Goal: Information Seeking & Learning: Learn about a topic

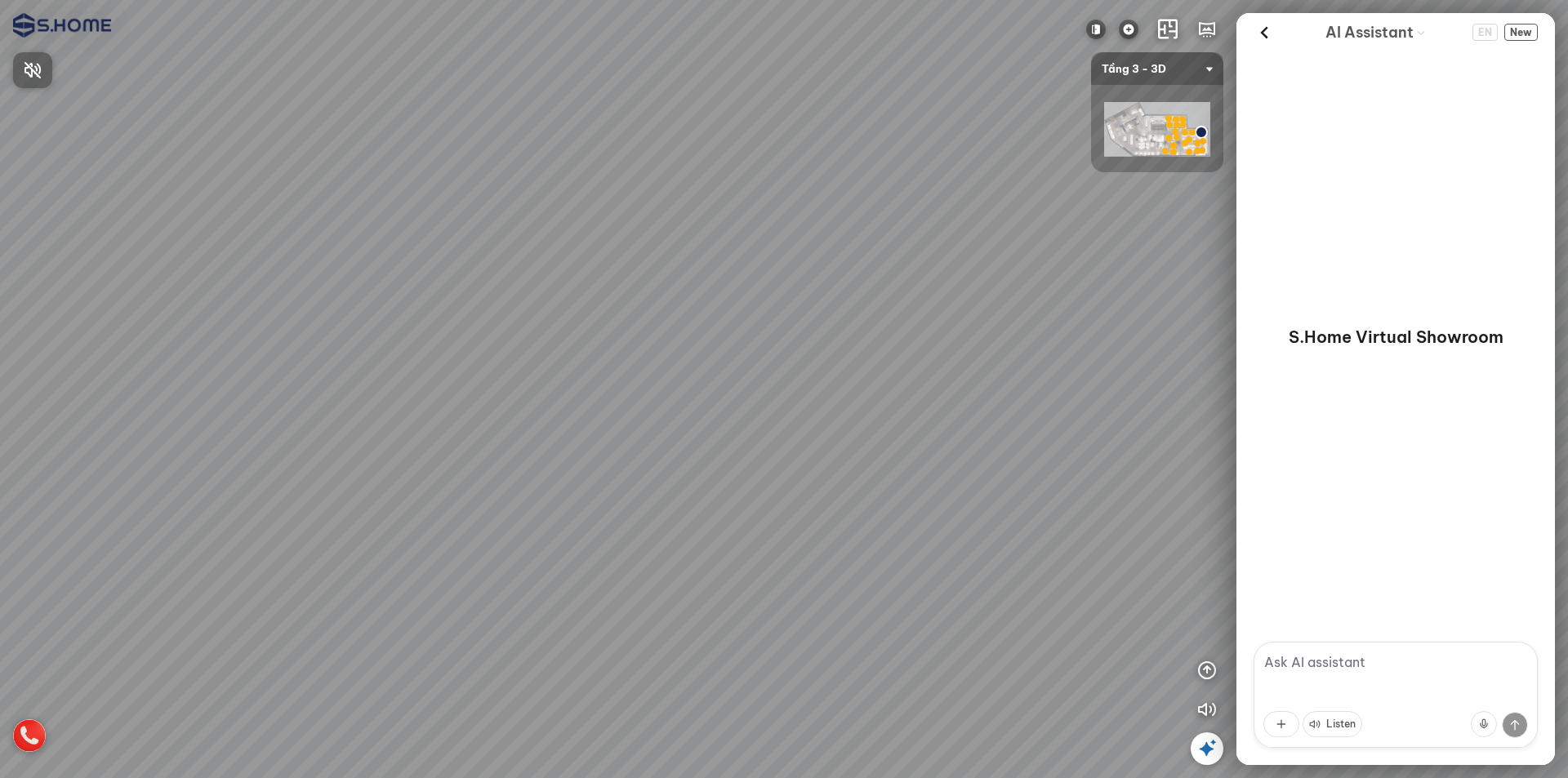
drag, startPoint x: 908, startPoint y: 264, endPoint x: 1237, endPoint y: 252, distance: 329.2
click at [1226, 249] on div at bounding box center [784, 389] width 1568 height 778
drag, startPoint x: 727, startPoint y: 263, endPoint x: 973, endPoint y: 274, distance: 246.2
click at [970, 274] on div at bounding box center [784, 389] width 1568 height 778
drag, startPoint x: 760, startPoint y: 261, endPoint x: 1038, endPoint y: 197, distance: 285.3
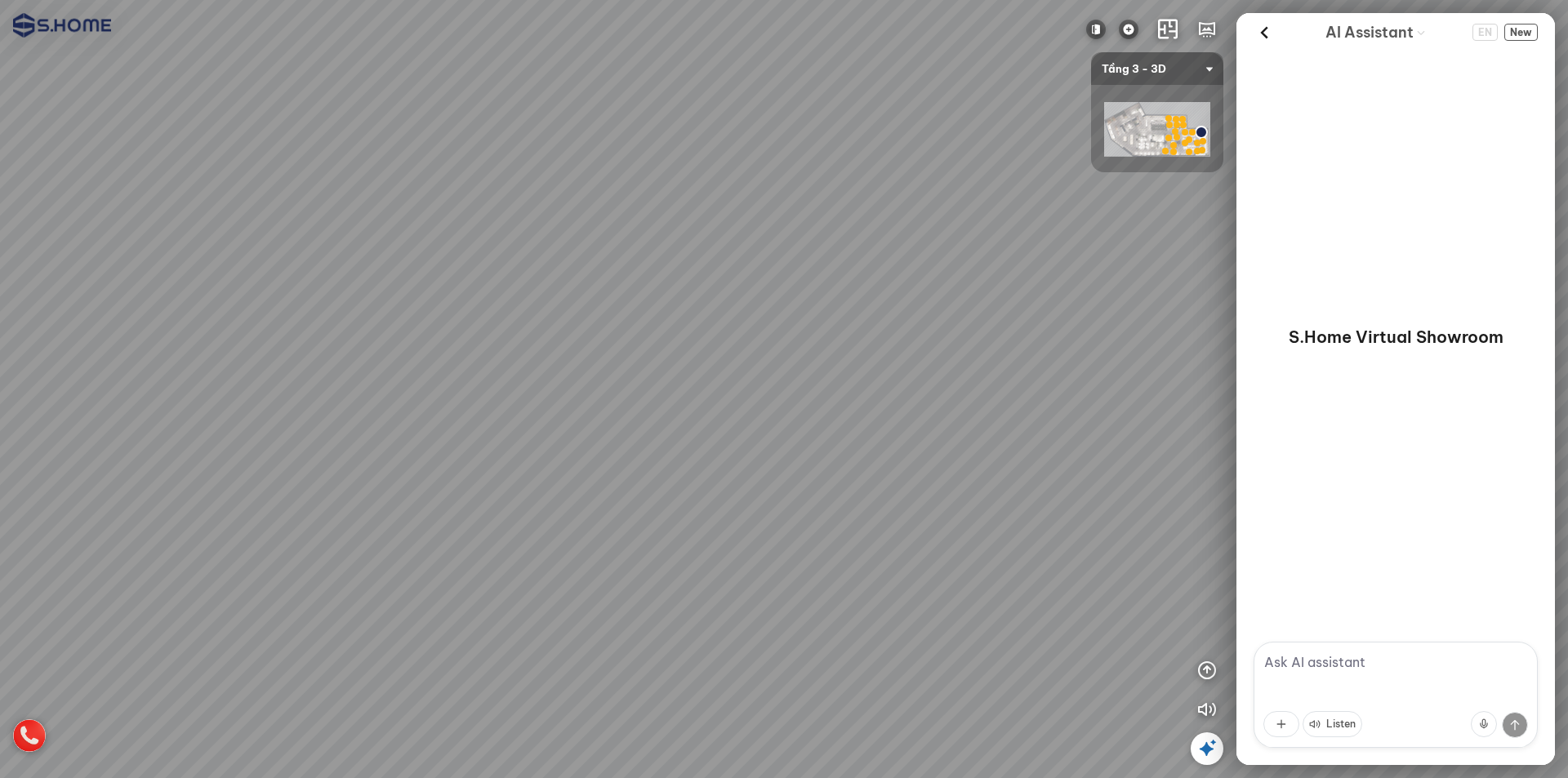
click at [1071, 179] on div at bounding box center [784, 389] width 1568 height 778
drag, startPoint x: 892, startPoint y: 224, endPoint x: 480, endPoint y: 209, distance: 412.3
click at [477, 209] on div at bounding box center [784, 389] width 1568 height 778
click at [1126, 23] on img at bounding box center [1129, 30] width 20 height 20
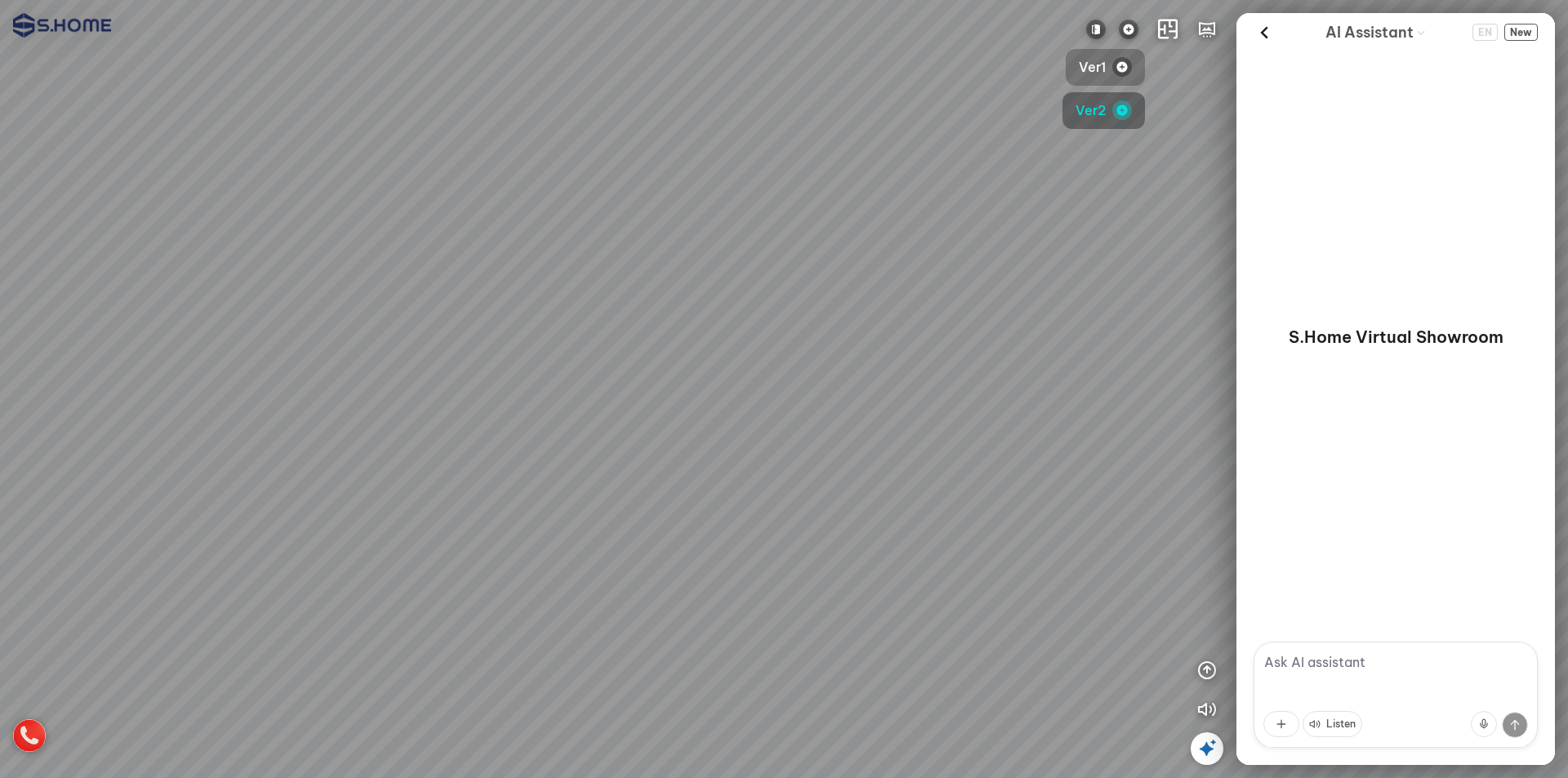
click at [1114, 71] on img "button" at bounding box center [1122, 67] width 20 height 20
drag, startPoint x: 611, startPoint y: 236, endPoint x: 444, endPoint y: 236, distance: 167.0
click at [444, 236] on div at bounding box center [784, 389] width 1568 height 778
drag, startPoint x: 764, startPoint y: 236, endPoint x: 670, endPoint y: 319, distance: 125.4
click at [670, 319] on div at bounding box center [784, 389] width 1568 height 778
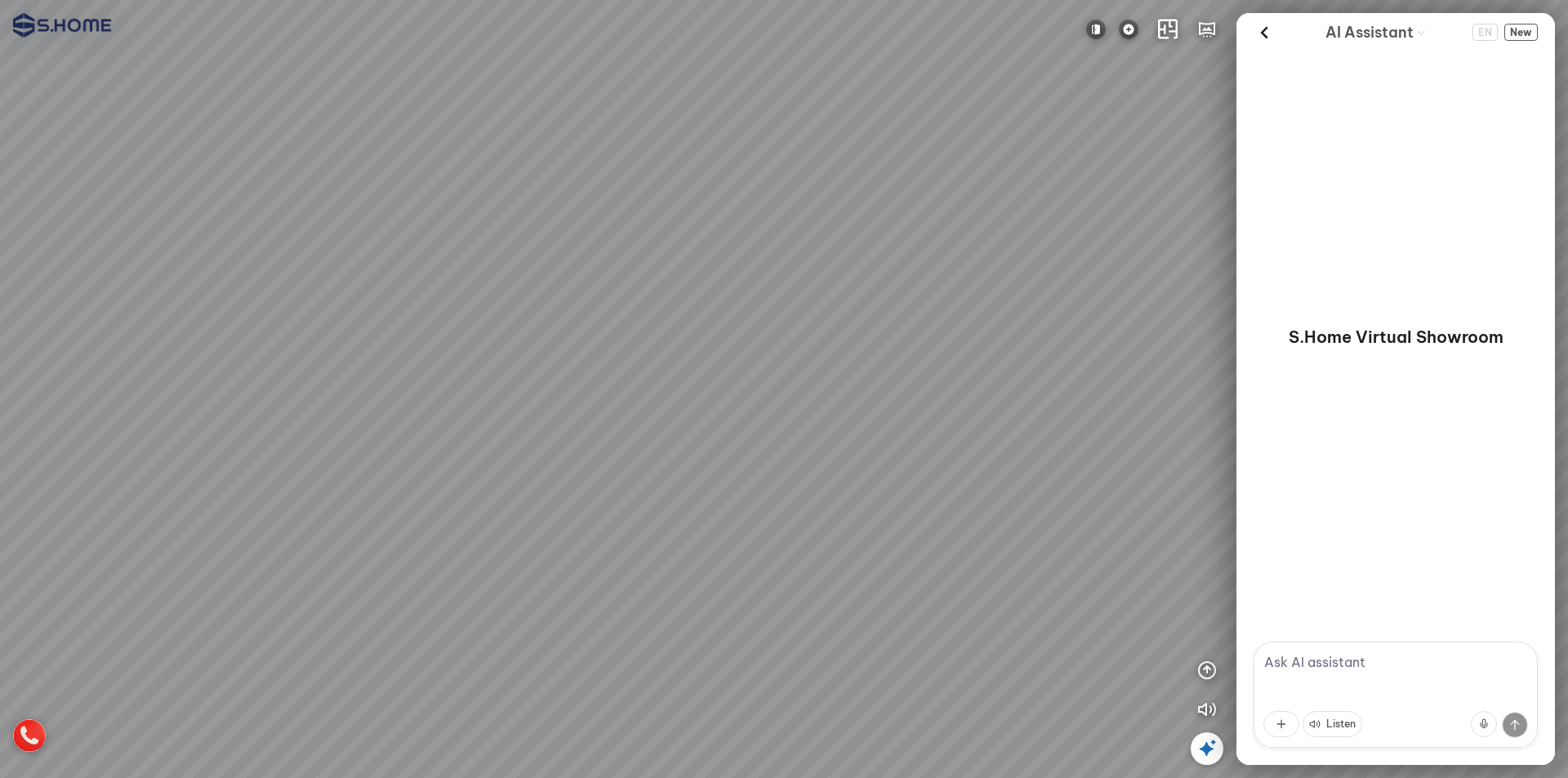
drag, startPoint x: 1080, startPoint y: 185, endPoint x: 1069, endPoint y: 192, distance: 13.0
click at [1069, 192] on div at bounding box center [784, 389] width 1568 height 778
click at [1138, 36] on img at bounding box center [1129, 30] width 20 height 20
click at [1111, 126] on button "Ver2" at bounding box center [1104, 110] width 83 height 37
drag, startPoint x: 773, startPoint y: 216, endPoint x: 1234, endPoint y: 132, distance: 468.6
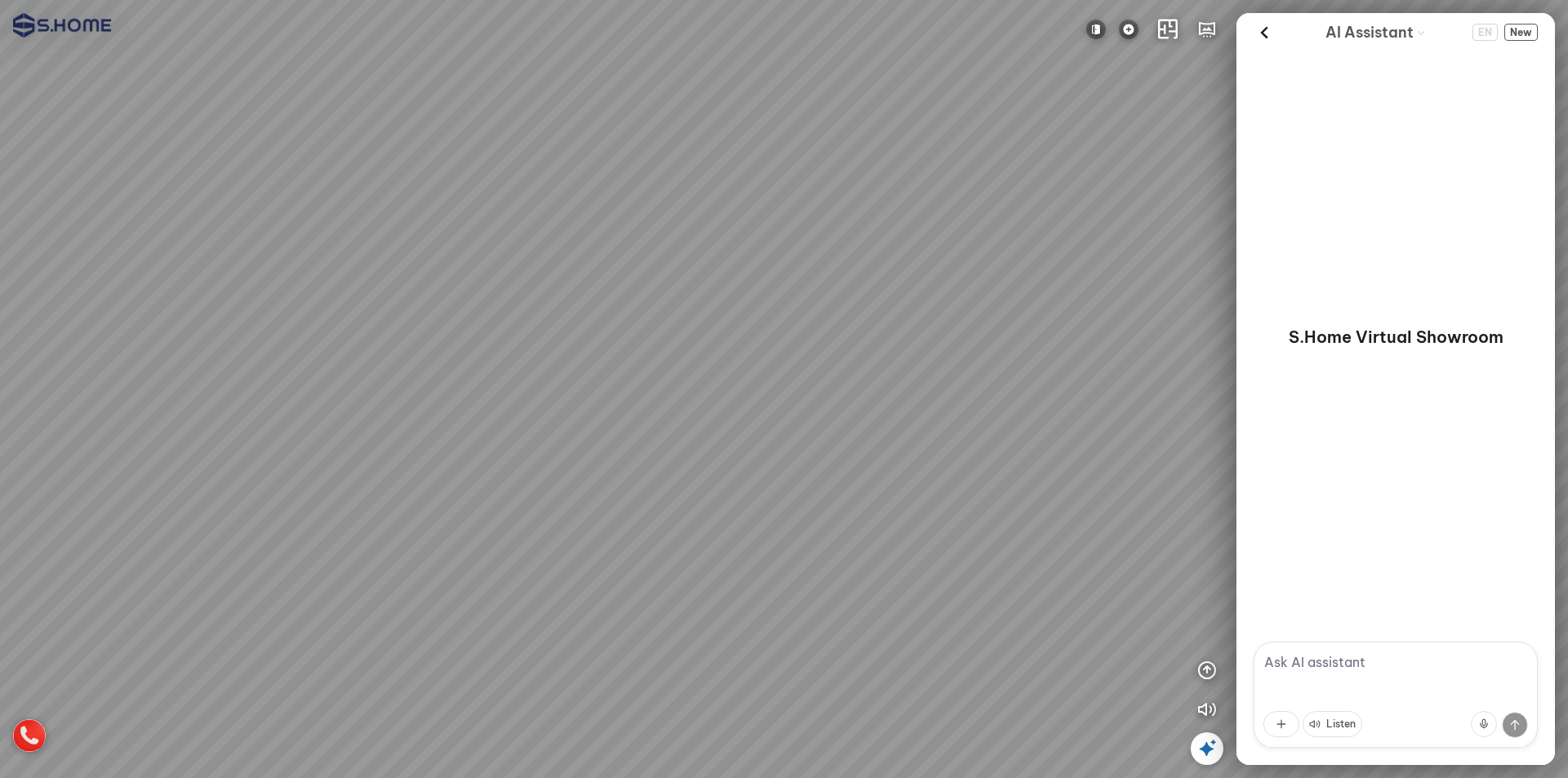
click at [1234, 132] on div at bounding box center [784, 389] width 1568 height 778
drag, startPoint x: 1058, startPoint y: 121, endPoint x: 538, endPoint y: -48, distance: 546.8
click at [538, 0] on html "INFO: krpano 1.20.8 (build 2020-09-15) INFO: HTML5/Desktop - Chrome 141.0 - Web…" at bounding box center [784, 389] width 1568 height 778
drag, startPoint x: 963, startPoint y: 125, endPoint x: 1244, endPoint y: 136, distance: 281.2
click at [1252, 128] on div "INFO: krpano 1.20.8 (build 2020-09-15) INFO: HTML5/Desktop - Chrome 141.0 - Web…" at bounding box center [784, 389] width 1568 height 778
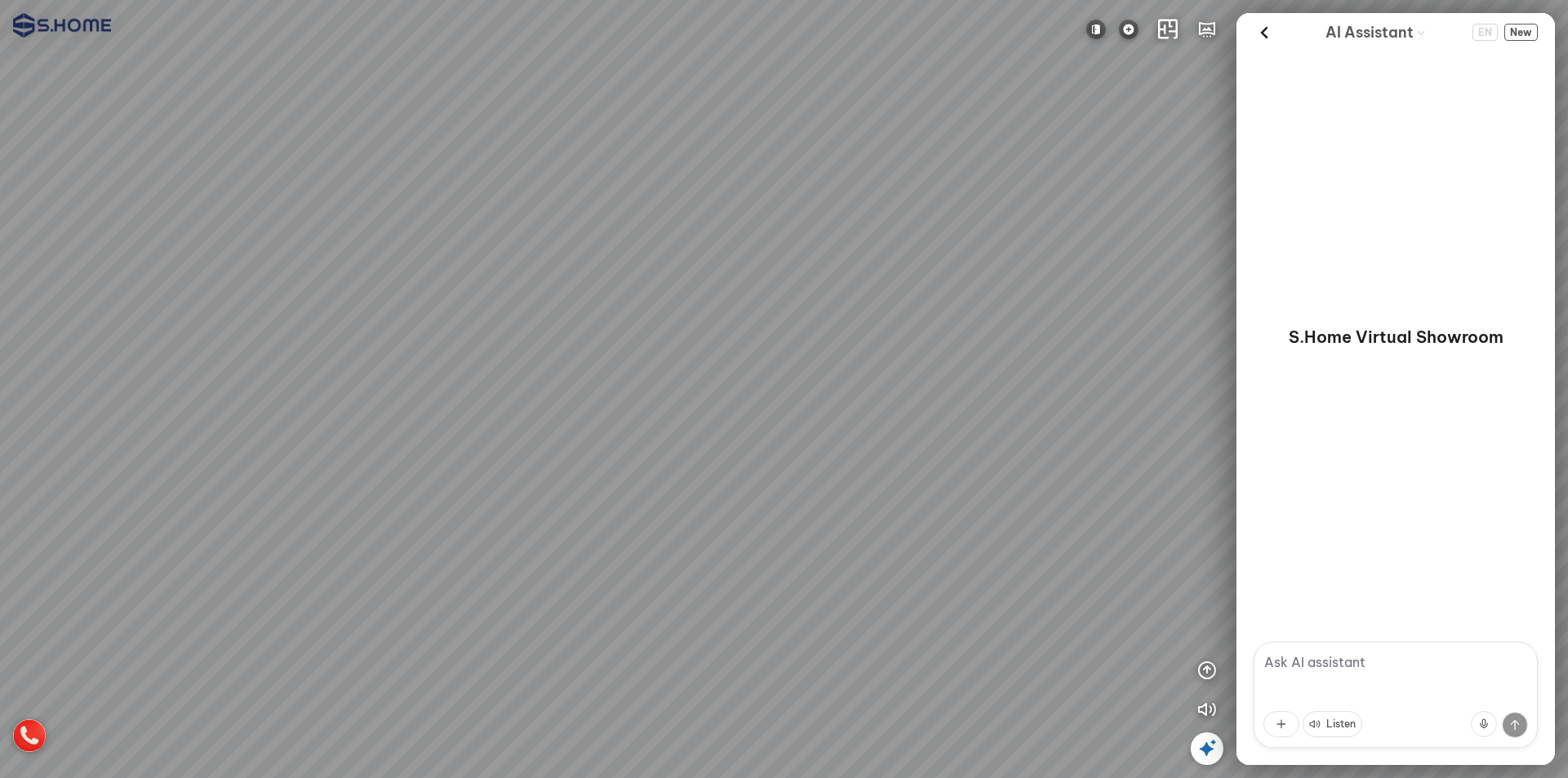
drag, startPoint x: 868, startPoint y: 119, endPoint x: 1117, endPoint y: 125, distance: 249.1
click at [1111, 138] on div at bounding box center [784, 389] width 1568 height 778
click at [1101, 25] on button at bounding box center [1097, 30] width 33 height 33
click at [1099, 25] on img at bounding box center [1096, 30] width 20 height 20
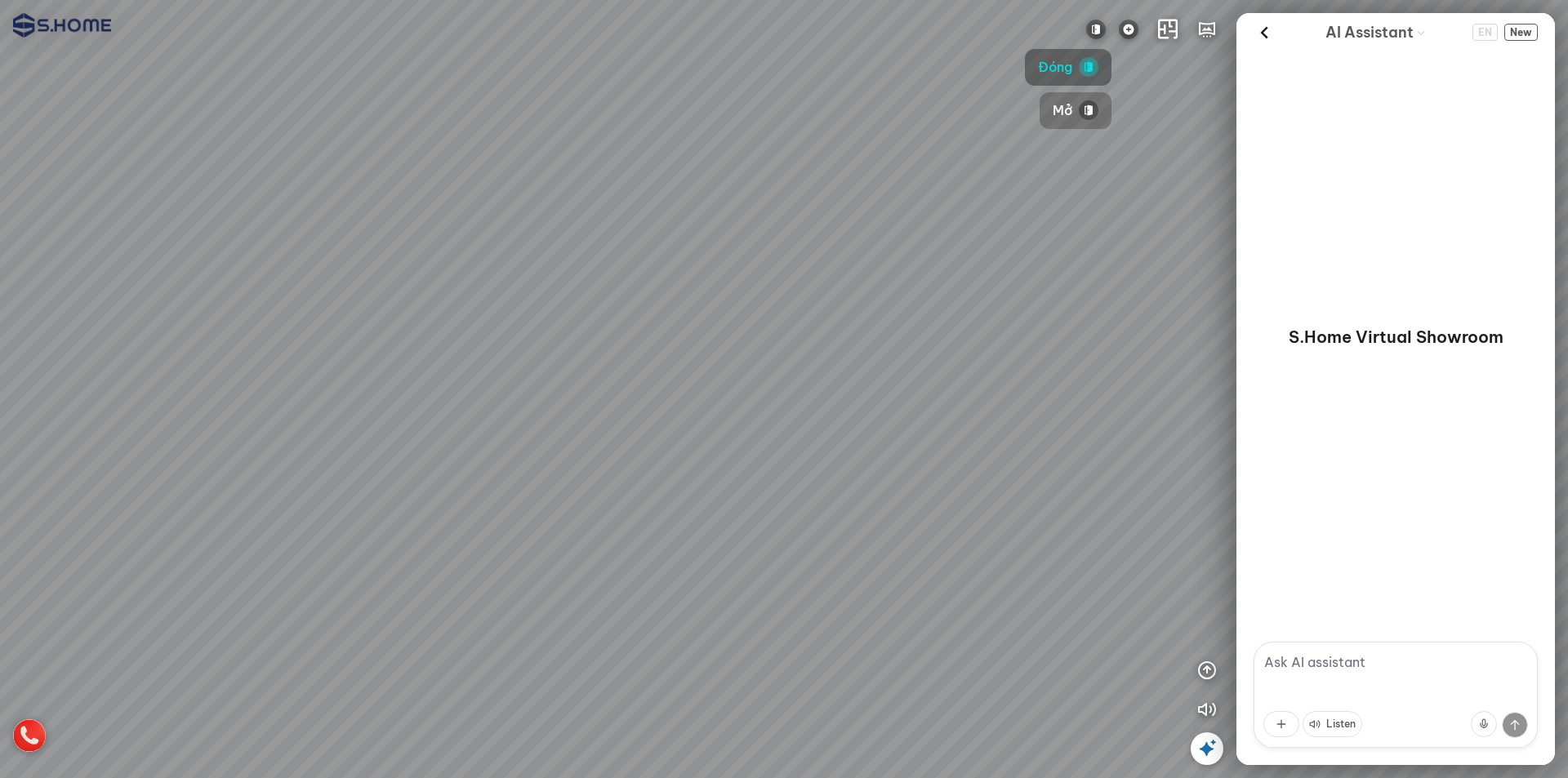
click at [1082, 117] on img "button" at bounding box center [1089, 110] width 20 height 20
drag, startPoint x: 941, startPoint y: 208, endPoint x: 917, endPoint y: 97, distance: 113.6
click at [917, 98] on div at bounding box center [784, 389] width 1568 height 778
drag, startPoint x: 876, startPoint y: 182, endPoint x: 804, endPoint y: 118, distance: 96.3
click at [804, 118] on div at bounding box center [784, 389] width 1568 height 778
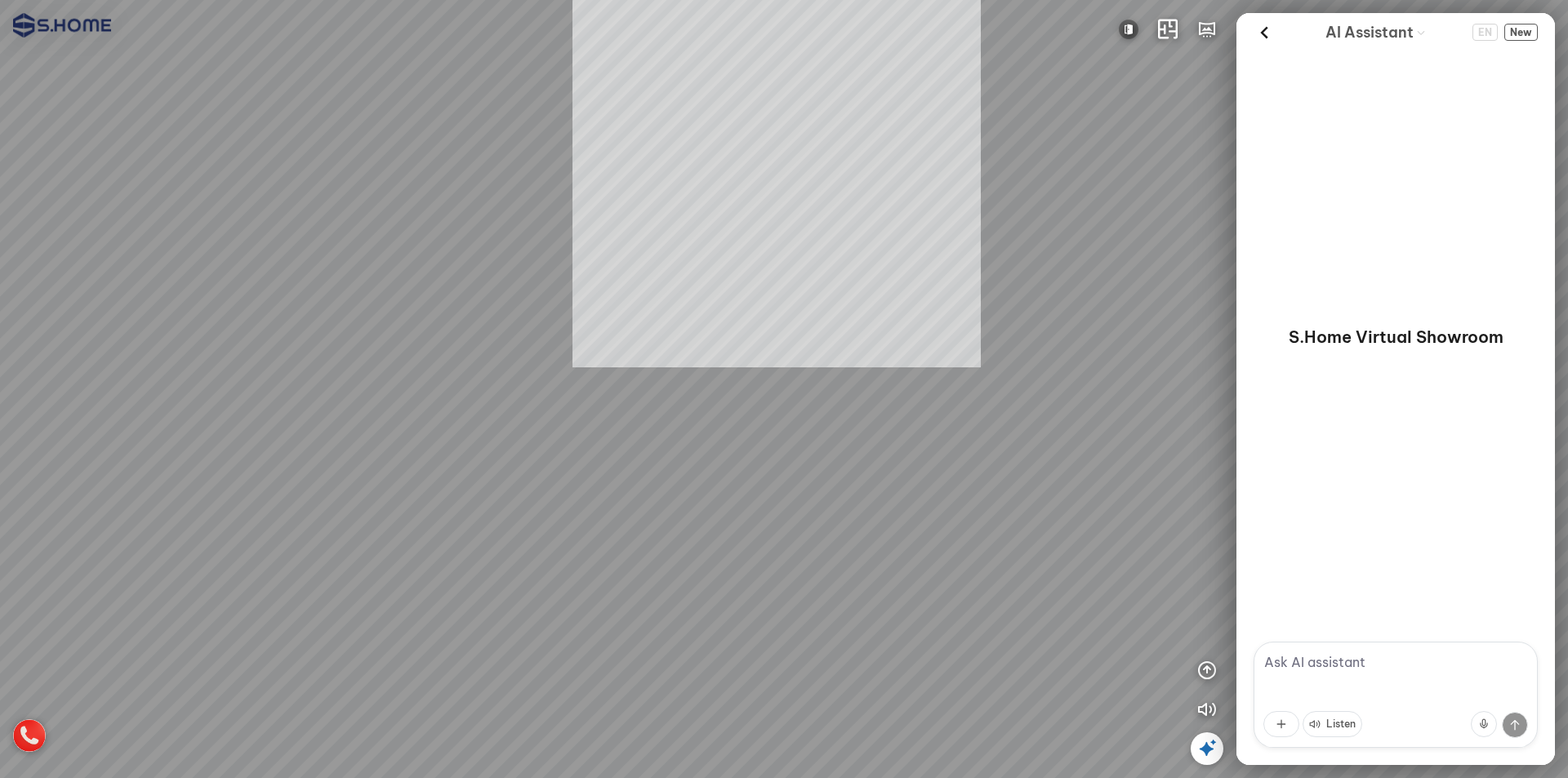
click at [700, 128] on div "INFO: krpano 1.20.8 (build [DATE]) INFO: HTML5/Desktop - Chrome 141.0 - WebGL I…" at bounding box center [784, 389] width 1568 height 778
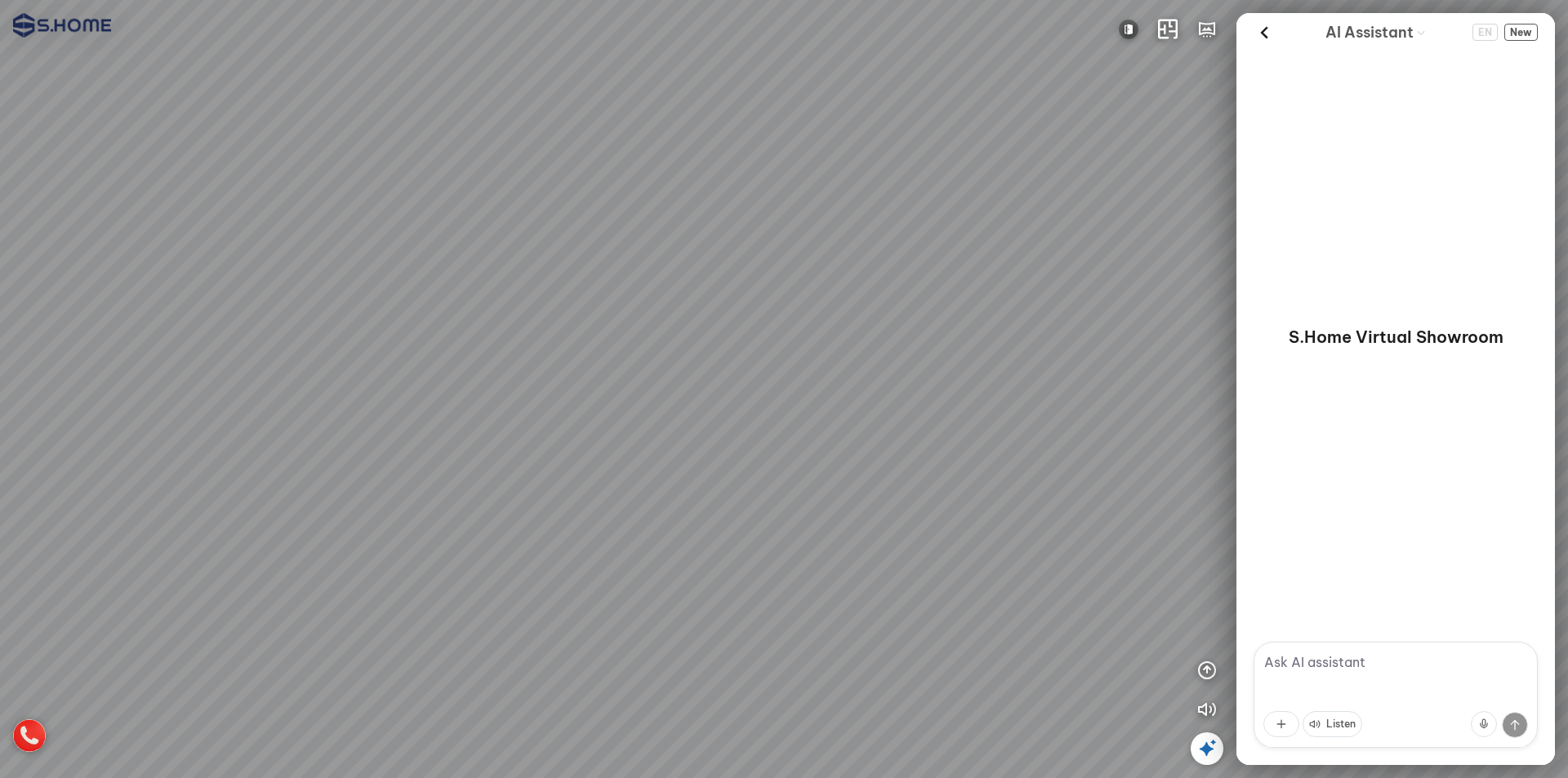
drag, startPoint x: 708, startPoint y: 348, endPoint x: 666, endPoint y: 216, distance: 138.5
click at [666, 216] on div at bounding box center [784, 389] width 1568 height 778
drag, startPoint x: 736, startPoint y: 258, endPoint x: 611, endPoint y: 549, distance: 316.7
click at [611, 567] on div at bounding box center [784, 389] width 1568 height 778
drag, startPoint x: 722, startPoint y: 292, endPoint x: 723, endPoint y: 423, distance: 131.0
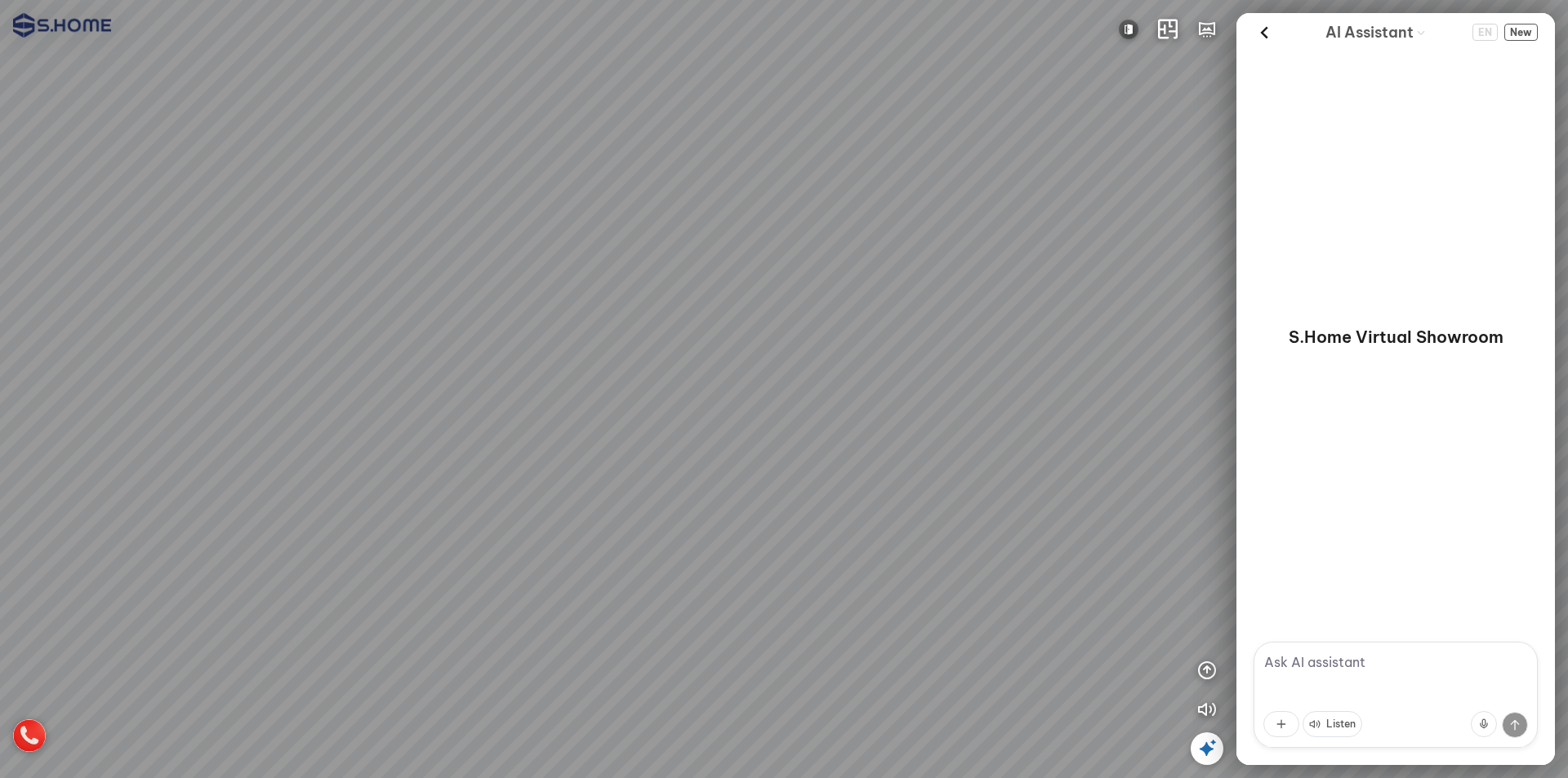
click at [723, 423] on div at bounding box center [784, 389] width 1568 height 778
drag, startPoint x: 666, startPoint y: 377, endPoint x: 744, endPoint y: 378, distance: 78.0
click at [744, 378] on div at bounding box center [784, 389] width 1568 height 778
click at [1136, 17] on button at bounding box center [1129, 30] width 33 height 33
click at [1120, 65] on img "button" at bounding box center [1121, 67] width 20 height 20
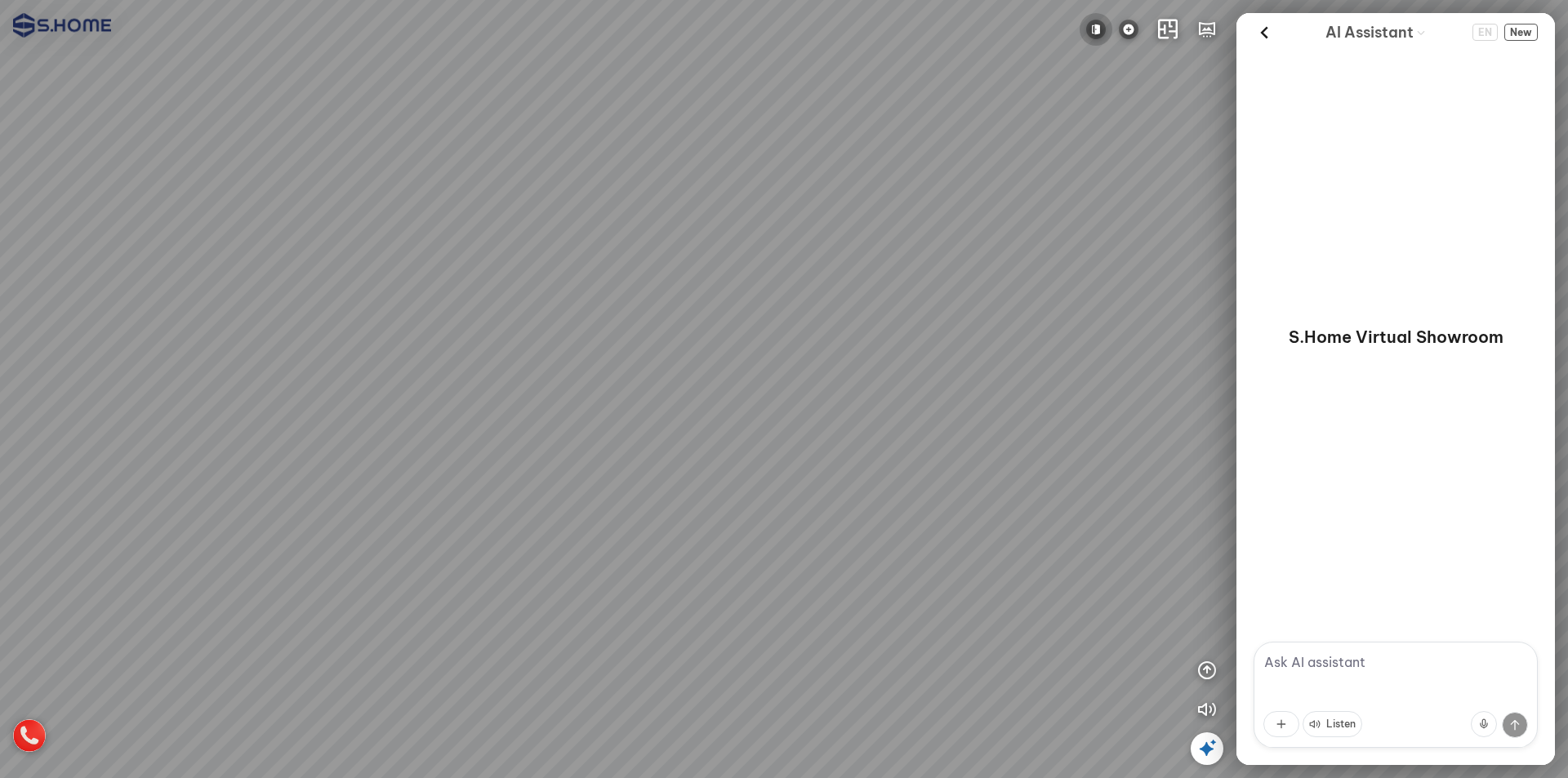
click at [1089, 32] on img at bounding box center [1096, 30] width 20 height 20
click at [1077, 115] on button "Mở" at bounding box center [1076, 110] width 72 height 37
click at [1143, 29] on button at bounding box center [1129, 30] width 33 height 33
click at [1122, 63] on img "button" at bounding box center [1121, 67] width 20 height 20
click at [1129, 31] on img at bounding box center [1129, 30] width 20 height 20
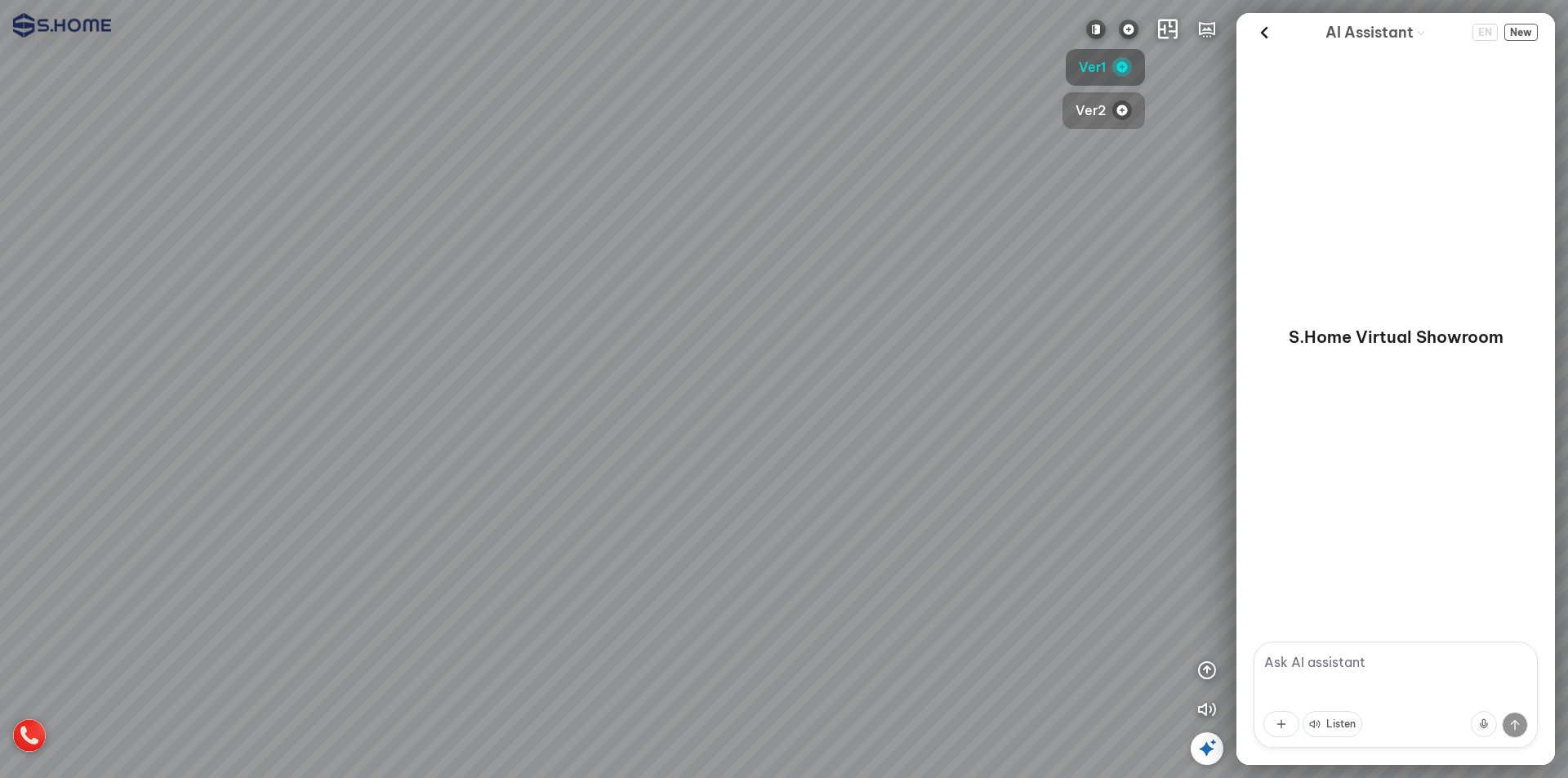
click at [1102, 125] on button "Ver2" at bounding box center [1104, 110] width 83 height 37
click at [1104, 40] on button at bounding box center [1097, 30] width 33 height 33
click at [1076, 98] on button "Mở" at bounding box center [1076, 110] width 72 height 37
click at [1124, 28] on img at bounding box center [1129, 30] width 20 height 20
click at [1121, 63] on img "button" at bounding box center [1121, 67] width 20 height 20
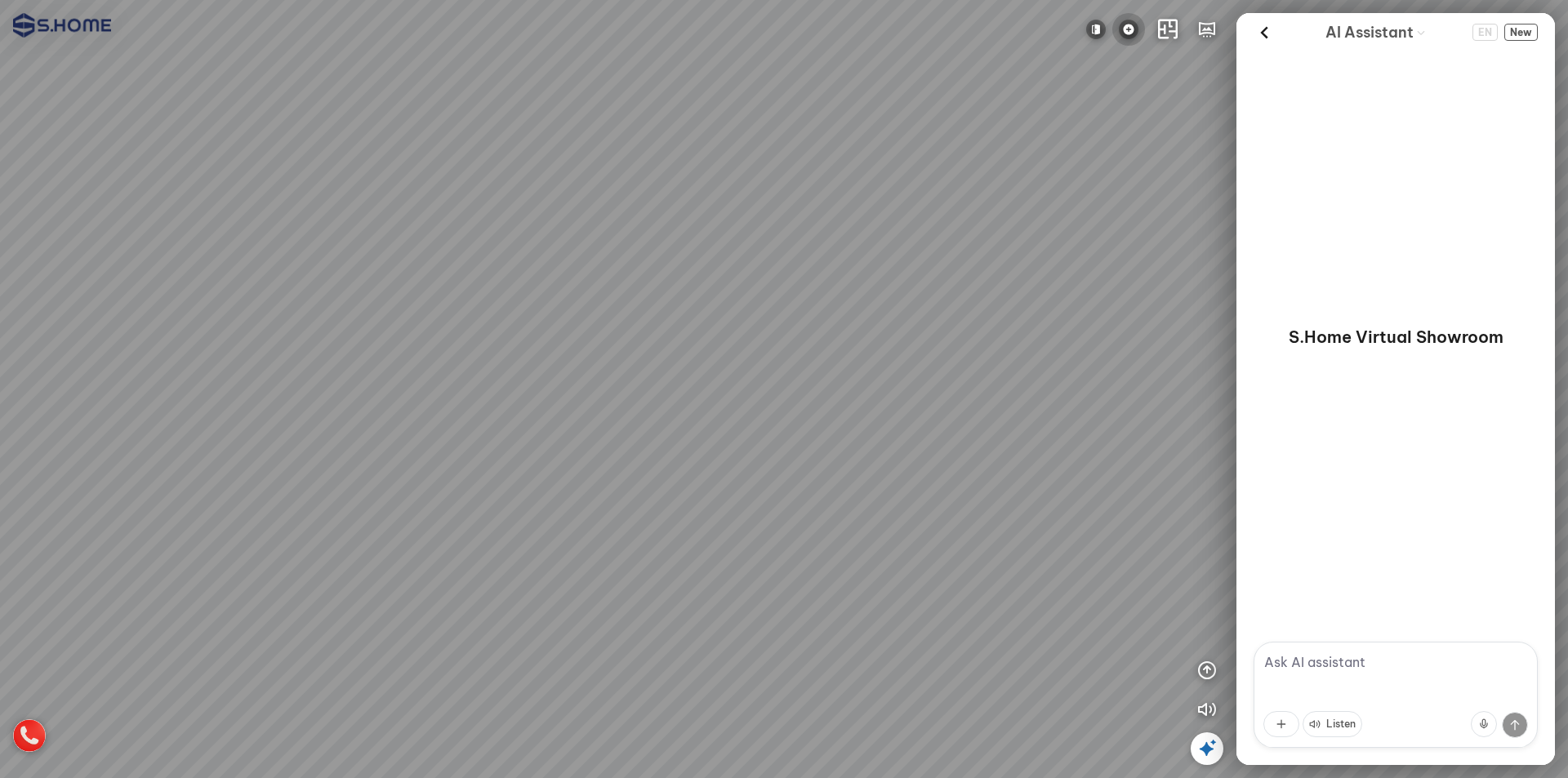
click at [1131, 28] on img at bounding box center [1129, 30] width 20 height 20
click at [1122, 103] on img "button" at bounding box center [1122, 110] width 20 height 20
drag, startPoint x: 1063, startPoint y: 209, endPoint x: 1156, endPoint y: -51, distance: 276.1
click at [1156, 0] on html "INFO: krpano 1.20.8 (build 2020-09-15) INFO: HTML5/Desktop - Chrome 141.0 - Web…" at bounding box center [784, 389] width 1568 height 778
drag, startPoint x: 823, startPoint y: 66, endPoint x: 1228, endPoint y: 51, distance: 405.3
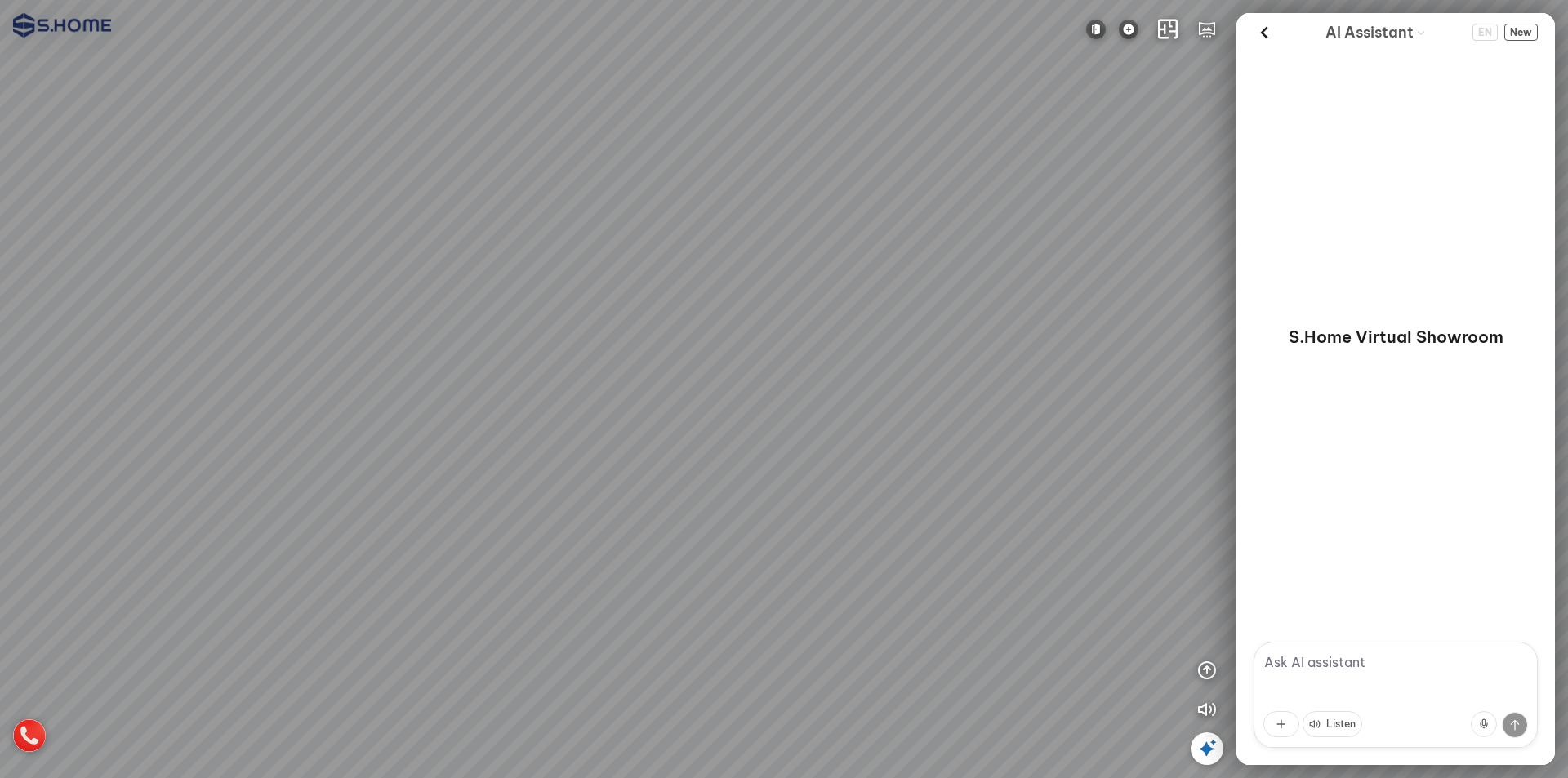
click at [1210, 43] on div "INFO: krpano 1.20.8 (build 2020-09-15) INFO: HTML5/Desktop - Chrome 141.0 - Web…" at bounding box center [784, 389] width 1568 height 778
drag, startPoint x: 978, startPoint y: 84, endPoint x: 1091, endPoint y: 192, distance: 156.3
click at [1132, 140] on div at bounding box center [784, 389] width 1568 height 778
click at [1176, 20] on icon "button" at bounding box center [1168, 30] width 20 height 20
drag, startPoint x: 873, startPoint y: 242, endPoint x: 693, endPoint y: 242, distance: 180.0
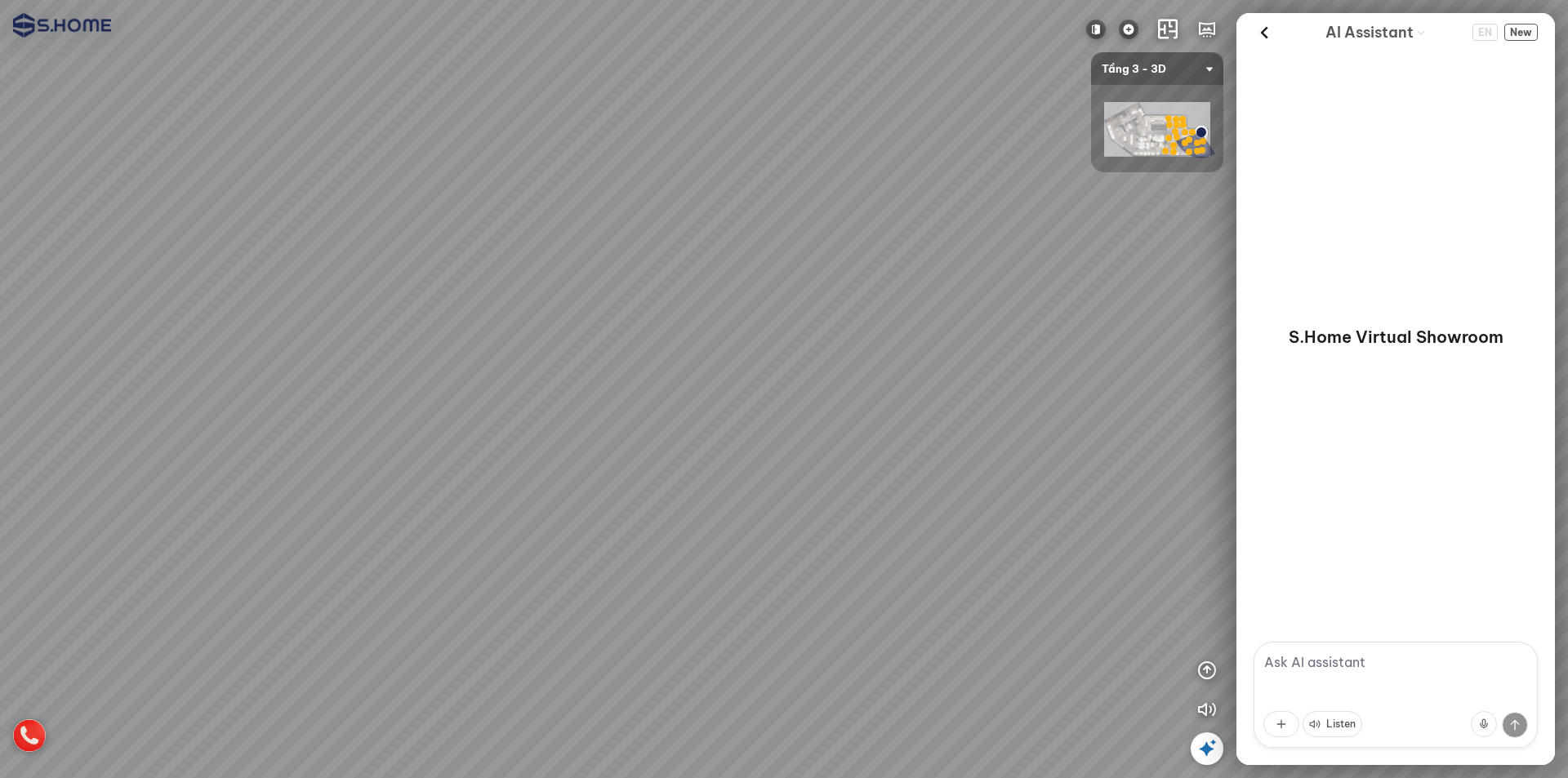
click at [693, 242] on div at bounding box center [784, 389] width 1568 height 778
drag, startPoint x: 884, startPoint y: 243, endPoint x: 767, endPoint y: 256, distance: 117.7
click at [767, 256] on div at bounding box center [784, 389] width 1568 height 778
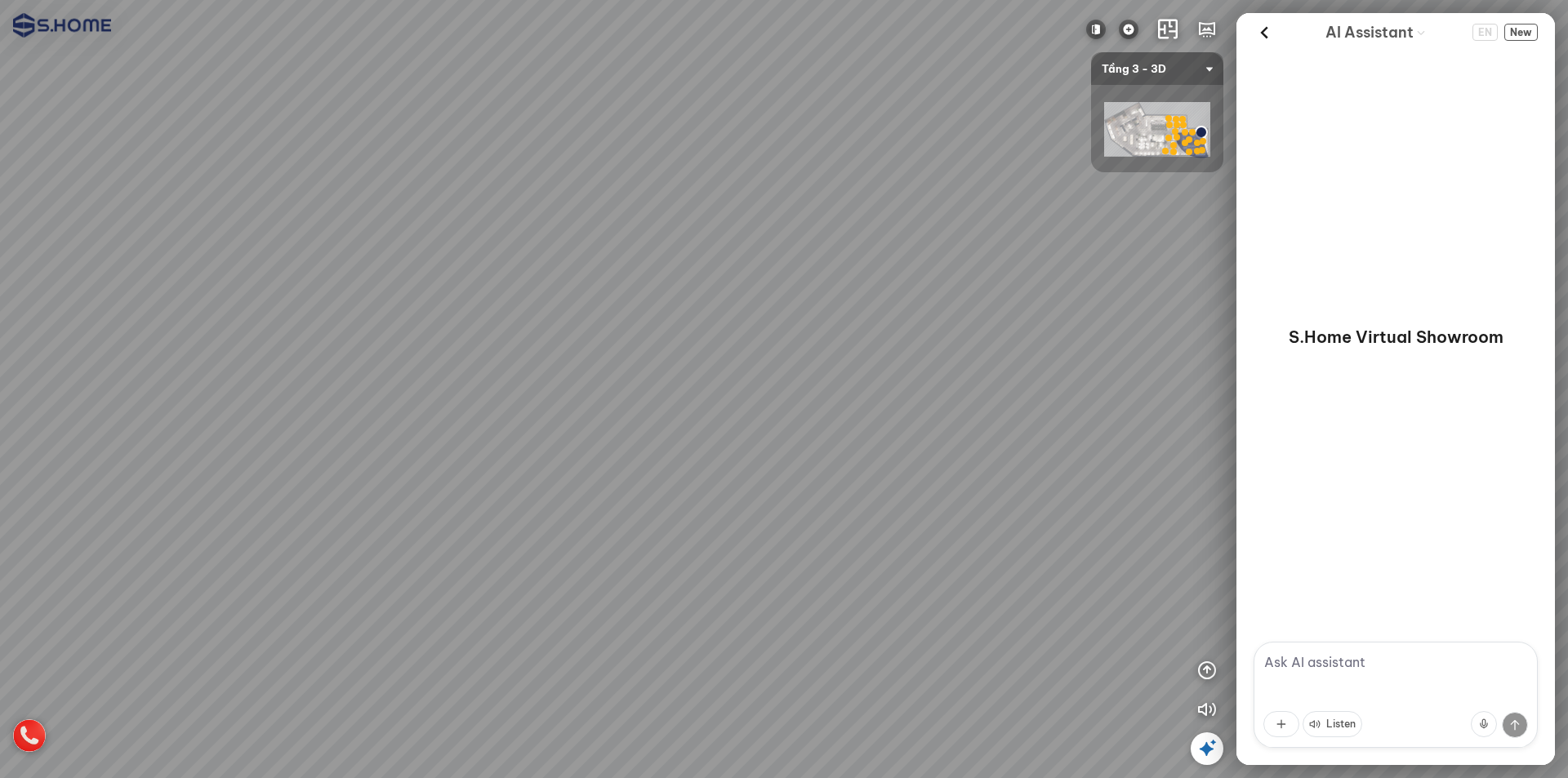
click at [1122, 122] on img at bounding box center [1158, 129] width 106 height 55
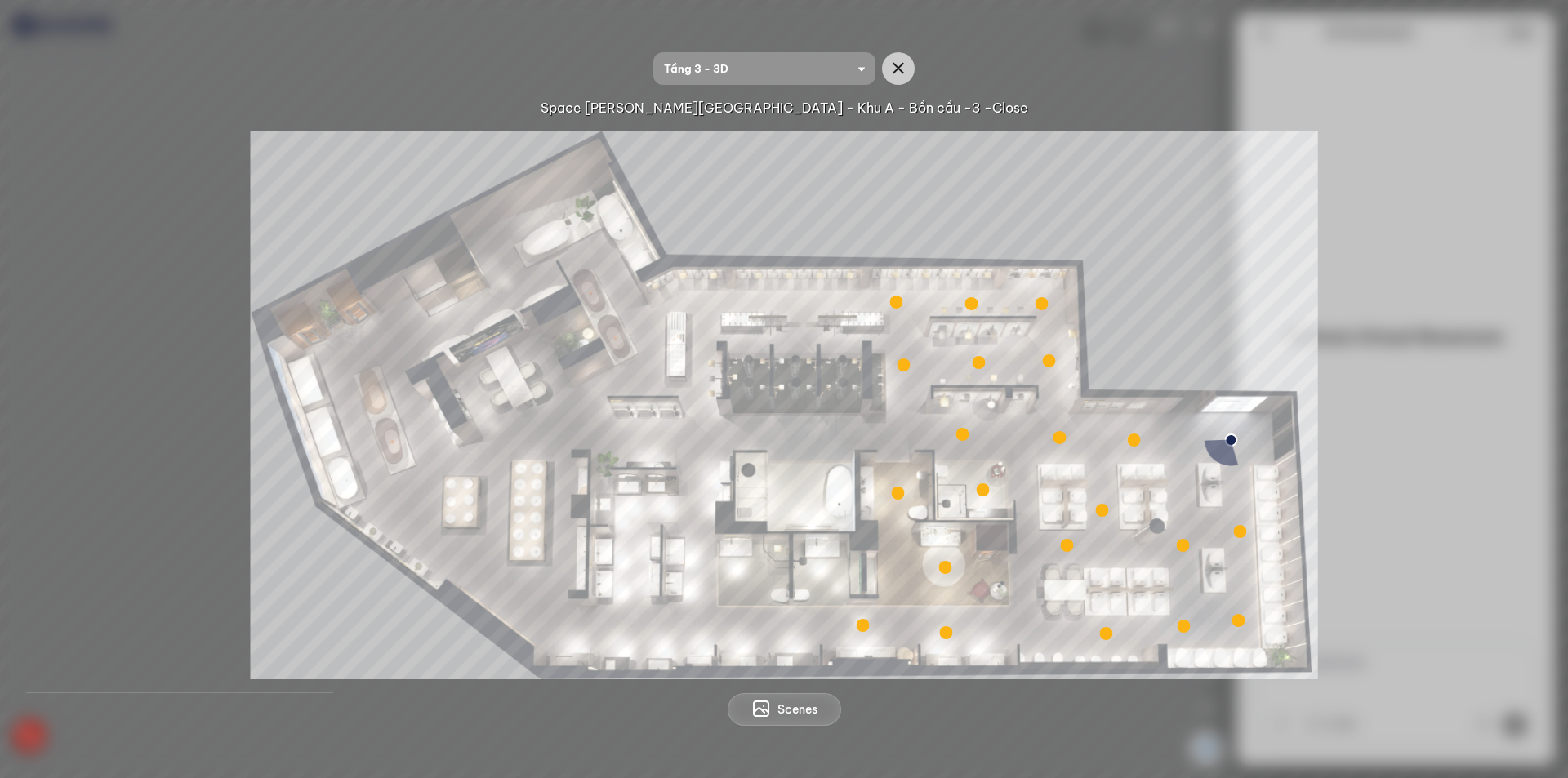
drag, startPoint x: 997, startPoint y: 317, endPoint x: 801, endPoint y: 315, distance: 196.0
click at [801, 315] on img at bounding box center [784, 404] width 1068 height 549
click at [1106, 183] on img at bounding box center [784, 404] width 1068 height 549
click at [906, 70] on icon "button" at bounding box center [898, 69] width 20 height 20
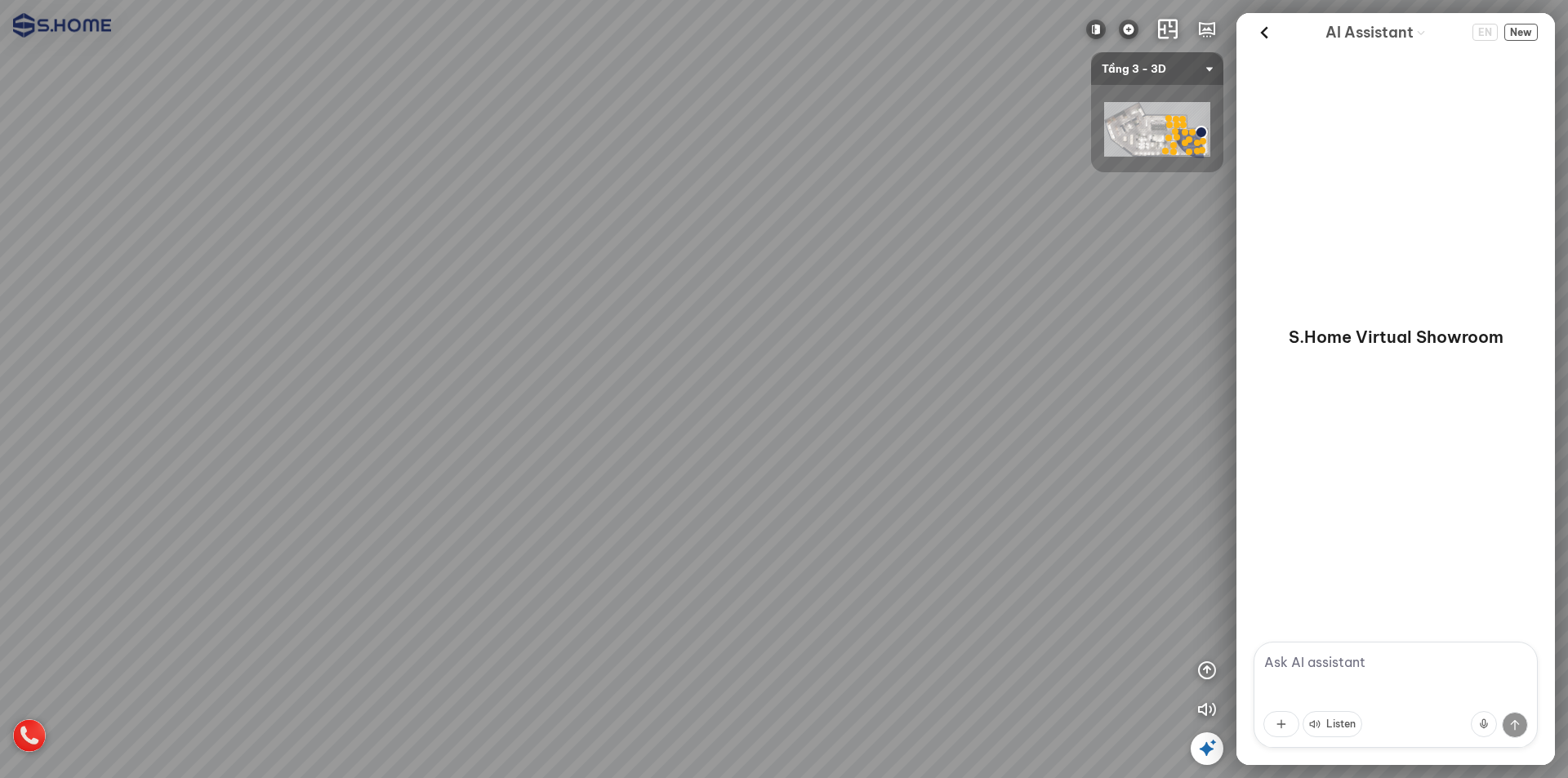
drag, startPoint x: 882, startPoint y: 270, endPoint x: 427, endPoint y: 250, distance: 455.4
click at [443, 254] on div at bounding box center [784, 389] width 1568 height 778
drag, startPoint x: 907, startPoint y: 247, endPoint x: 344, endPoint y: 215, distance: 563.9
click at [62, 209] on div at bounding box center [784, 389] width 1568 height 778
click at [716, 303] on div "INFO: krpano 1.20.8 (build 2020-09-15) INFO: HTML5/Desktop - Chrome 141.0 - Web…" at bounding box center [784, 389] width 1568 height 778
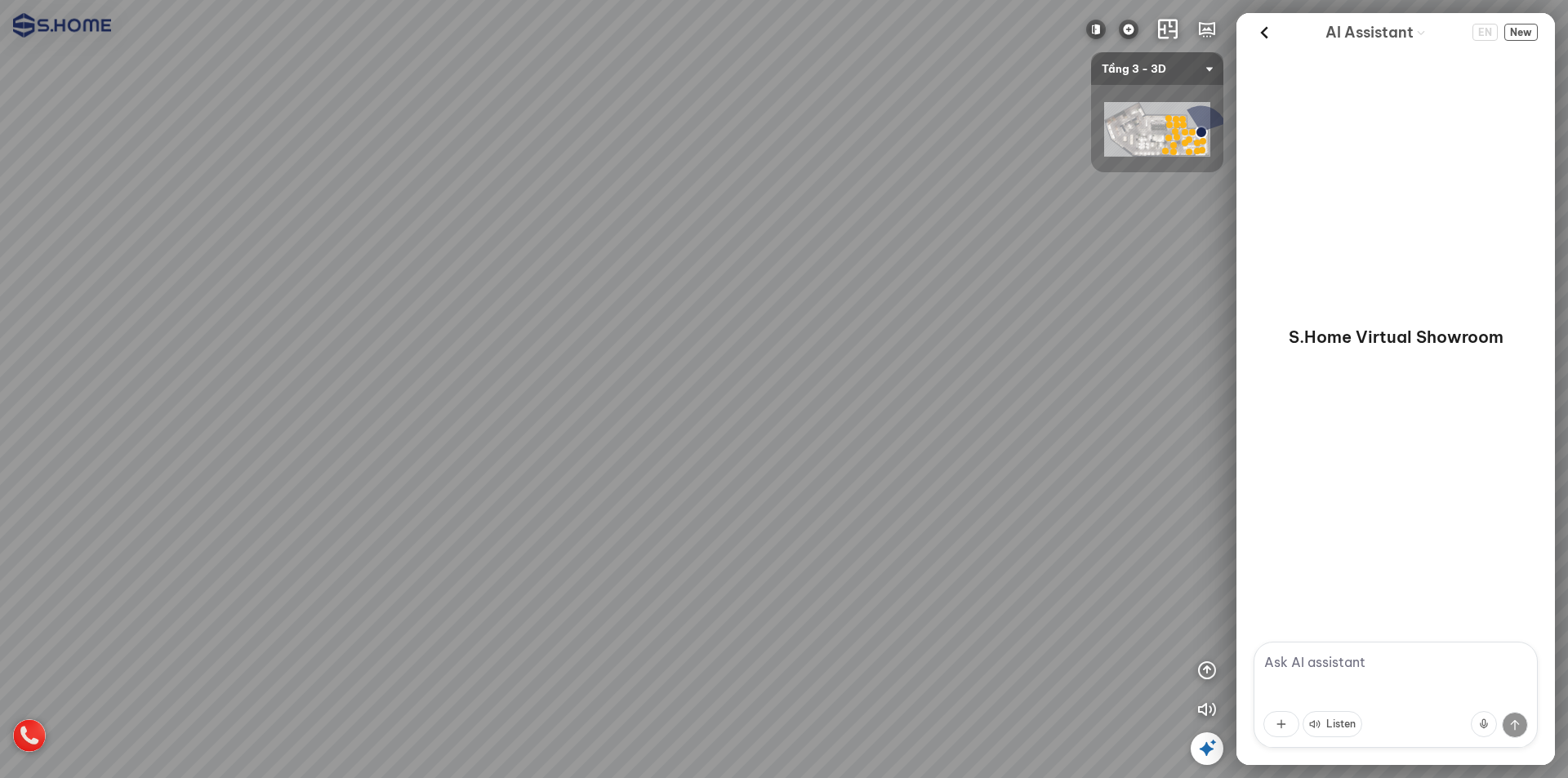
click at [695, 283] on div at bounding box center [784, 389] width 1568 height 778
drag, startPoint x: 851, startPoint y: 357, endPoint x: 257, endPoint y: 352, distance: 594.0
click at [260, 354] on div at bounding box center [784, 389] width 1568 height 778
click at [1178, 121] on div at bounding box center [1177, 119] width 7 height 7
click at [1181, 72] on span "Tầng 3 - 3D" at bounding box center [1158, 69] width 111 height 33
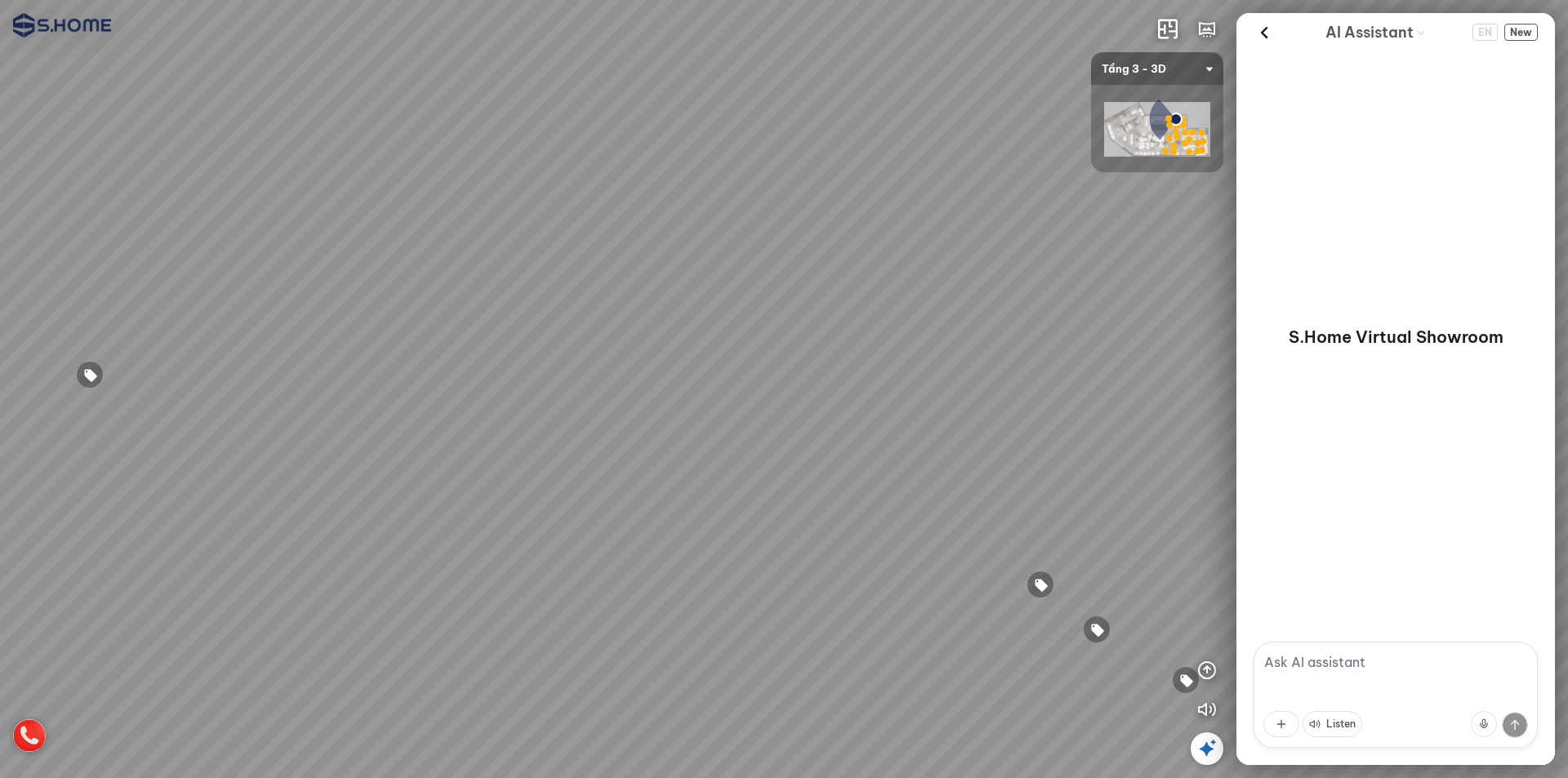
click at [1198, 73] on span "Tầng 3 - 3D" at bounding box center [1158, 69] width 111 height 33
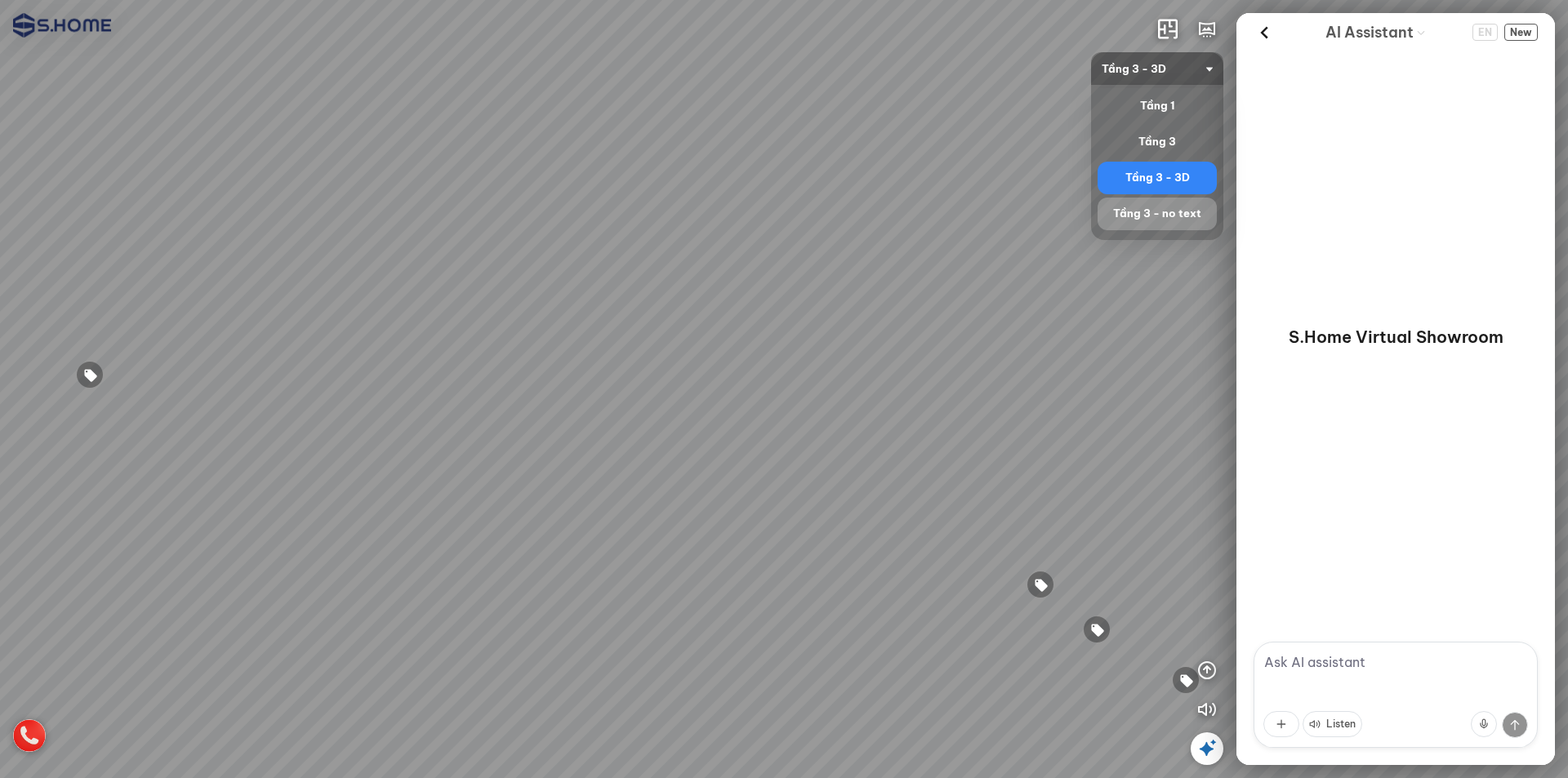
click at [1170, 220] on div "Tầng 3 - no text" at bounding box center [1158, 214] width 106 height 20
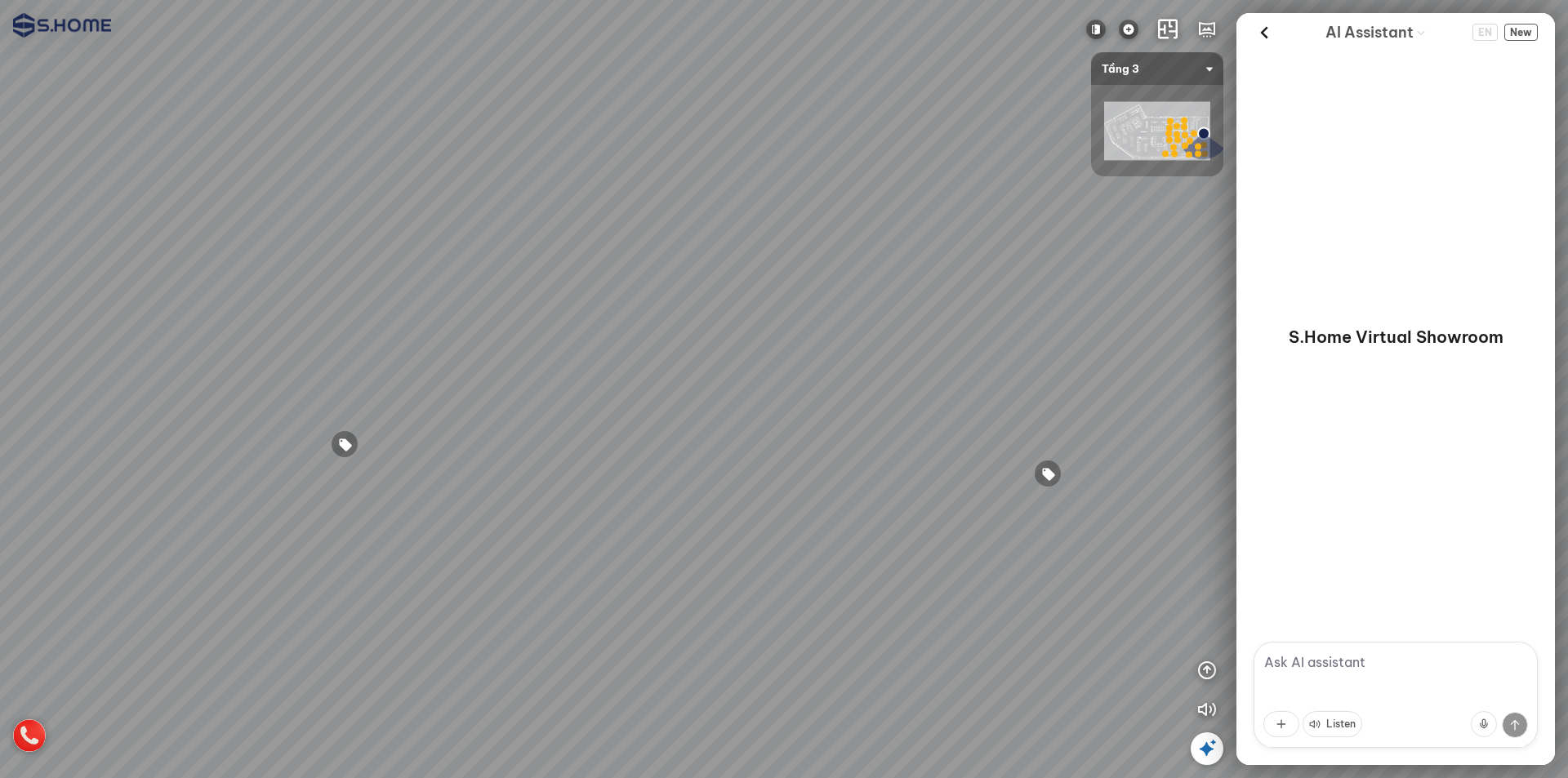
click at [1164, 63] on span "Tầng 3" at bounding box center [1158, 69] width 111 height 33
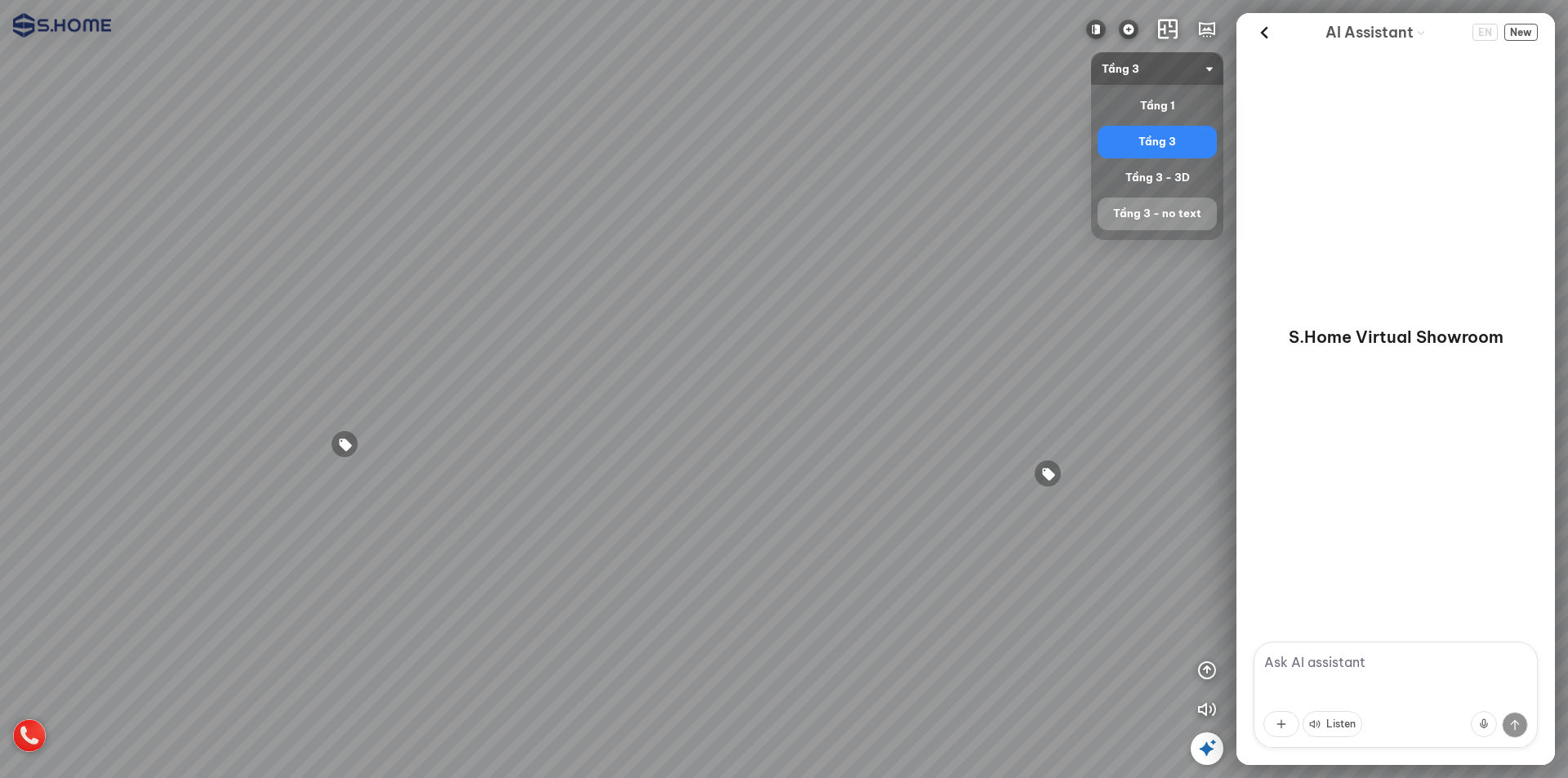
click at [1180, 217] on div "Tầng 3 - no text" at bounding box center [1158, 214] width 106 height 20
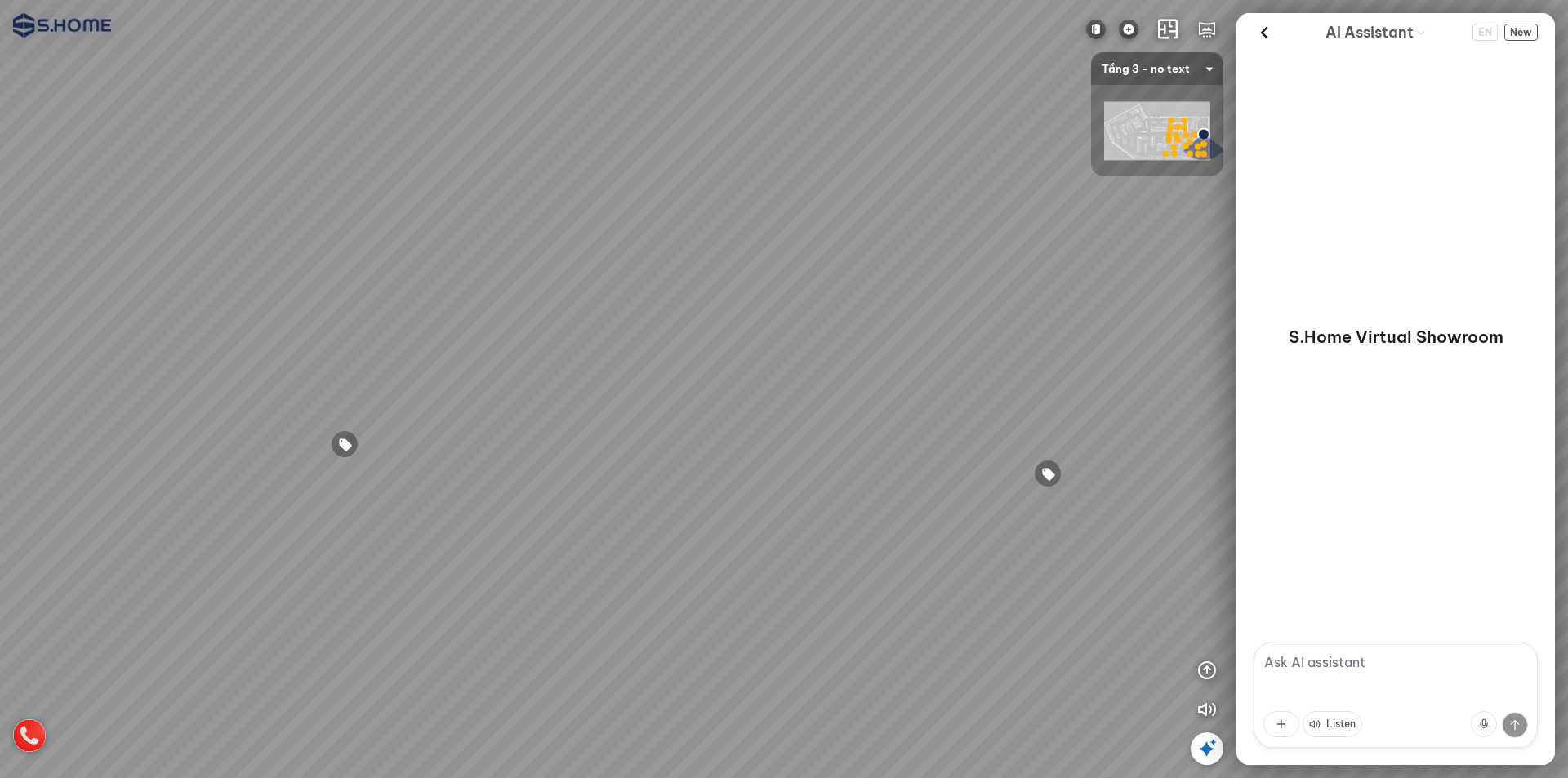
click at [1178, 63] on span "Tầng 3 - no text" at bounding box center [1158, 69] width 111 height 33
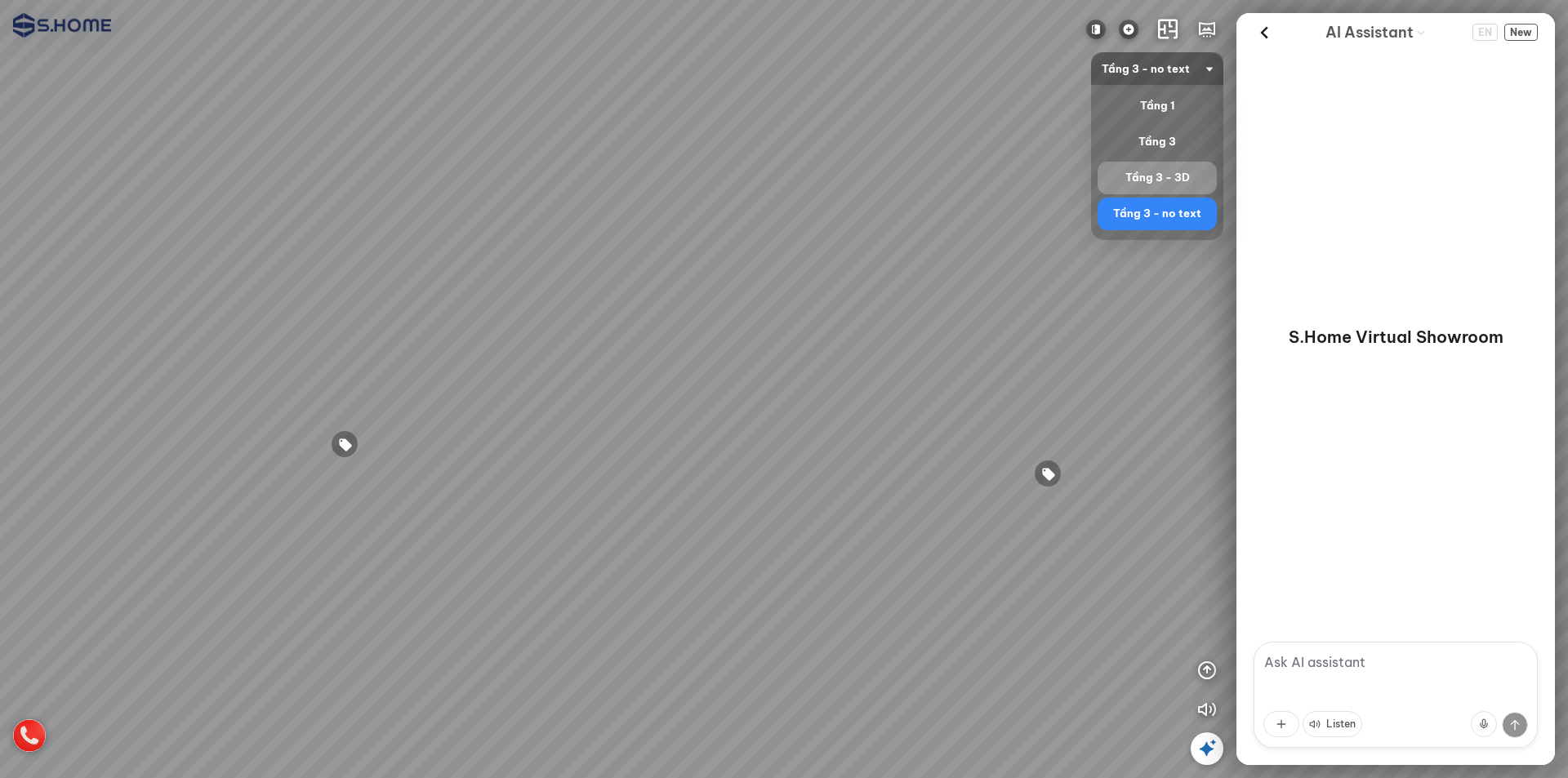
click at [1174, 175] on div "Tầng 3 - 3D" at bounding box center [1158, 177] width 106 height 20
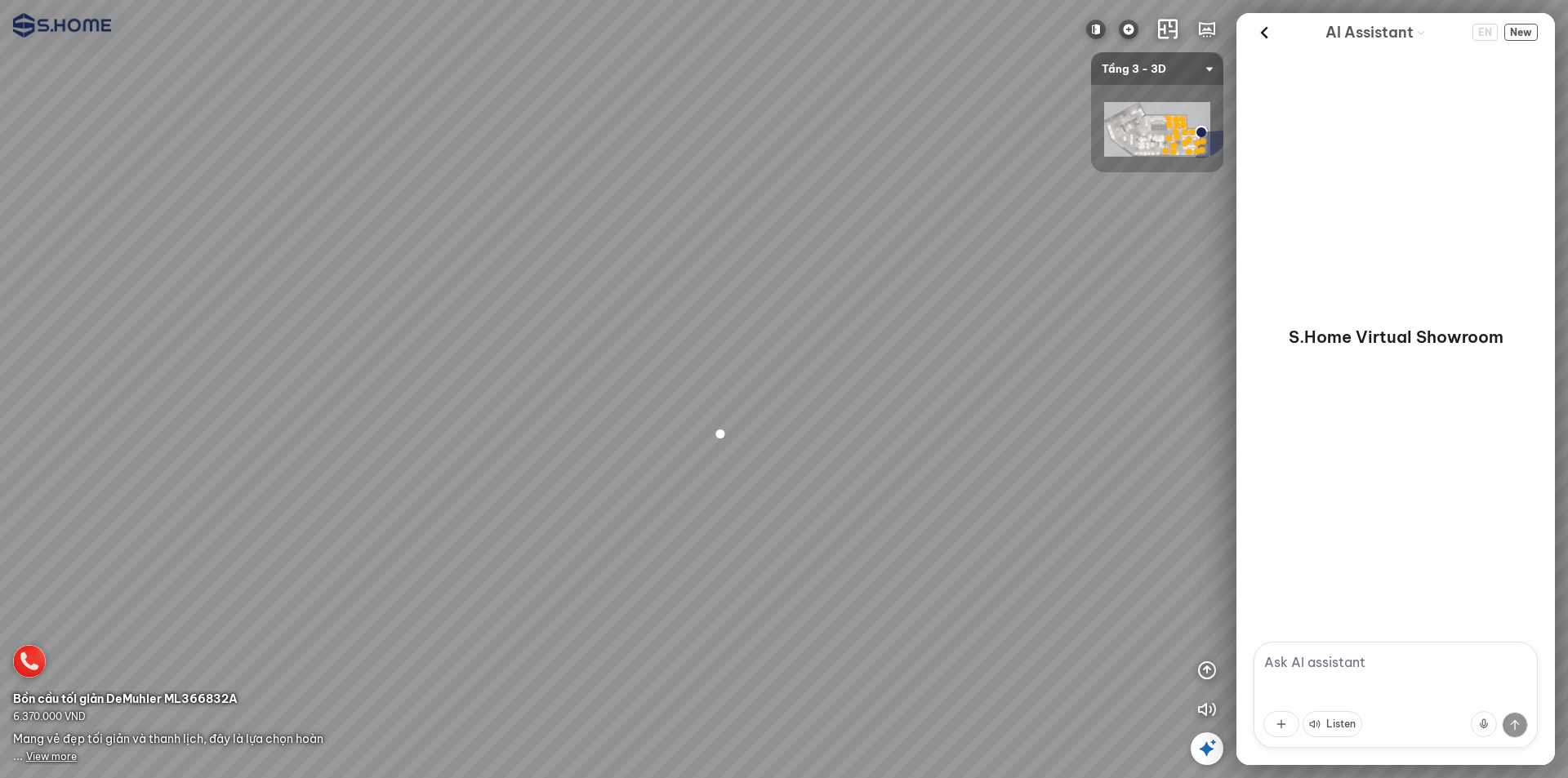
click at [1170, 67] on span "Tầng 3 - 3D" at bounding box center [1158, 69] width 111 height 33
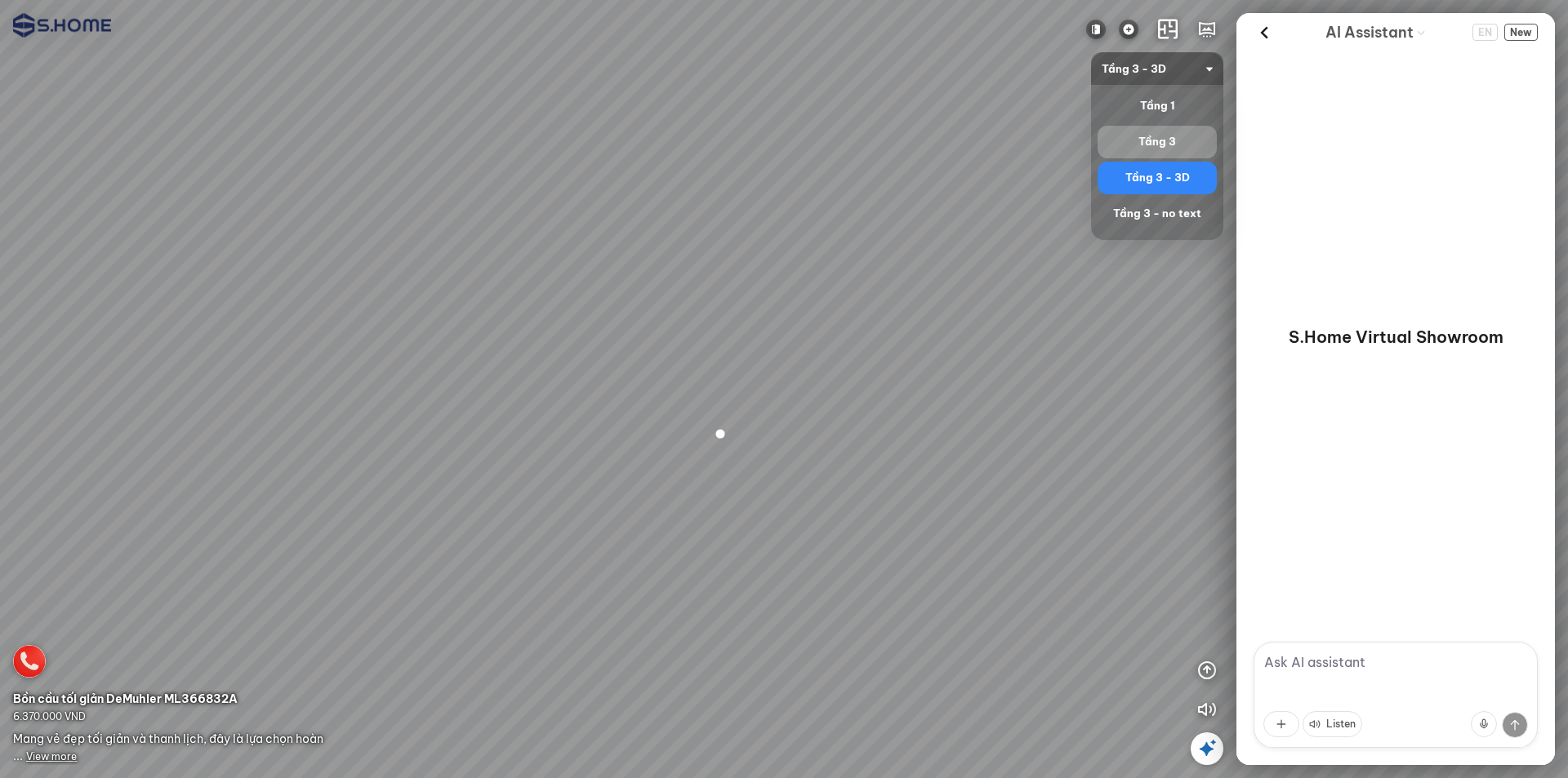
click at [1170, 139] on div "Tầng 3" at bounding box center [1158, 142] width 106 height 20
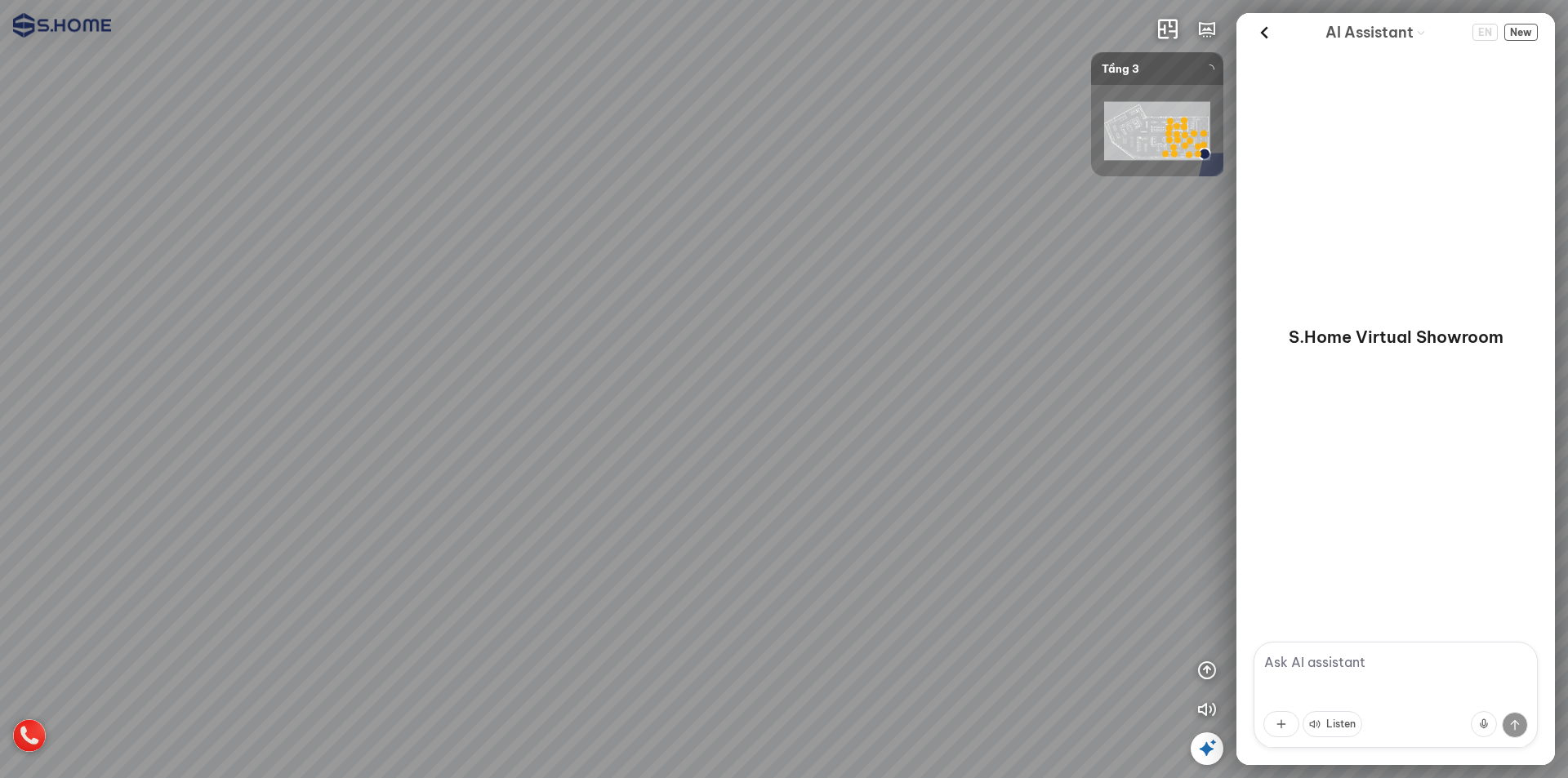
click at [1177, 76] on span "Tầng 3" at bounding box center [1158, 69] width 111 height 33
click at [1167, 73] on span "Tầng 3" at bounding box center [1158, 69] width 111 height 33
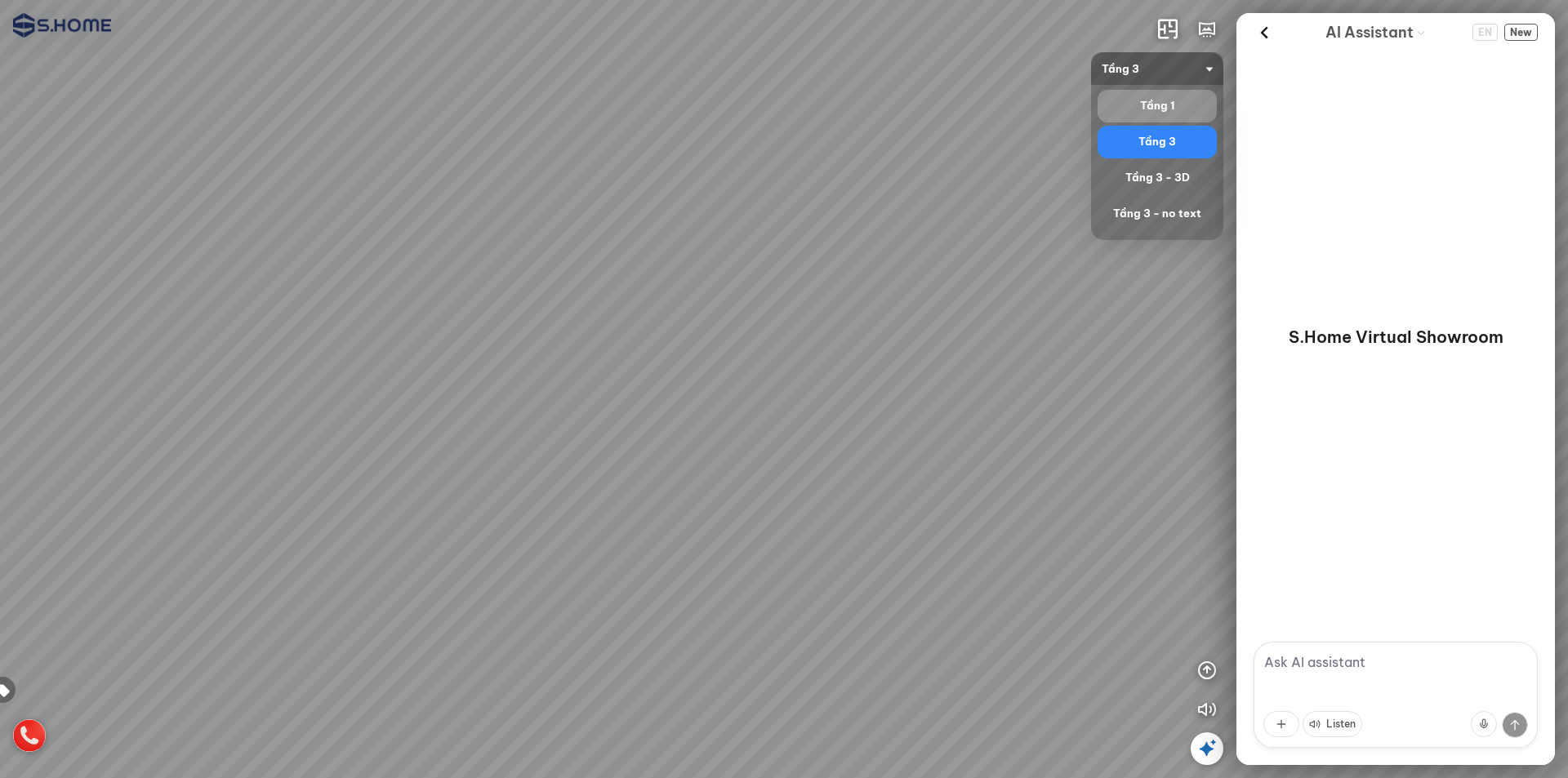
click at [1164, 101] on div "Tầng 1" at bounding box center [1158, 106] width 106 height 20
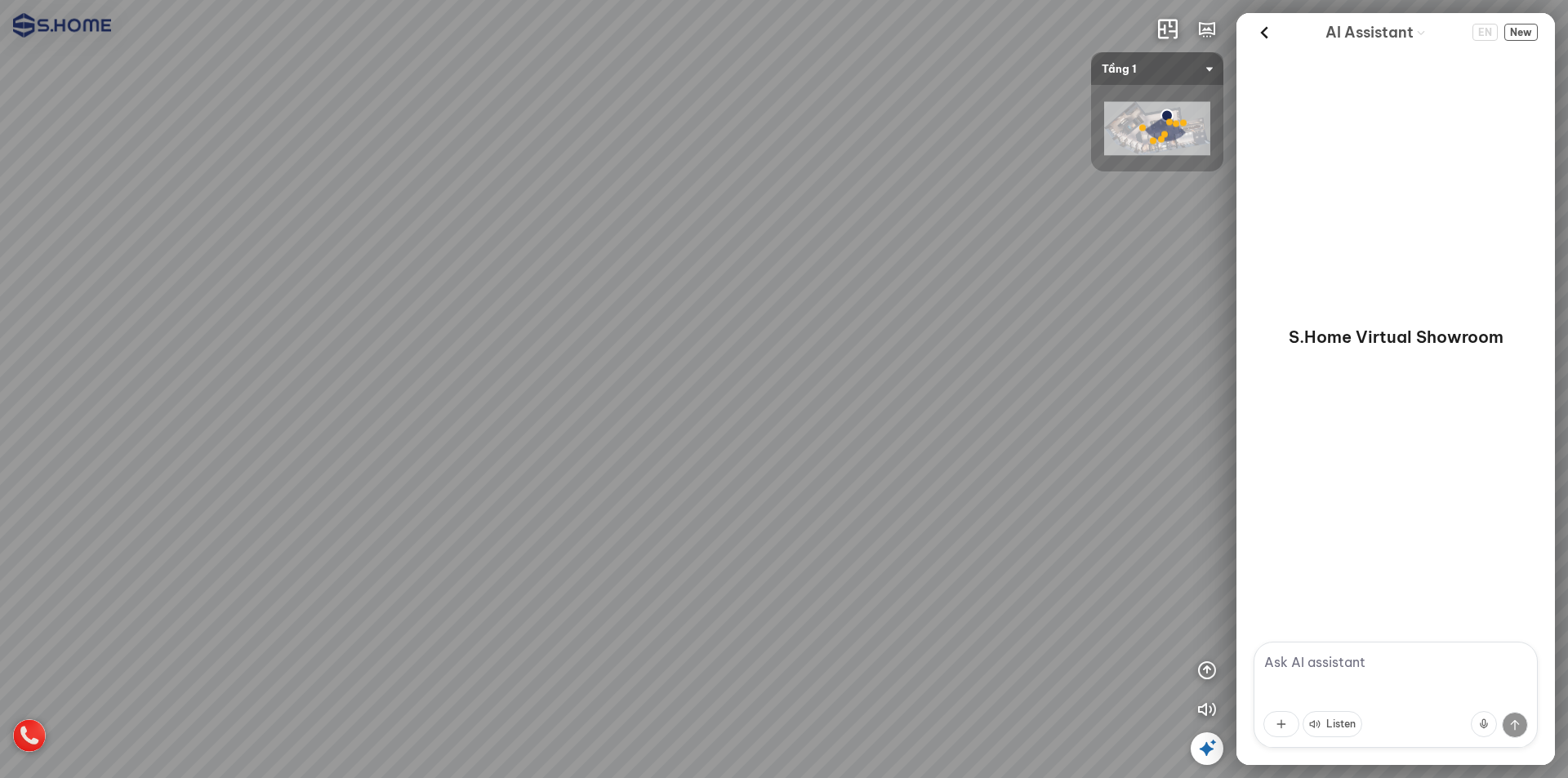
drag, startPoint x: 879, startPoint y: 247, endPoint x: 531, endPoint y: 251, distance: 348.0
click at [537, 251] on div at bounding box center [784, 389] width 1568 height 778
drag, startPoint x: 563, startPoint y: 252, endPoint x: 623, endPoint y: 236, distance: 62.1
click at [527, 245] on div at bounding box center [784, 389] width 1568 height 778
drag, startPoint x: 828, startPoint y: 236, endPoint x: 724, endPoint y: 235, distance: 104.0
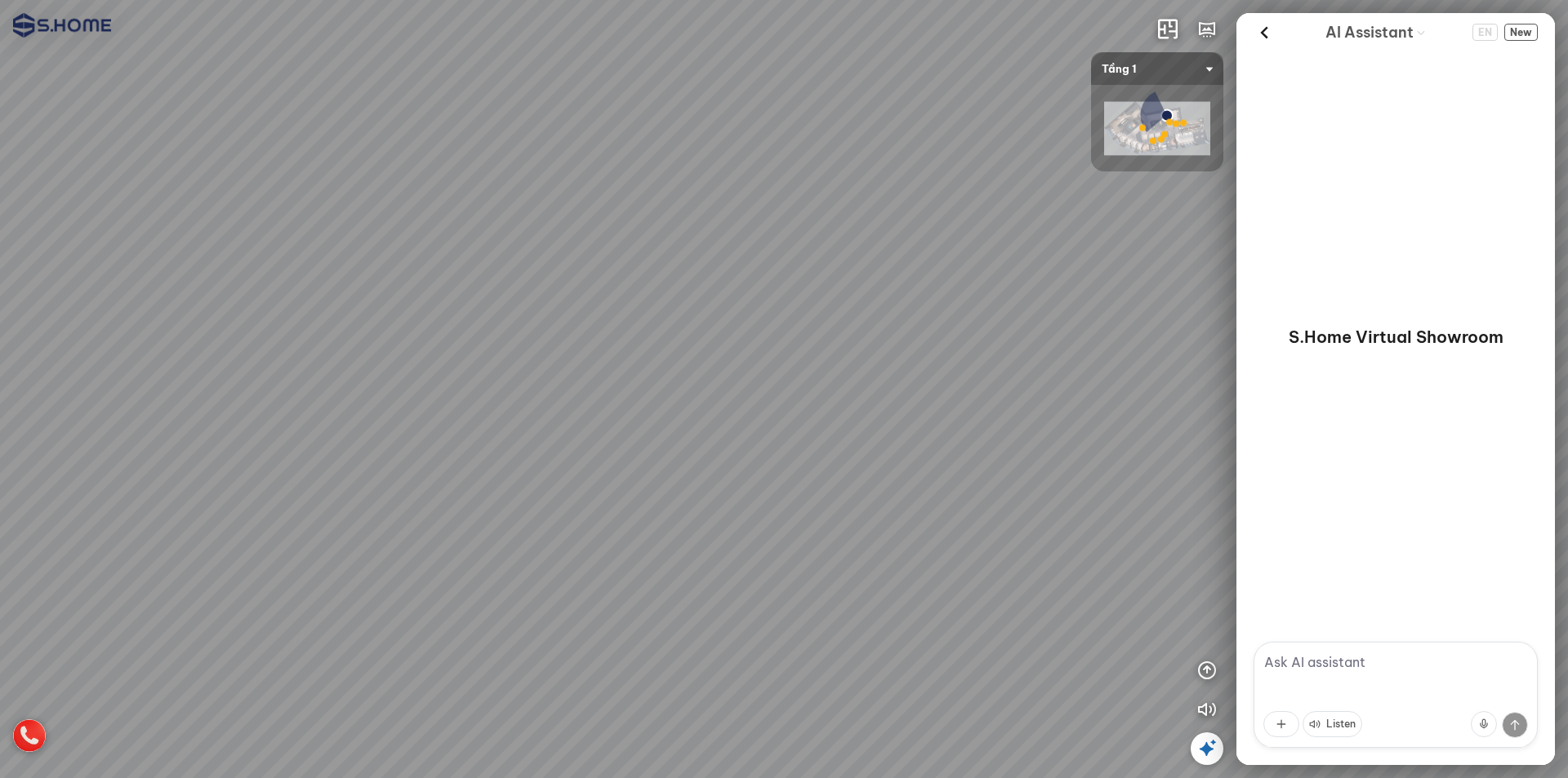
click at [644, 238] on div at bounding box center [784, 389] width 1568 height 778
click at [1178, 127] on div at bounding box center [1177, 124] width 7 height 7
click at [1194, 137] on img at bounding box center [1158, 129] width 106 height 54
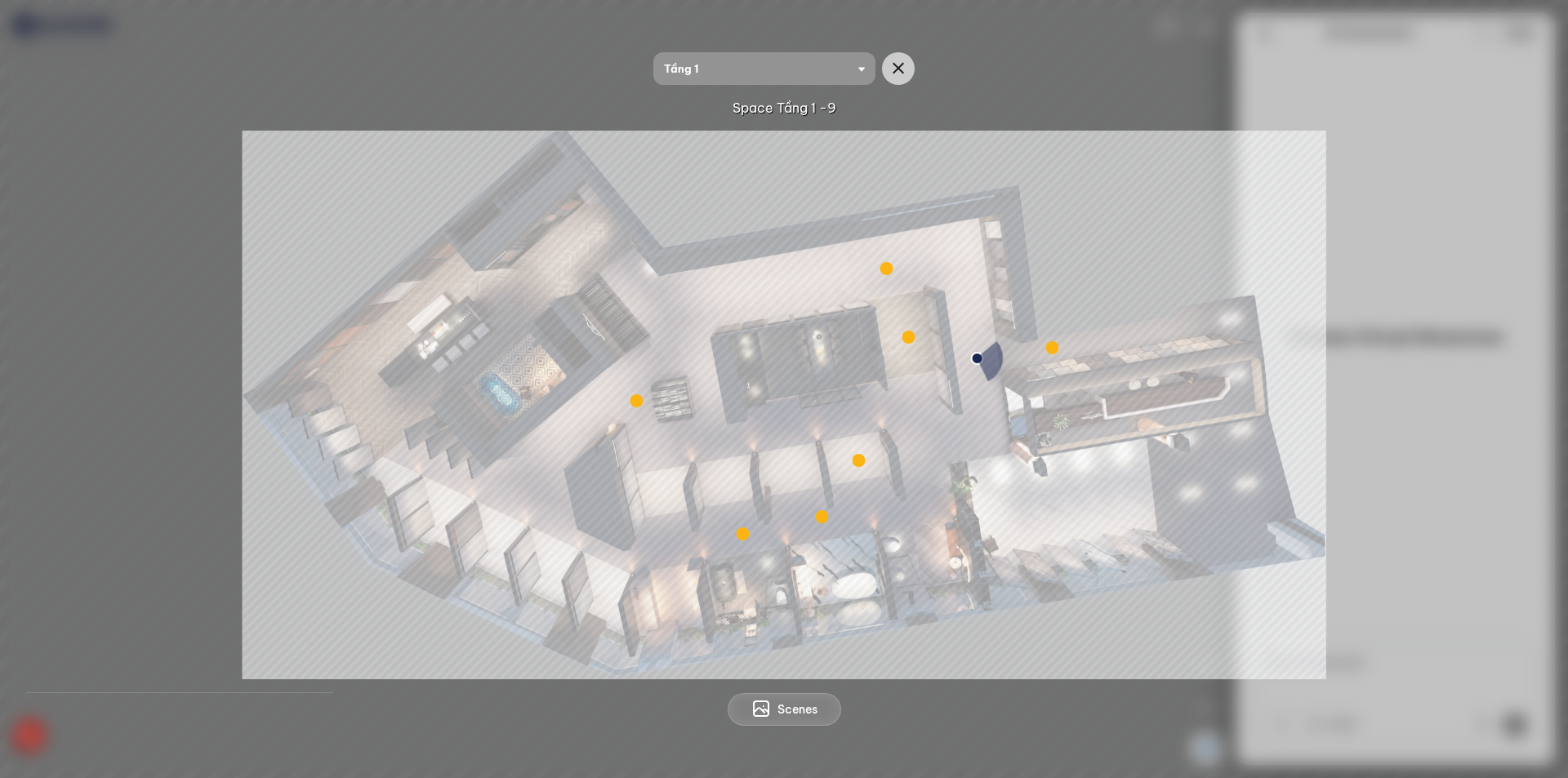
drag, startPoint x: 1027, startPoint y: 263, endPoint x: 1108, endPoint y: 257, distance: 81.2
click at [932, 142] on img at bounding box center [784, 404] width 1084 height 549
drag, startPoint x: 1128, startPoint y: 266, endPoint x: 847, endPoint y: 240, distance: 282.2
click at [830, 237] on img at bounding box center [784, 404] width 1084 height 549
click at [881, 54] on div "Tầng 1" at bounding box center [784, 69] width 262 height 33
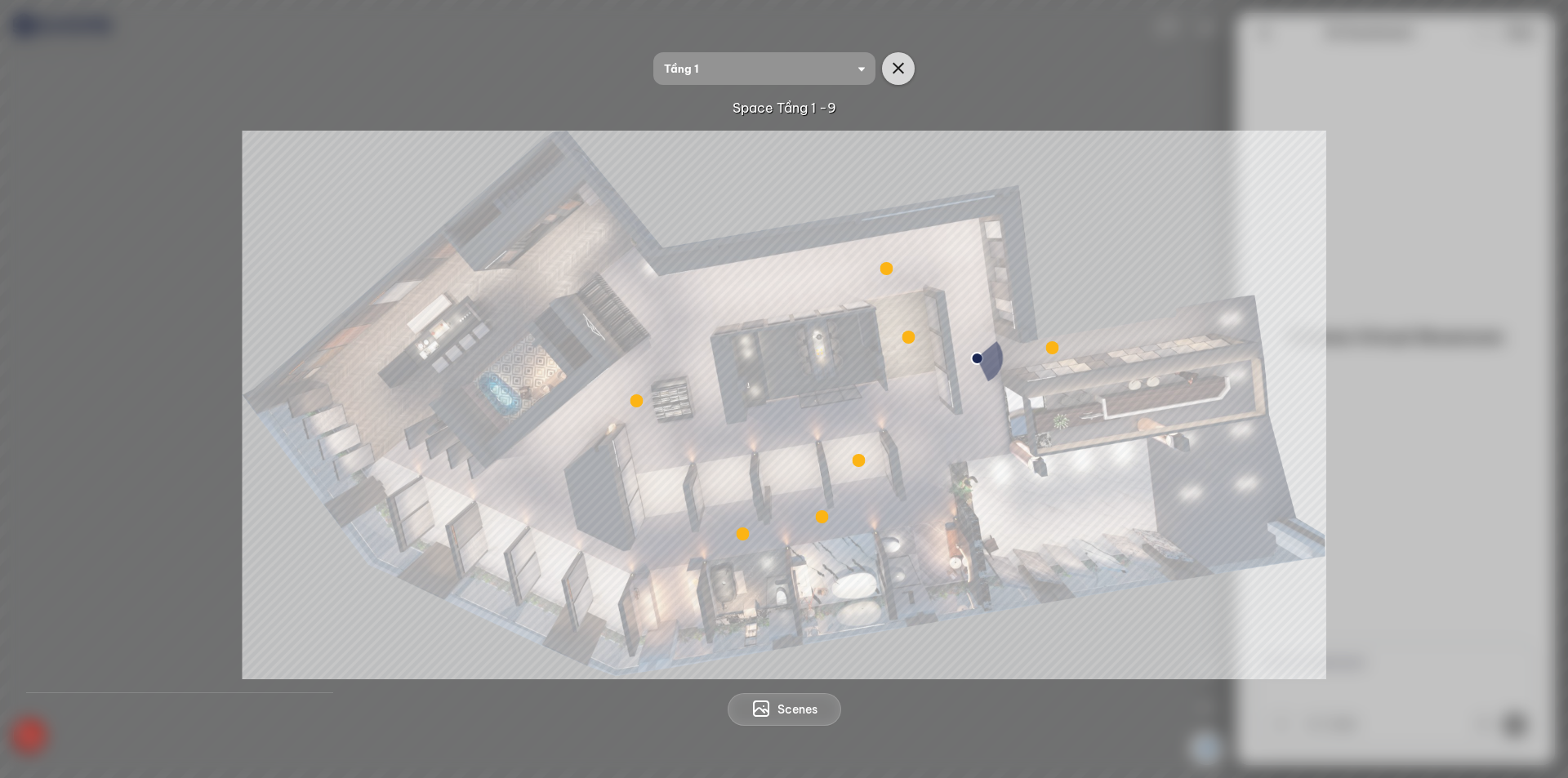
click at [900, 59] on icon "button" at bounding box center [898, 69] width 20 height 20
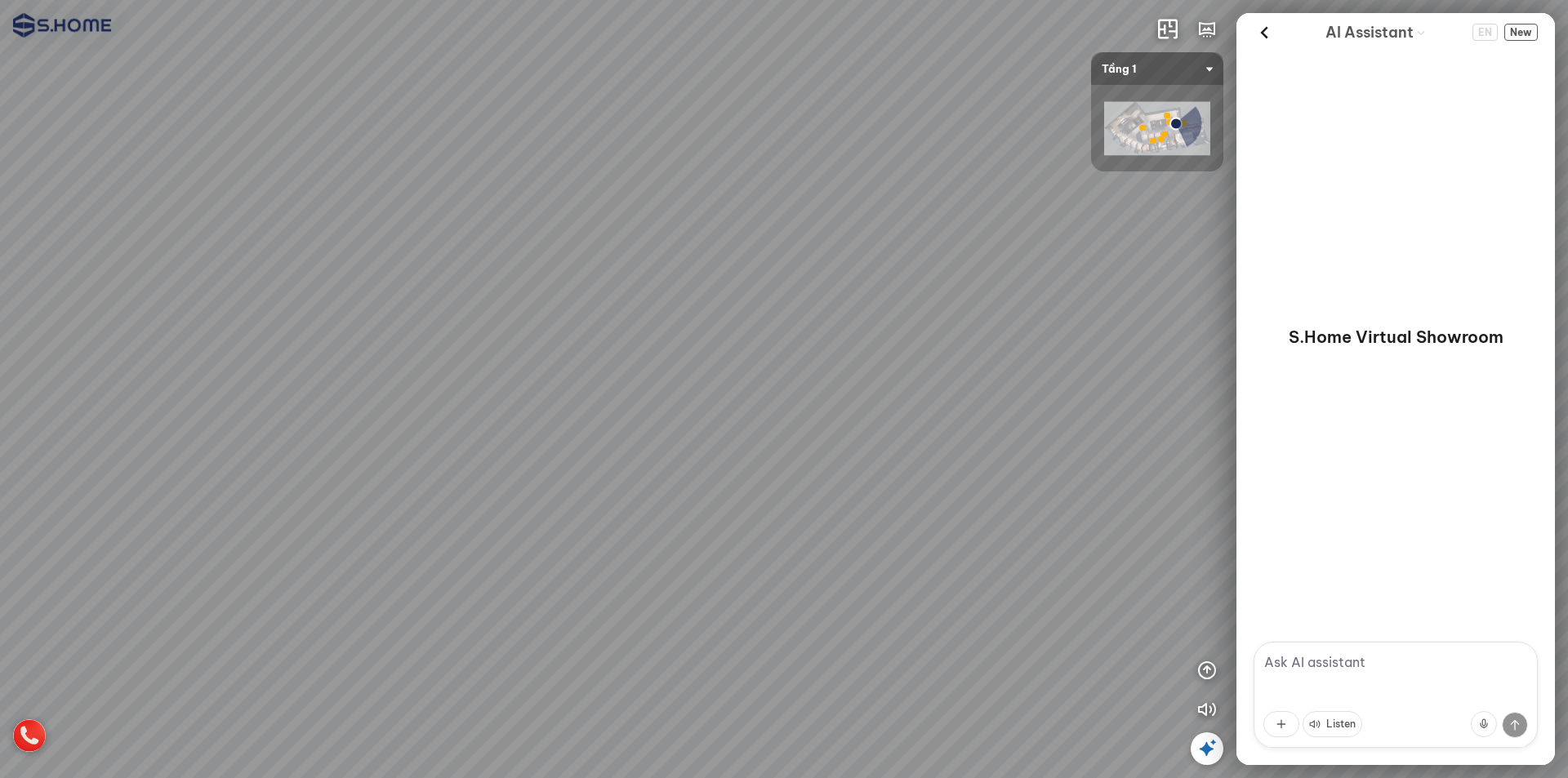
drag, startPoint x: 882, startPoint y: 248, endPoint x: 416, endPoint y: 206, distance: 467.9
click at [417, 206] on div at bounding box center [784, 389] width 1568 height 778
click at [1138, 134] on img at bounding box center [1158, 129] width 106 height 54
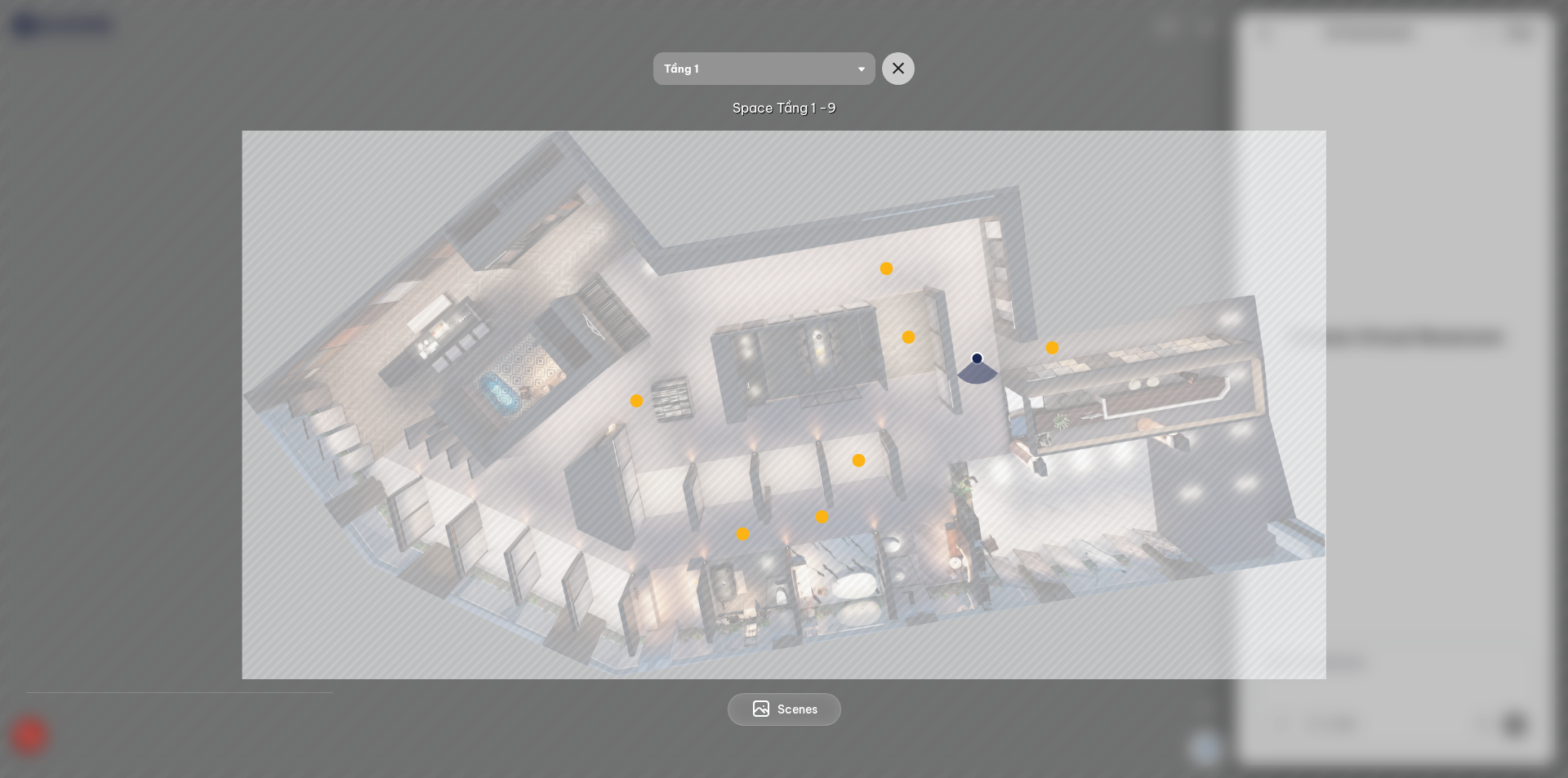
click at [799, 43] on div "Tầng 1 Space Tầng 1 -9 Scenes" at bounding box center [784, 389] width 1568 height 778
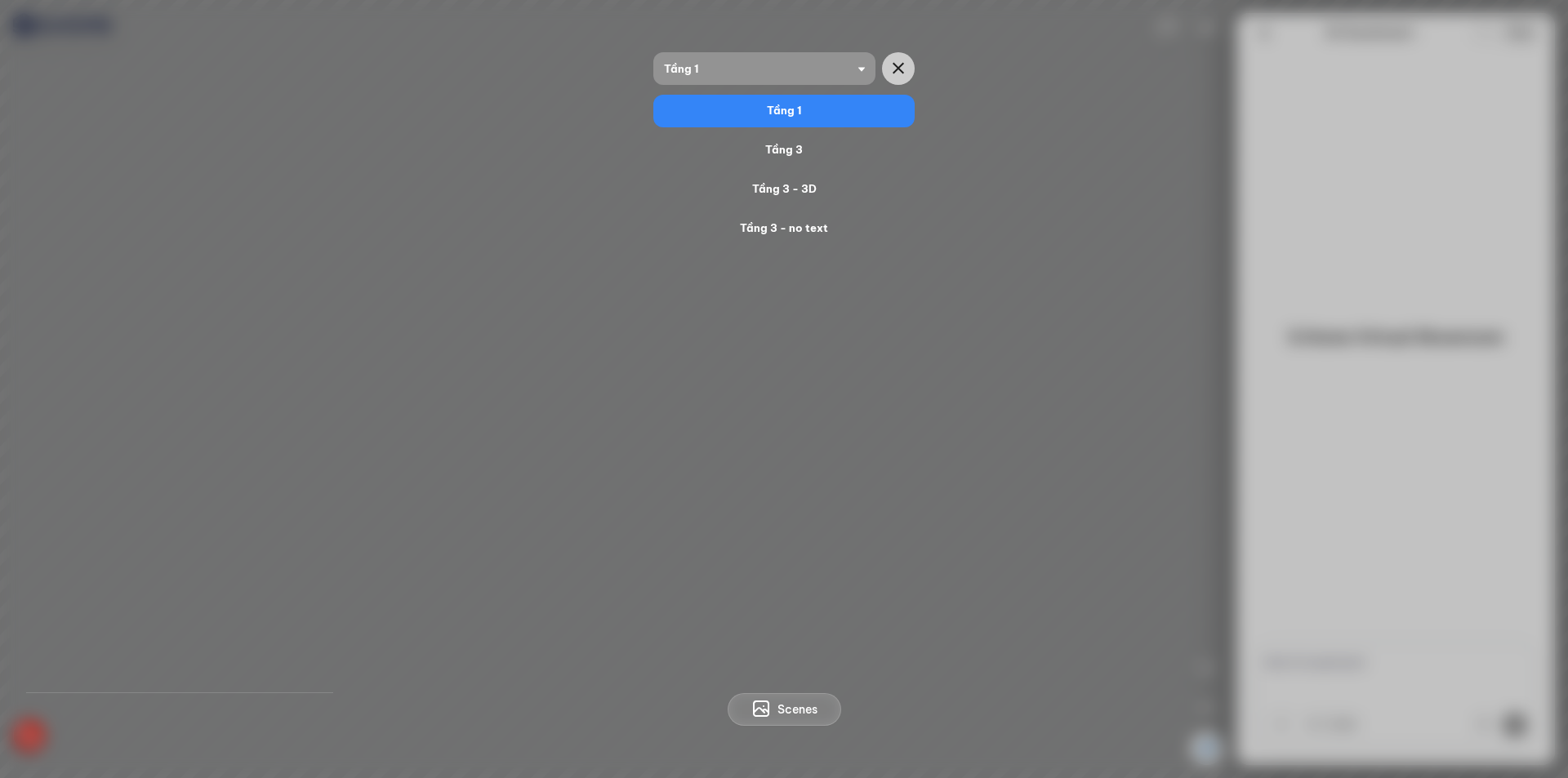
click at [807, 68] on span "Tầng 1" at bounding box center [764, 69] width 201 height 33
click at [808, 197] on div "Tầng 3 - 3D" at bounding box center [784, 190] width 249 height 20
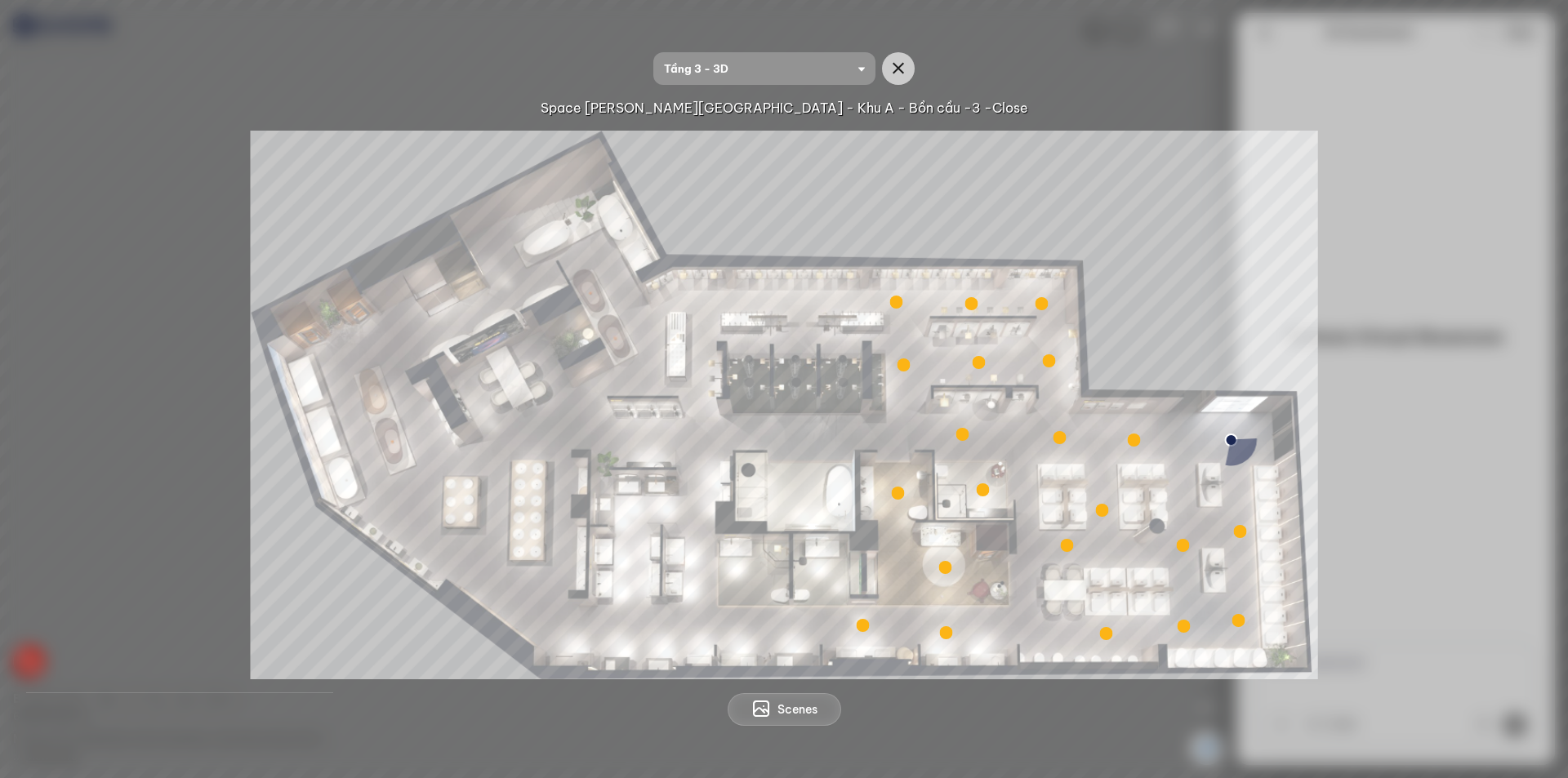
click at [1156, 161] on img at bounding box center [784, 404] width 1068 height 549
click at [889, 70] on icon "button" at bounding box center [898, 69] width 20 height 20
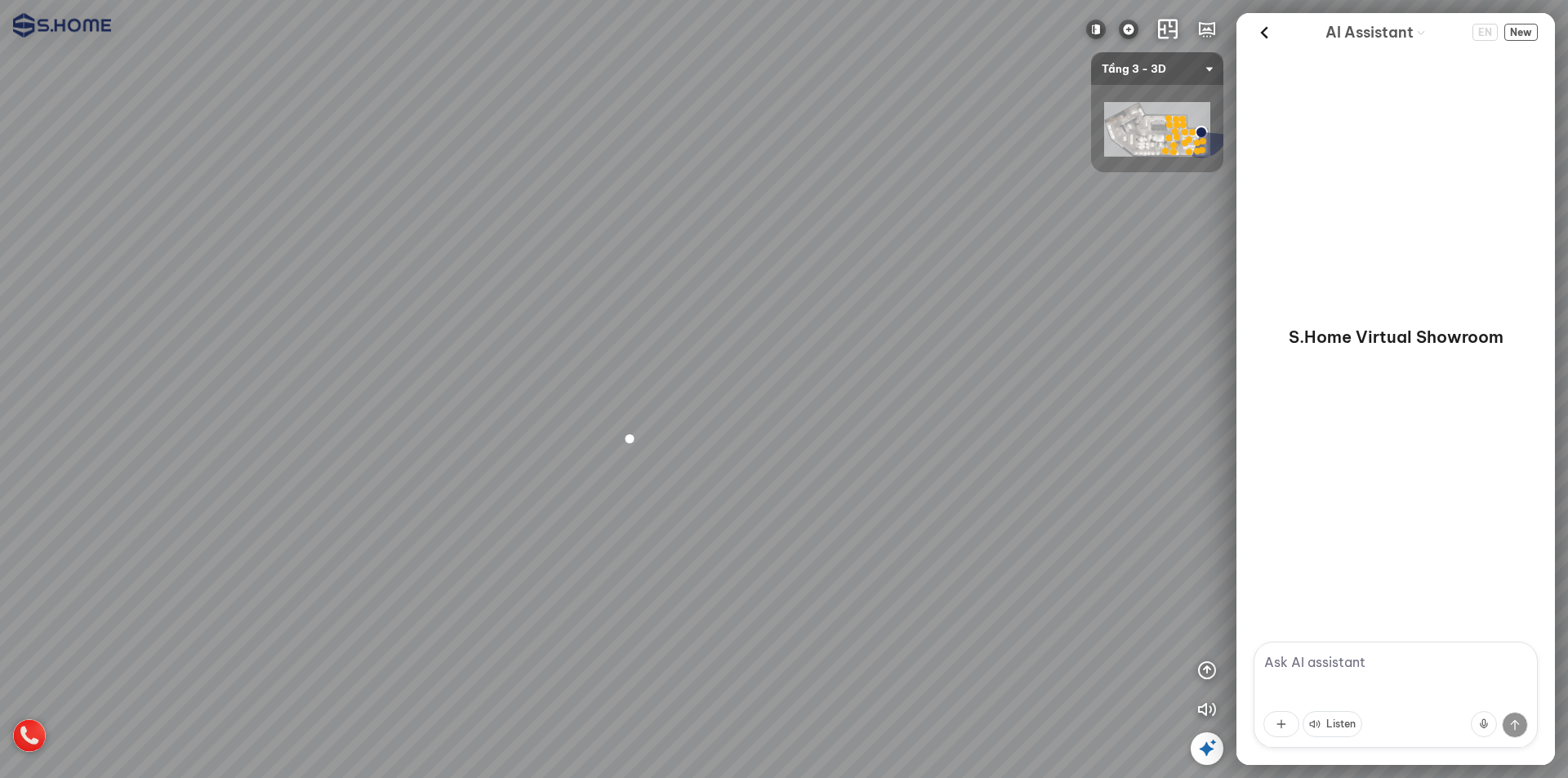
drag, startPoint x: 933, startPoint y: 552, endPoint x: 723, endPoint y: 558, distance: 210.1
click at [576, 528] on div at bounding box center [784, 389] width 1568 height 778
click at [1199, 753] on icon at bounding box center [1207, 748] width 20 height 20
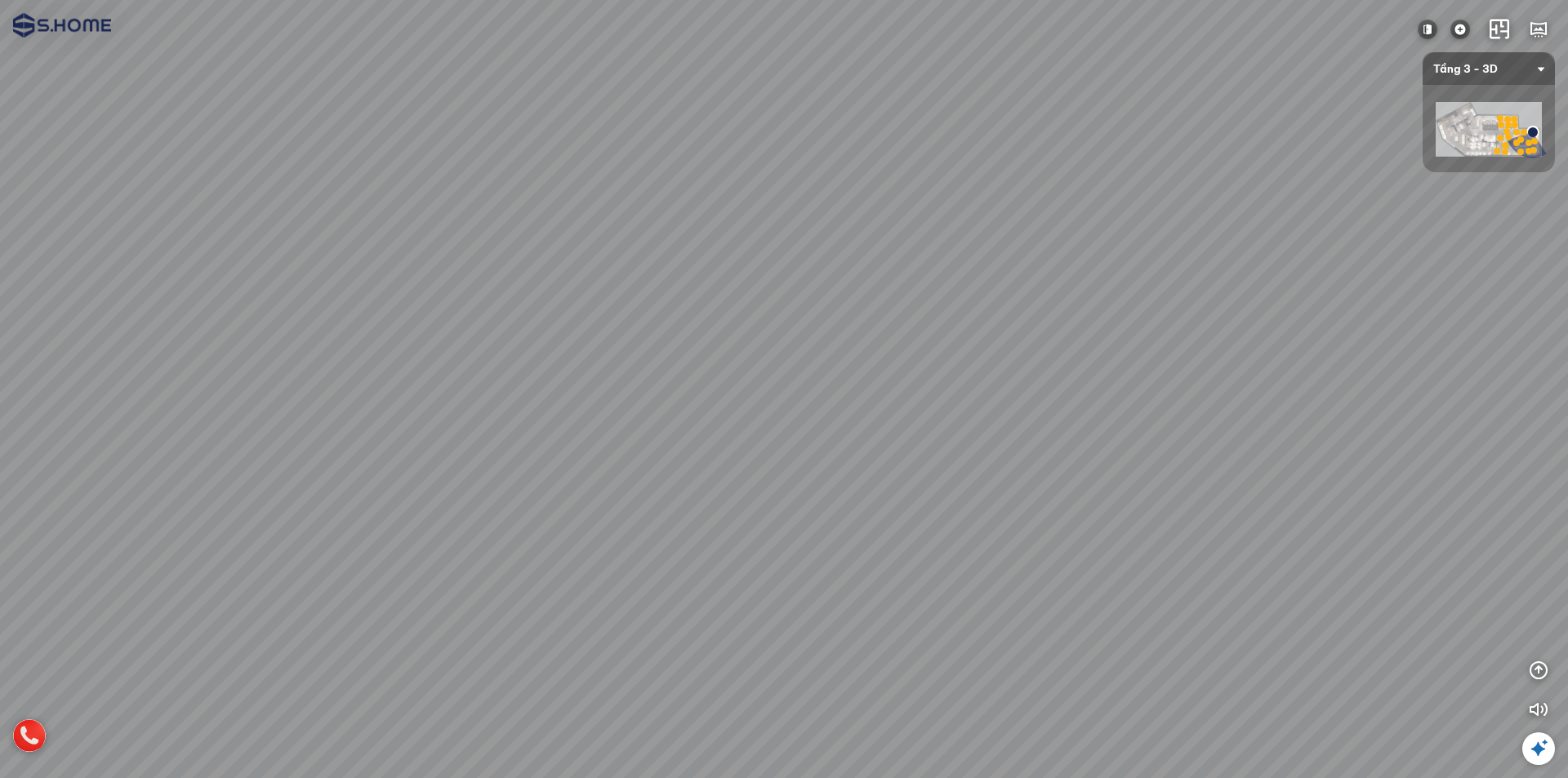
click at [937, 679] on div at bounding box center [784, 389] width 1568 height 778
click at [1539, 674] on icon "button" at bounding box center [1538, 670] width 20 height 20
click at [944, 613] on div at bounding box center [784, 389] width 1568 height 778
drag, startPoint x: 1134, startPoint y: 561, endPoint x: 1568, endPoint y: 626, distance: 438.8
click at [1568, 626] on div at bounding box center [784, 389] width 1568 height 778
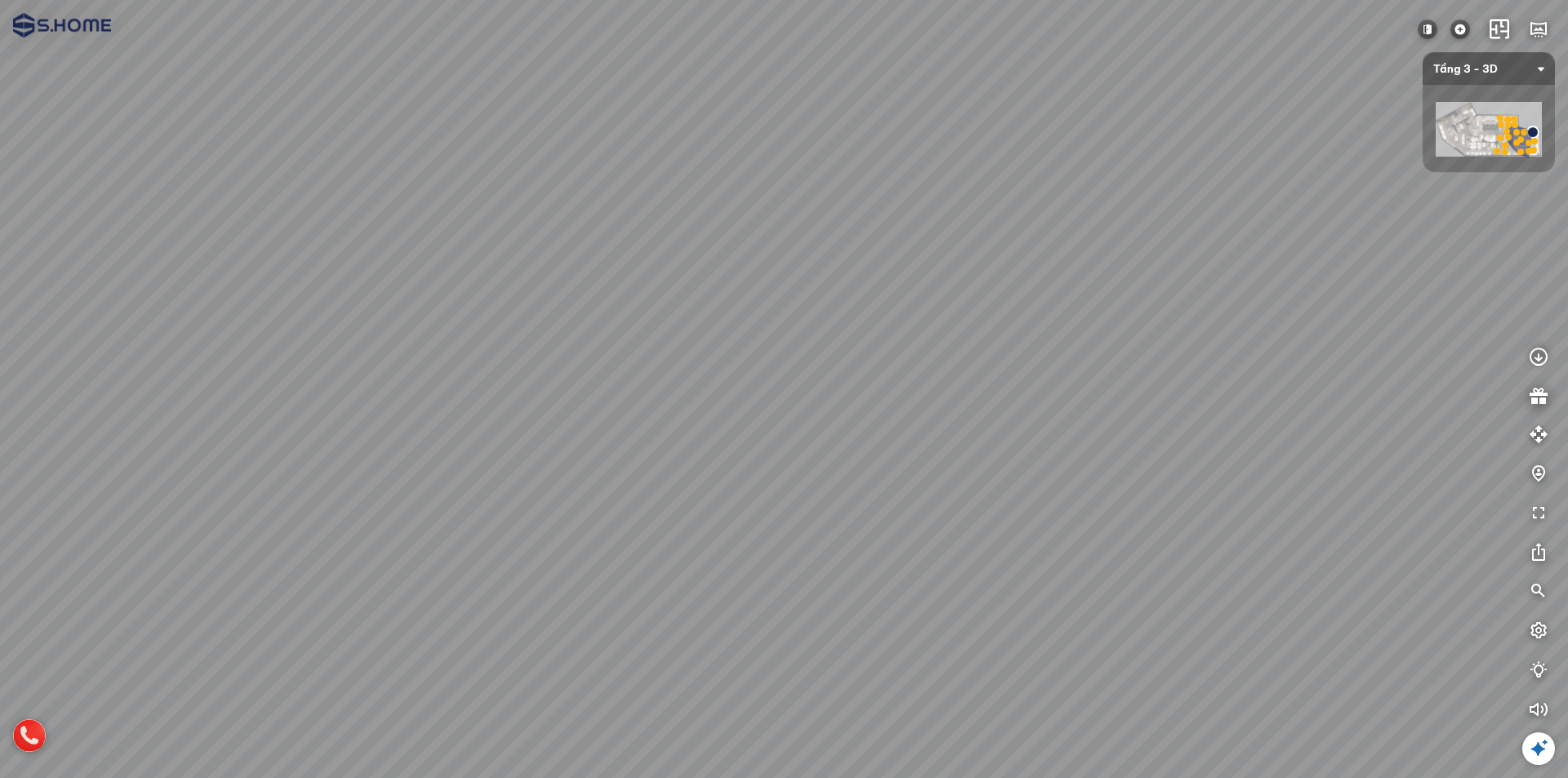
drag, startPoint x: 1055, startPoint y: 531, endPoint x: 1318, endPoint y: 578, distance: 267.2
click at [1318, 578] on div at bounding box center [784, 389] width 1568 height 778
click at [1544, 25] on icon "button" at bounding box center [1538, 30] width 20 height 20
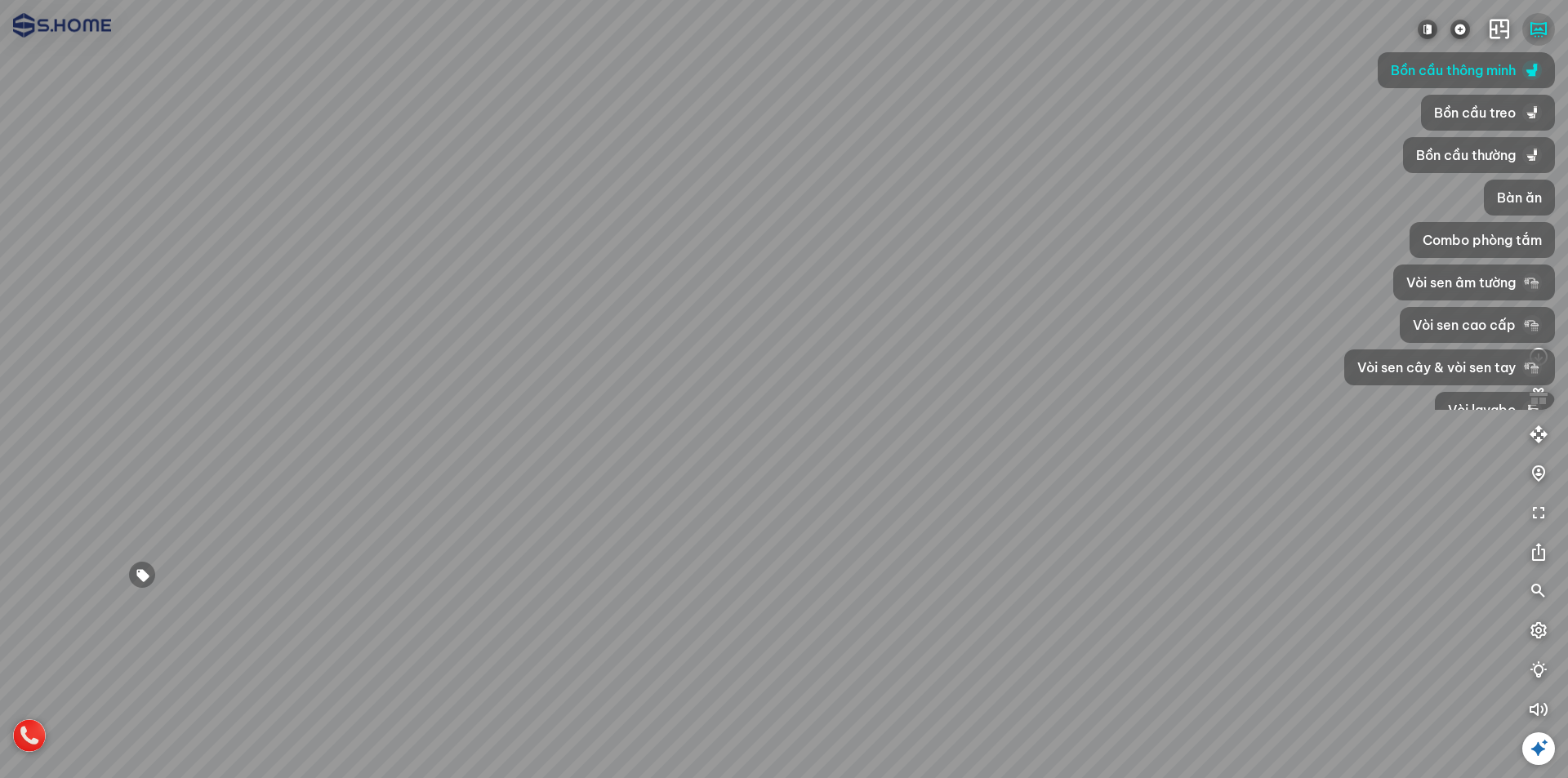
click at [1544, 25] on icon "button" at bounding box center [1538, 30] width 20 height 20
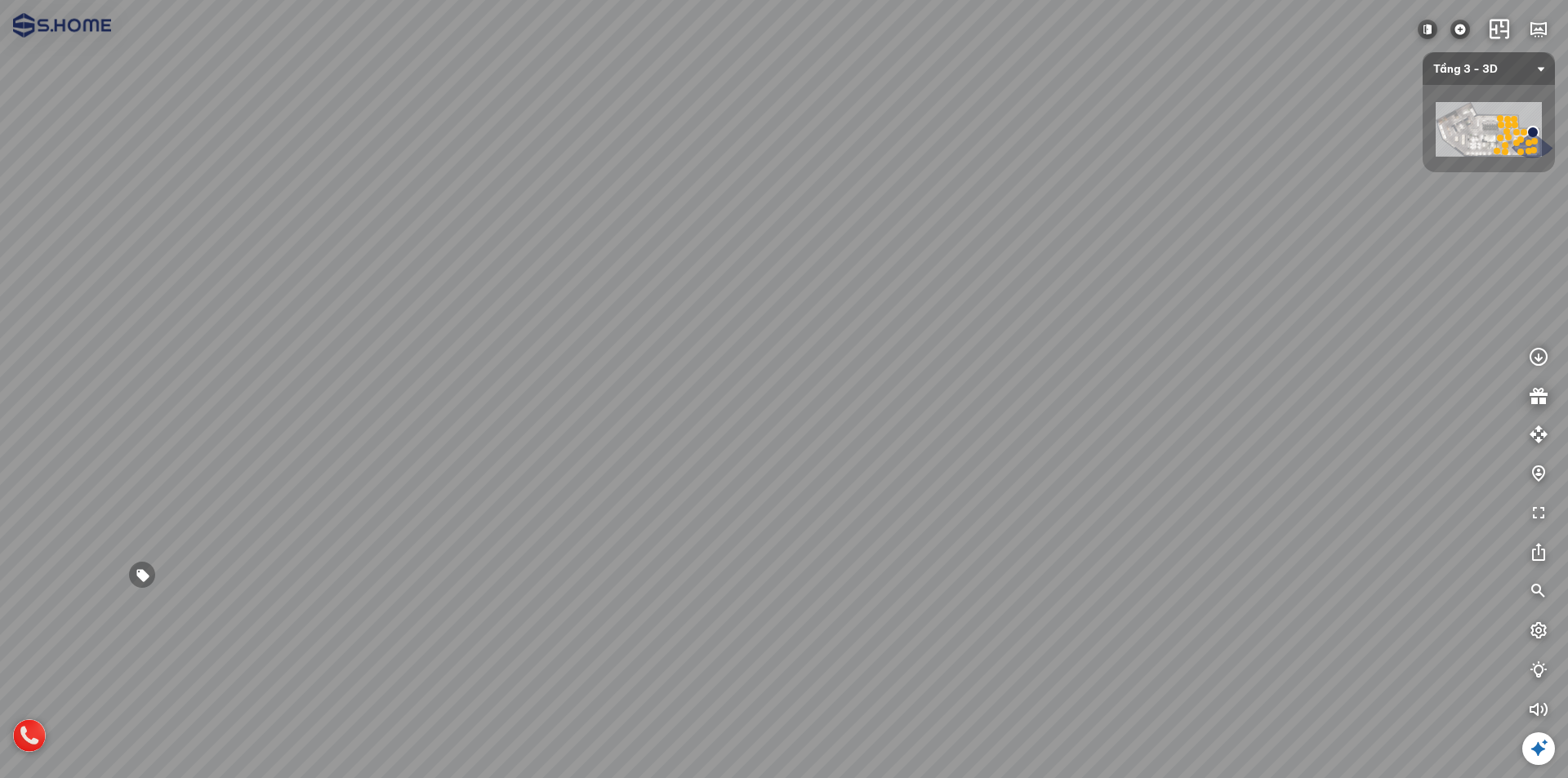
click at [1536, 648] on div at bounding box center [1539, 533] width 33 height 385
click at [1535, 636] on icon "button" at bounding box center [1538, 631] width 20 height 20
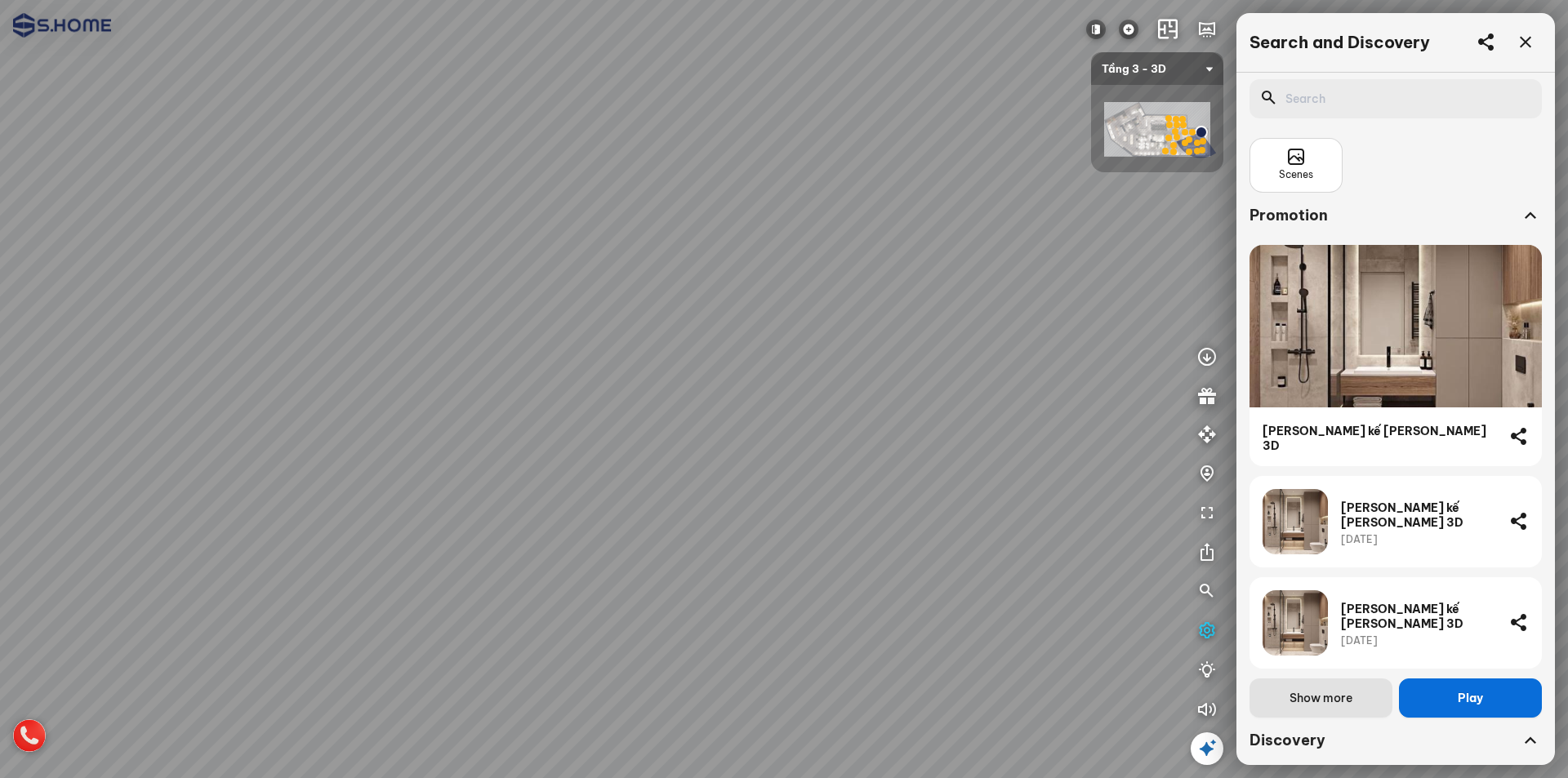
scroll to position [2, 0]
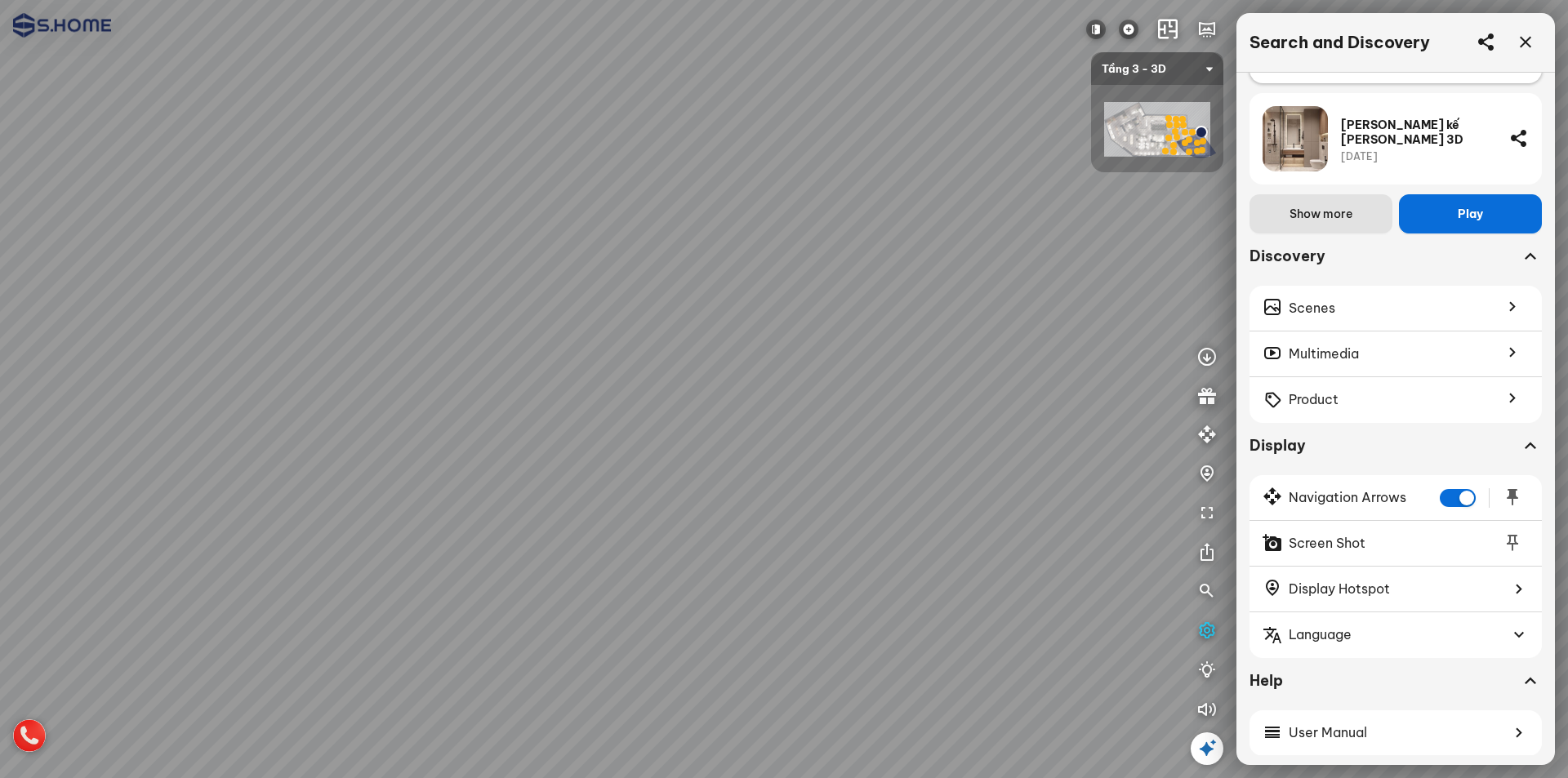
scroll to position [491, 0]
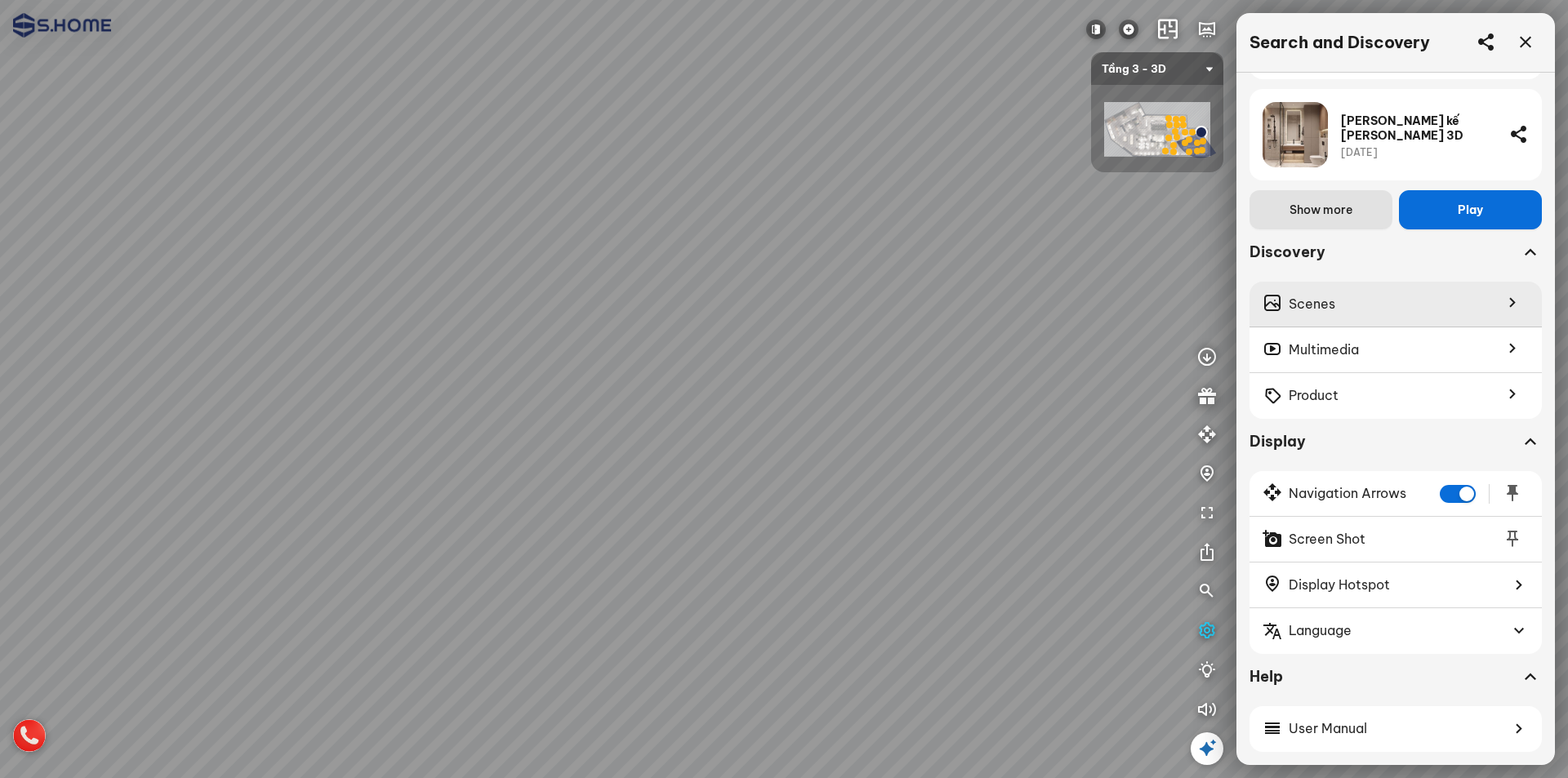
click at [1386, 296] on div "Scenes" at bounding box center [1396, 304] width 292 height 46
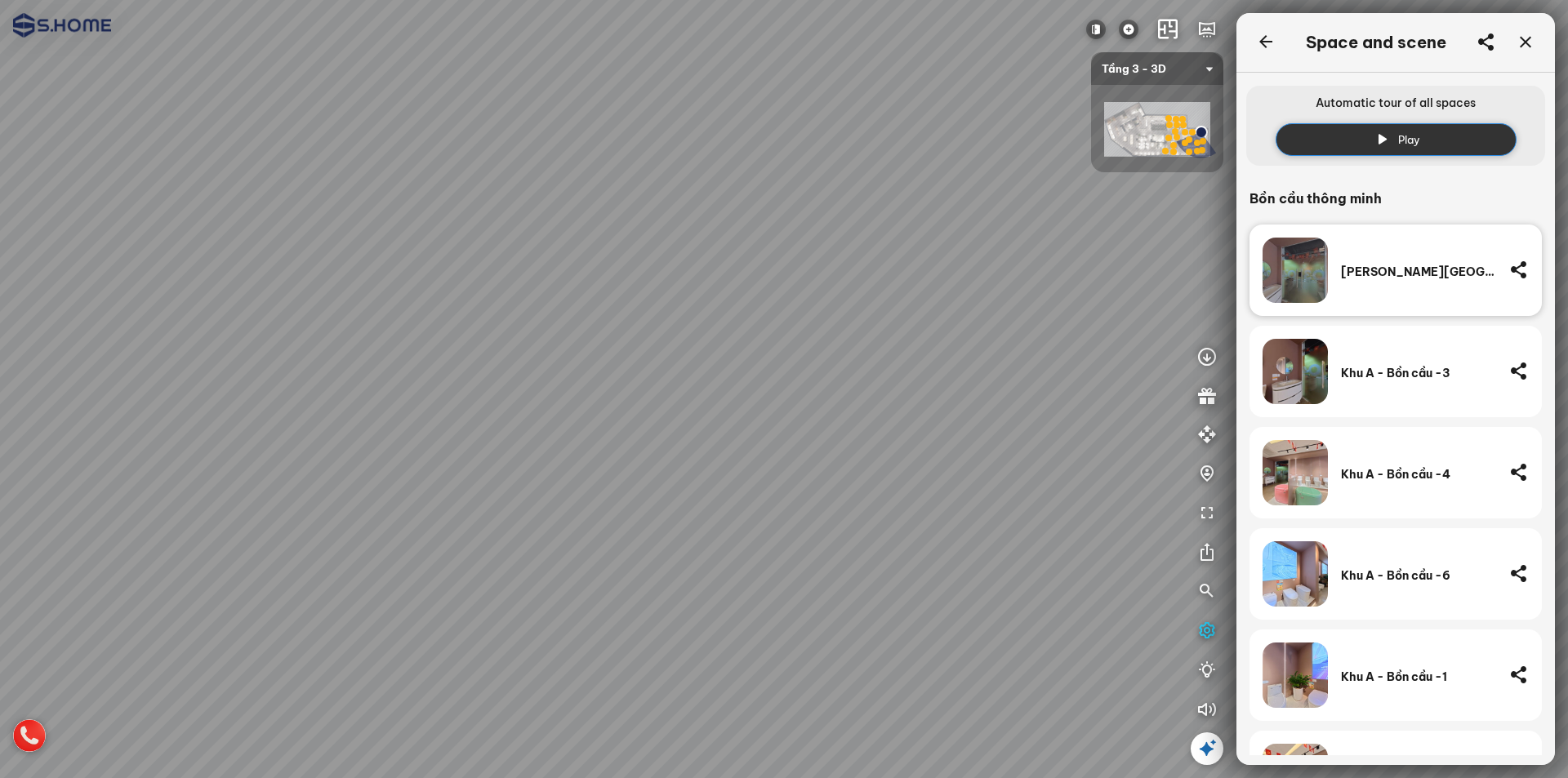
click at [1415, 130] on button "Play" at bounding box center [1396, 140] width 241 height 33
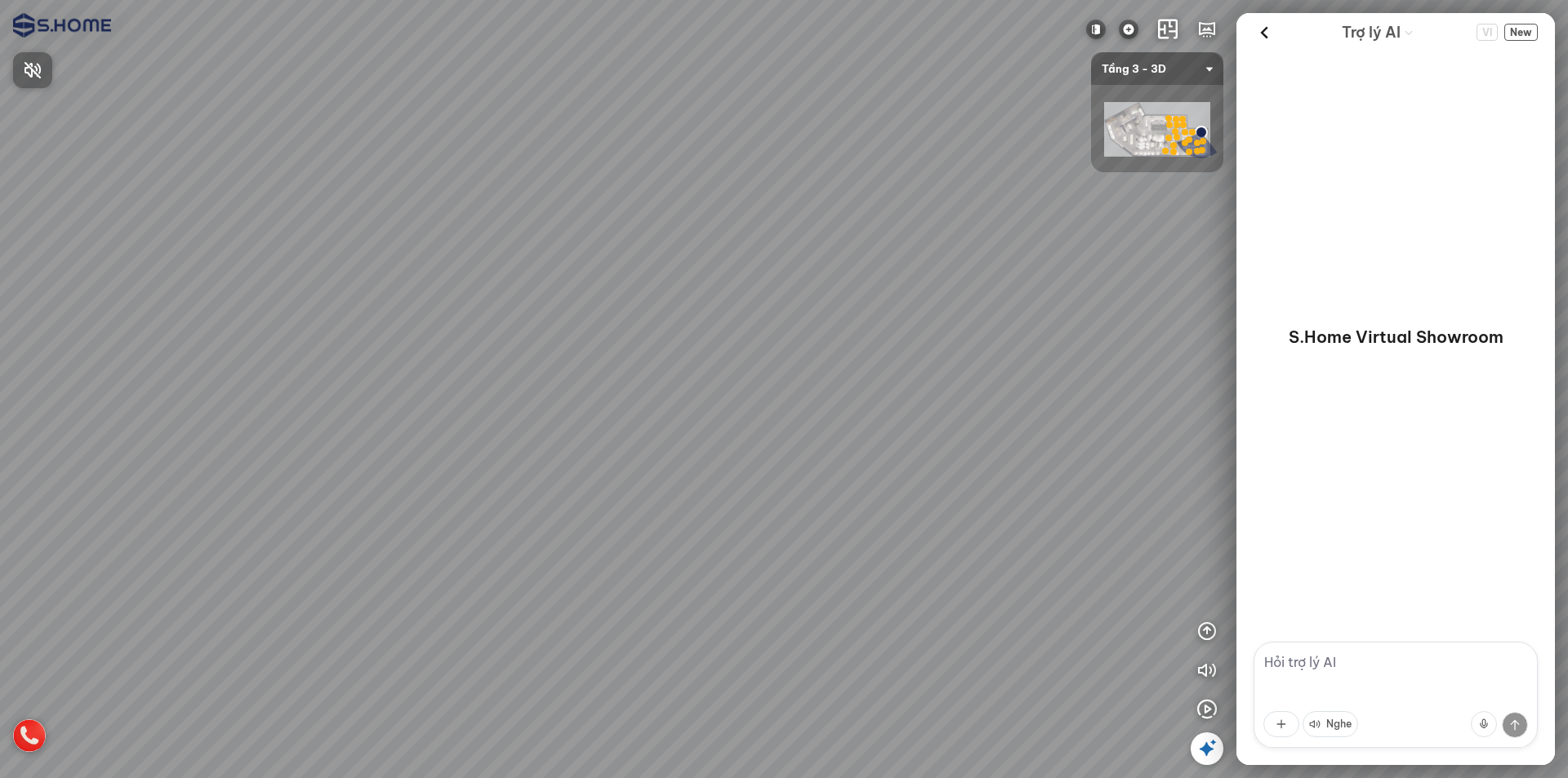
click at [1204, 707] on div at bounding box center [784, 389] width 1568 height 778
click at [1204, 707] on icon "button" at bounding box center [1207, 709] width 20 height 20
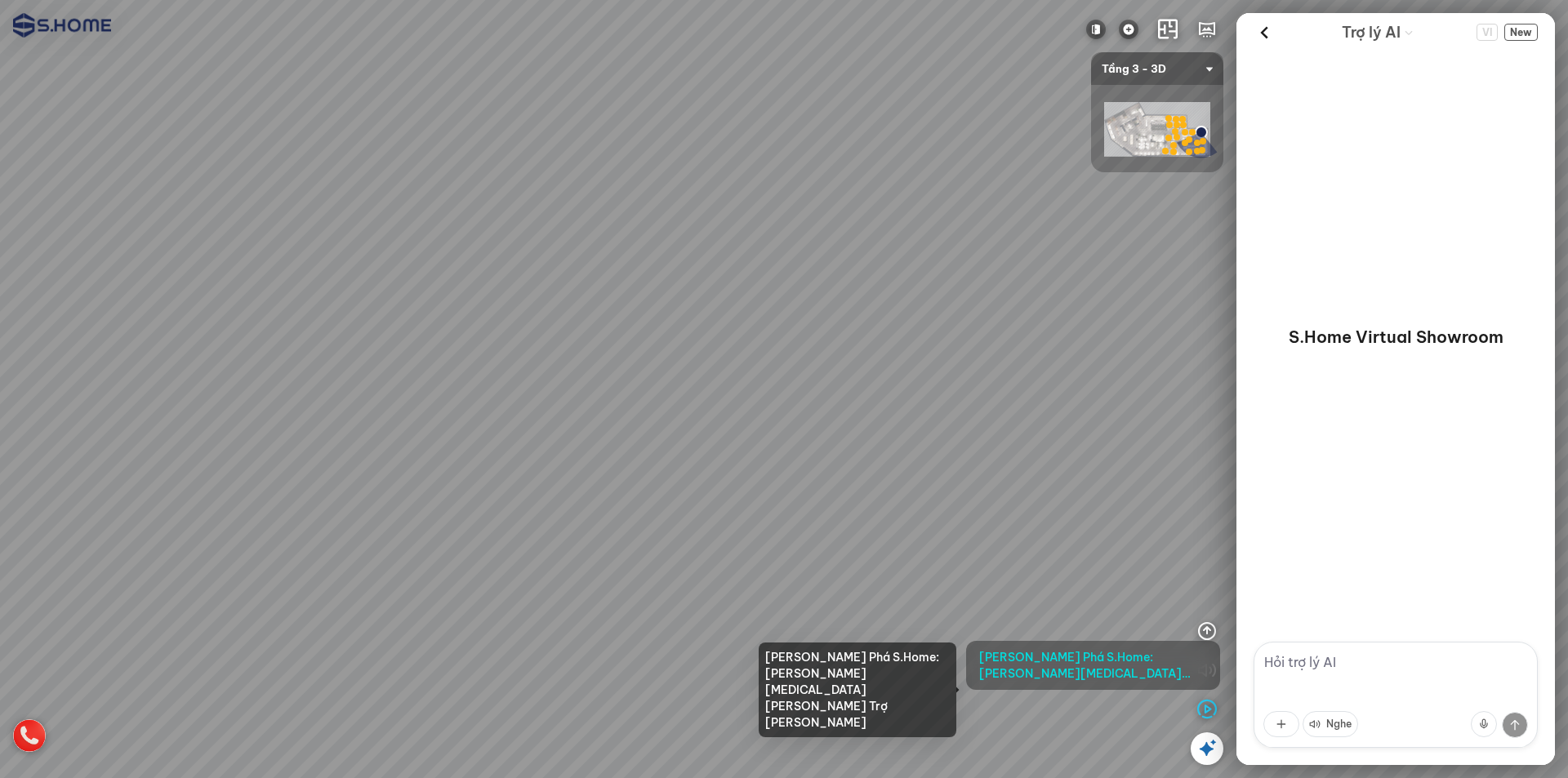
click at [1152, 669] on span "Khám Phá S.Home: Chuyến [MEDICAL_DATA] Quan Cùng Trợ [PERSON_NAME]" at bounding box center [1093, 666] width 228 height 33
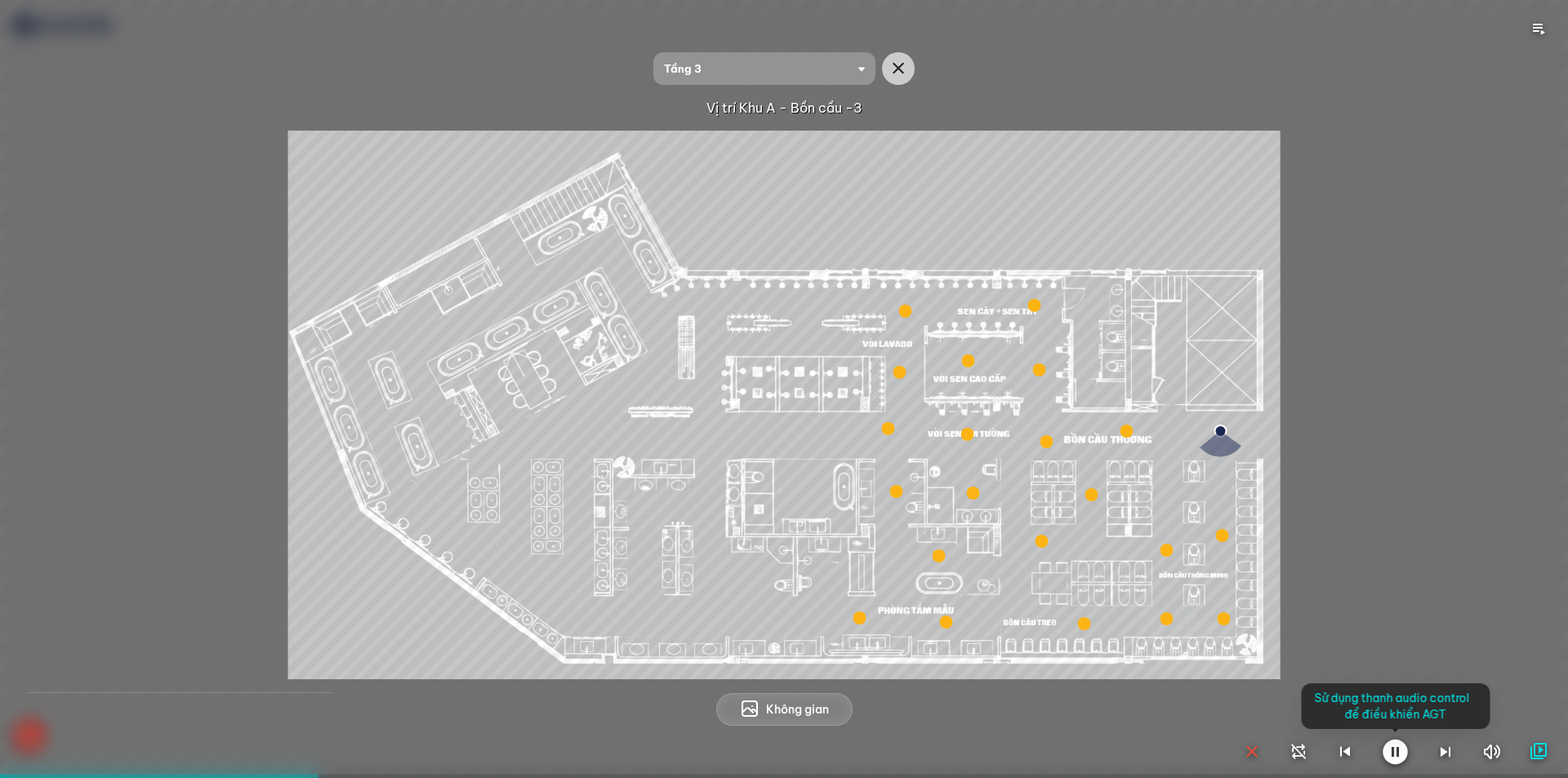
click at [1038, 141] on div at bounding box center [784, 389] width 1568 height 778
click at [1392, 741] on icon "button" at bounding box center [1395, 752] width 25 height 26
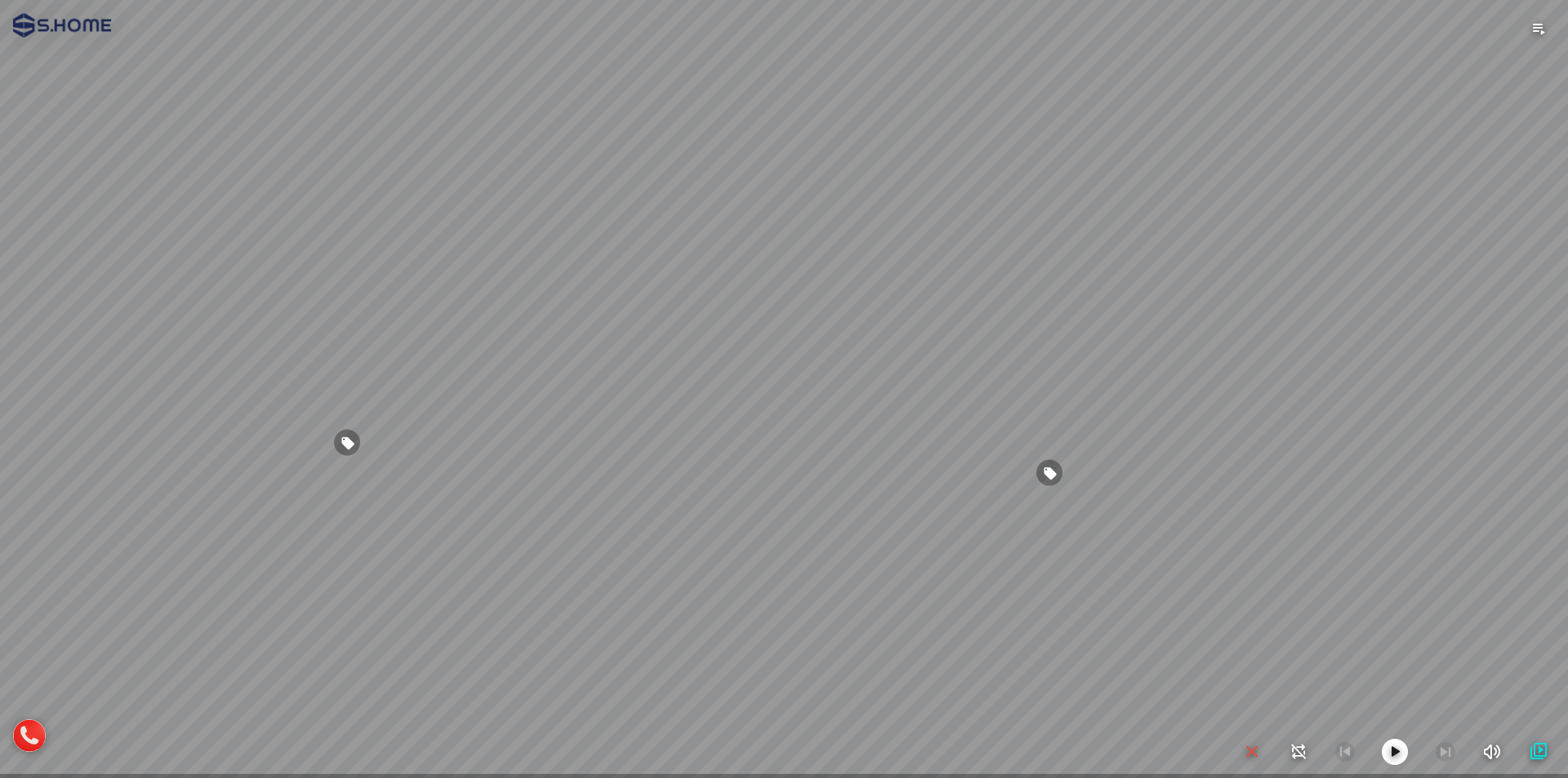
click at [1237, 545] on div at bounding box center [784, 389] width 1568 height 778
click at [1261, 752] on icon "button" at bounding box center [1252, 752] width 20 height 20
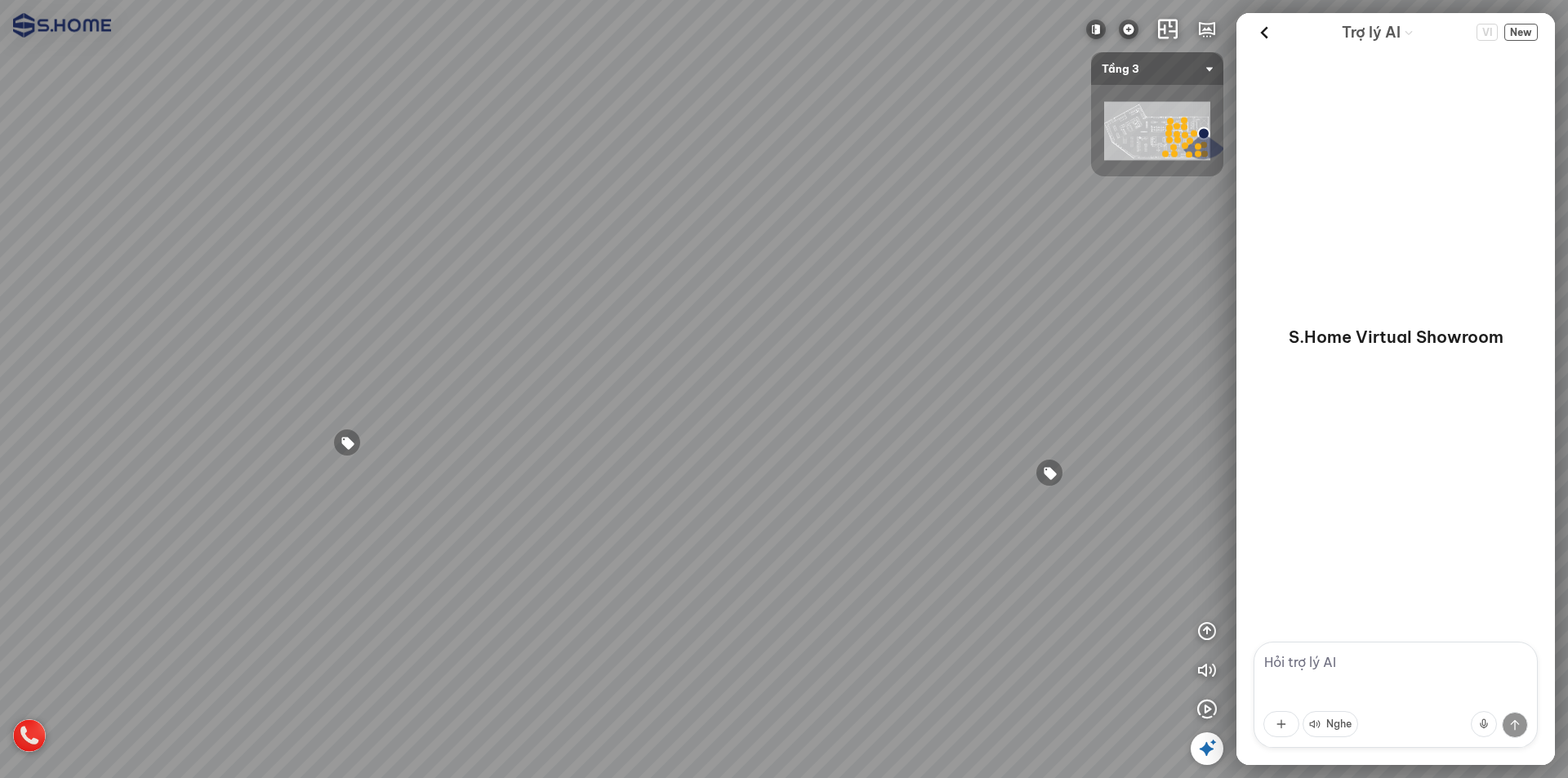
click at [904, 678] on div at bounding box center [784, 389] width 1568 height 778
drag, startPoint x: 1095, startPoint y: 639, endPoint x: 703, endPoint y: 675, distance: 393.6
click at [710, 675] on div at bounding box center [784, 389] width 1568 height 778
drag, startPoint x: 978, startPoint y: 550, endPoint x: 793, endPoint y: 550, distance: 185.0
click at [793, 550] on div at bounding box center [784, 389] width 1568 height 778
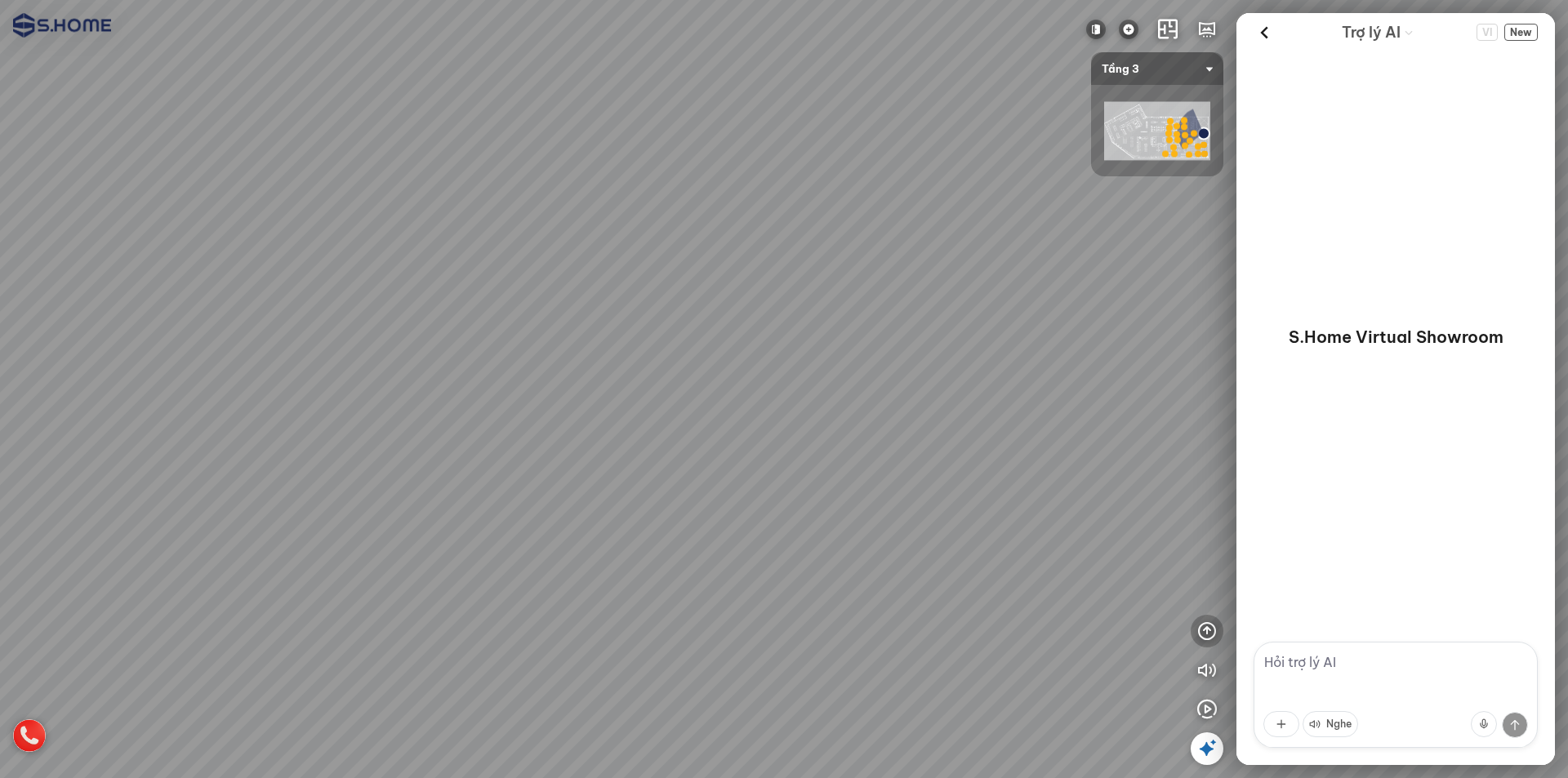
click at [1194, 634] on button "button" at bounding box center [1207, 631] width 33 height 33
click at [1211, 661] on icon "button" at bounding box center [1207, 670] width 20 height 20
click at [1214, 694] on button "button" at bounding box center [1207, 709] width 33 height 33
click at [1204, 635] on div at bounding box center [784, 389] width 1568 height 778
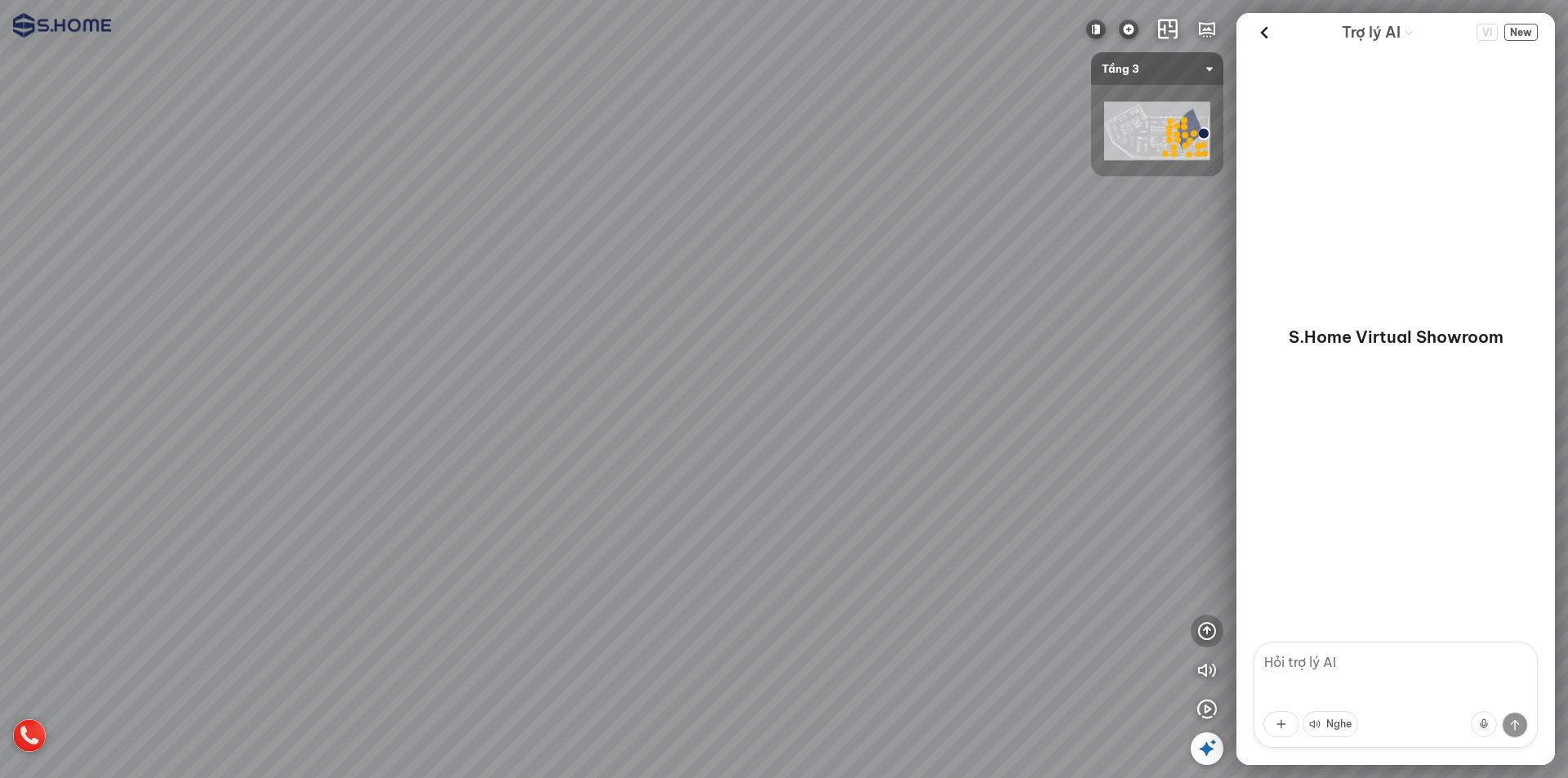
click at [1204, 628] on icon "button" at bounding box center [1207, 631] width 20 height 20
click at [1204, 590] on icon "button" at bounding box center [1207, 592] width 20 height 20
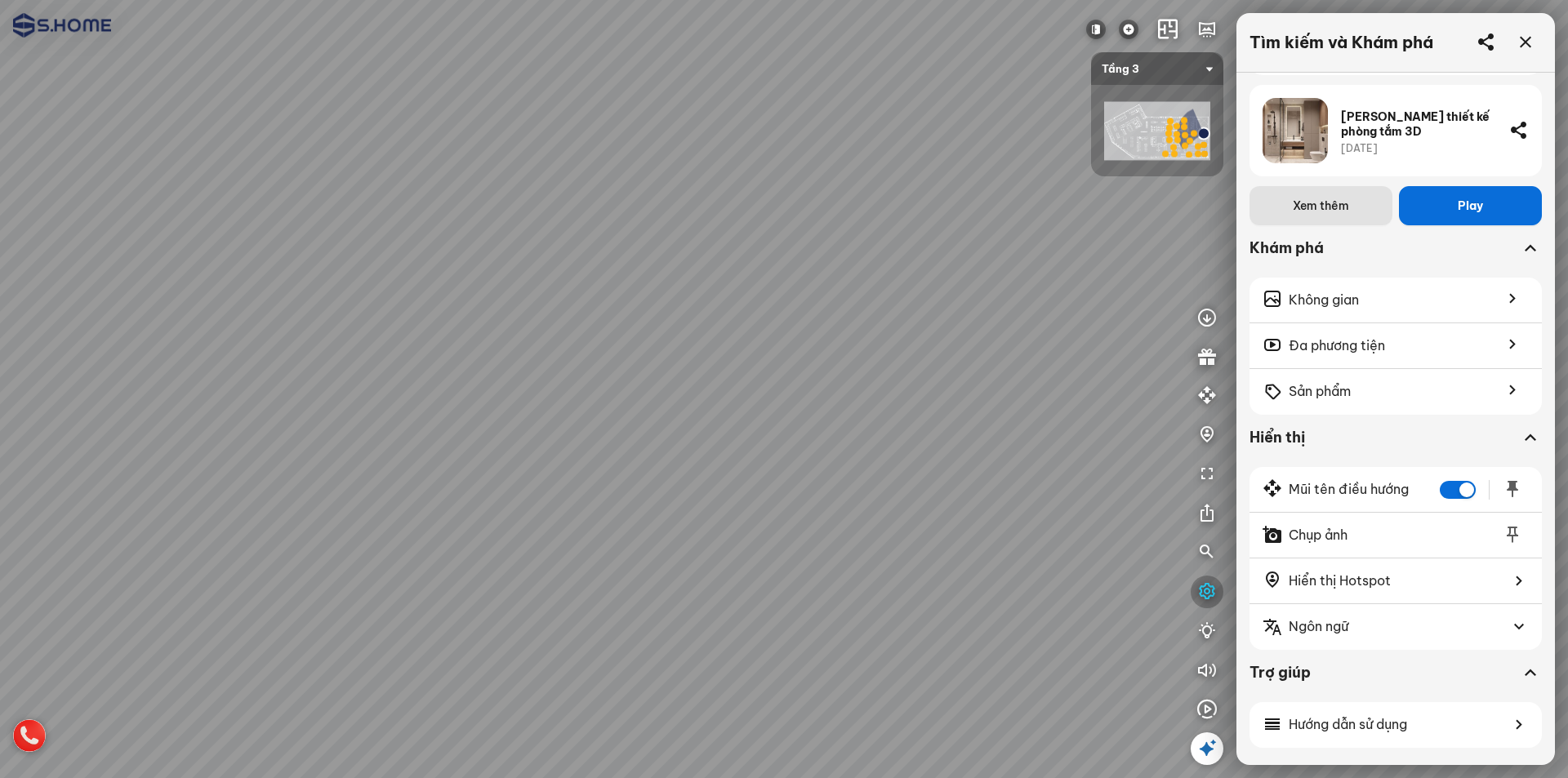
scroll to position [831, 0]
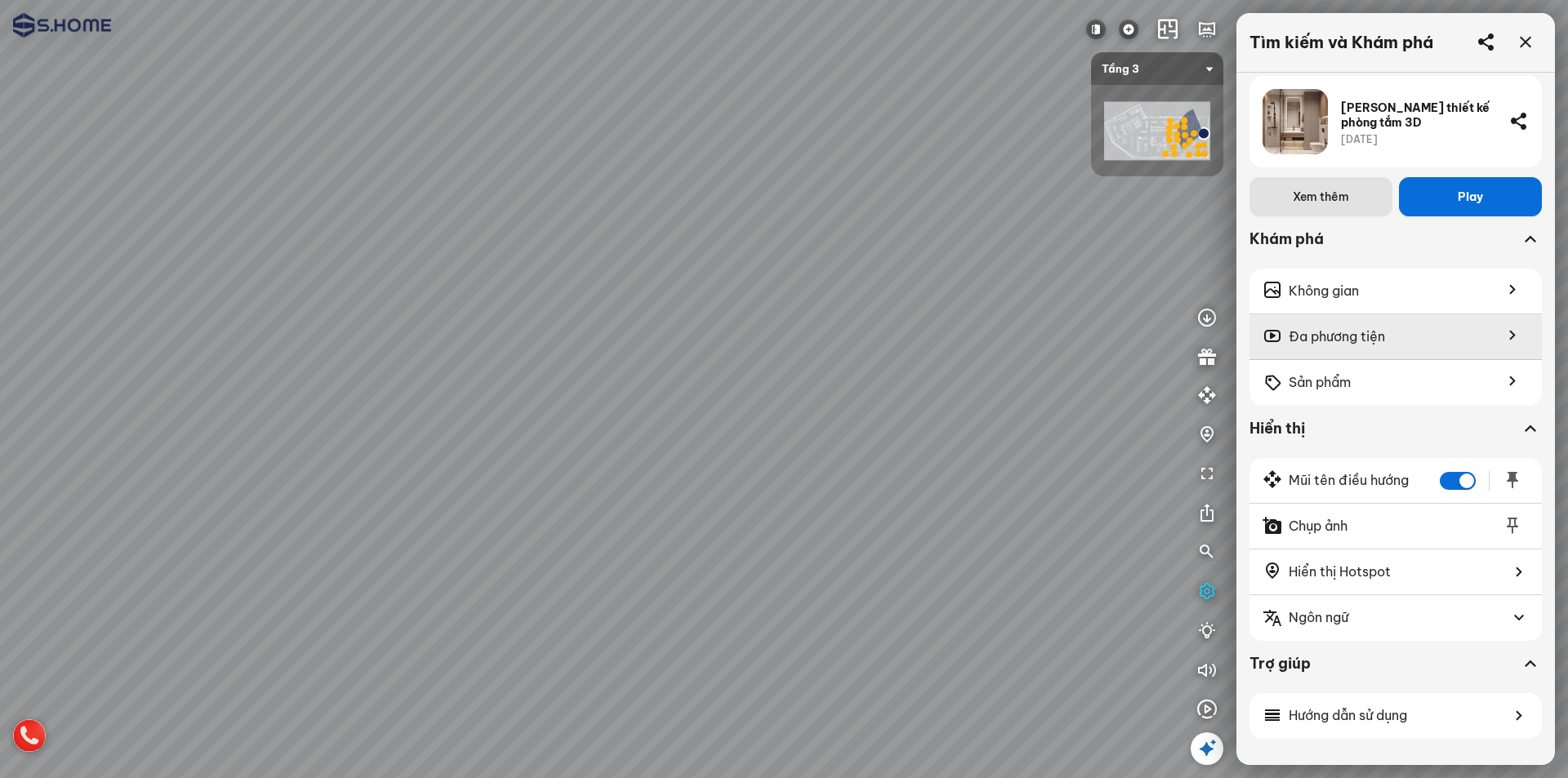
click at [1304, 328] on span "Đa phương tiện" at bounding box center [1337, 336] width 97 height 20
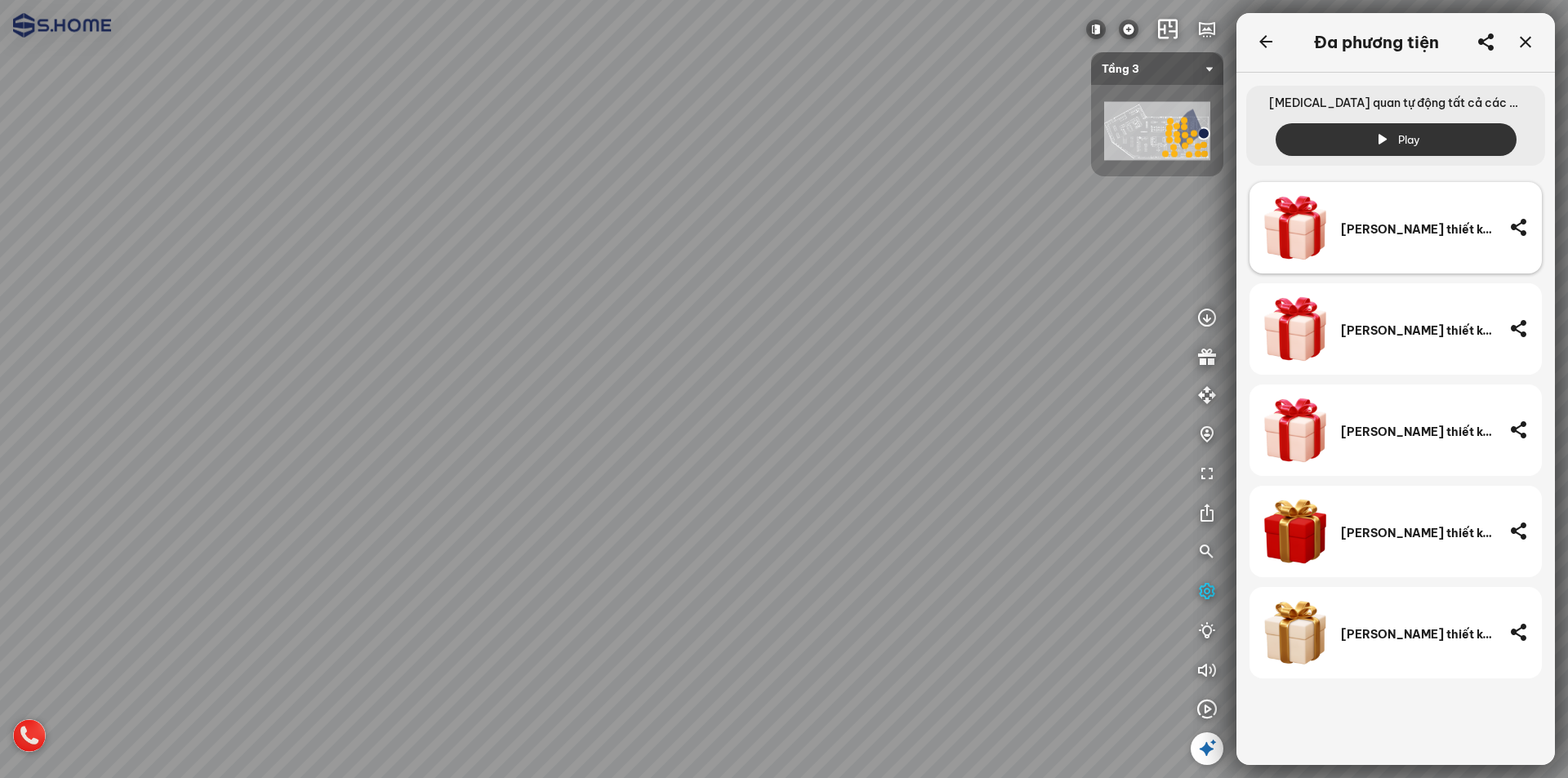
click at [1320, 236] on img at bounding box center [1295, 227] width 65 height 65
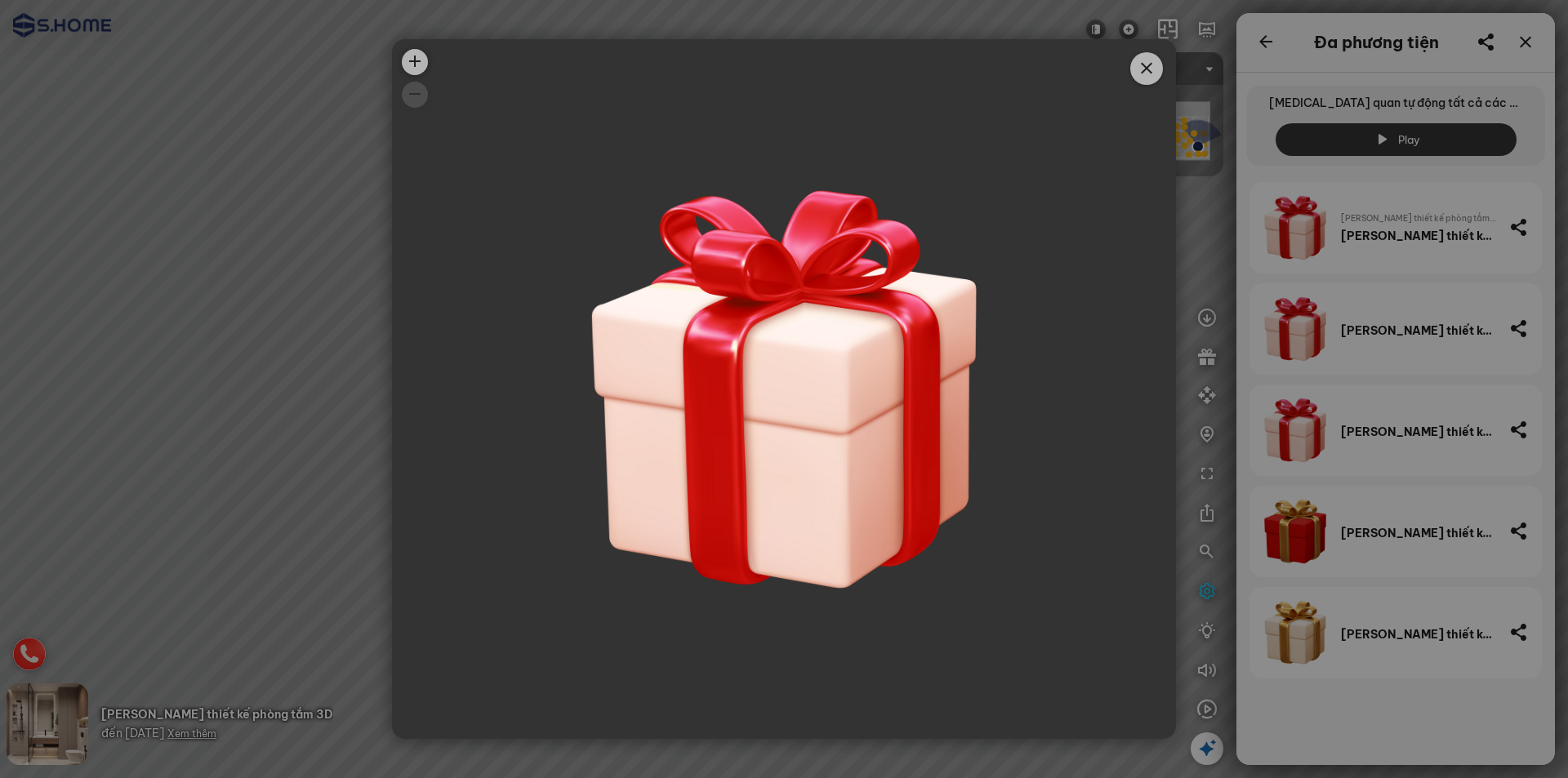
drag, startPoint x: 1144, startPoint y: 79, endPoint x: 1156, endPoint y: 91, distance: 17.0
click at [1144, 78] on span "Close" at bounding box center [1147, 69] width 33 height 33
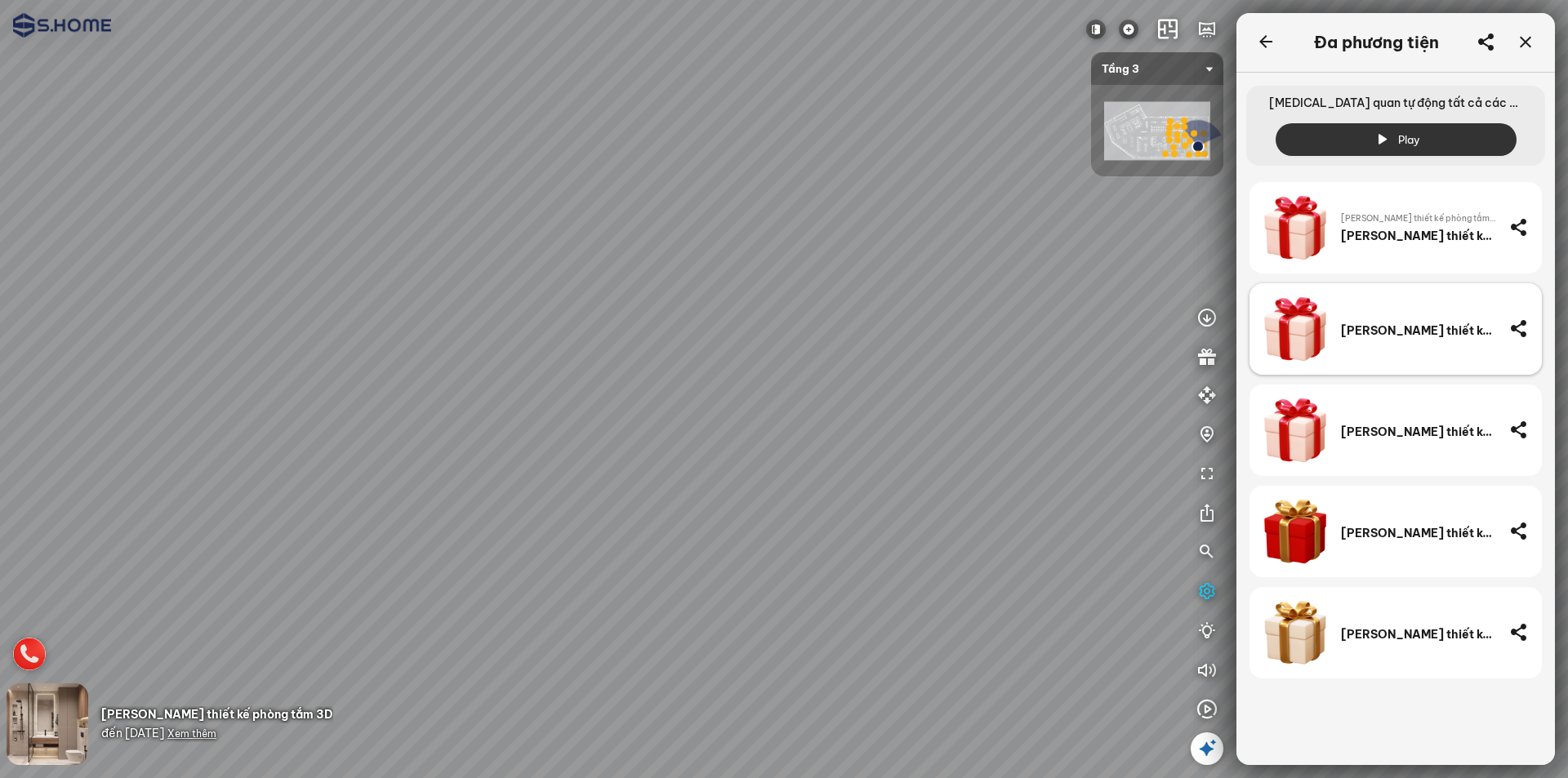
click at [1329, 337] on div "Tặng thiết kế phòng tắm 3D" at bounding box center [1396, 329] width 292 height 91
click at [617, 396] on div at bounding box center [612, 397] width 49 height 47
click at [625, 402] on div at bounding box center [626, 396] width 48 height 47
click at [17, 732] on div at bounding box center [784, 389] width 1568 height 778
click at [217, 732] on span "Xem thêm" at bounding box center [192, 734] width 49 height 12
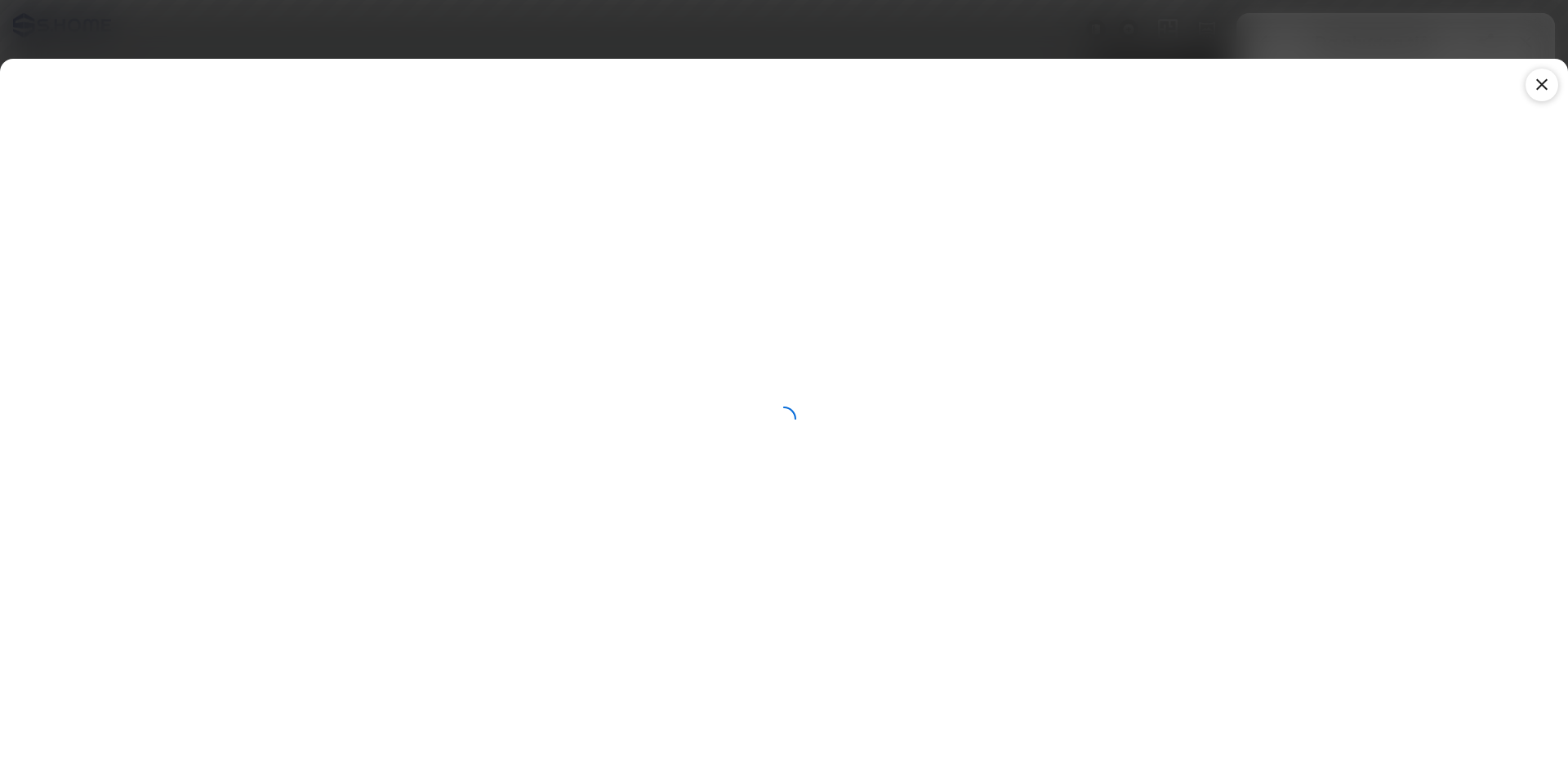
click at [1544, 84] on icon at bounding box center [1542, 84] width 20 height 20
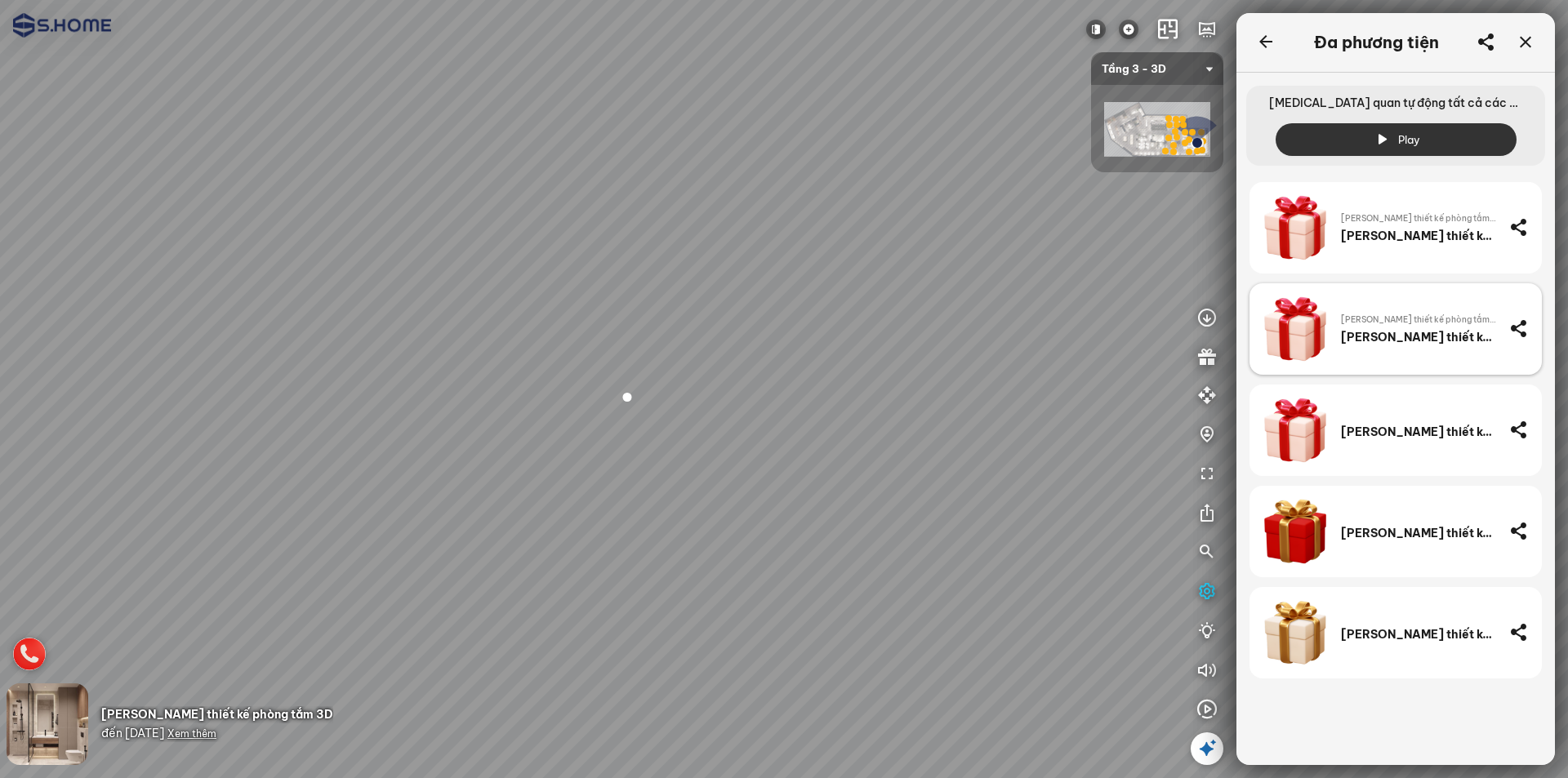
click at [1517, 326] on icon at bounding box center [1519, 328] width 20 height 20
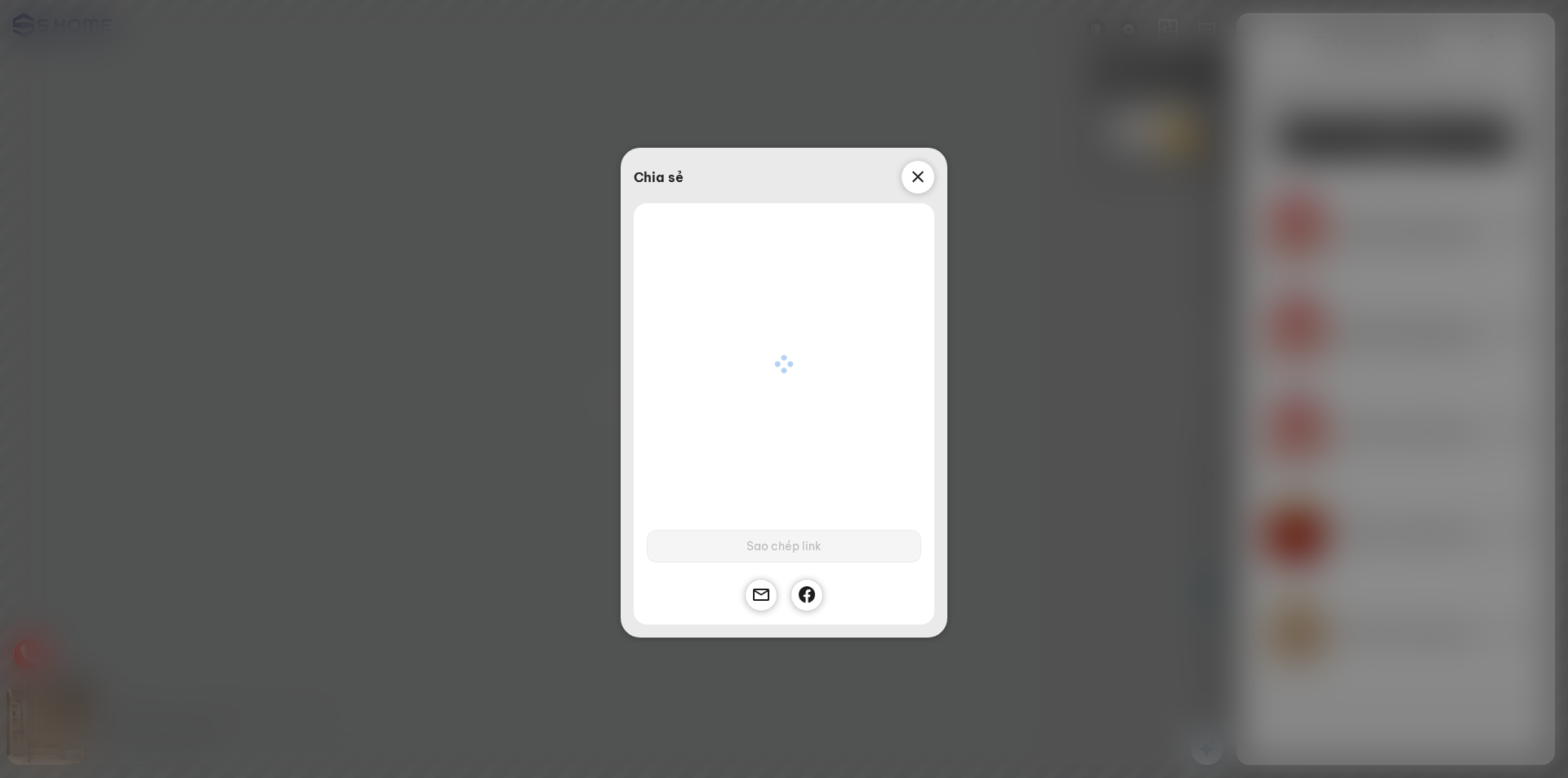
click at [907, 173] on div at bounding box center [918, 177] width 33 height 33
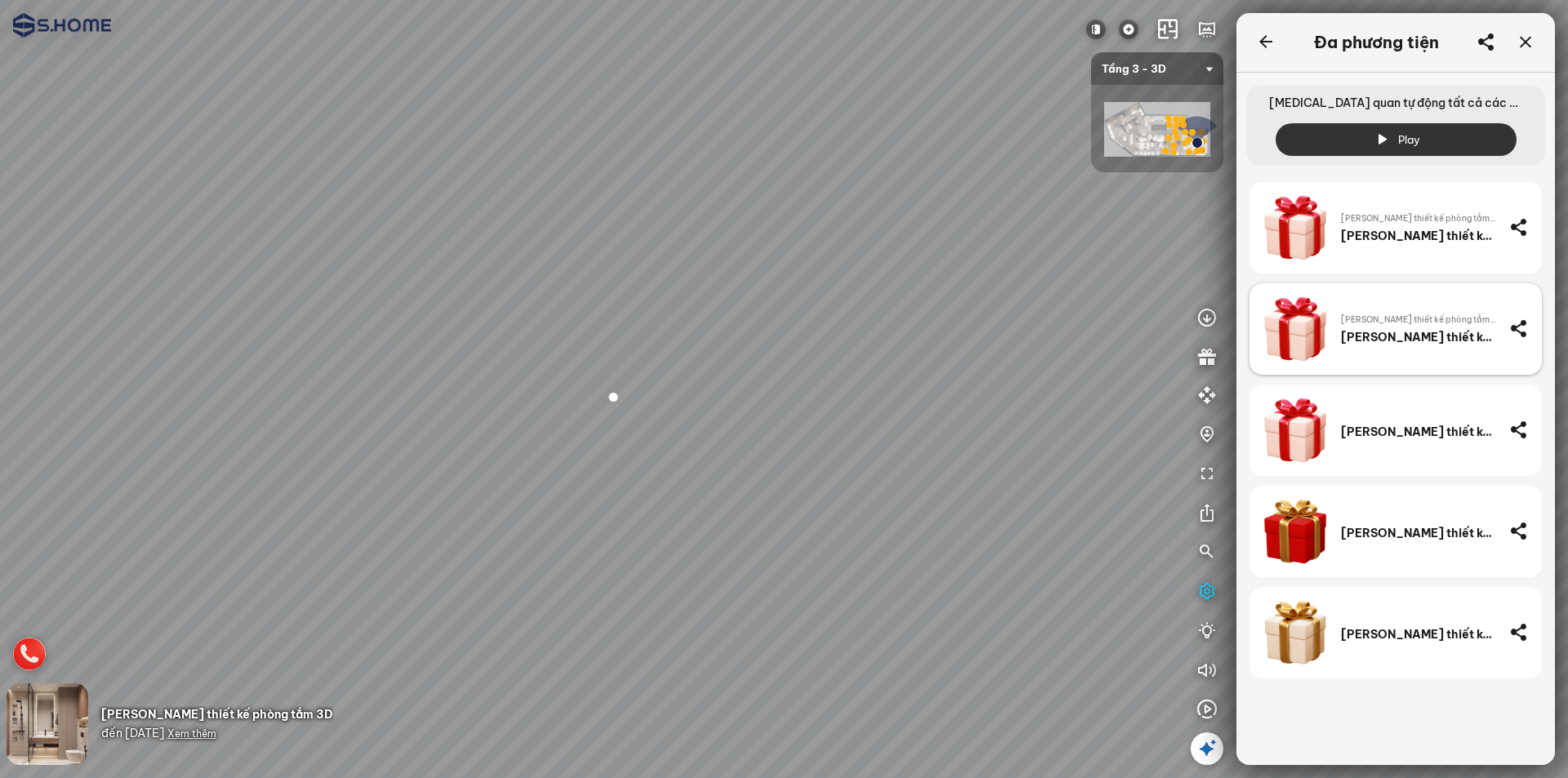
click at [1410, 342] on div "Tặng thiết kế phòng tắm 3D" at bounding box center [1418, 336] width 155 height 15
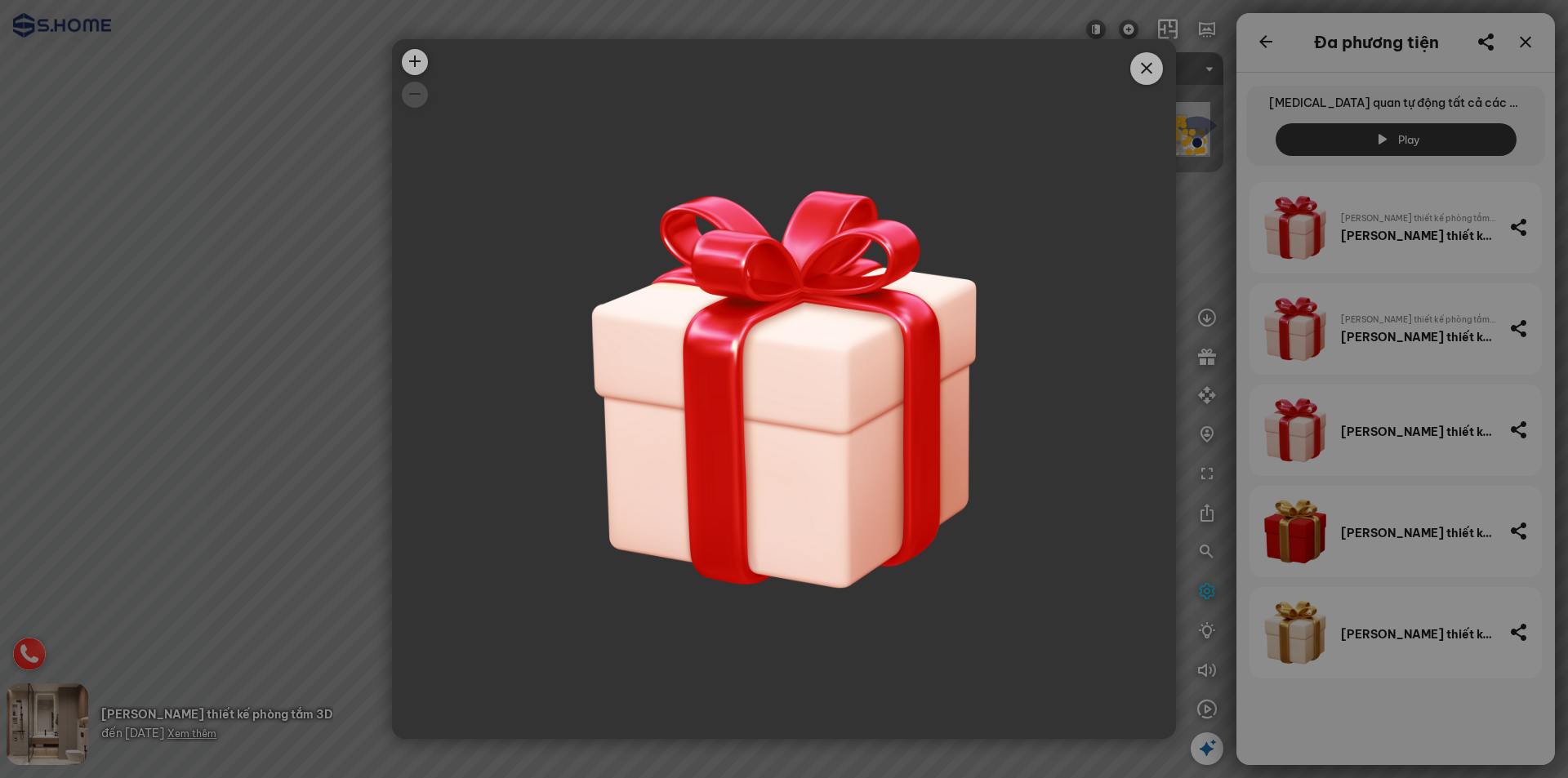
click at [827, 404] on div at bounding box center [784, 389] width 784 height 700
click at [1138, 59] on icon "Close" at bounding box center [1147, 69] width 20 height 20
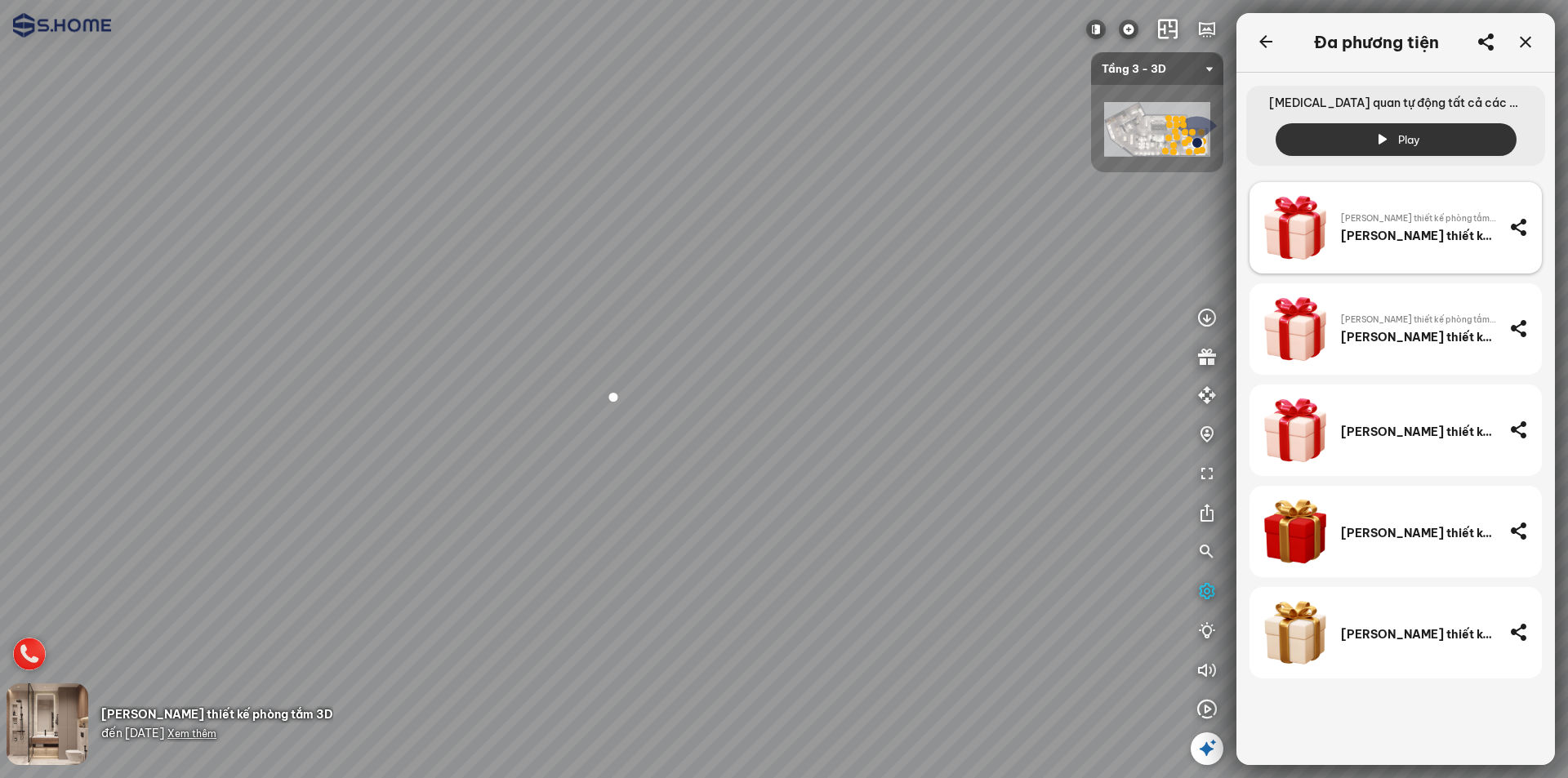
click at [1382, 243] on div "Tặng thiết kế phòng tắm 3D" at bounding box center [1418, 236] width 155 height 15
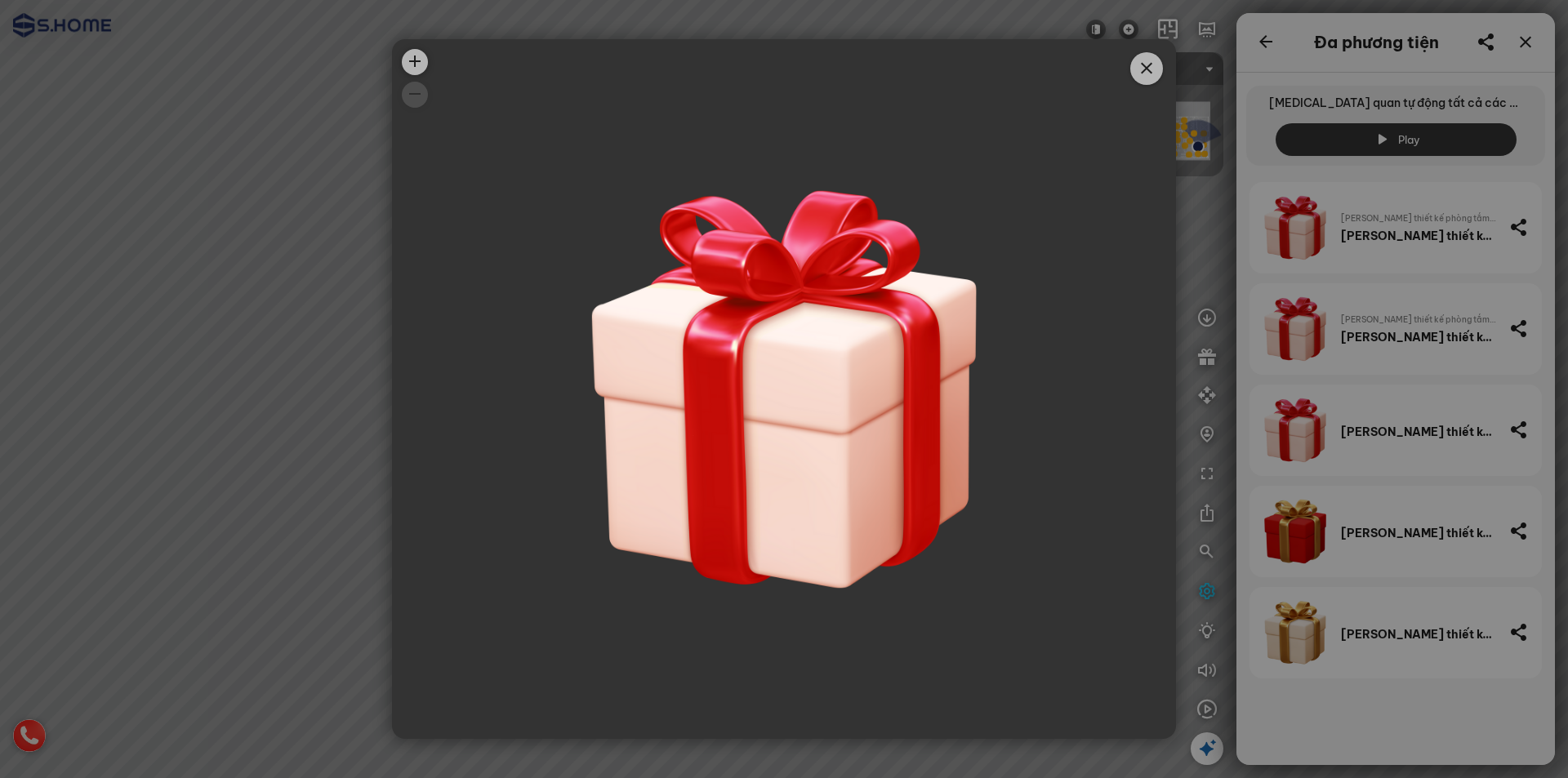
click at [1151, 68] on icon "Close" at bounding box center [1147, 69] width 20 height 20
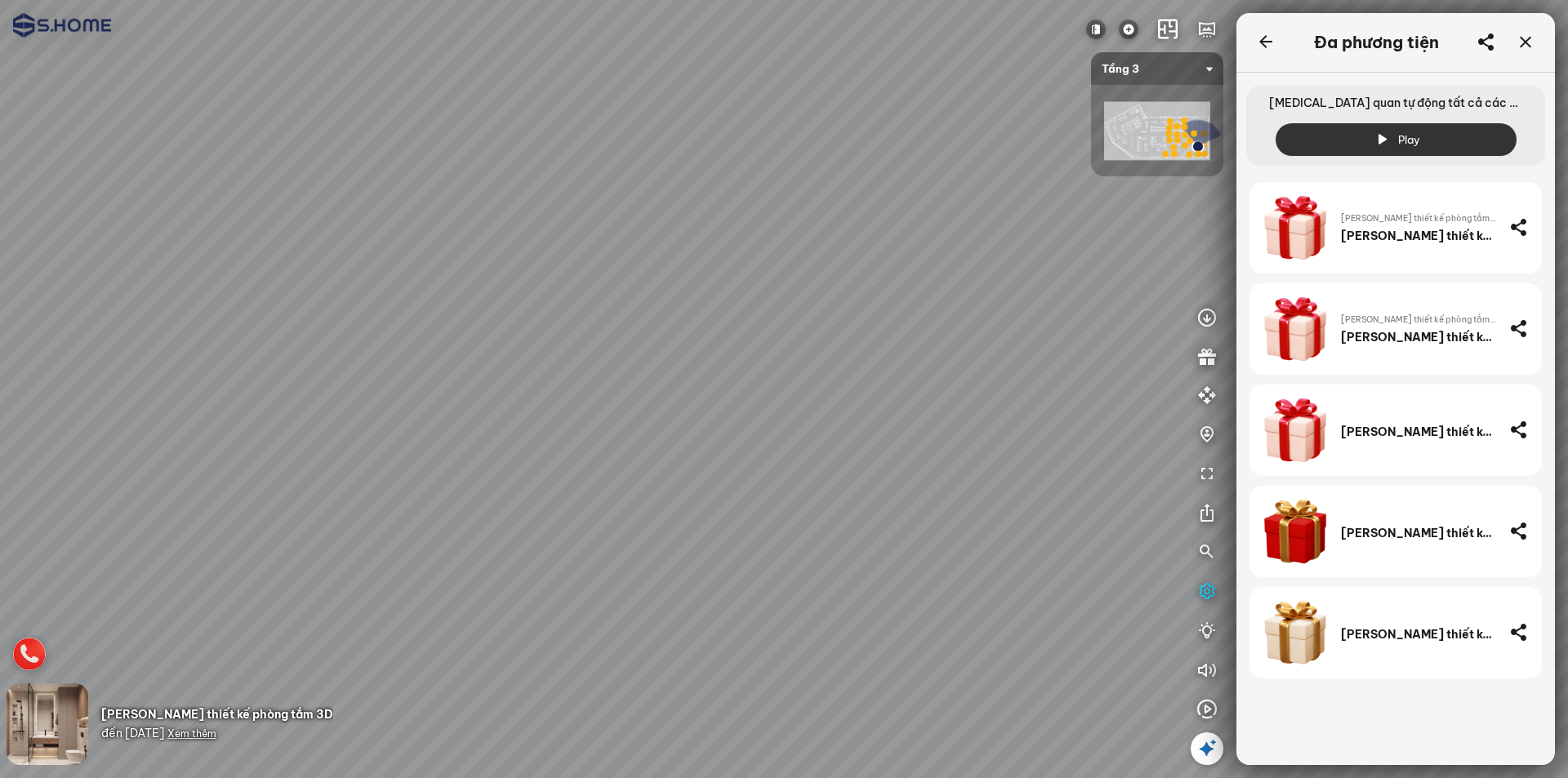
click at [626, 402] on div at bounding box center [616, 400] width 48 height 47
click at [636, 406] on div at bounding box center [624, 396] width 48 height 47
click at [1368, 319] on span "Tặng thiết kế phòng tắm 3D" at bounding box center [1418, 320] width 155 height 13
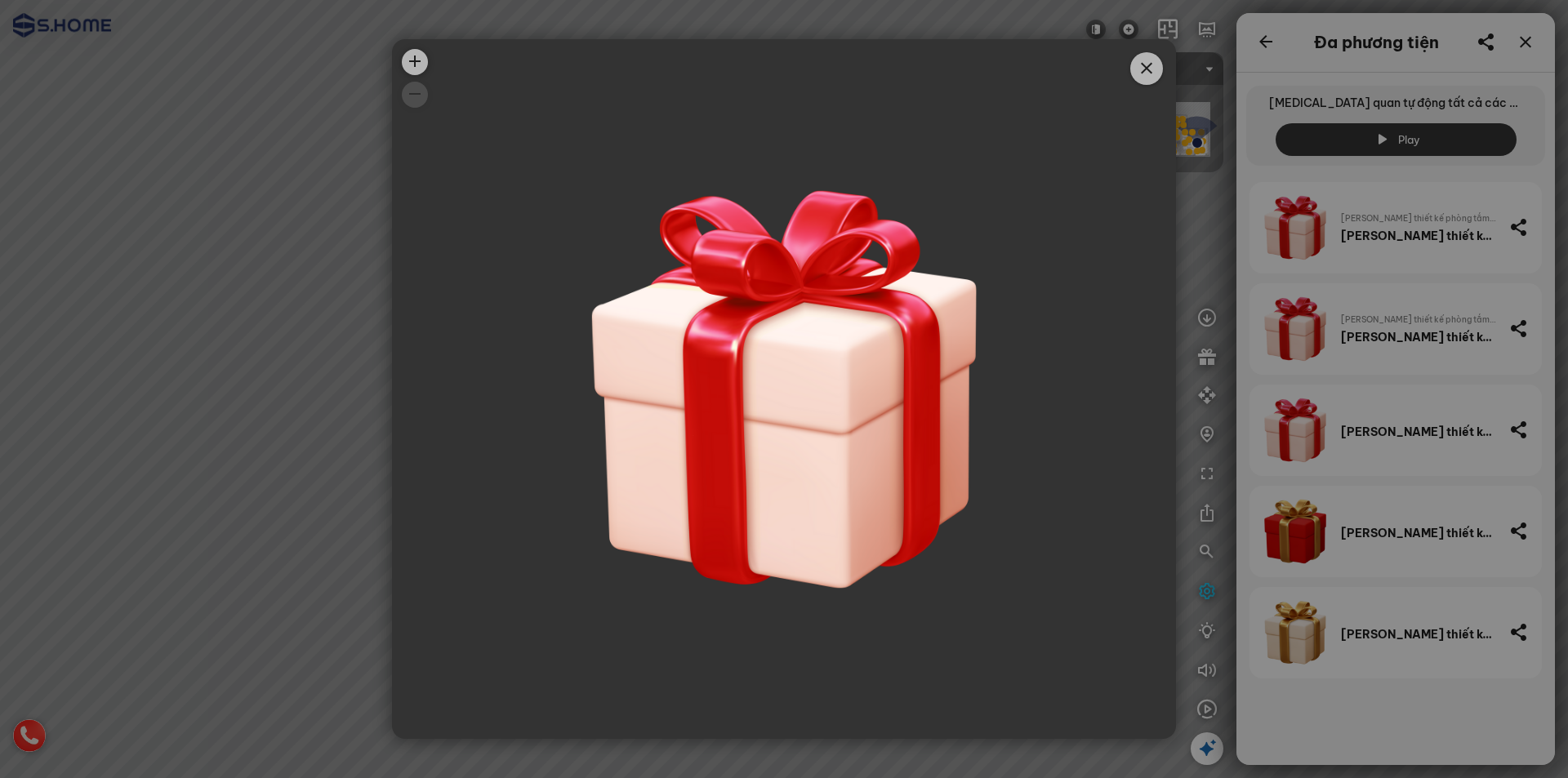
click at [1138, 59] on icon "Close" at bounding box center [1147, 69] width 20 height 20
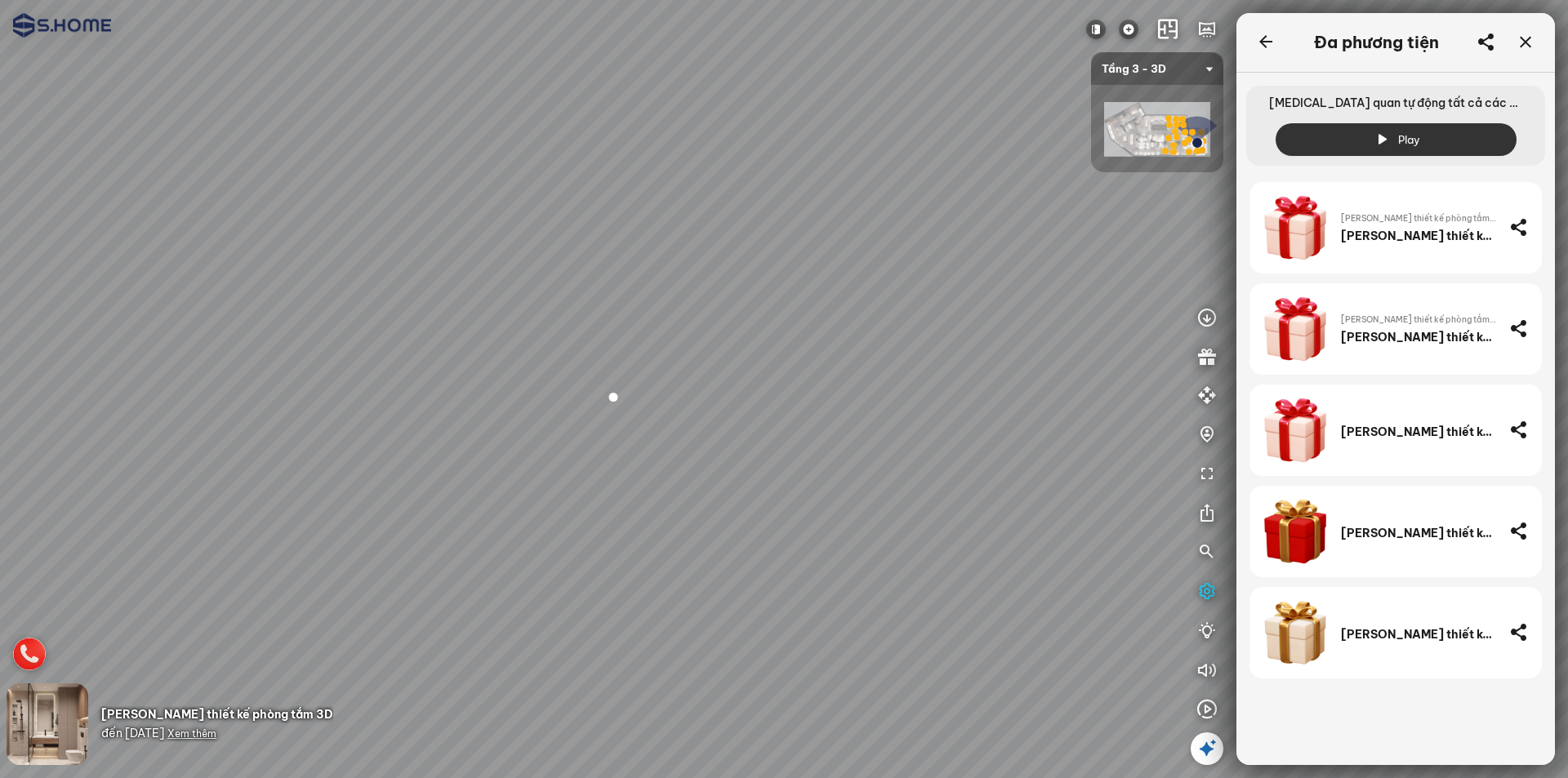
click at [217, 732] on span "Xem thêm" at bounding box center [192, 734] width 49 height 12
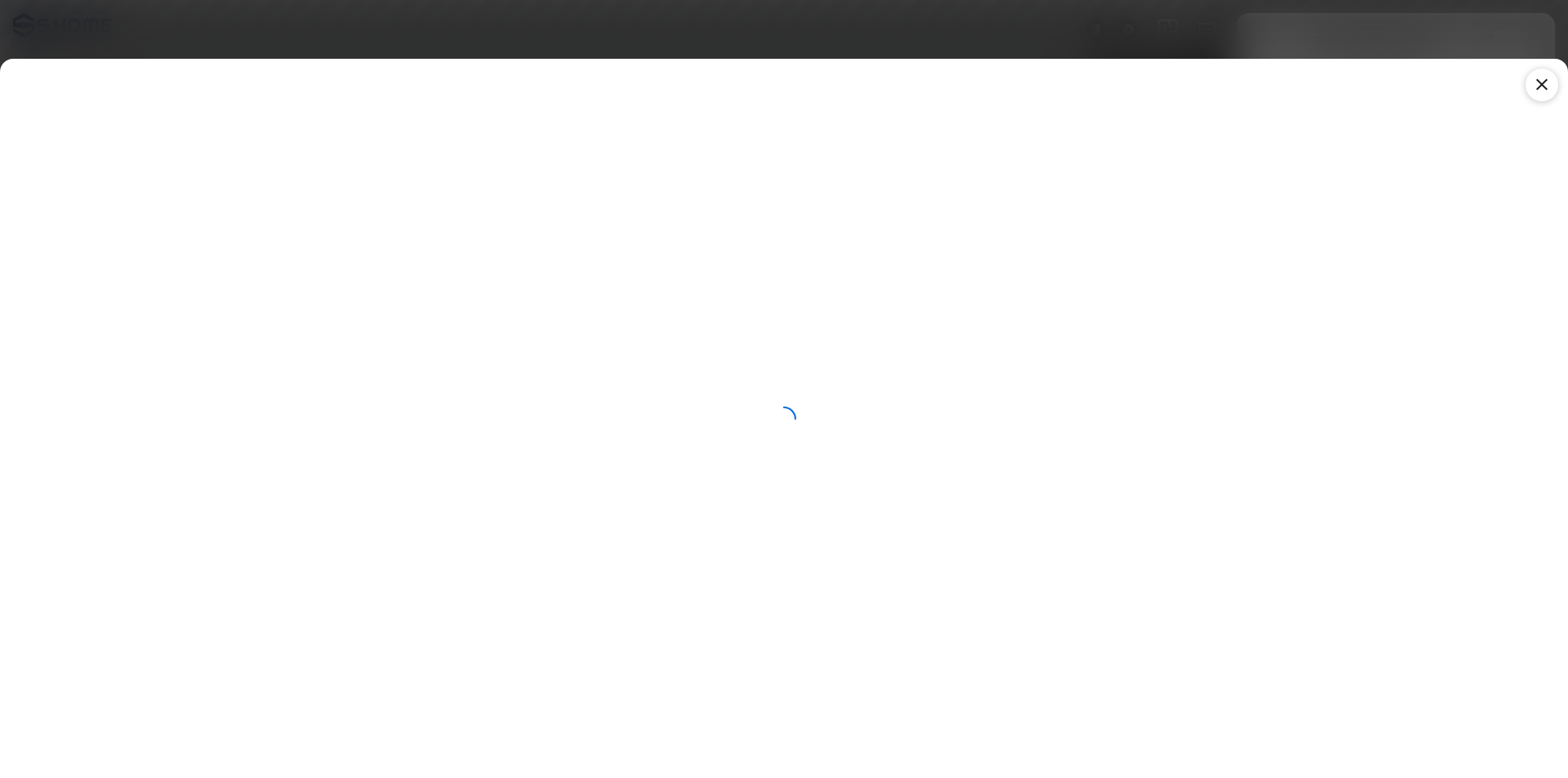
click at [1541, 76] on icon at bounding box center [1542, 84] width 20 height 20
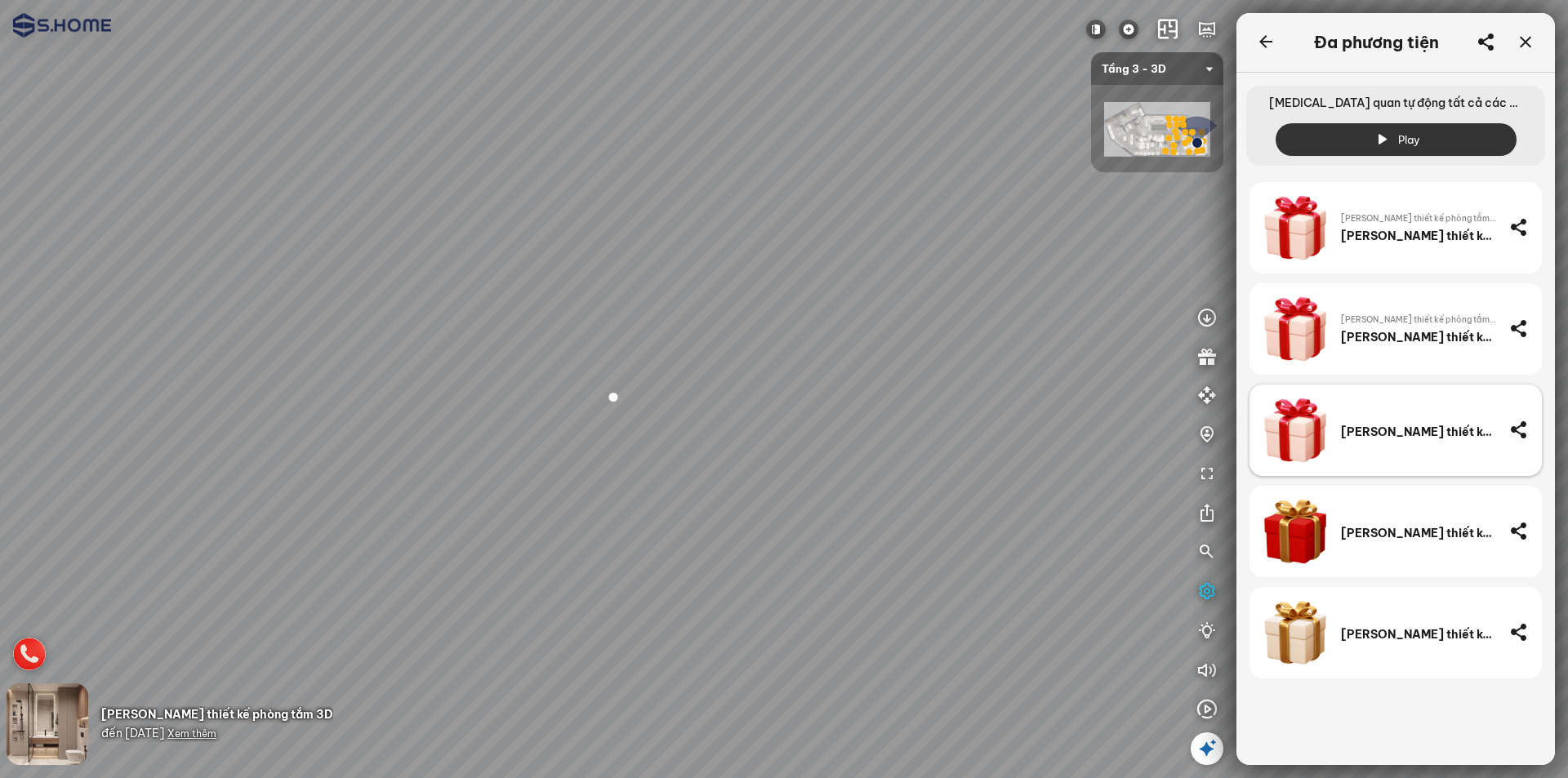
click at [1378, 421] on div "Tặng thiết kế phòng tắm 3D" at bounding box center [1418, 429] width 155 height 65
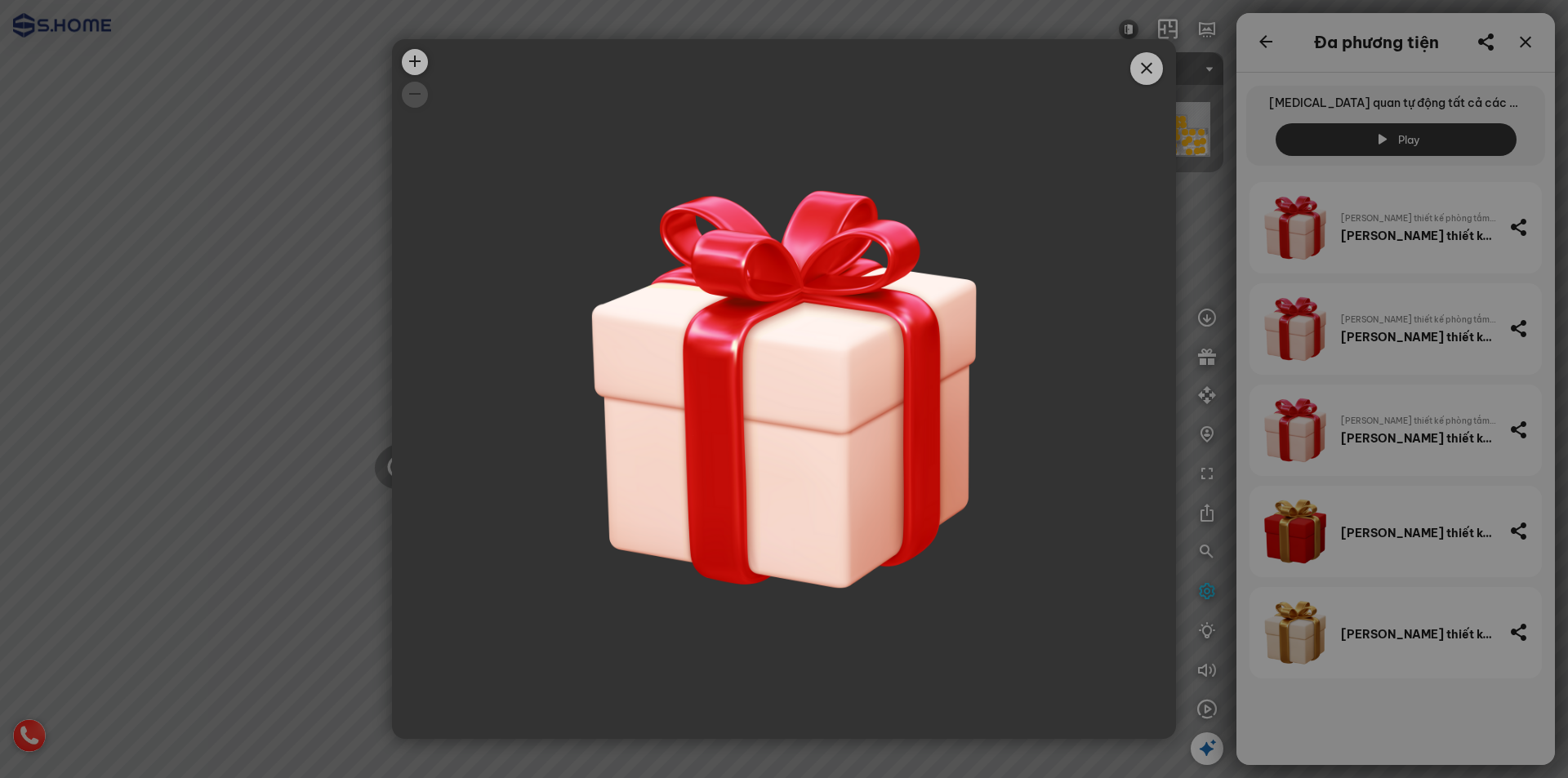
click at [1136, 76] on span "Close" at bounding box center [1147, 69] width 33 height 33
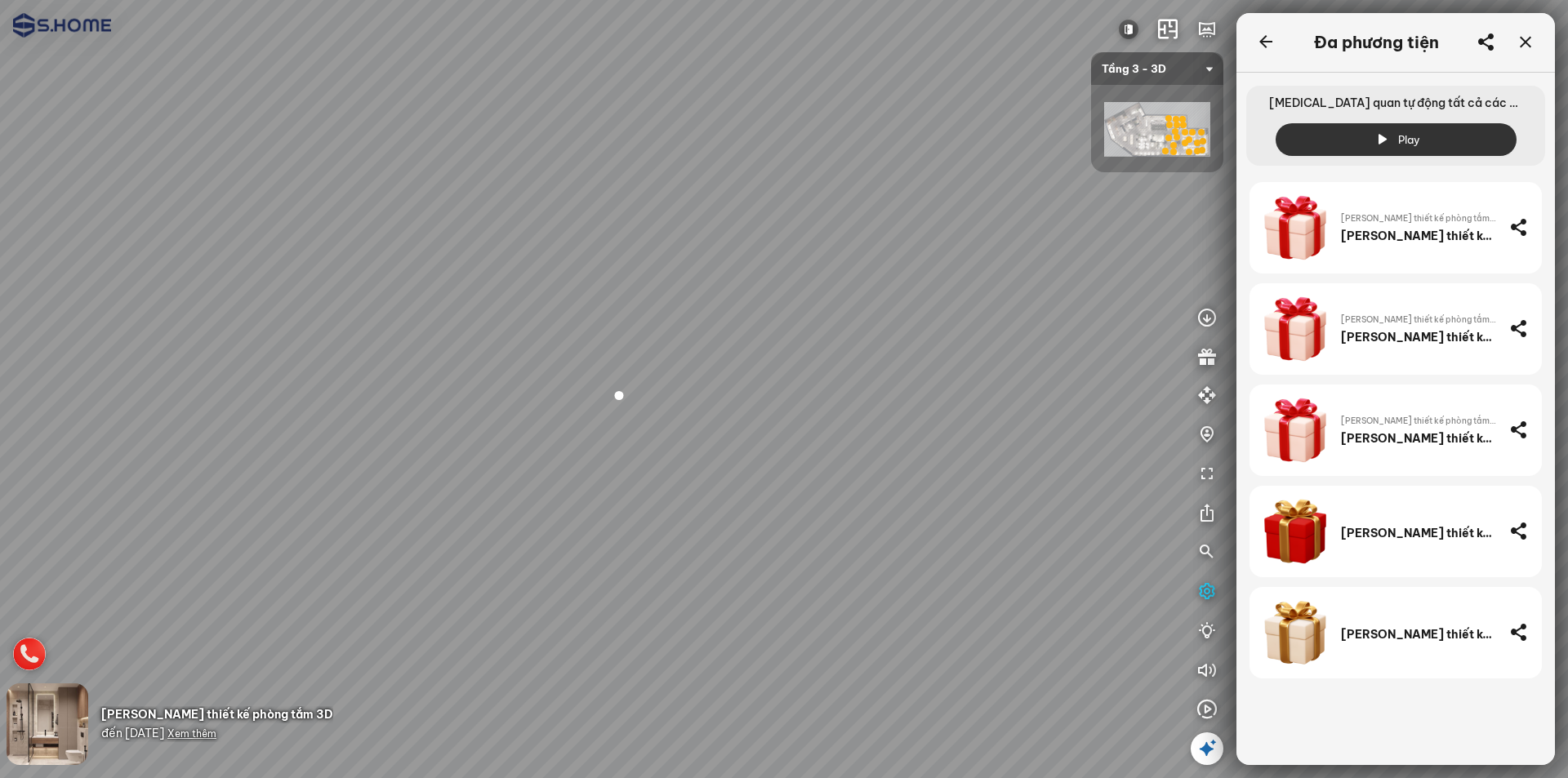
click at [216, 735] on span "Xem thêm" at bounding box center [192, 734] width 49 height 12
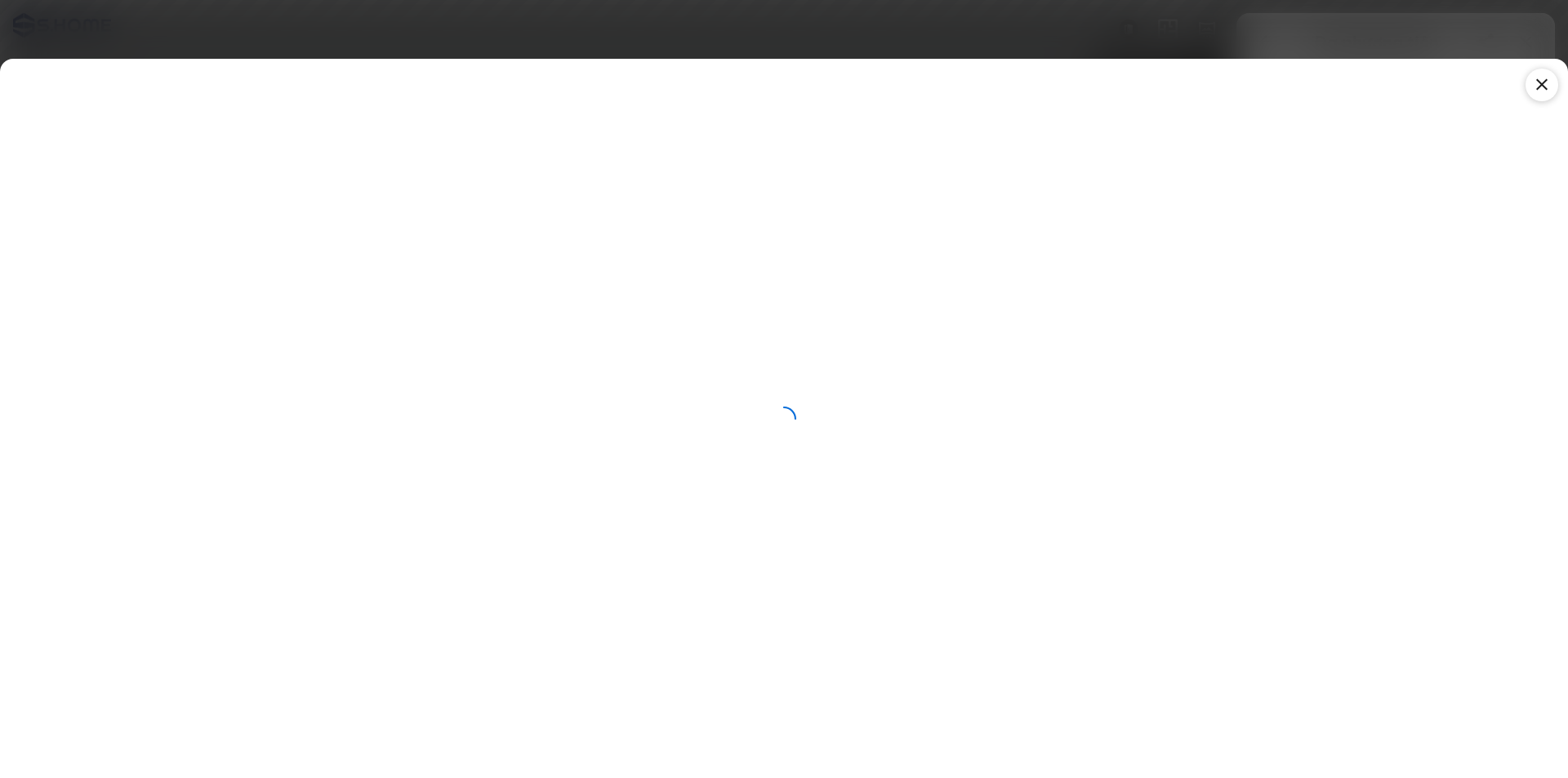
click at [1531, 77] on div at bounding box center [1543, 85] width 33 height 33
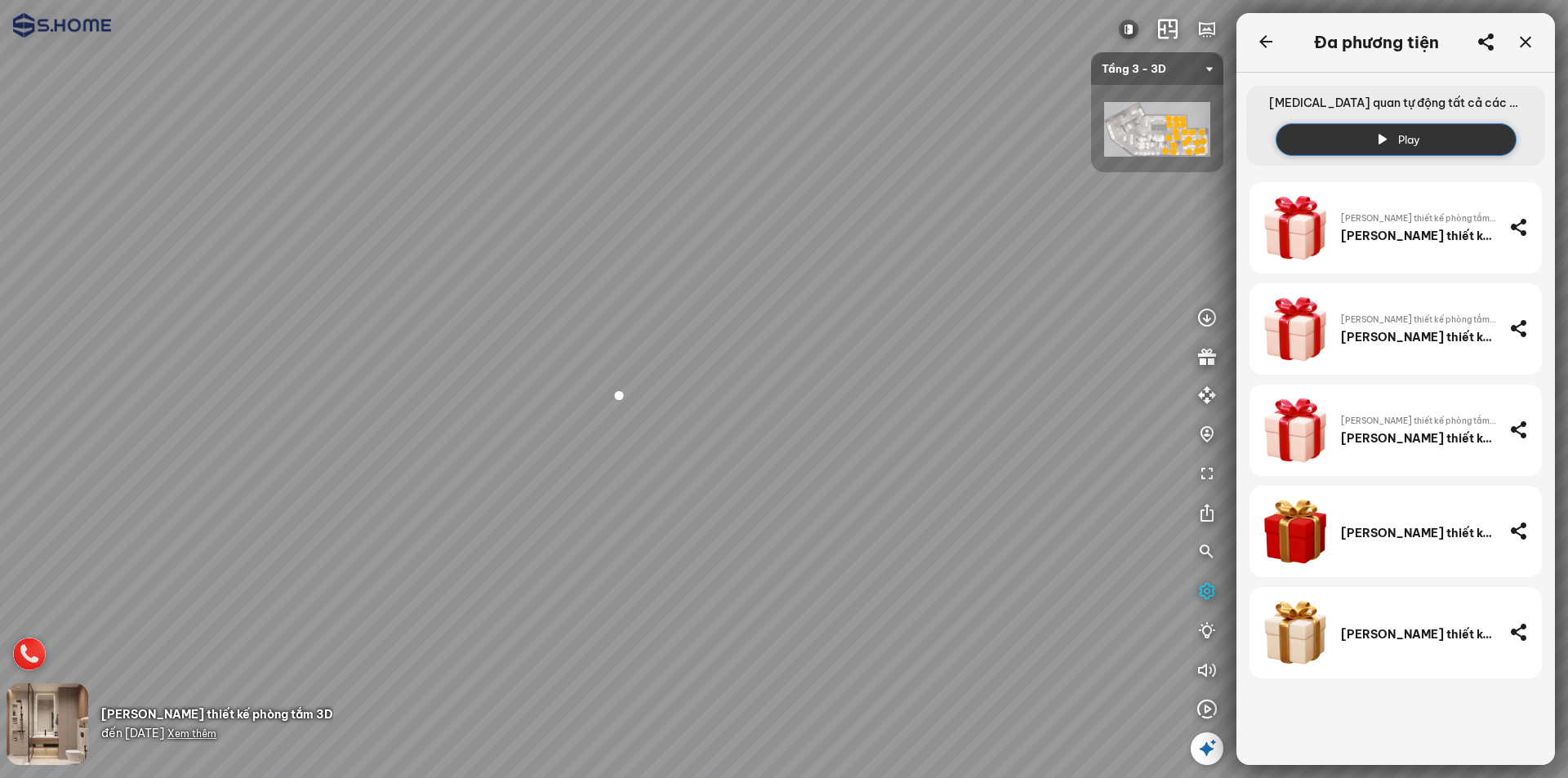
click at [1351, 135] on button "Play" at bounding box center [1396, 140] width 241 height 33
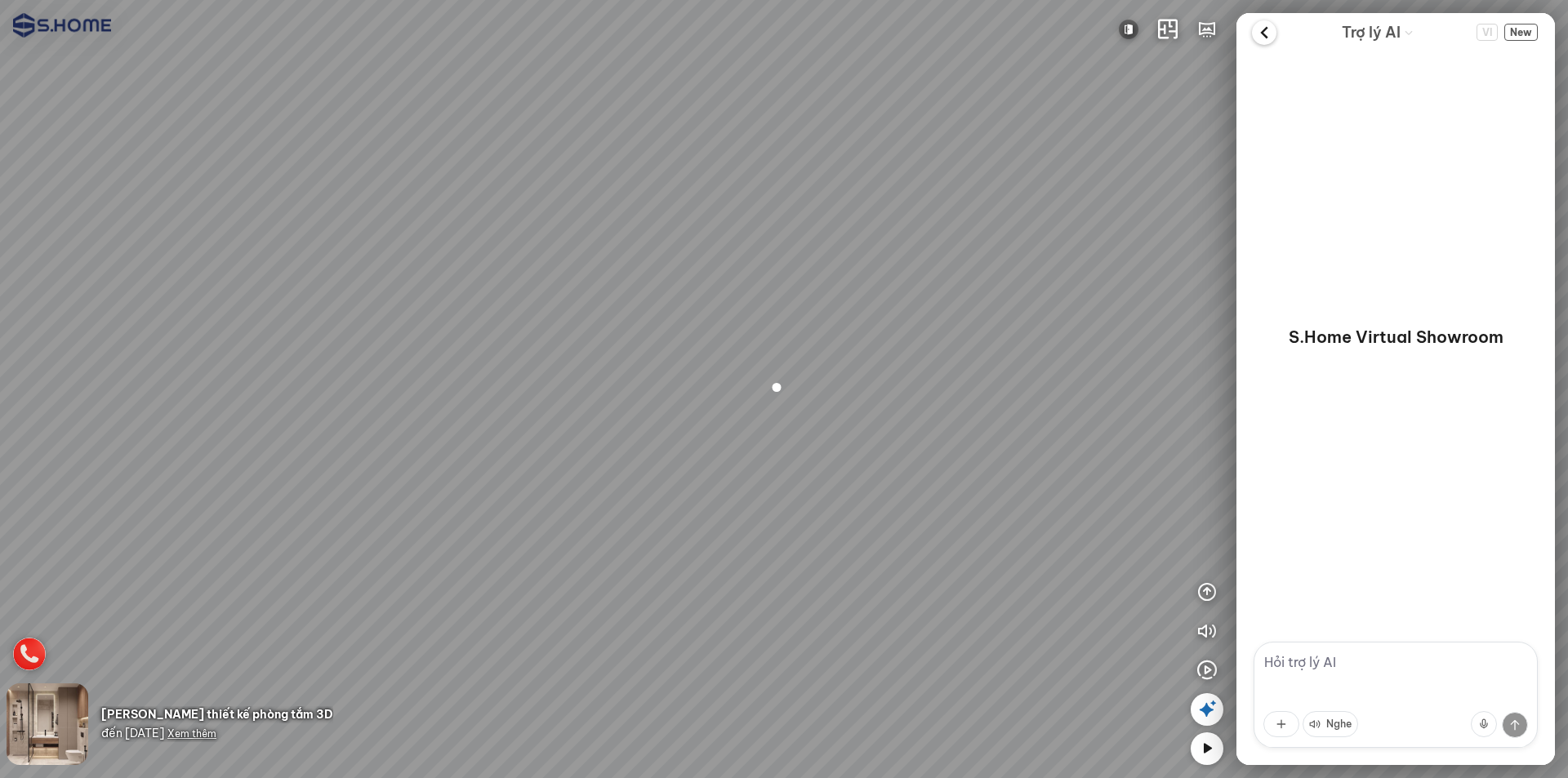
click at [1264, 30] on icon at bounding box center [1264, 32] width 24 height 24
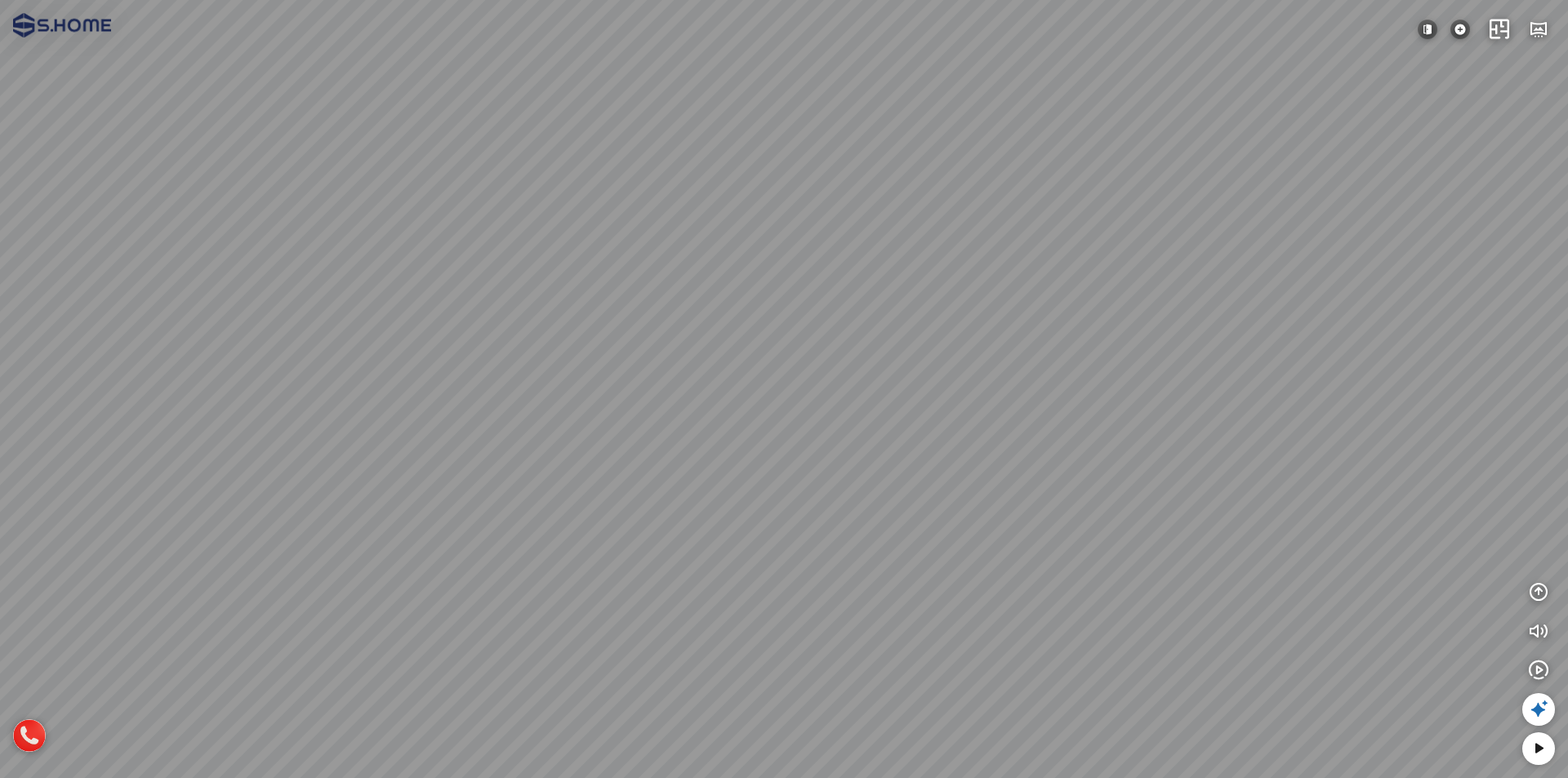
click at [1534, 757] on icon at bounding box center [1538, 748] width 20 height 20
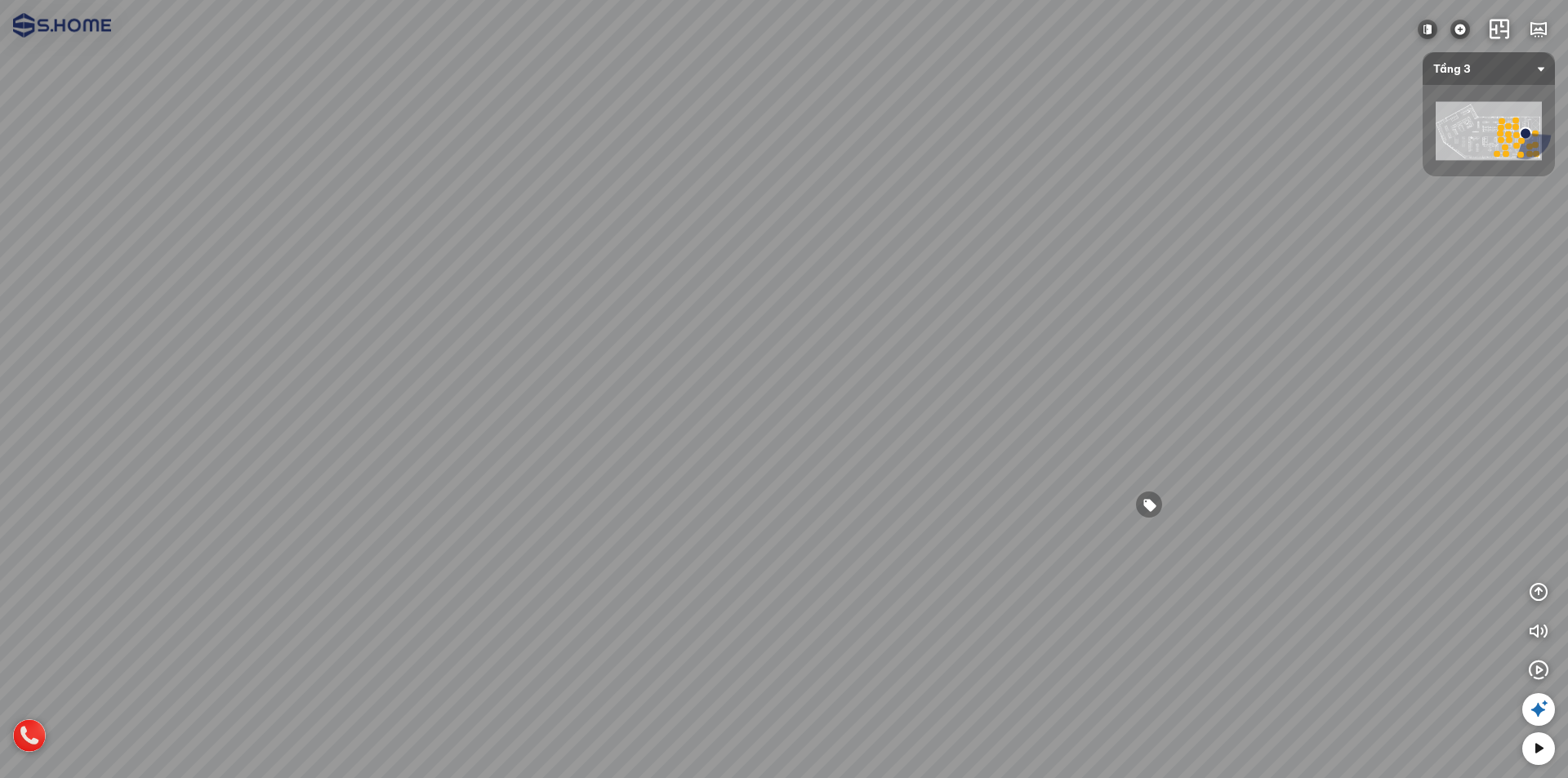
click at [1531, 750] on icon at bounding box center [1538, 748] width 20 height 20
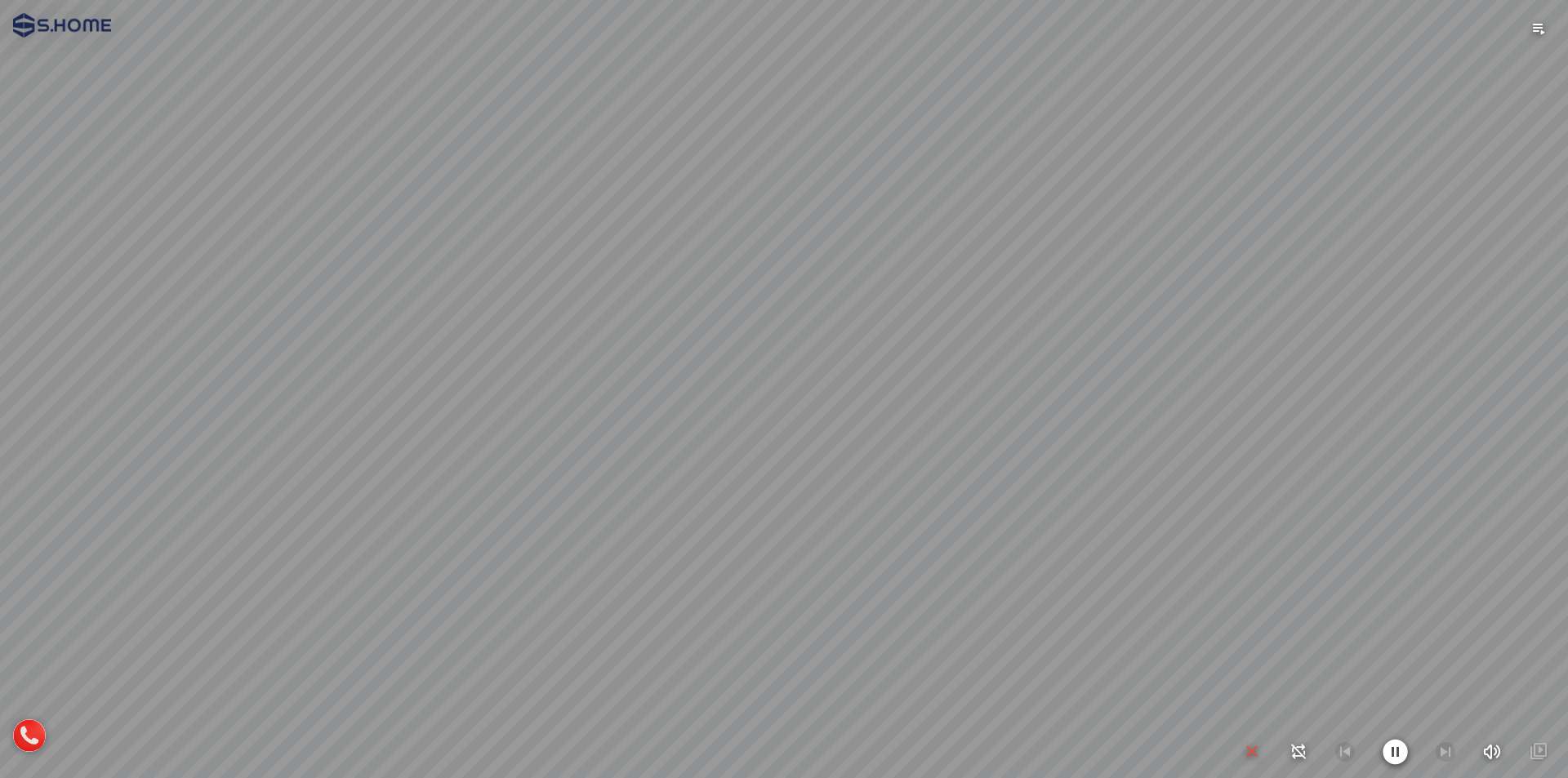
click at [1248, 749] on icon "button" at bounding box center [1252, 752] width 20 height 20
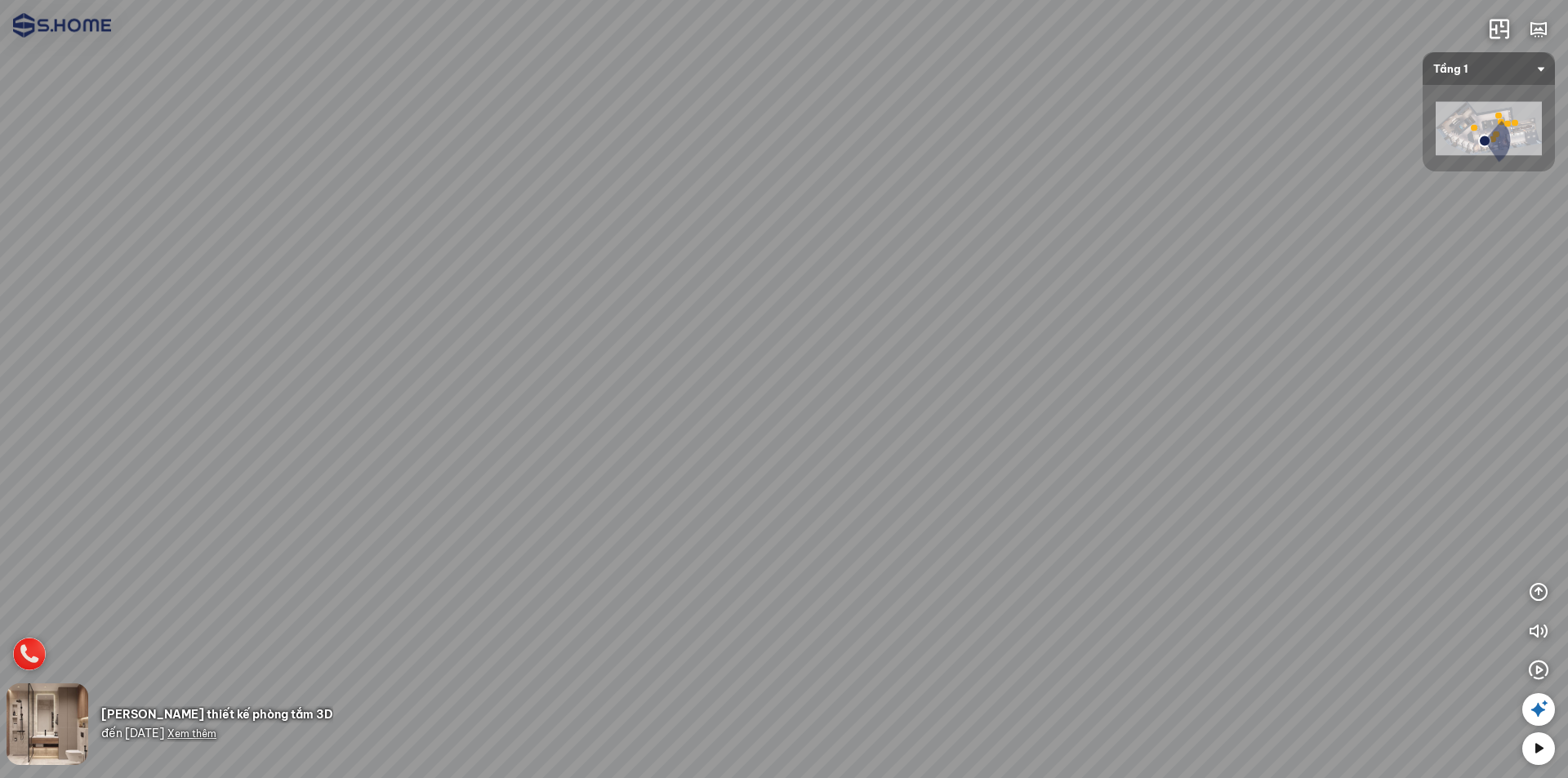
click at [1531, 751] on icon at bounding box center [1538, 748] width 20 height 20
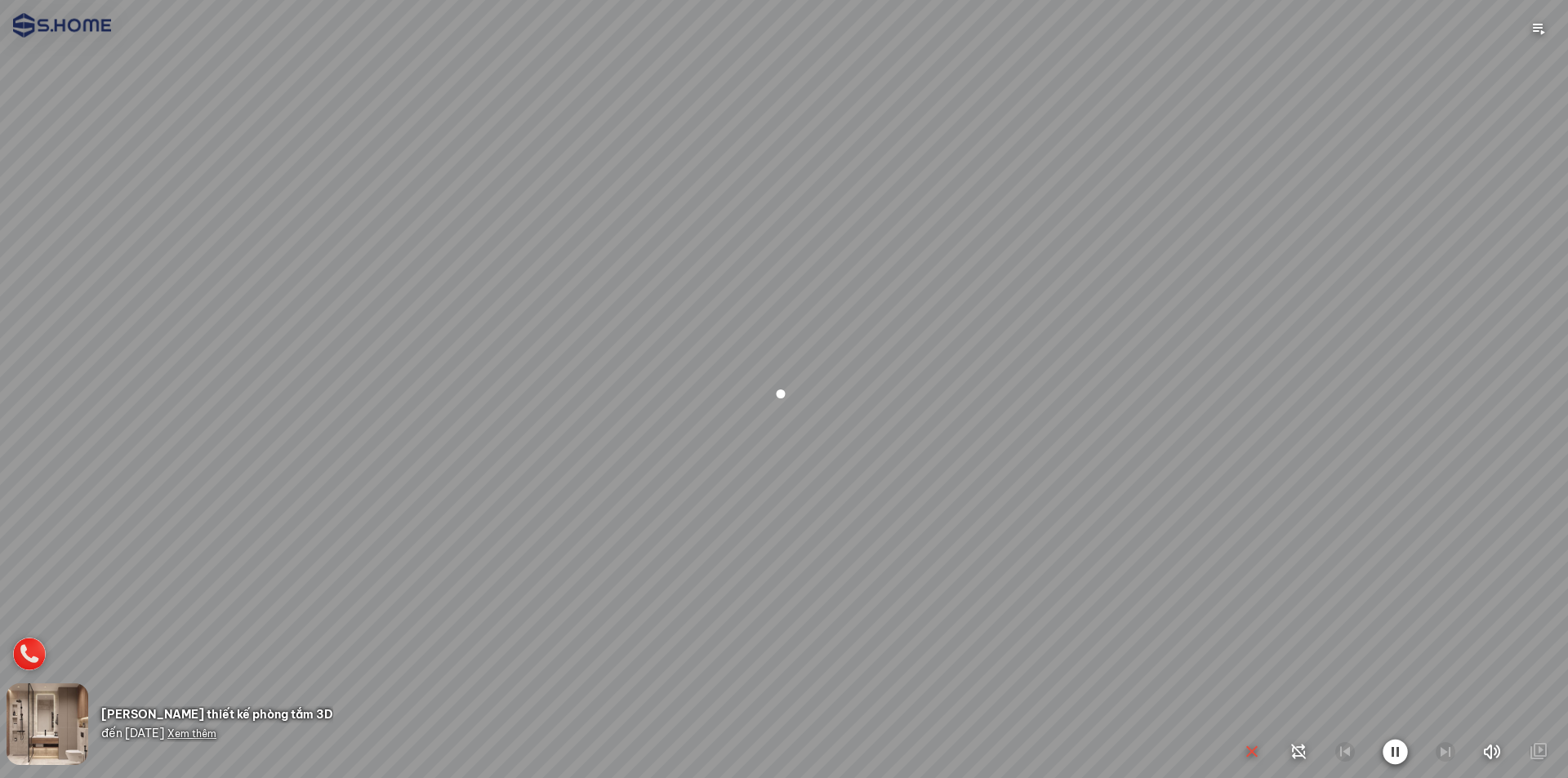
click at [1259, 748] on icon "button" at bounding box center [1252, 752] width 20 height 20
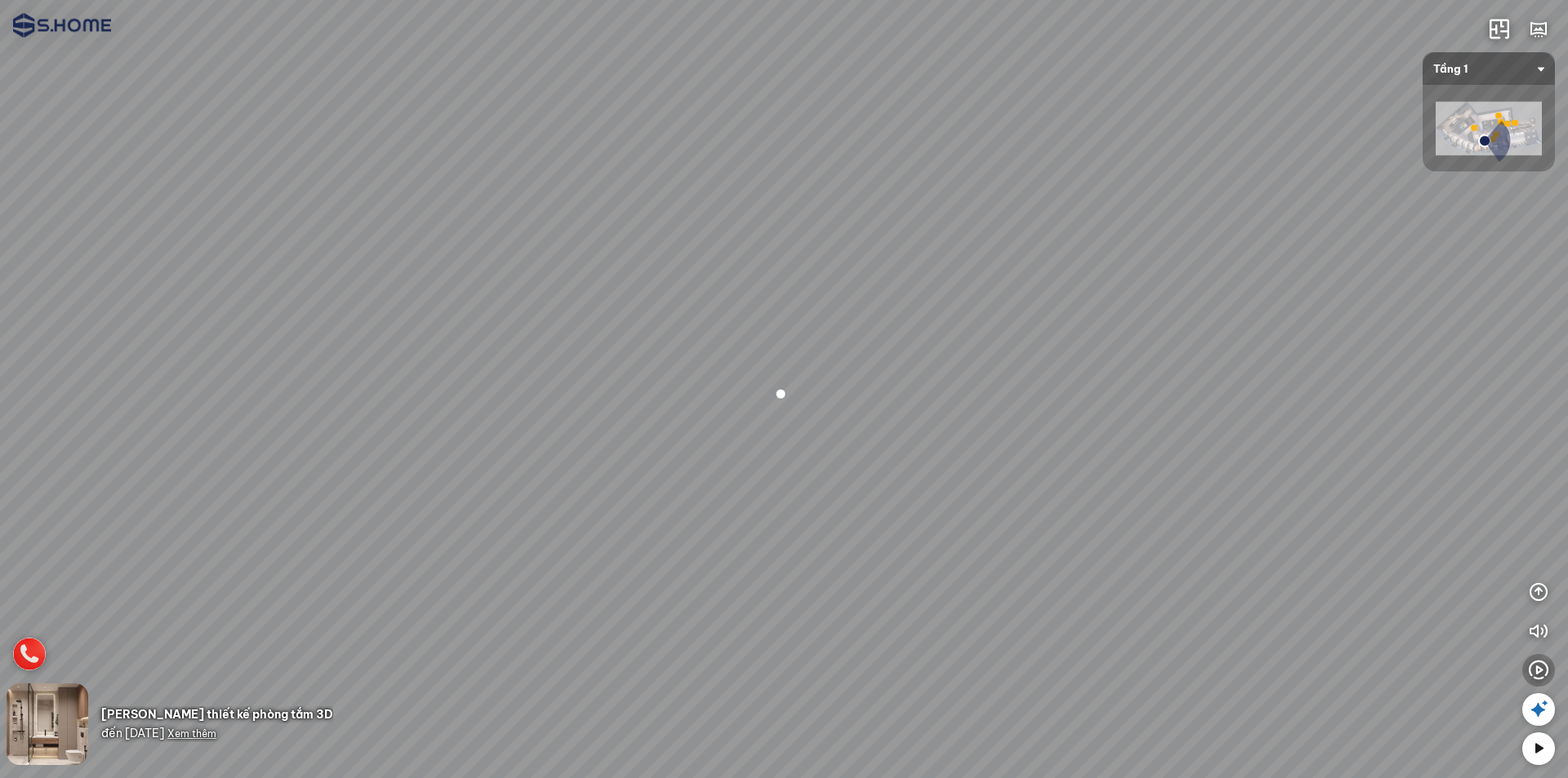
click at [1538, 670] on icon "button" at bounding box center [1538, 670] width 20 height 20
click at [1464, 662] on span "Khám Phá S.Home: Chuyến Tham Quan Cùng Trợ Lý Ảo" at bounding box center [1428, 666] width 228 height 33
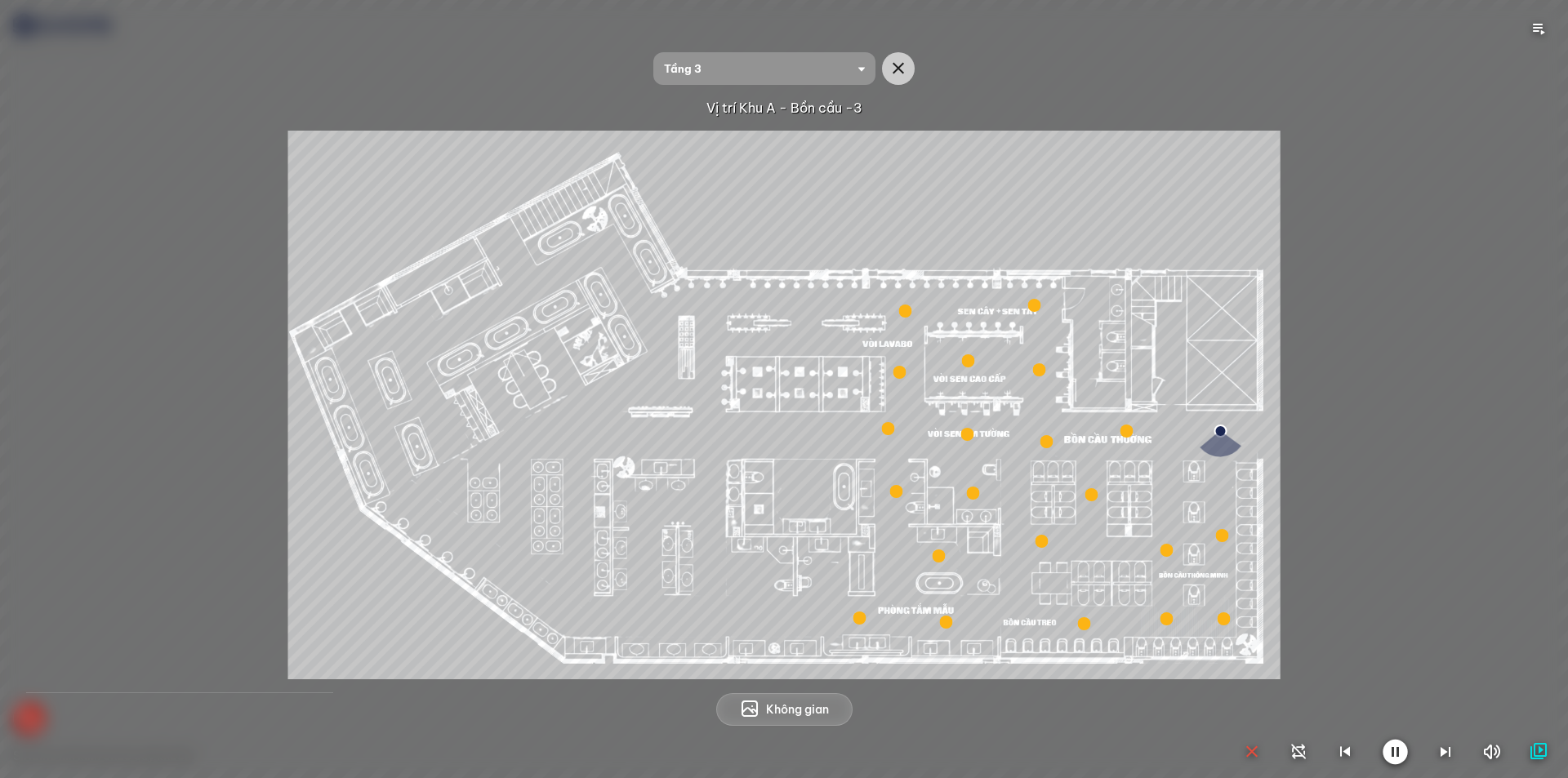
click at [1260, 751] on icon "button" at bounding box center [1252, 752] width 20 height 20
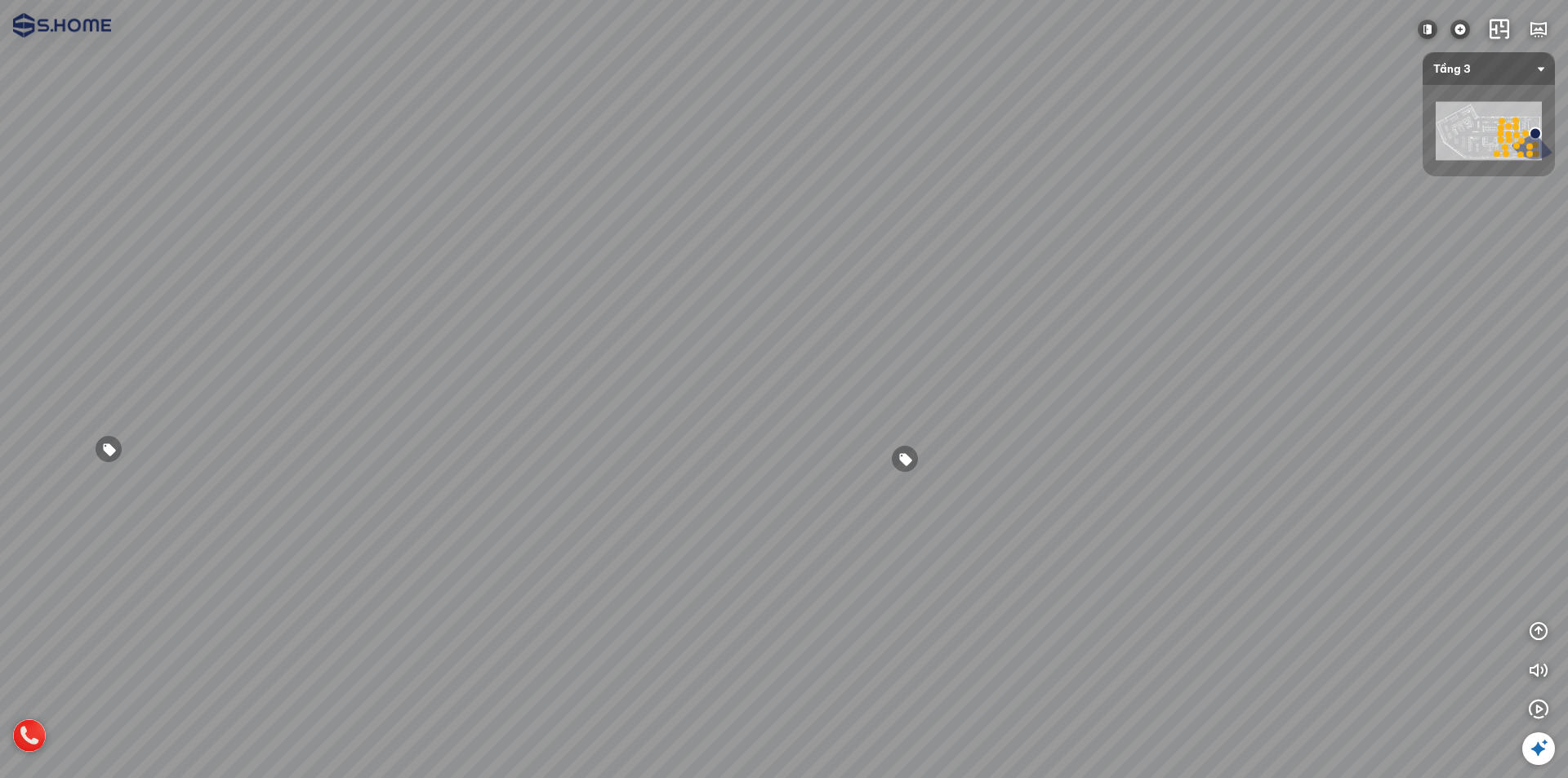
drag, startPoint x: 1233, startPoint y: 594, endPoint x: 1178, endPoint y: 597, distance: 55.1
click at [1159, 594] on div at bounding box center [784, 389] width 1568 height 778
click at [1543, 629] on icon "button" at bounding box center [1538, 631] width 20 height 20
click at [1536, 585] on icon "button" at bounding box center [1538, 592] width 20 height 20
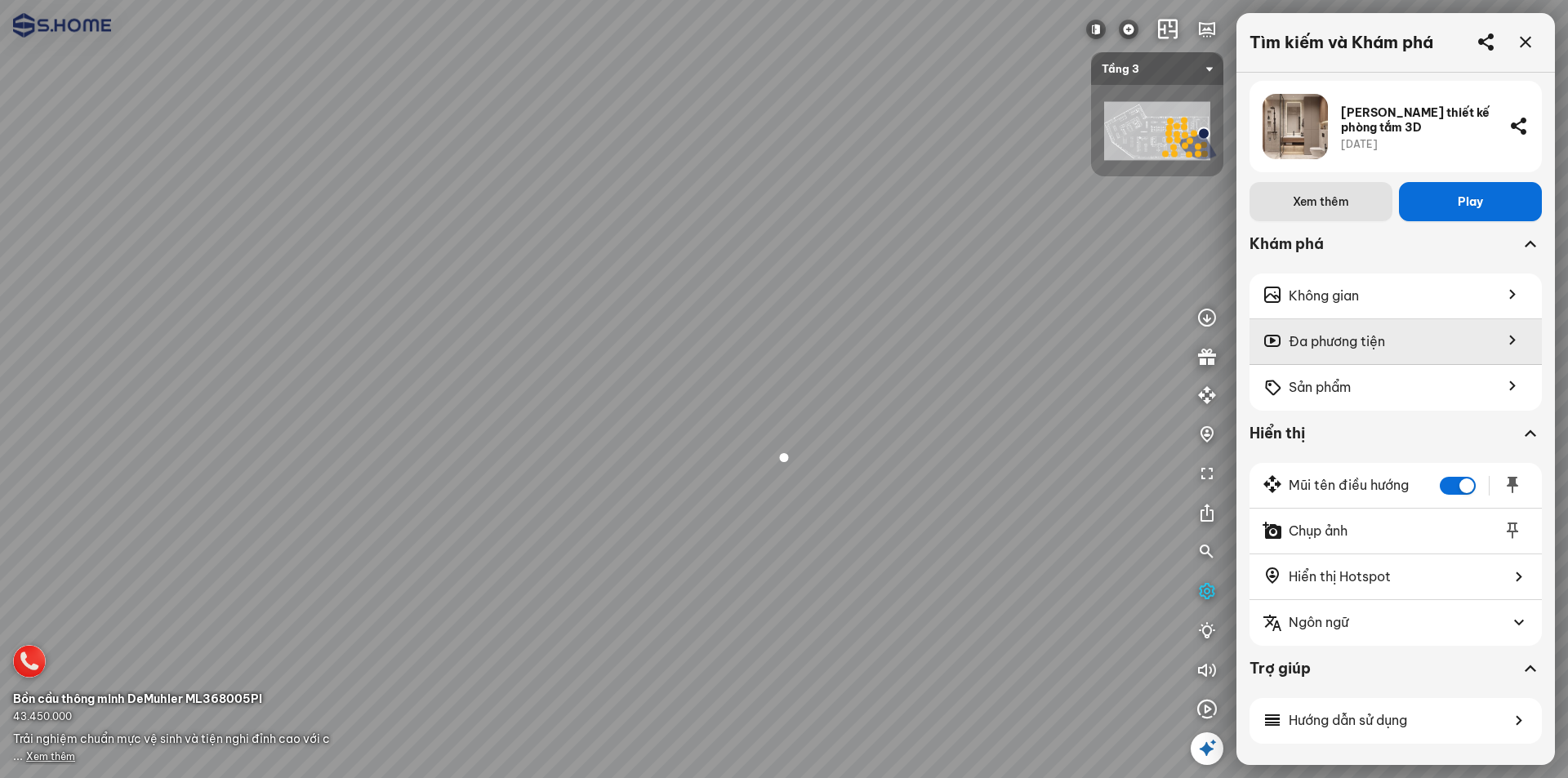
scroll to position [831, 0]
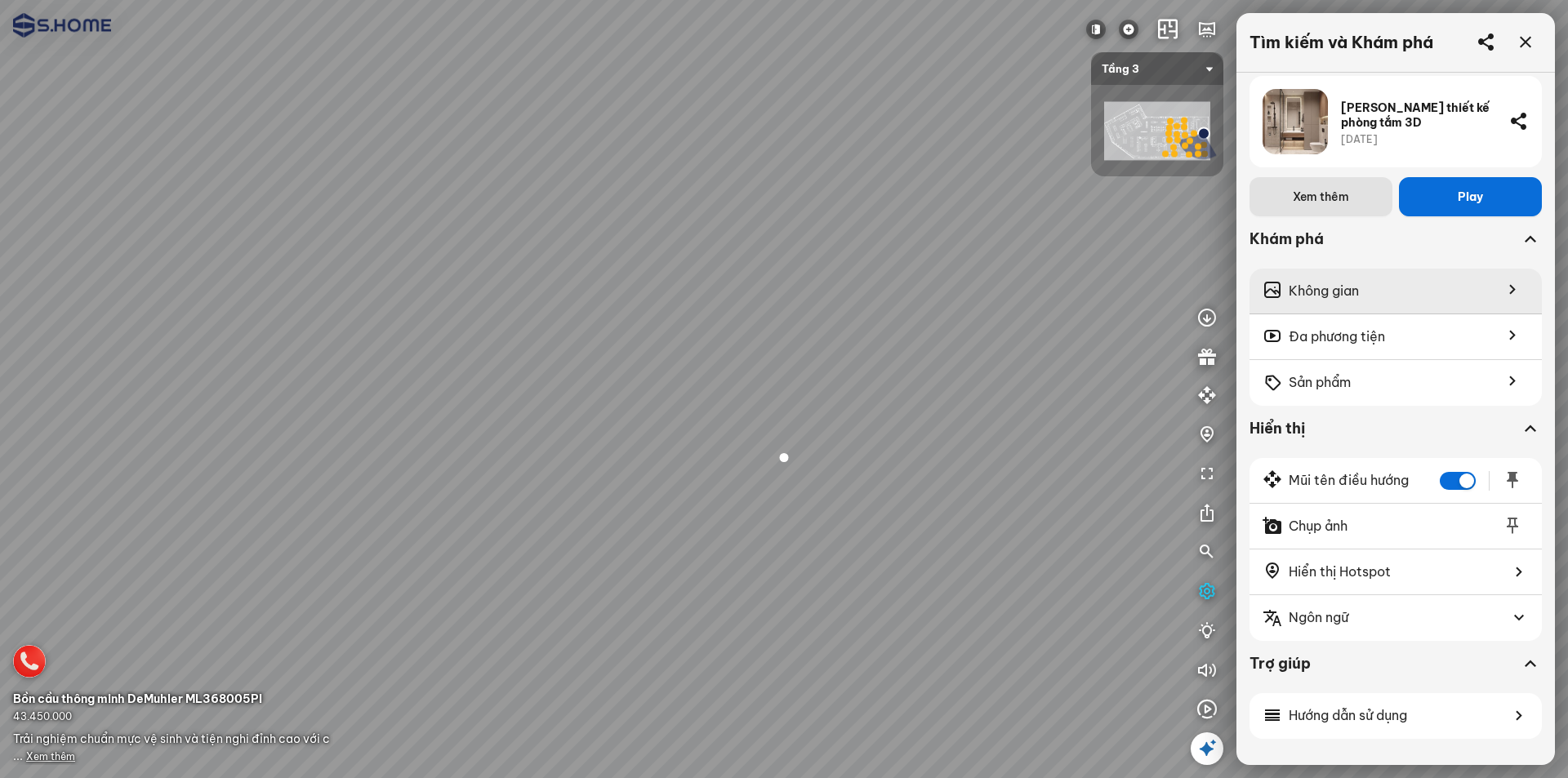
click at [1385, 287] on div "Không gian" at bounding box center [1396, 291] width 292 height 46
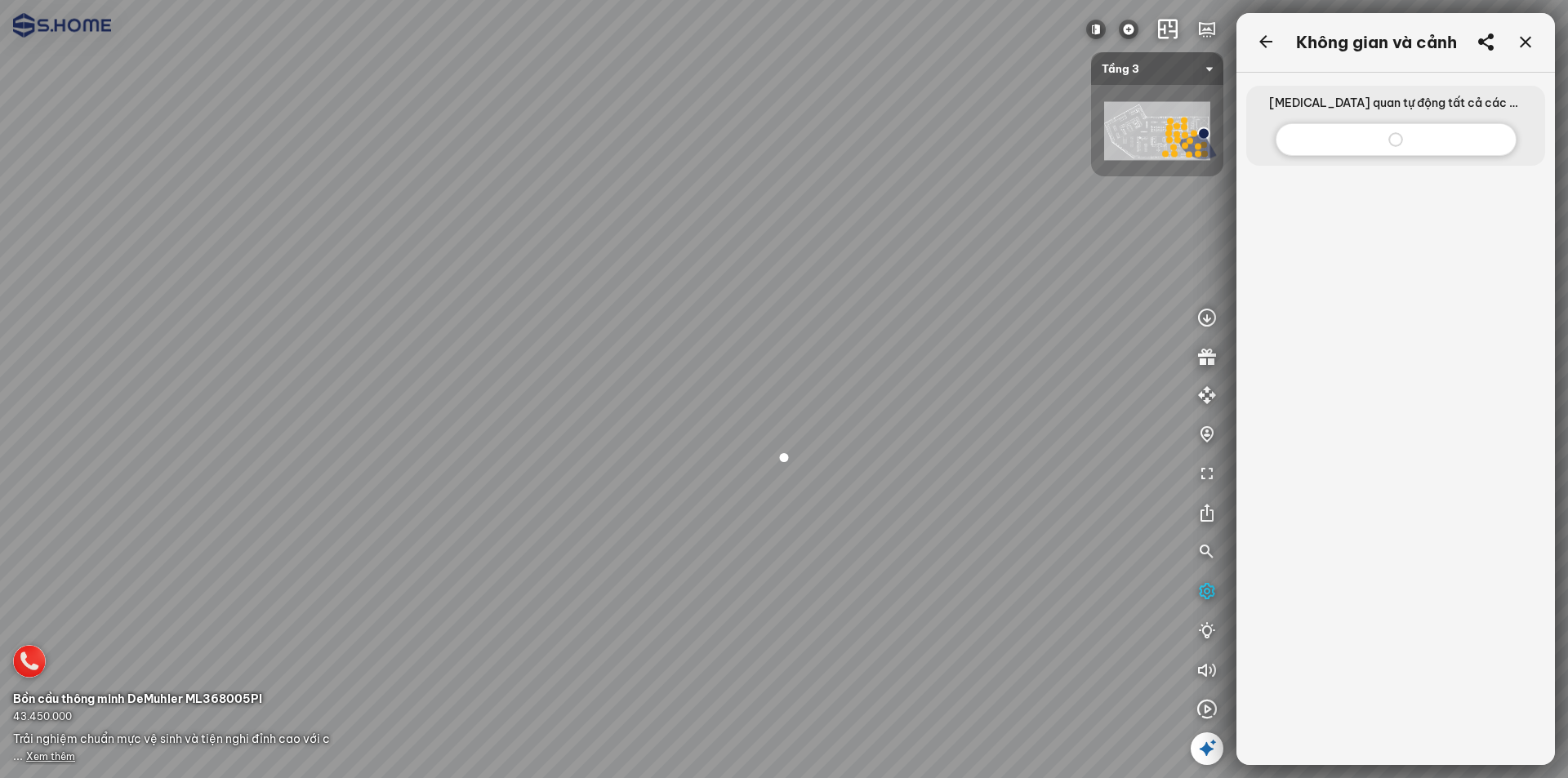
scroll to position [319, 0]
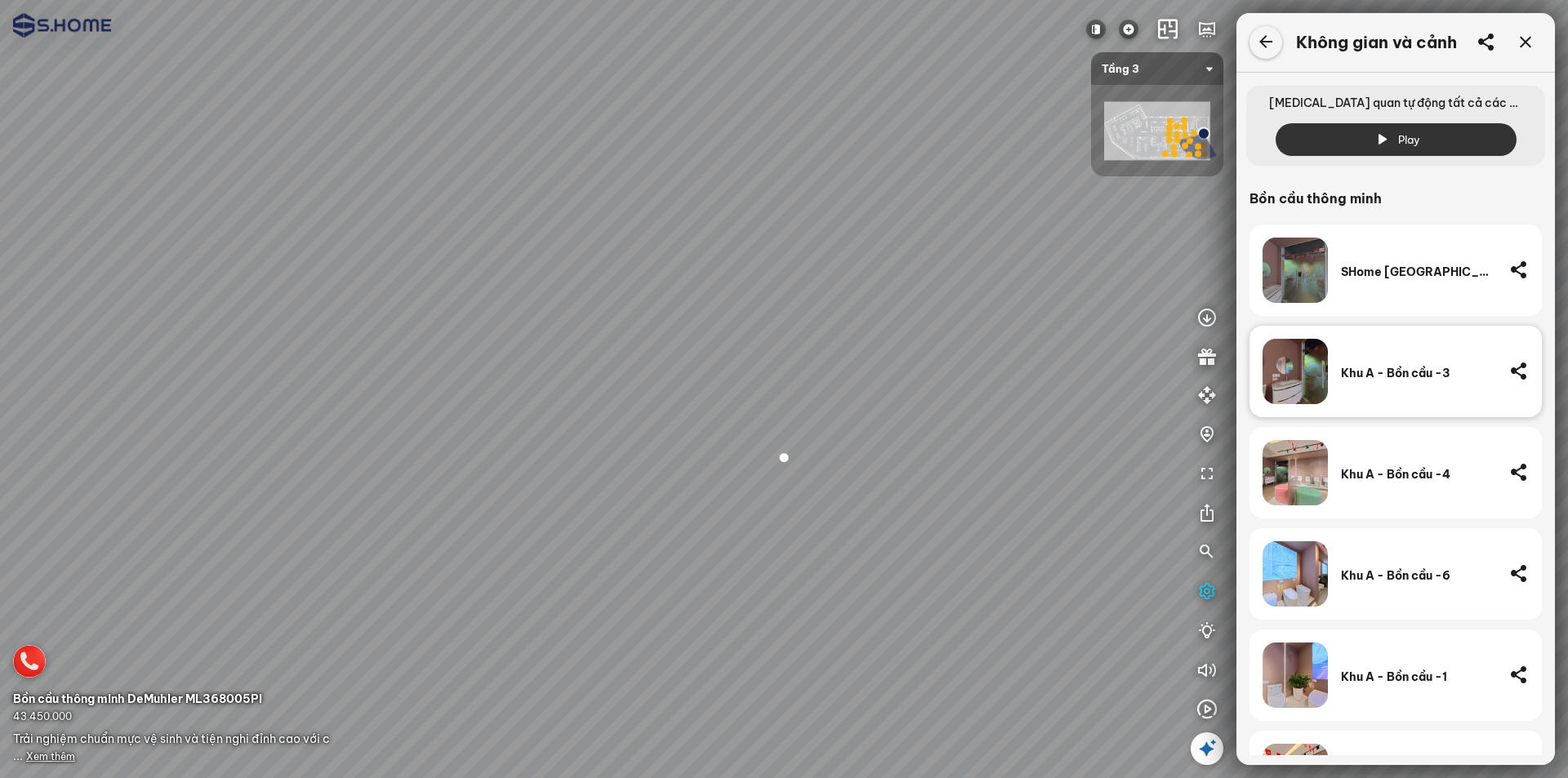
click at [1264, 44] on icon at bounding box center [1266, 43] width 20 height 20
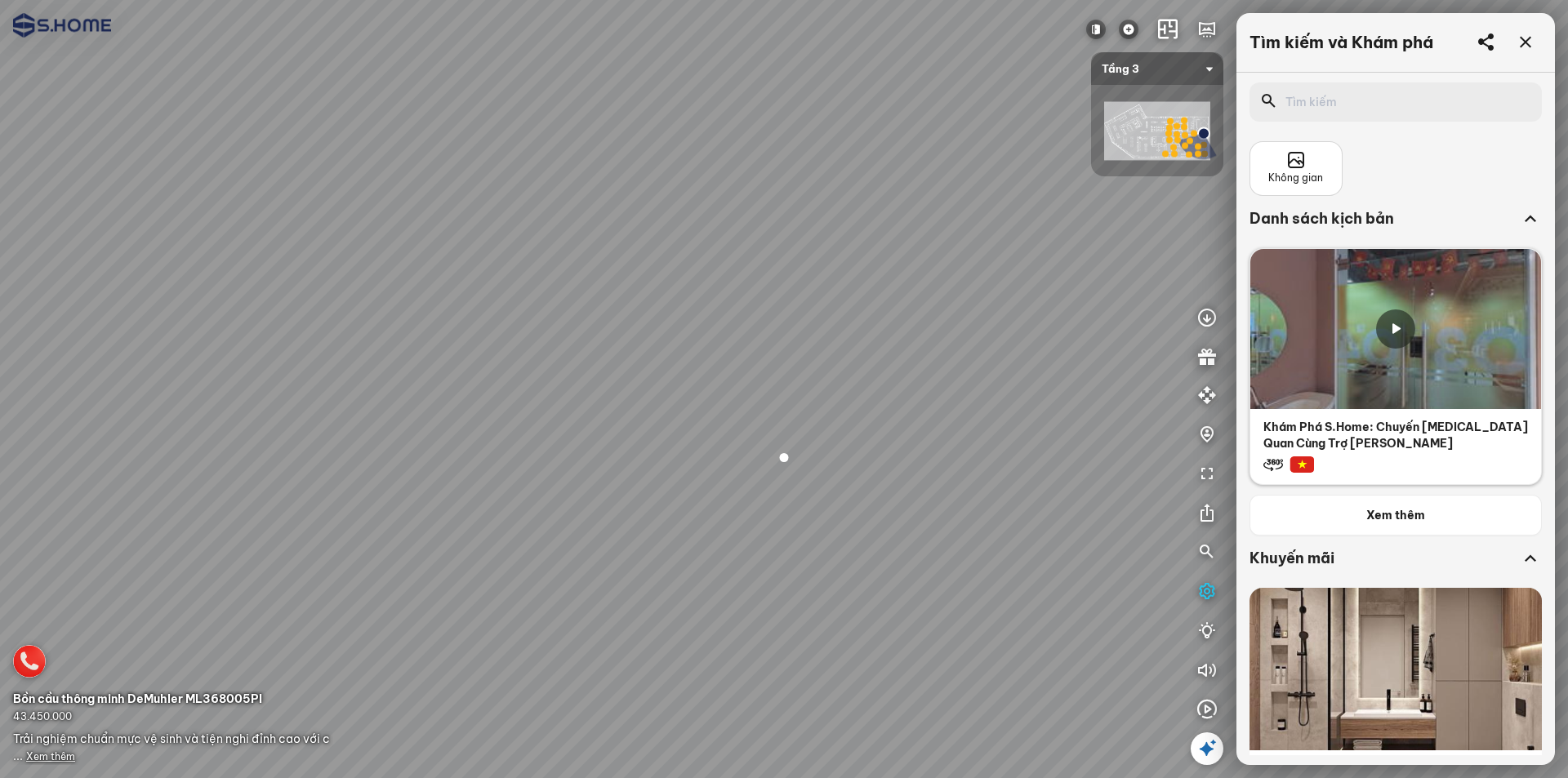
click at [1393, 328] on icon at bounding box center [1396, 329] width 20 height 20
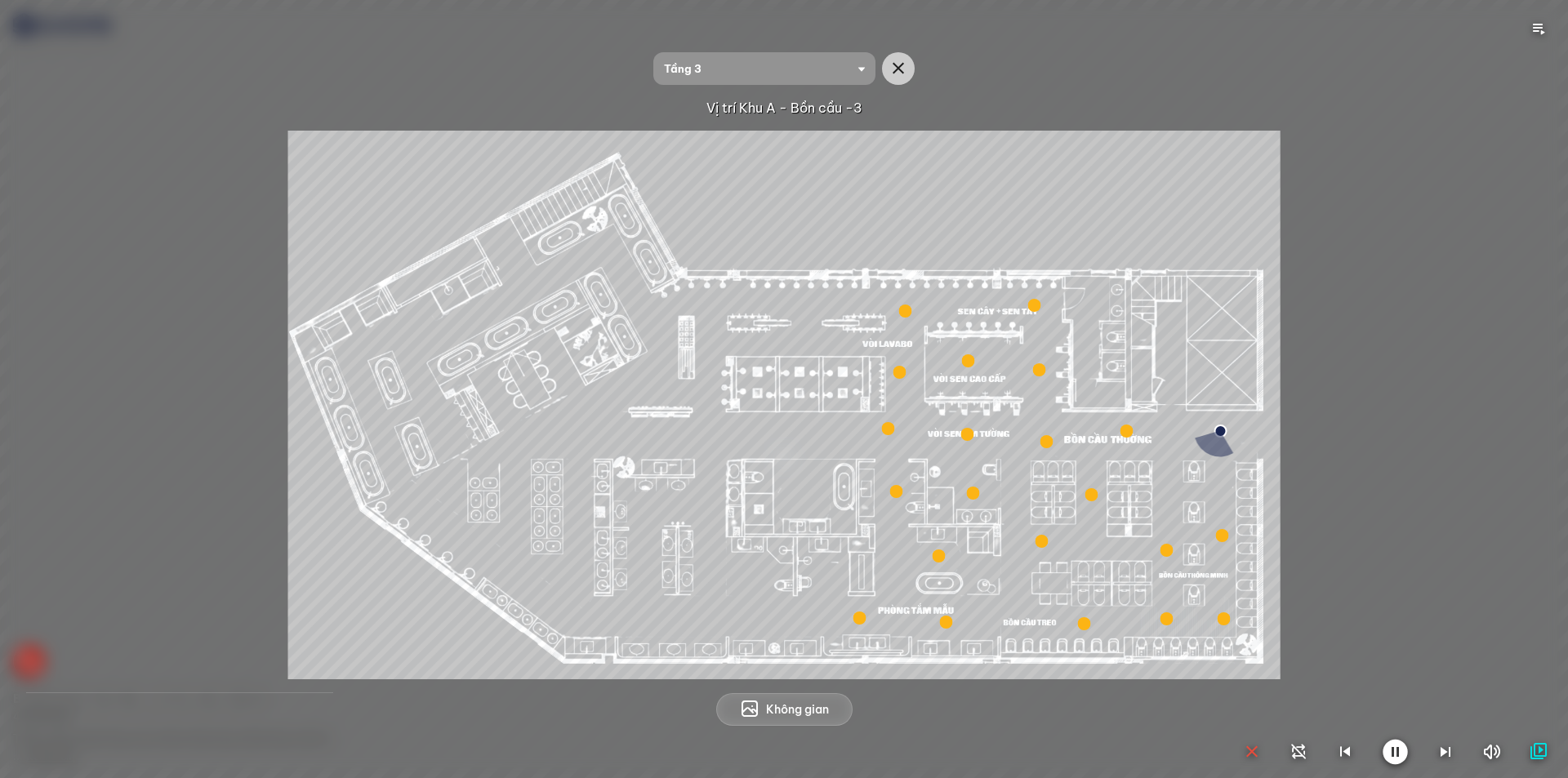
click at [1244, 751] on icon "button" at bounding box center [1252, 752] width 20 height 20
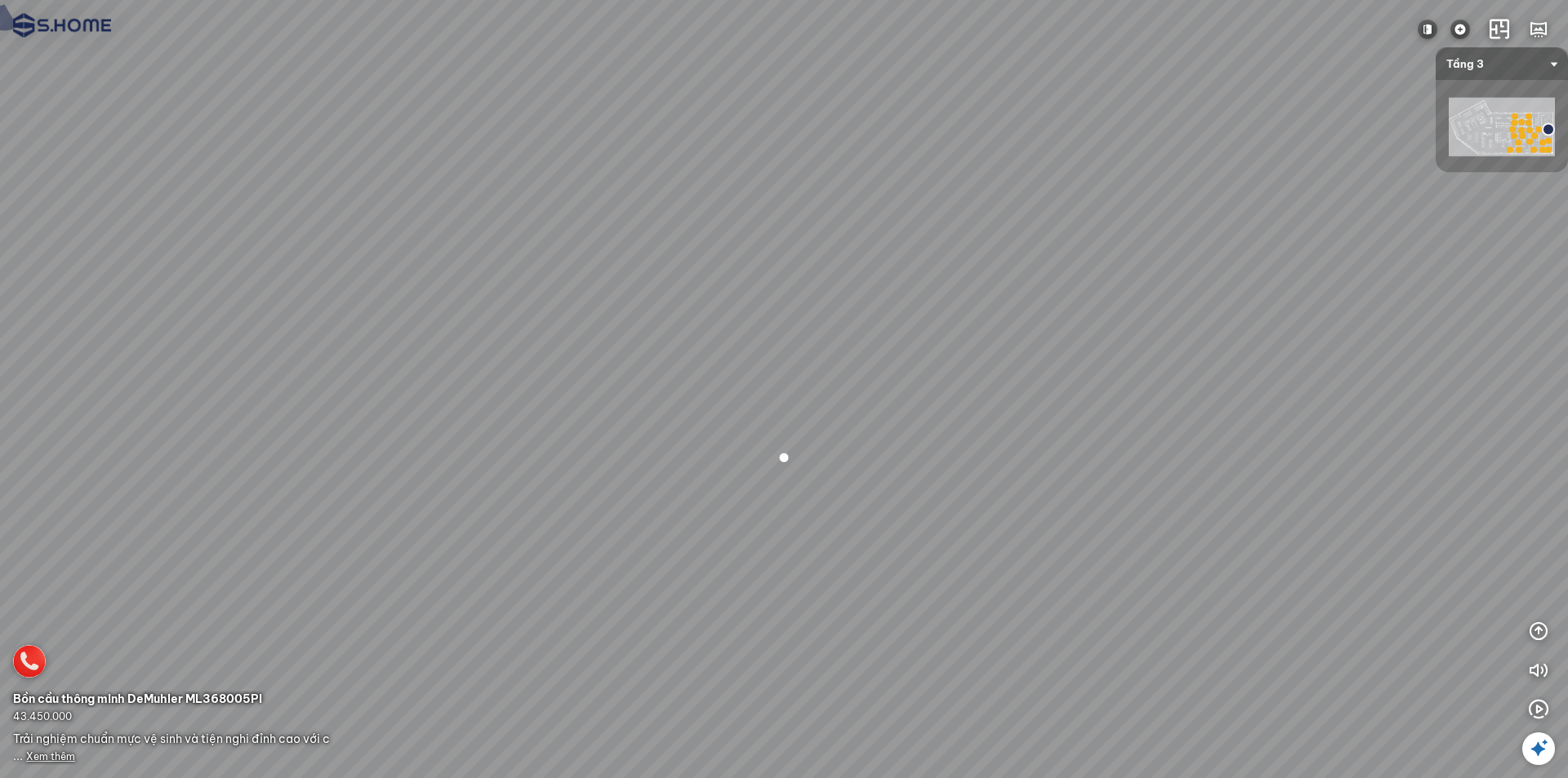
click at [1252, 747] on div at bounding box center [784, 389] width 1568 height 778
click at [1538, 707] on icon "button" at bounding box center [1538, 709] width 20 height 20
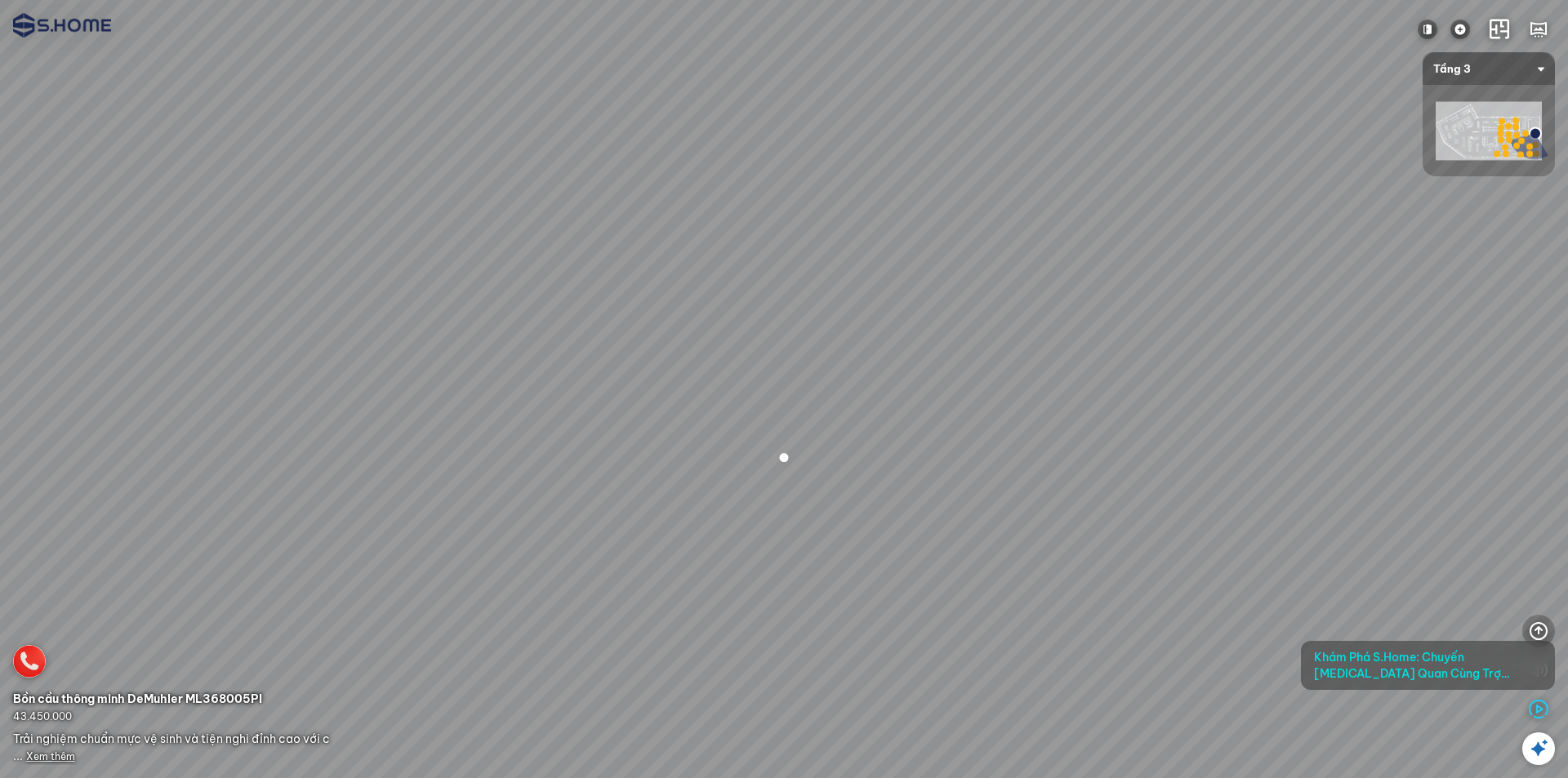
click at [1538, 621] on button "button" at bounding box center [1539, 631] width 33 height 33
click at [1539, 594] on icon "button" at bounding box center [1538, 592] width 20 height 20
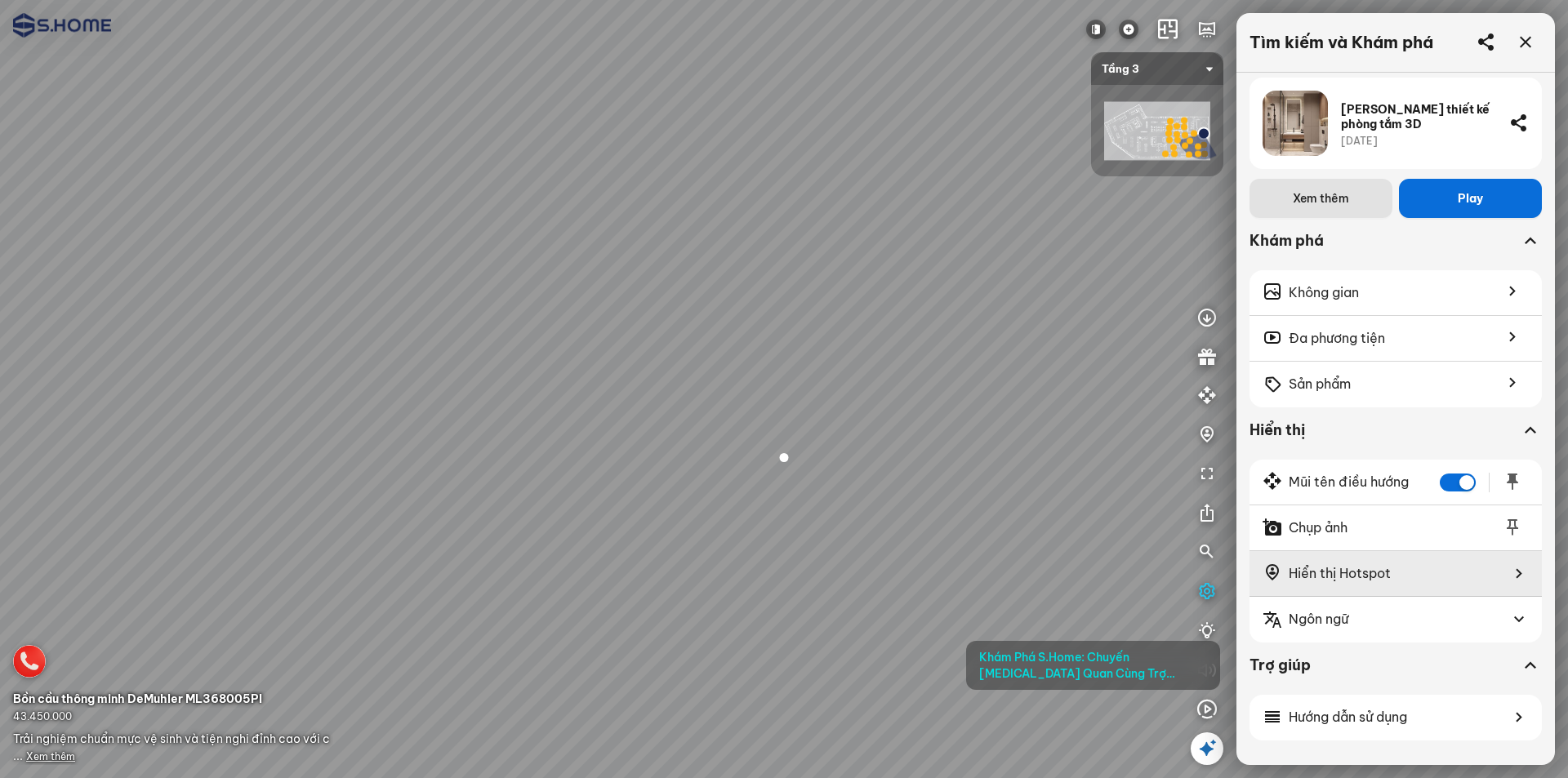
scroll to position [831, 0]
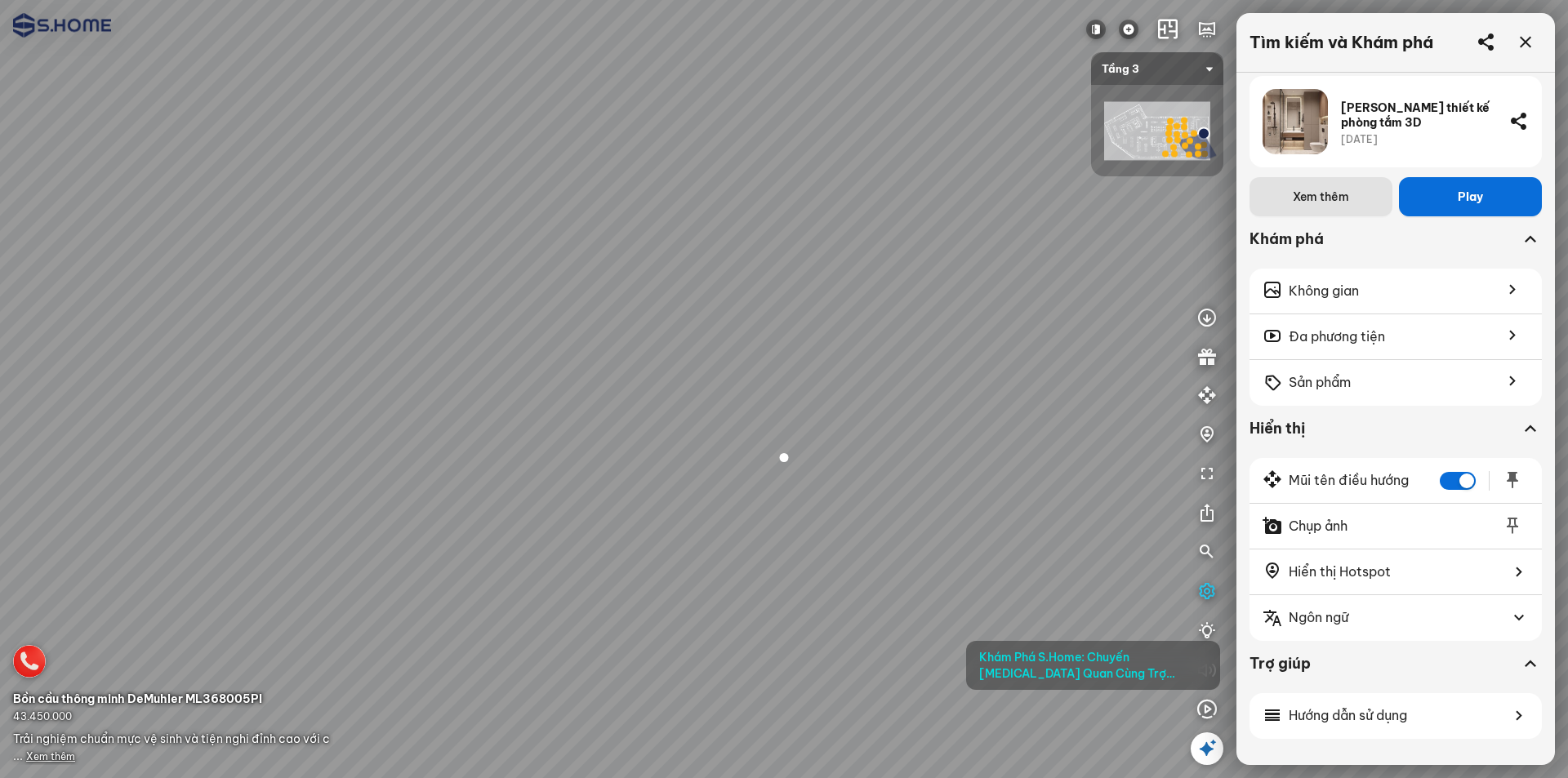
click at [1077, 729] on div at bounding box center [784, 389] width 1568 height 778
click at [1159, 682] on div "Khám Phá S.Home: Chuyến Tham Quan Cùng Trợ Lý Ảo" at bounding box center [1093, 665] width 254 height 49
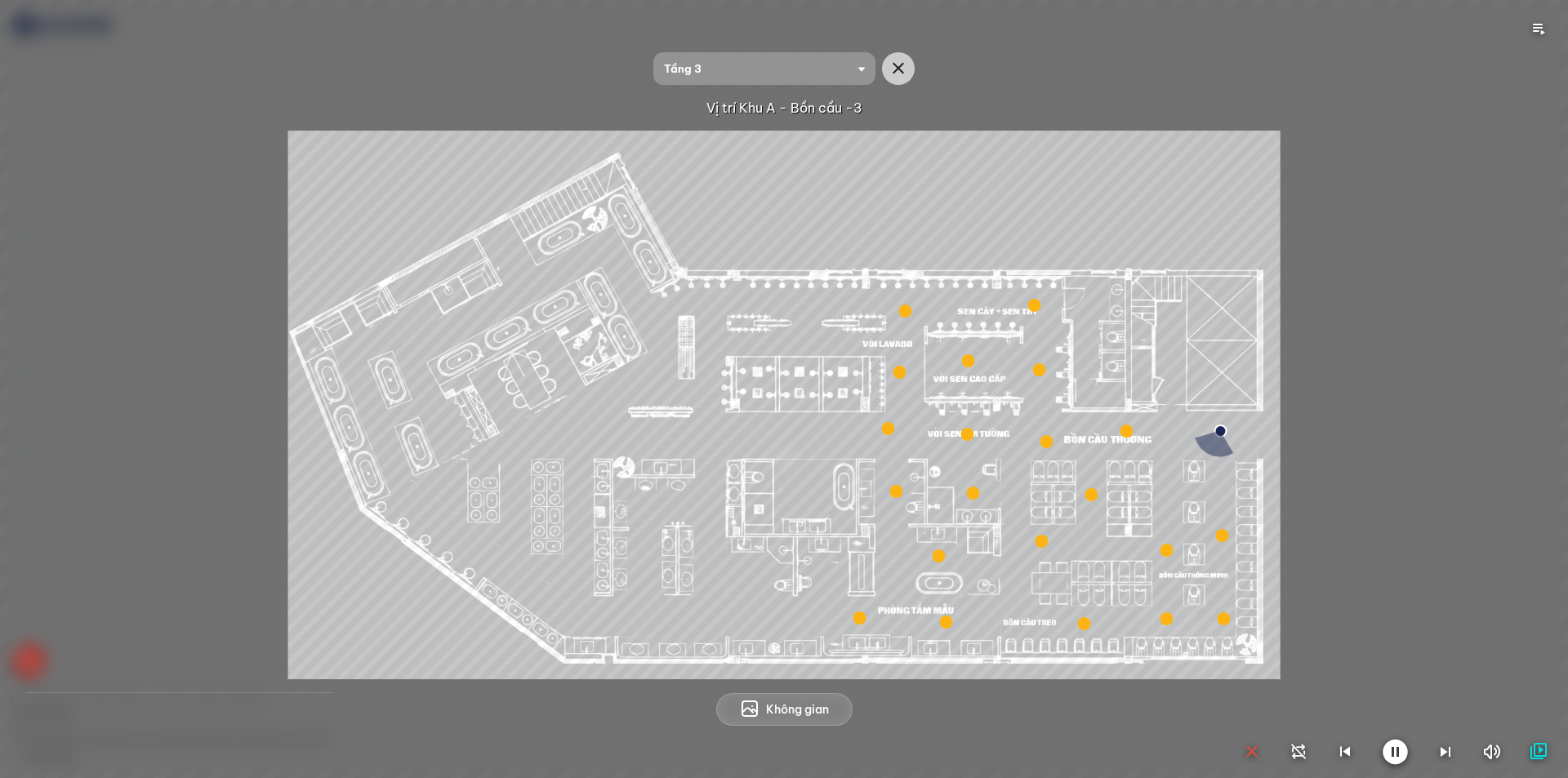
click at [1249, 747] on icon "button" at bounding box center [1252, 752] width 20 height 20
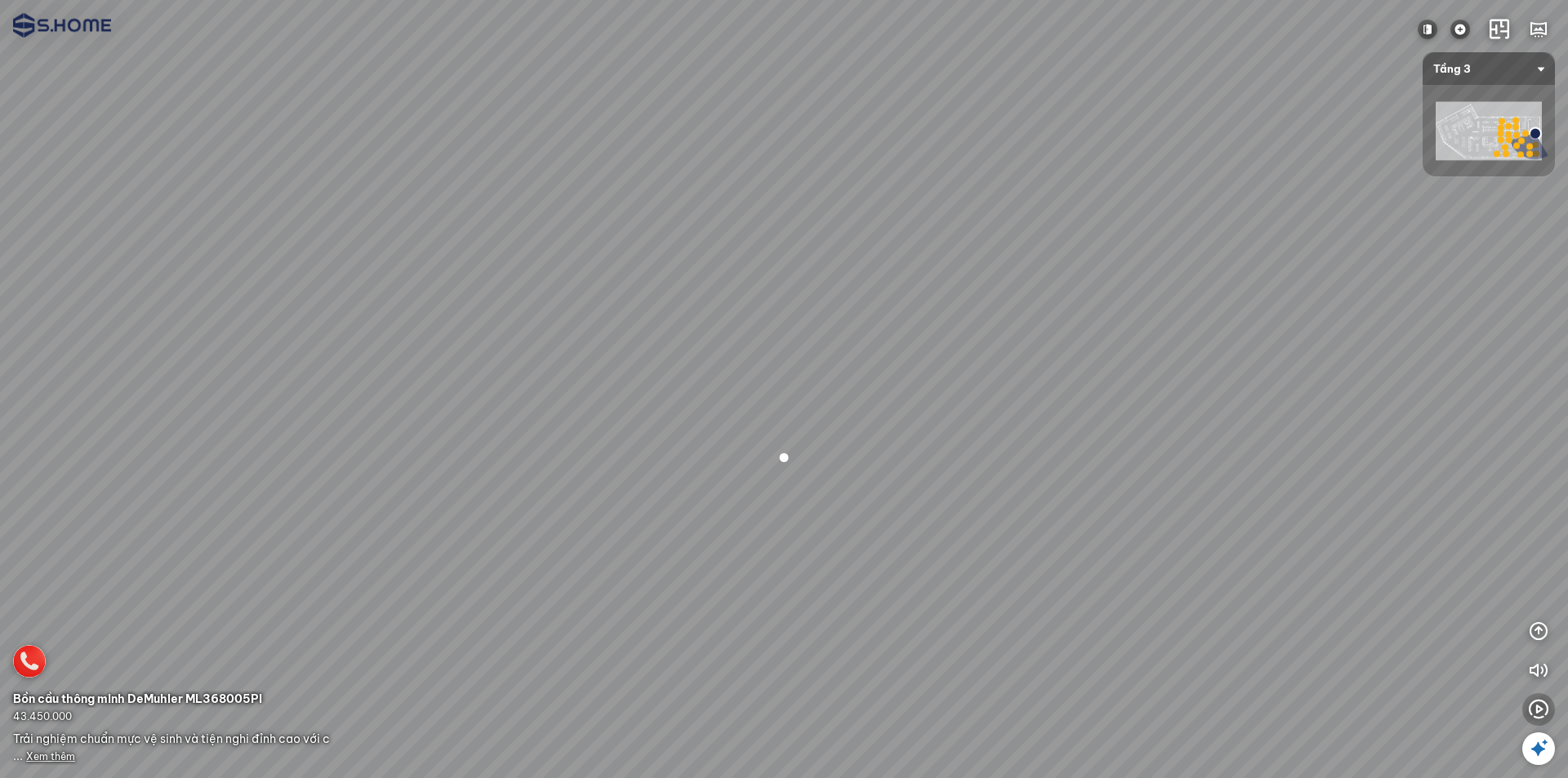
click at [1534, 715] on icon "button" at bounding box center [1538, 709] width 20 height 20
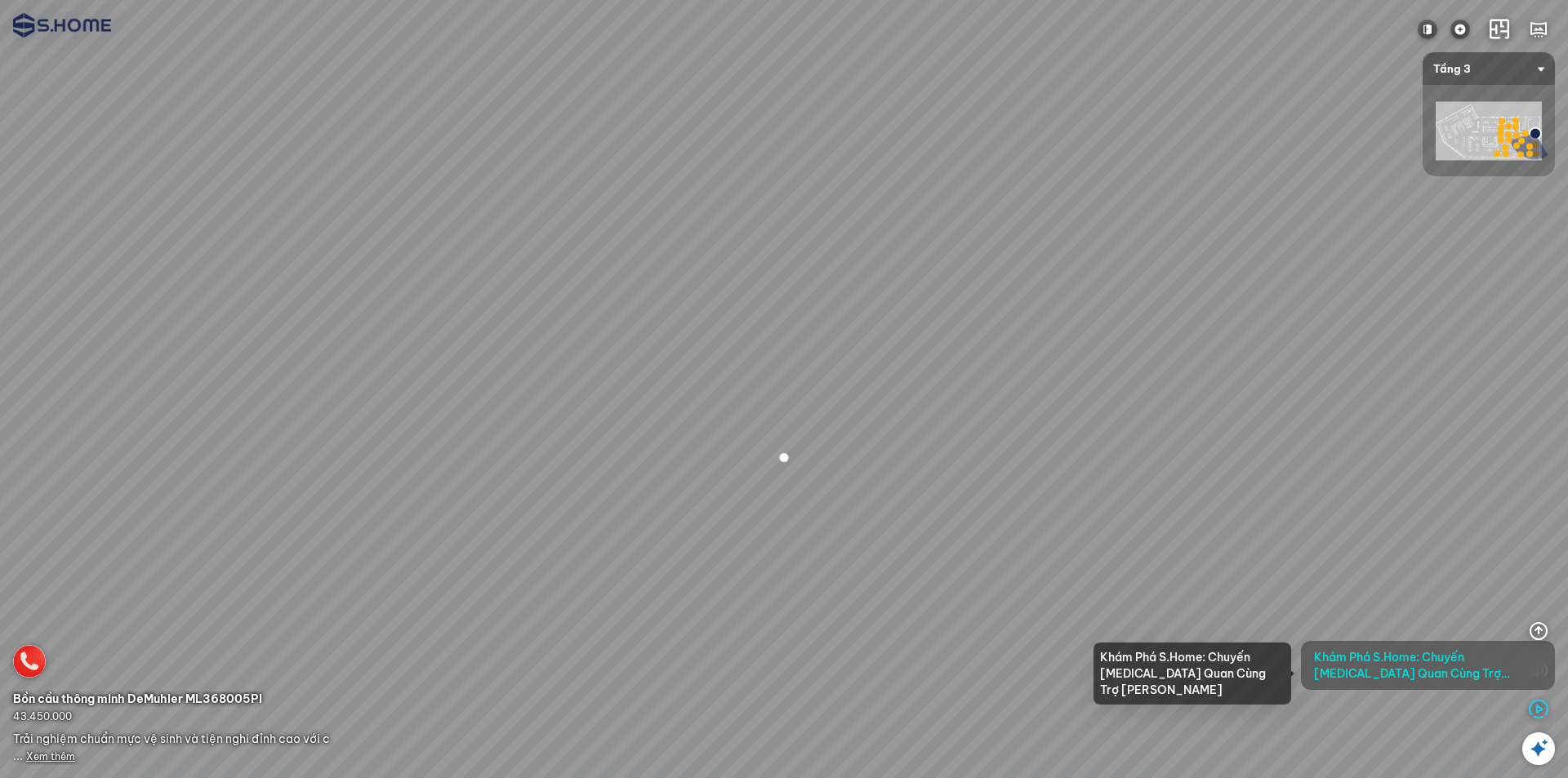
click at [1450, 663] on span "Khám Phá S.Home: Chuyến Tham Quan Cùng Trợ Lý Ảo" at bounding box center [1428, 666] width 228 height 33
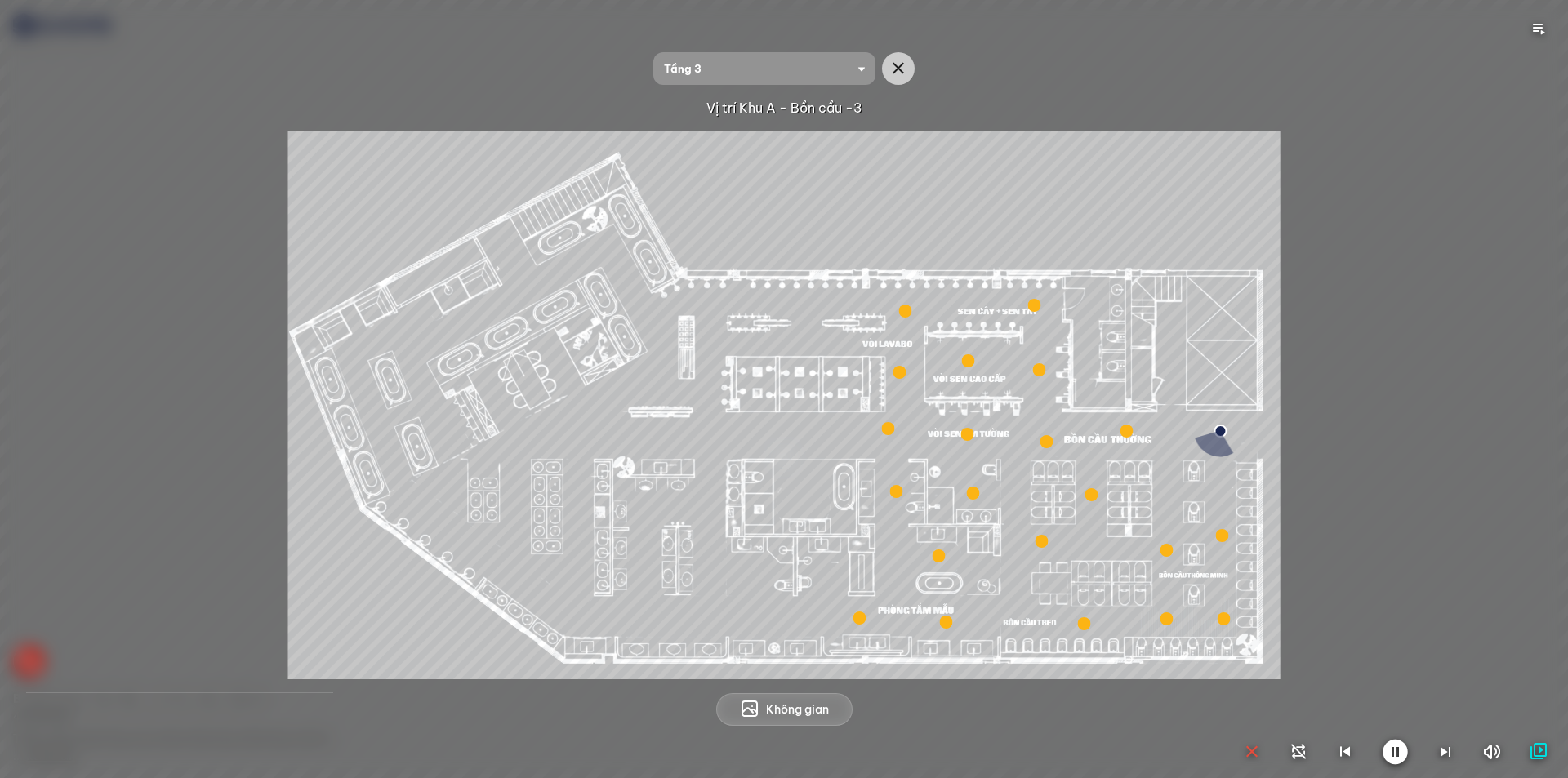
click at [1251, 755] on icon "button" at bounding box center [1252, 752] width 20 height 20
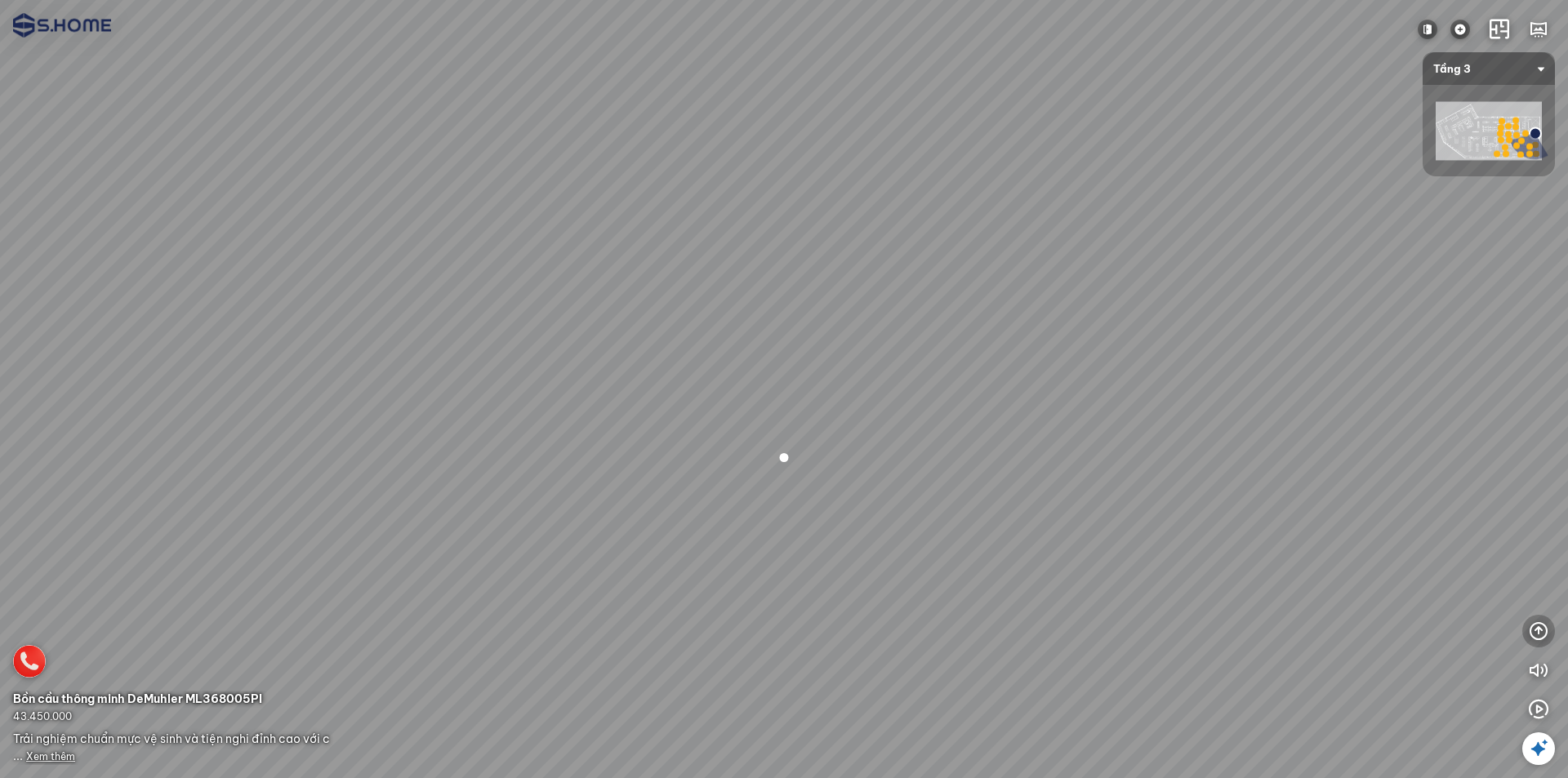
click at [1538, 628] on icon "button" at bounding box center [1538, 631] width 20 height 20
click at [1536, 602] on button "button" at bounding box center [1539, 592] width 33 height 33
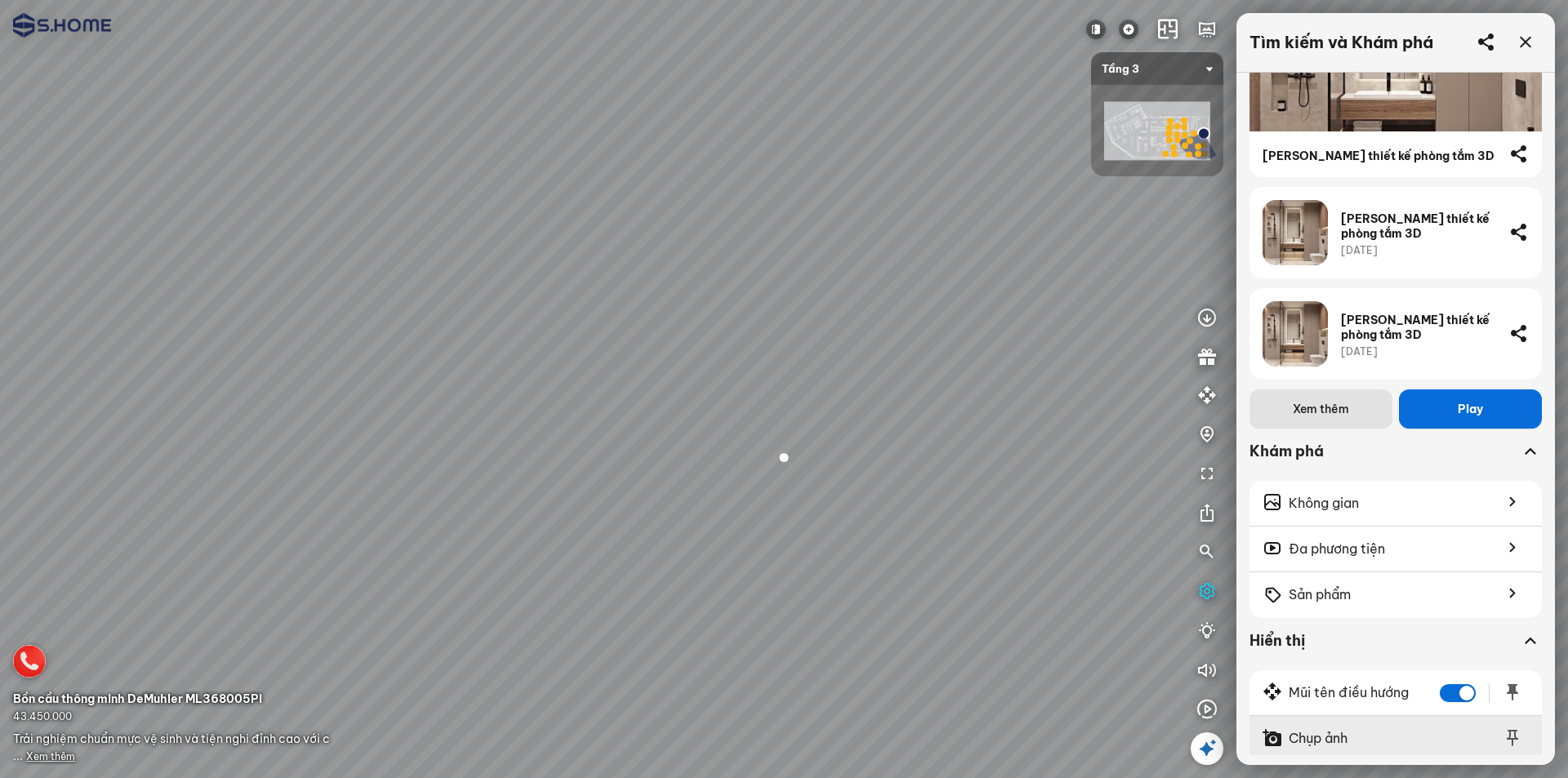
scroll to position [504, 0]
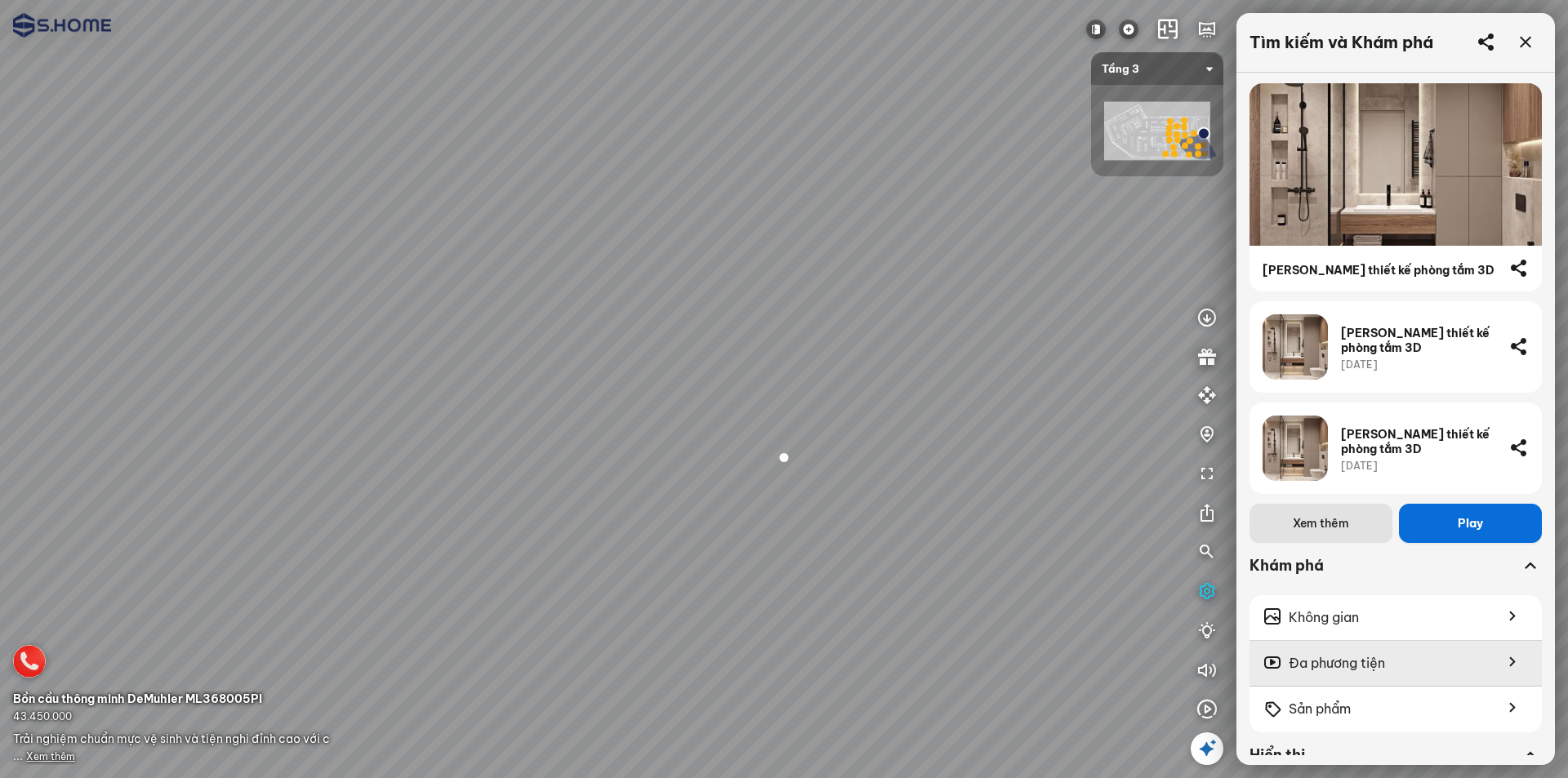
click at [1352, 654] on span "Đa phương tiện" at bounding box center [1337, 662] width 97 height 20
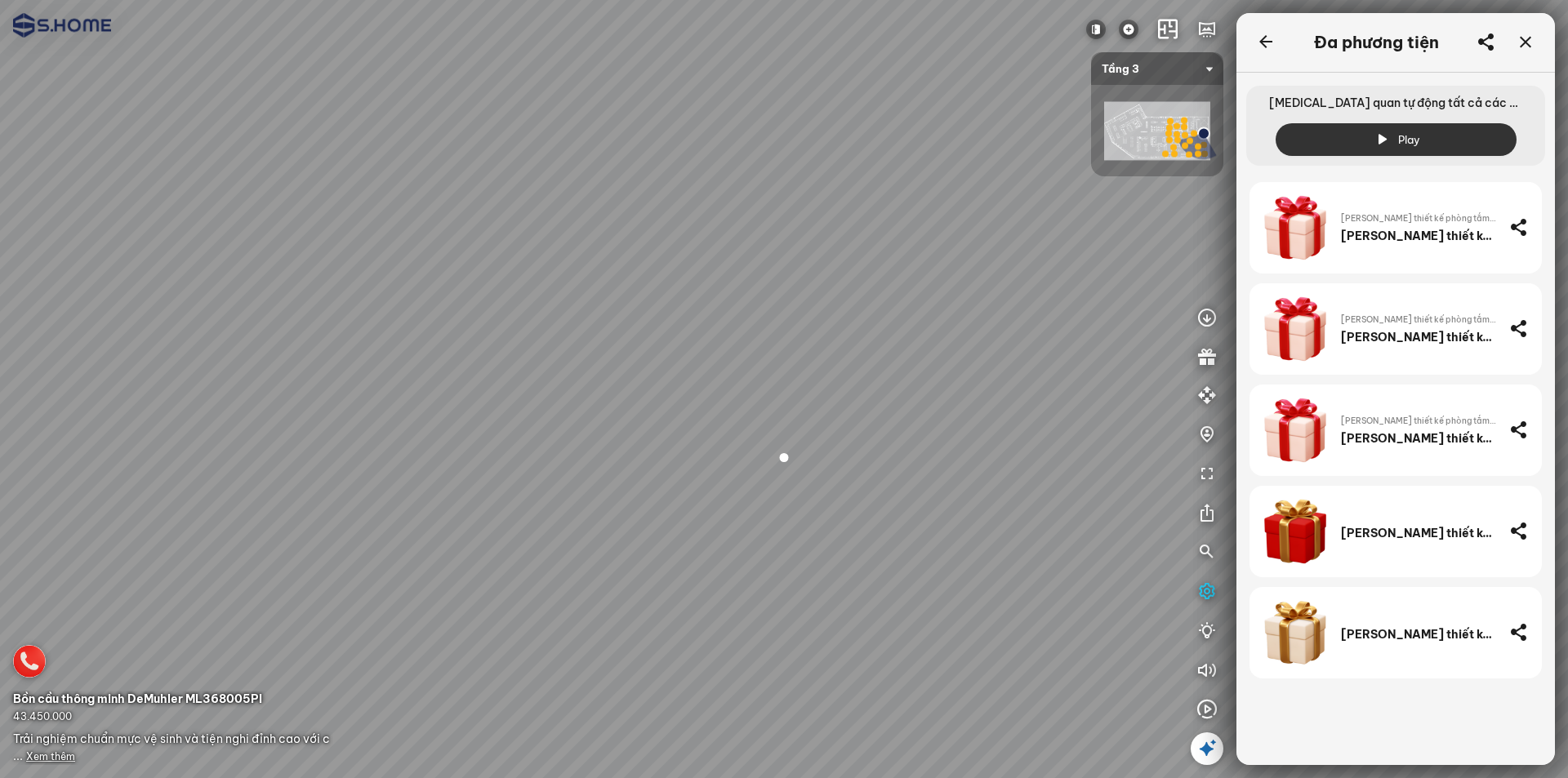
click at [1352, 654] on div "Tặng thiết kế phòng tắm 3D" at bounding box center [1418, 632] width 155 height 65
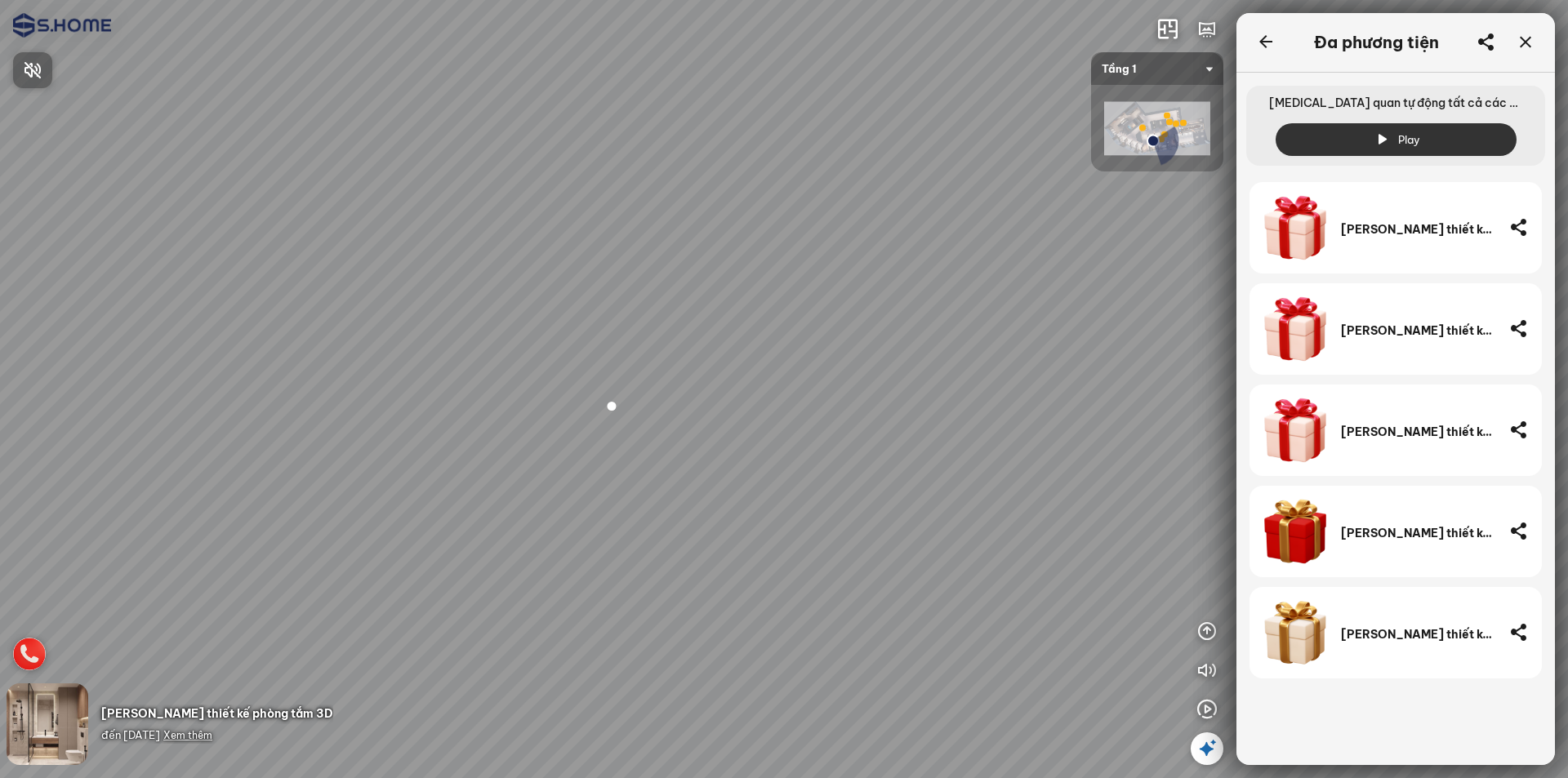
click at [611, 412] on div at bounding box center [784, 389] width 1568 height 778
click at [613, 409] on div at bounding box center [611, 406] width 32 height 31
click at [612, 393] on div at bounding box center [617, 396] width 32 height 31
click at [204, 733] on span "Xem thêm" at bounding box center [188, 735] width 49 height 12
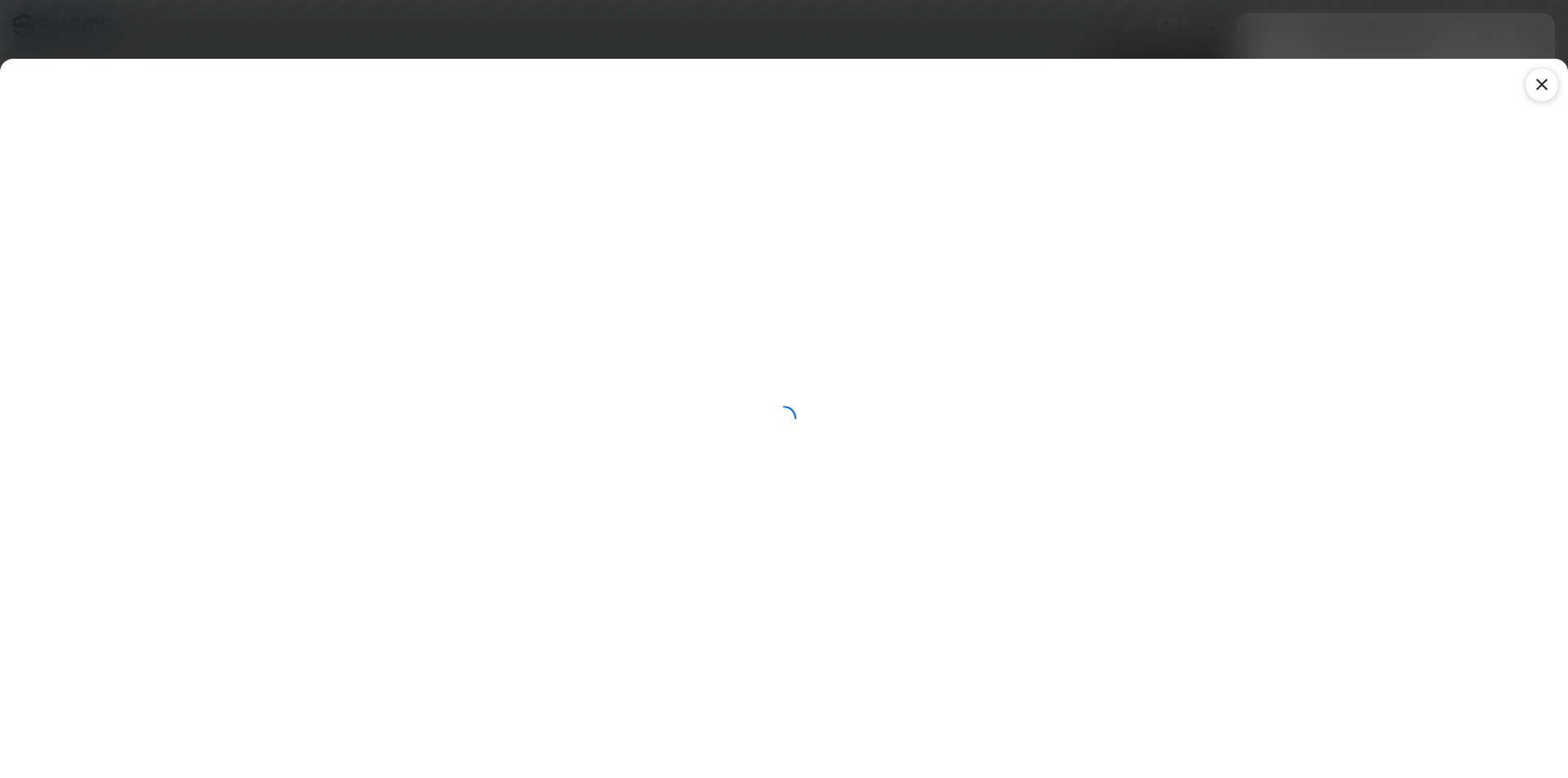
click at [1538, 88] on icon at bounding box center [1542, 84] width 20 height 20
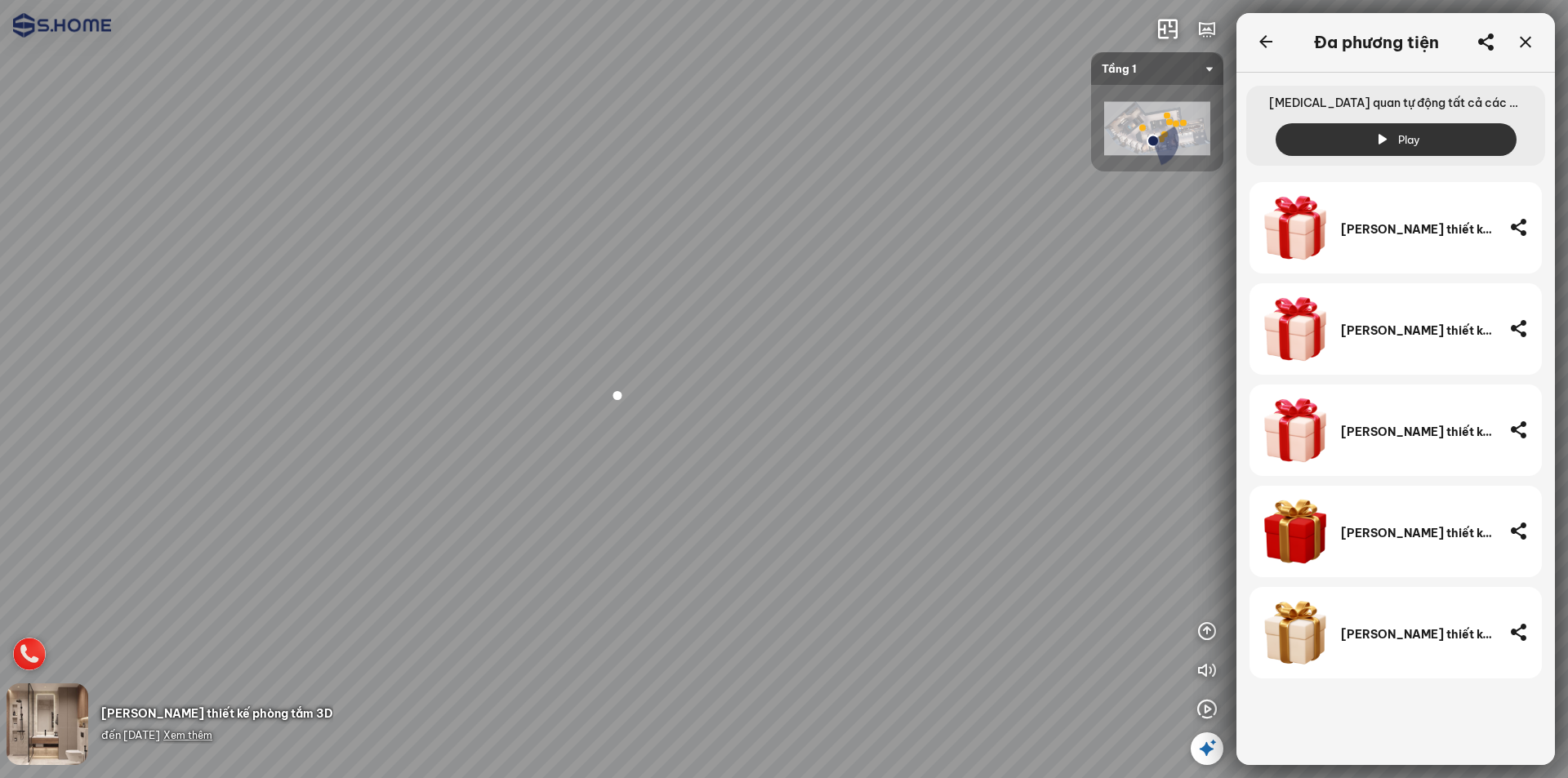
click at [640, 398] on div at bounding box center [784, 389] width 1568 height 778
click at [212, 730] on span "Xem thêm" at bounding box center [188, 735] width 49 height 12
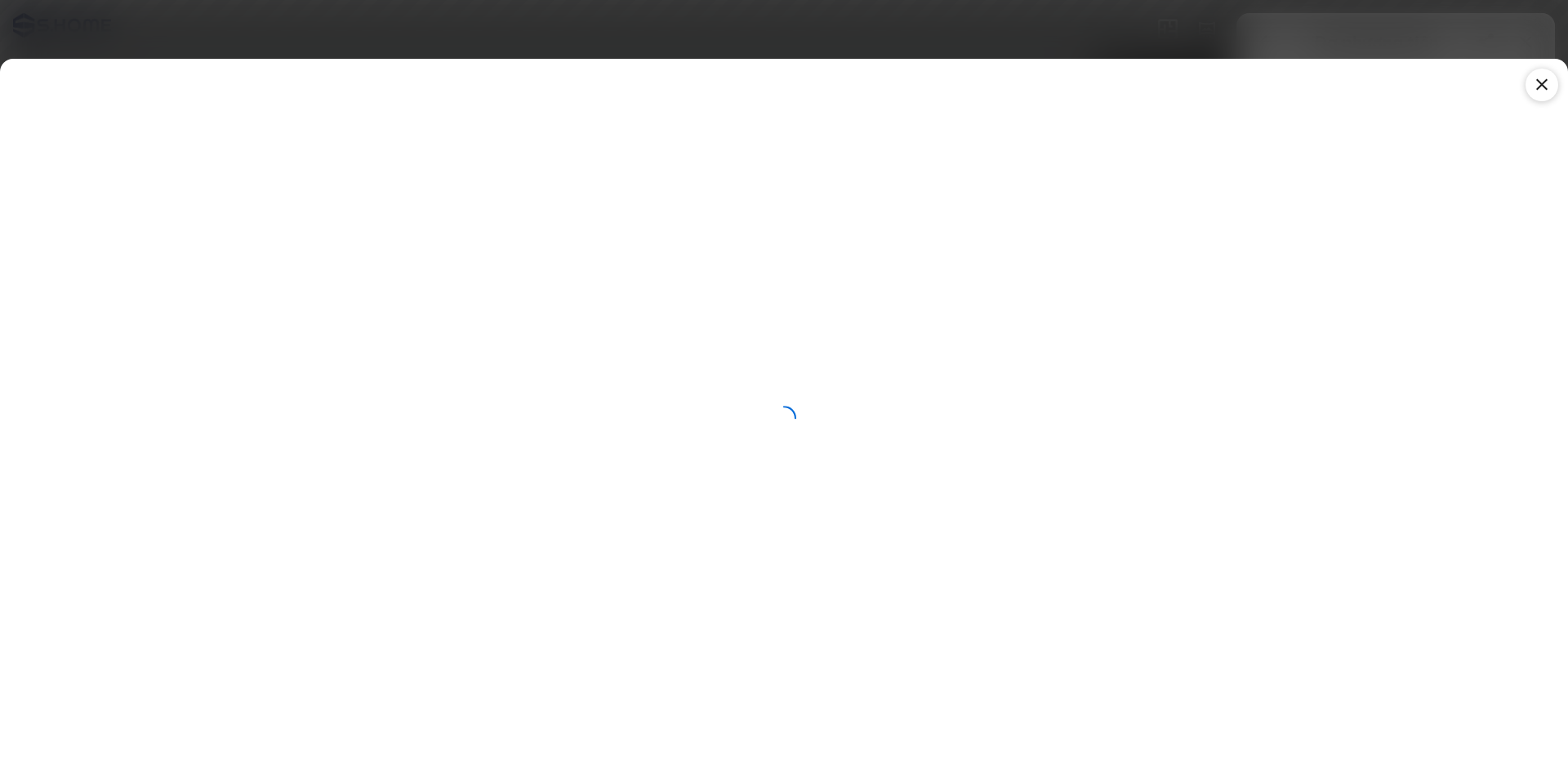
click at [1542, 97] on div at bounding box center [1543, 85] width 33 height 33
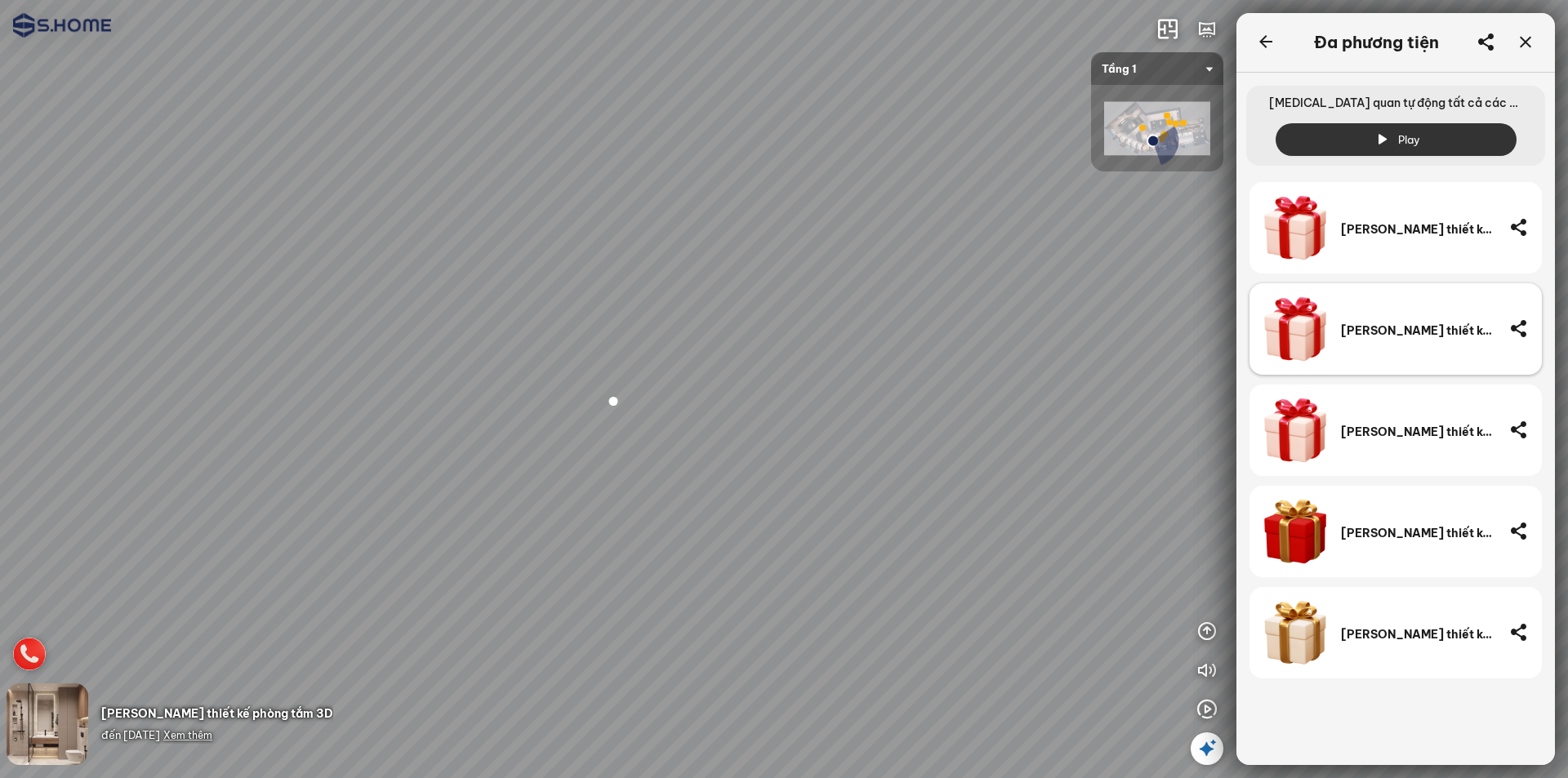
click at [1446, 333] on div "[PERSON_NAME] thiết kế phòng tắm 3D" at bounding box center [1418, 330] width 155 height 15
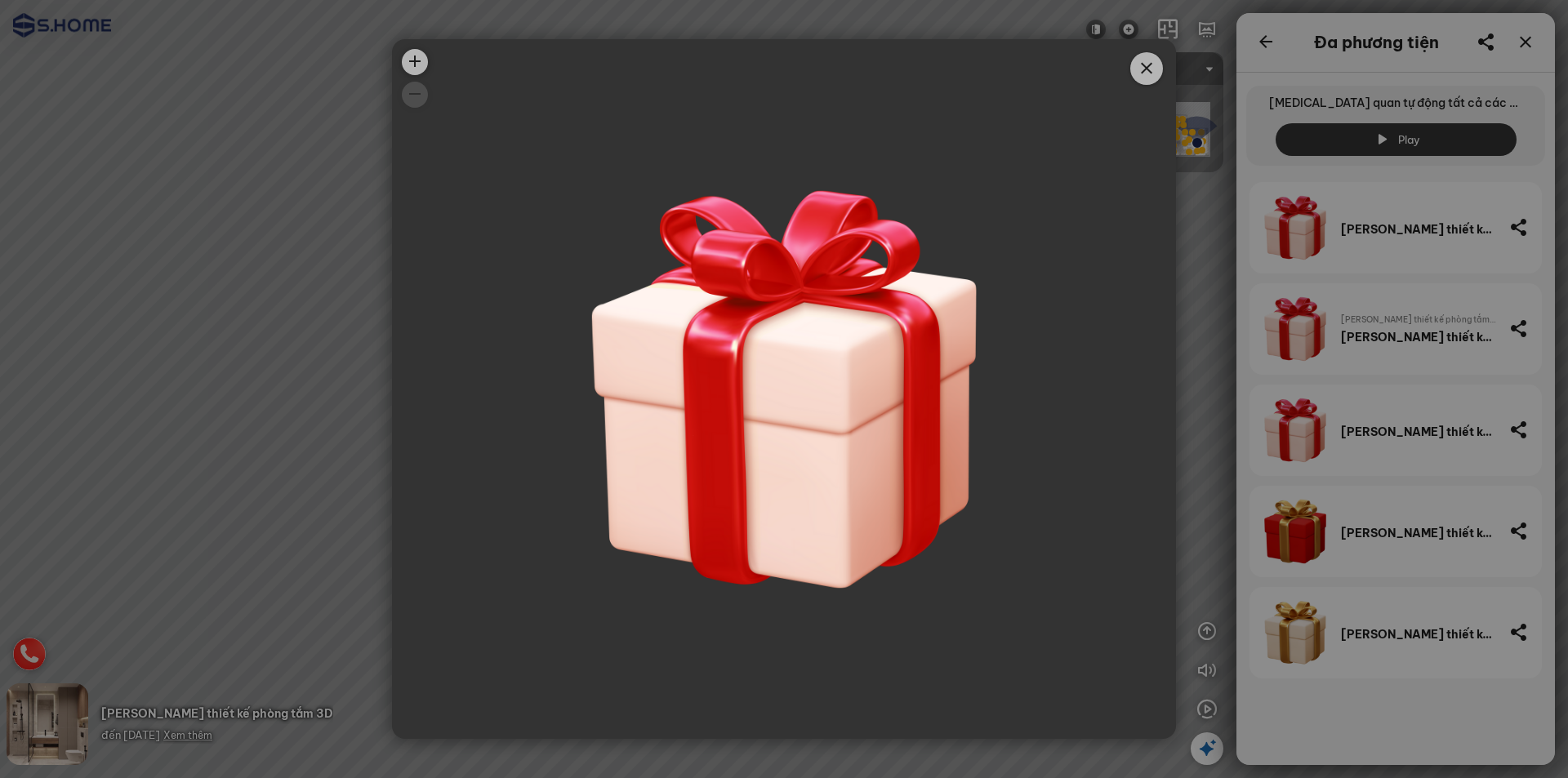
click at [839, 386] on div at bounding box center [784, 389] width 784 height 700
click at [1118, 55] on div at bounding box center [784, 389] width 784 height 700
click at [1138, 75] on icon "Close" at bounding box center [1147, 69] width 20 height 20
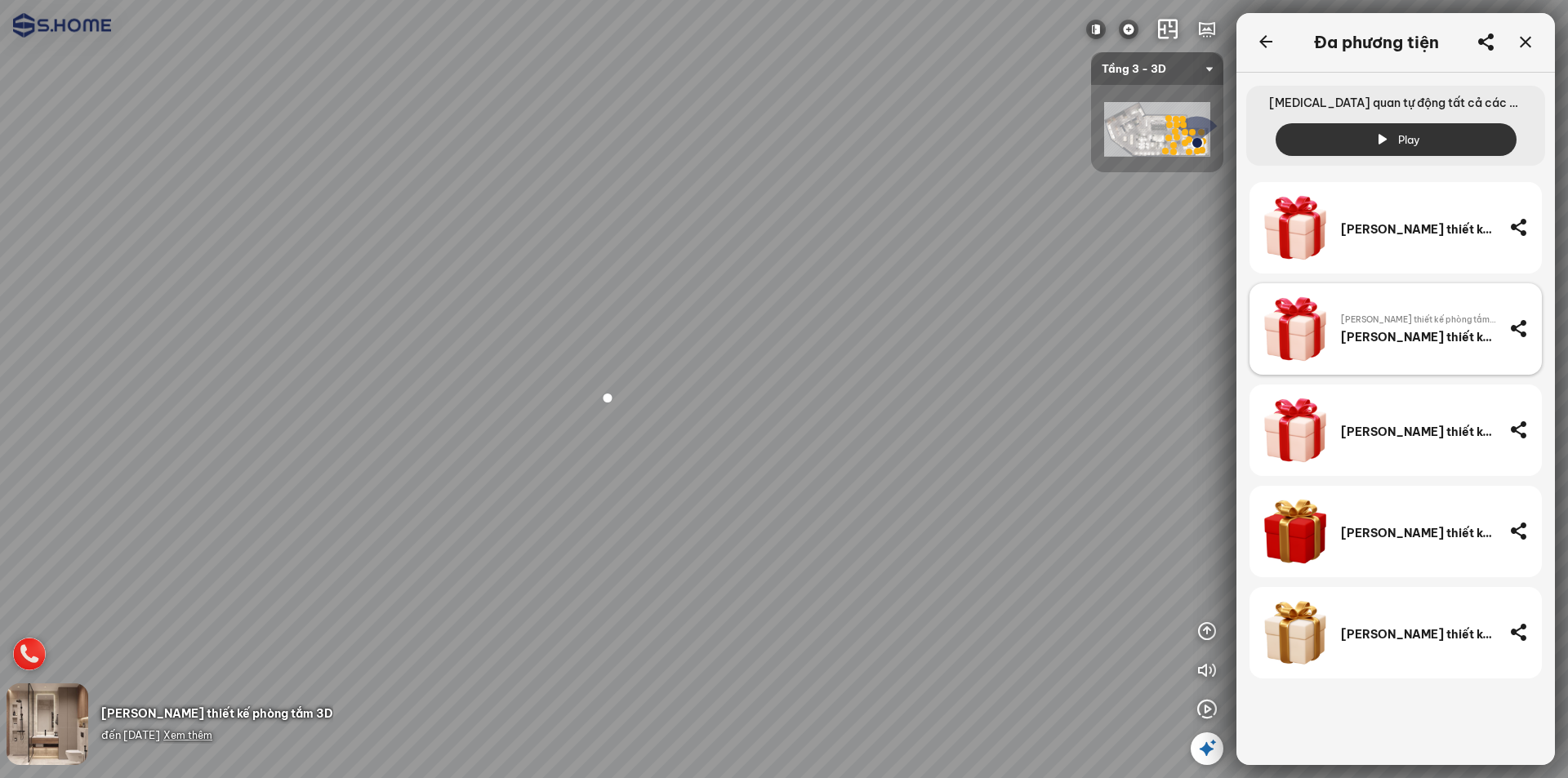
click at [1285, 340] on img at bounding box center [1295, 329] width 65 height 65
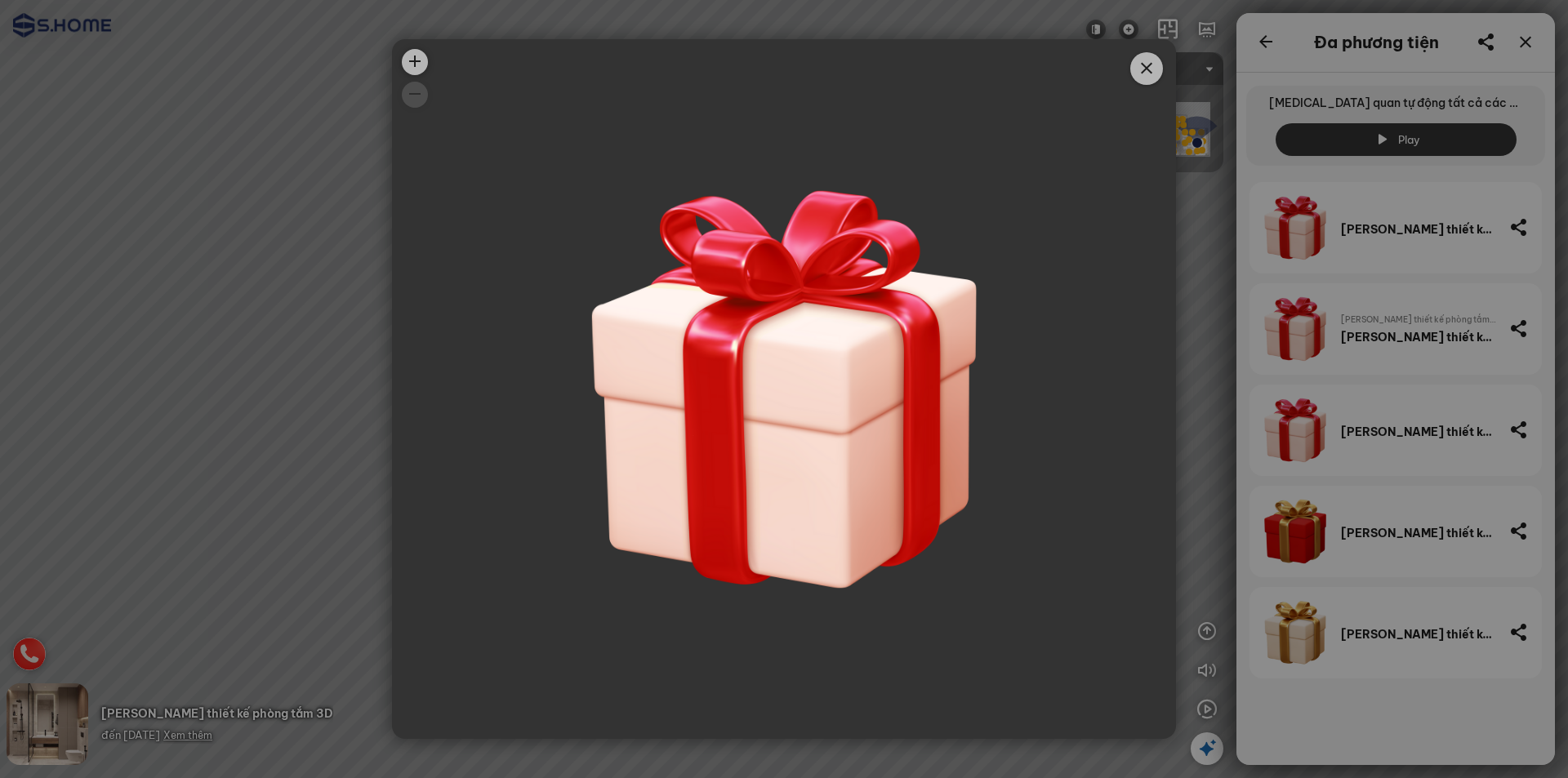
click at [1150, 66] on icon "Close" at bounding box center [1147, 69] width 20 height 20
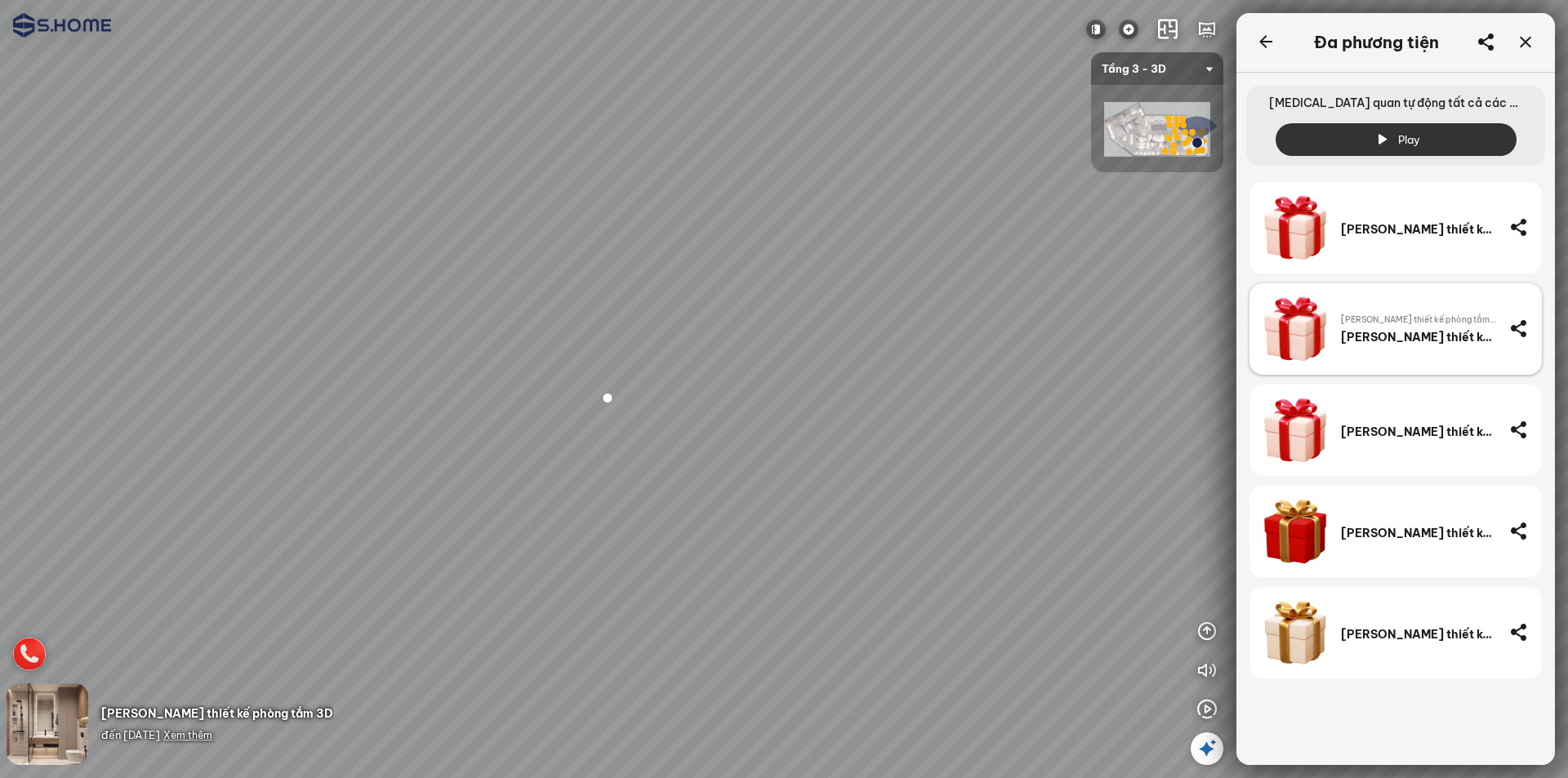
click at [1444, 339] on div "Tặng thiết kế phòng tắm 3D" at bounding box center [1418, 336] width 155 height 15
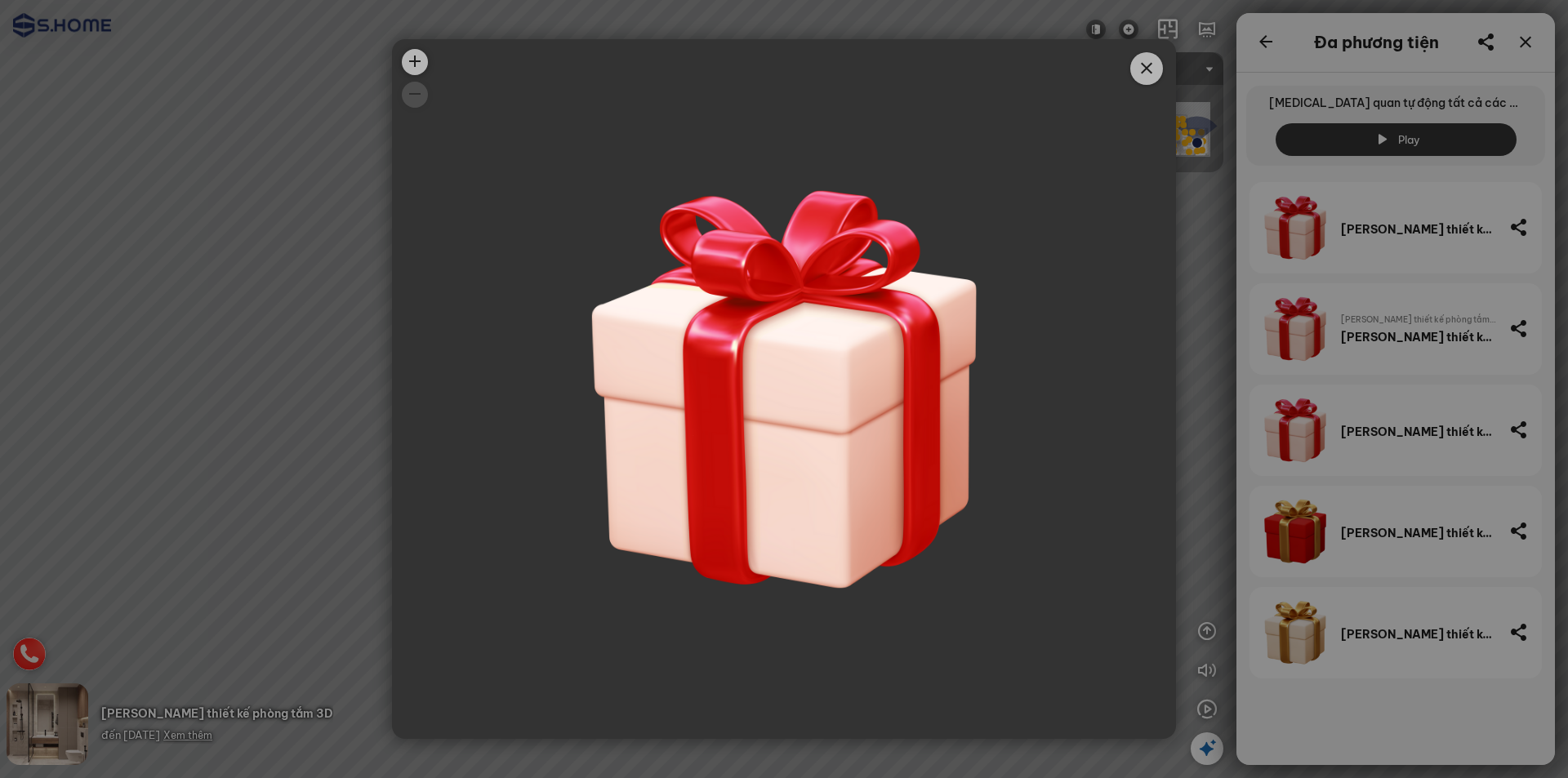
click at [1135, 68] on span "Close" at bounding box center [1147, 69] width 33 height 33
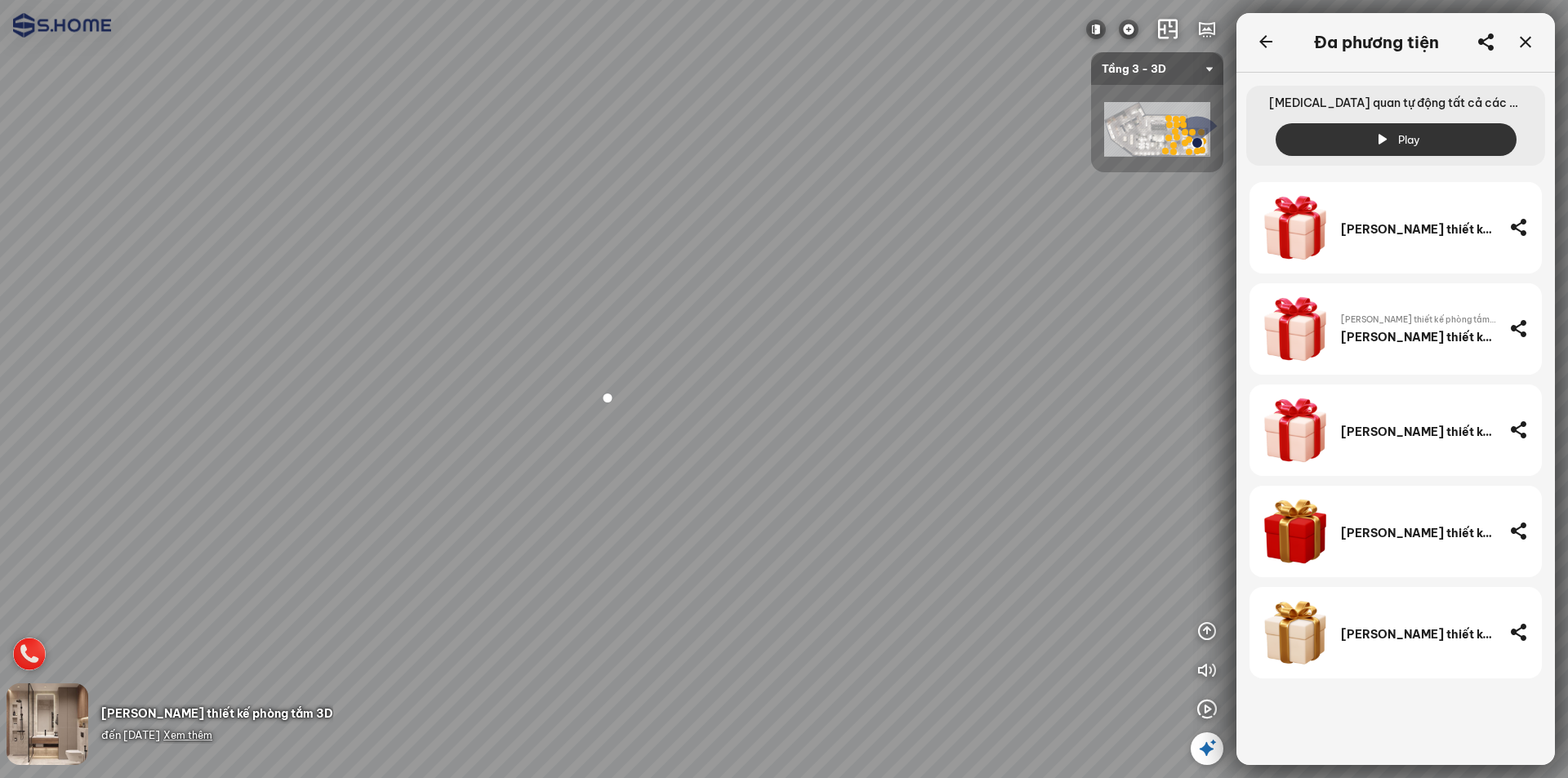
click at [608, 397] on div at bounding box center [608, 397] width 50 height 47
click at [619, 398] on div at bounding box center [622, 397] width 48 height 47
click at [210, 734] on span "Xem thêm" at bounding box center [188, 735] width 49 height 12
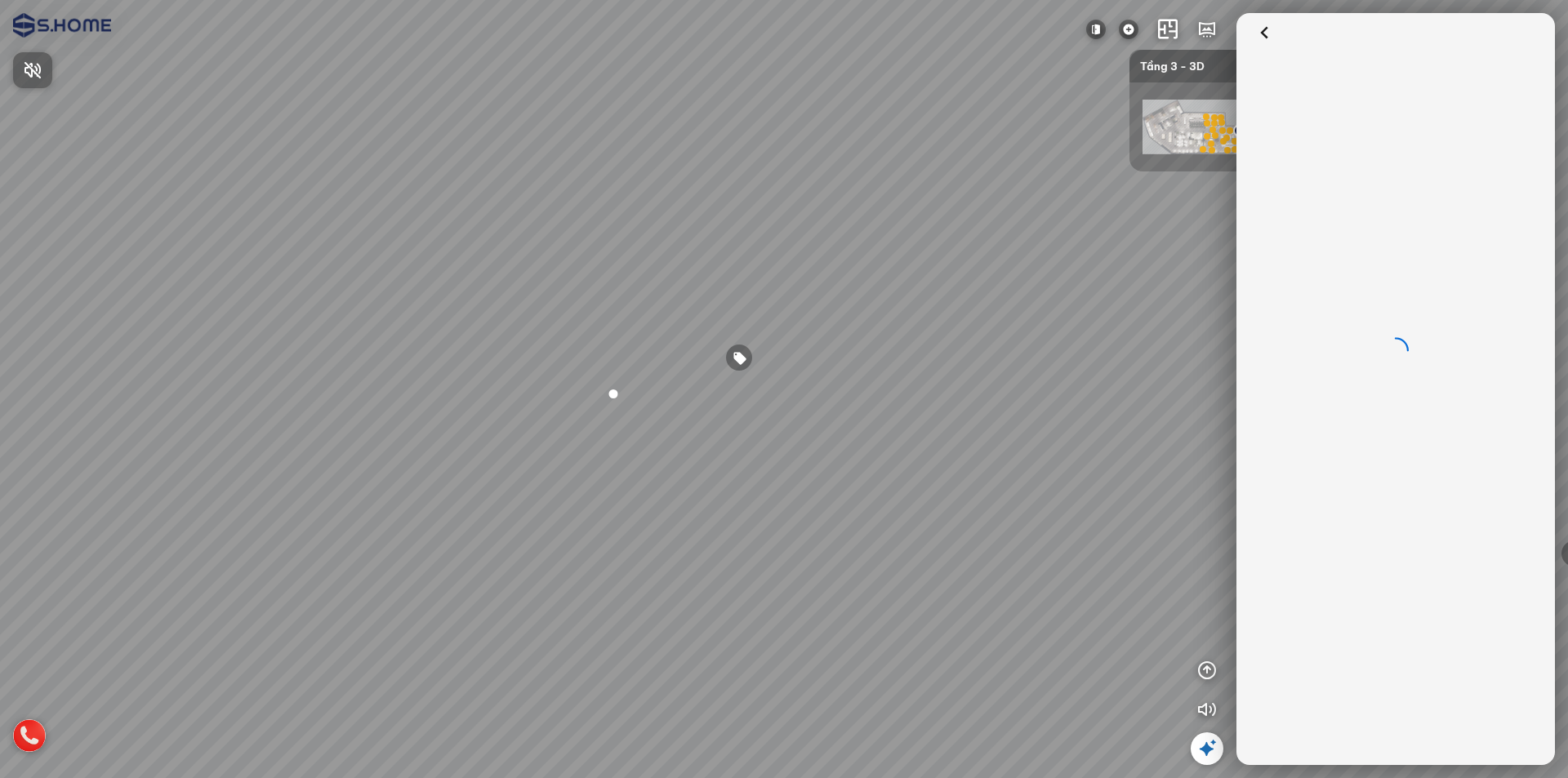
click at [490, 375] on div at bounding box center [784, 389] width 1568 height 778
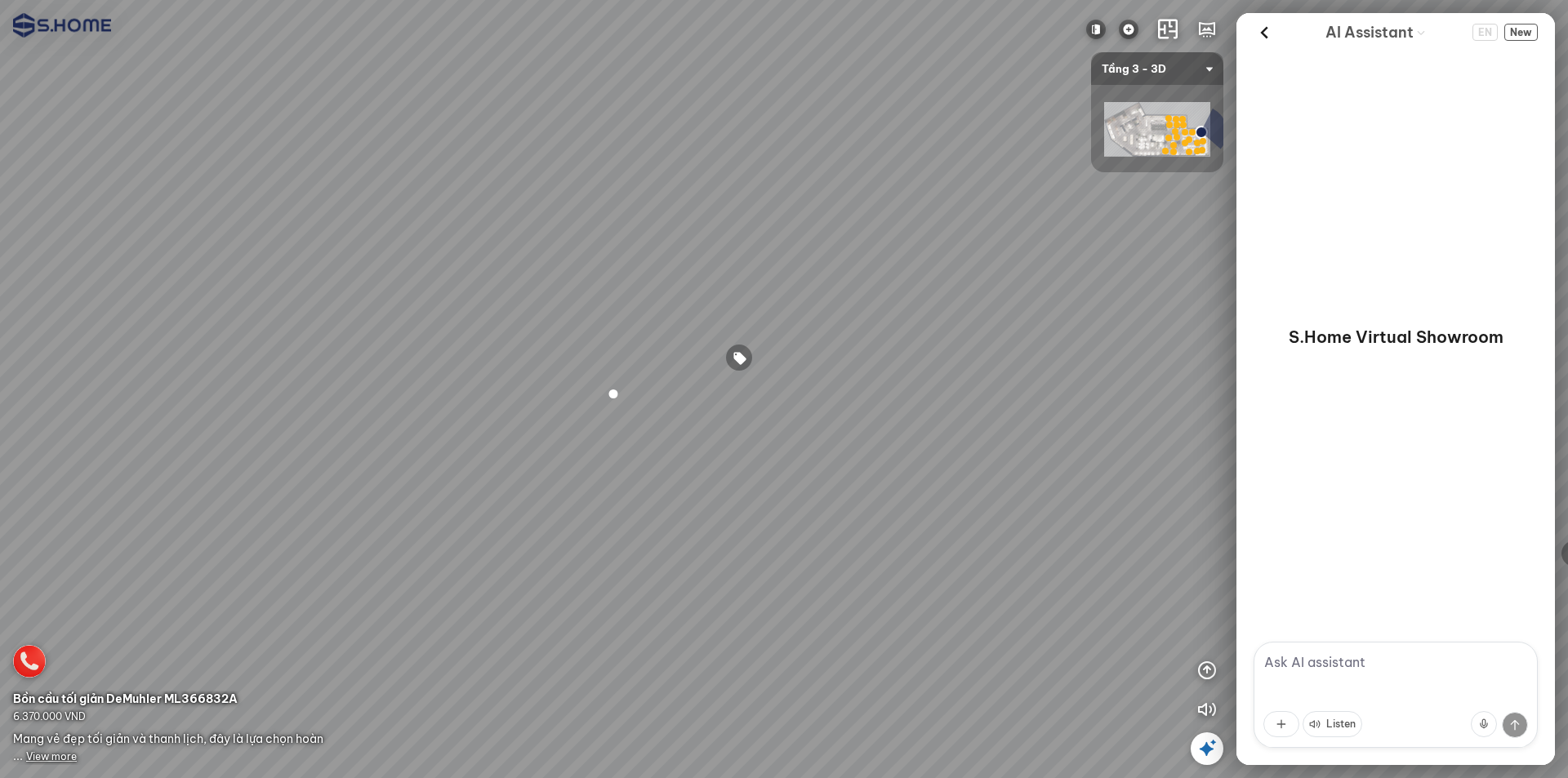
drag, startPoint x: 490, startPoint y: 375, endPoint x: 402, endPoint y: 380, distance: 88.1
click at [490, 375] on div at bounding box center [784, 389] width 1568 height 778
drag, startPoint x: 354, startPoint y: 368, endPoint x: 724, endPoint y: 341, distance: 371.0
click at [724, 338] on div at bounding box center [784, 389] width 1568 height 778
drag, startPoint x: 510, startPoint y: 331, endPoint x: 873, endPoint y: 333, distance: 363.0
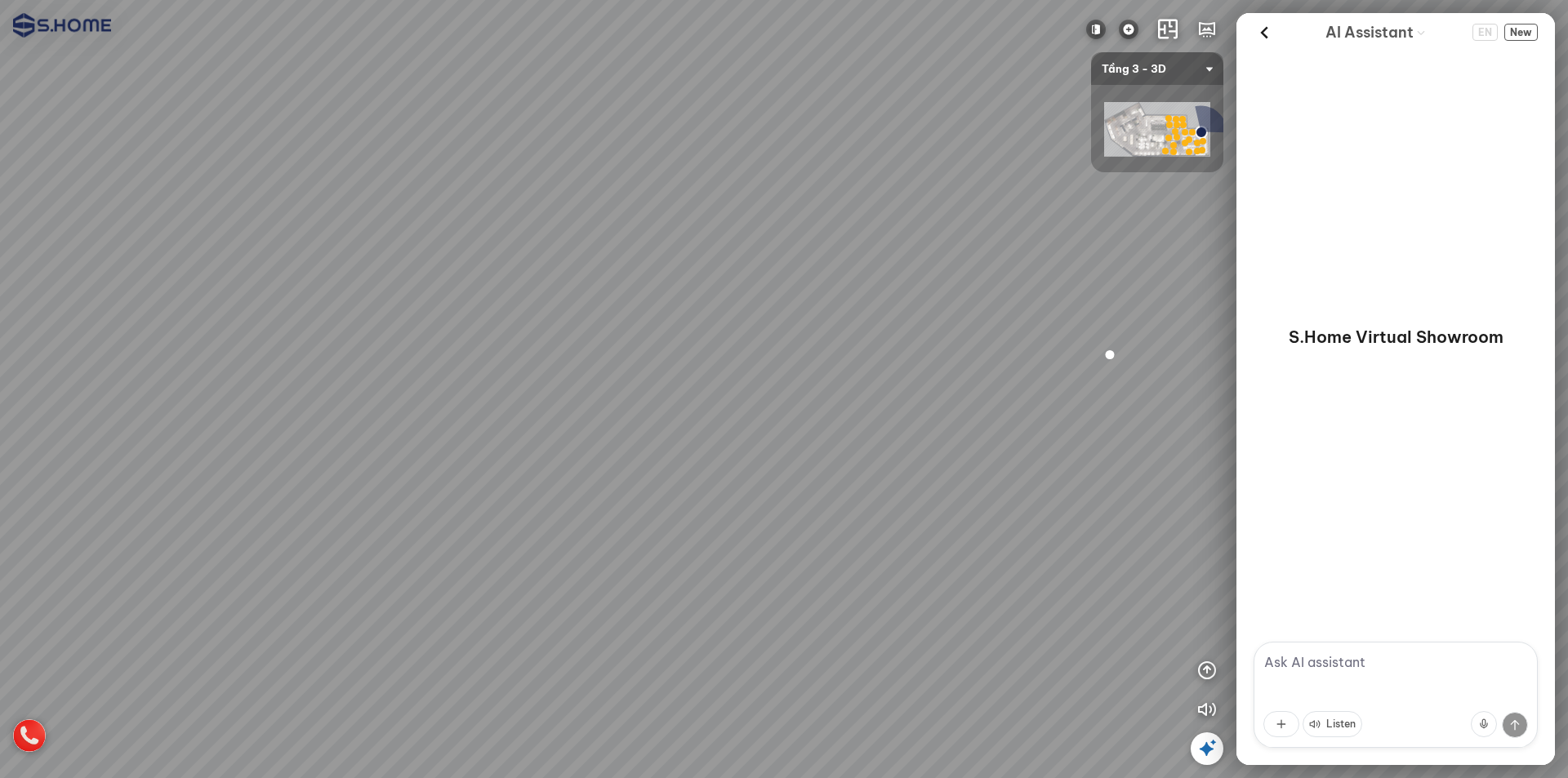
click at [900, 327] on div at bounding box center [784, 389] width 1568 height 778
drag, startPoint x: 566, startPoint y: 334, endPoint x: 1037, endPoint y: 385, distance: 473.8
click at [1056, 381] on div at bounding box center [784, 389] width 1568 height 778
click at [1202, 702] on icon "button" at bounding box center [1207, 709] width 20 height 20
drag, startPoint x: 829, startPoint y: 454, endPoint x: 1203, endPoint y: 439, distance: 374.3
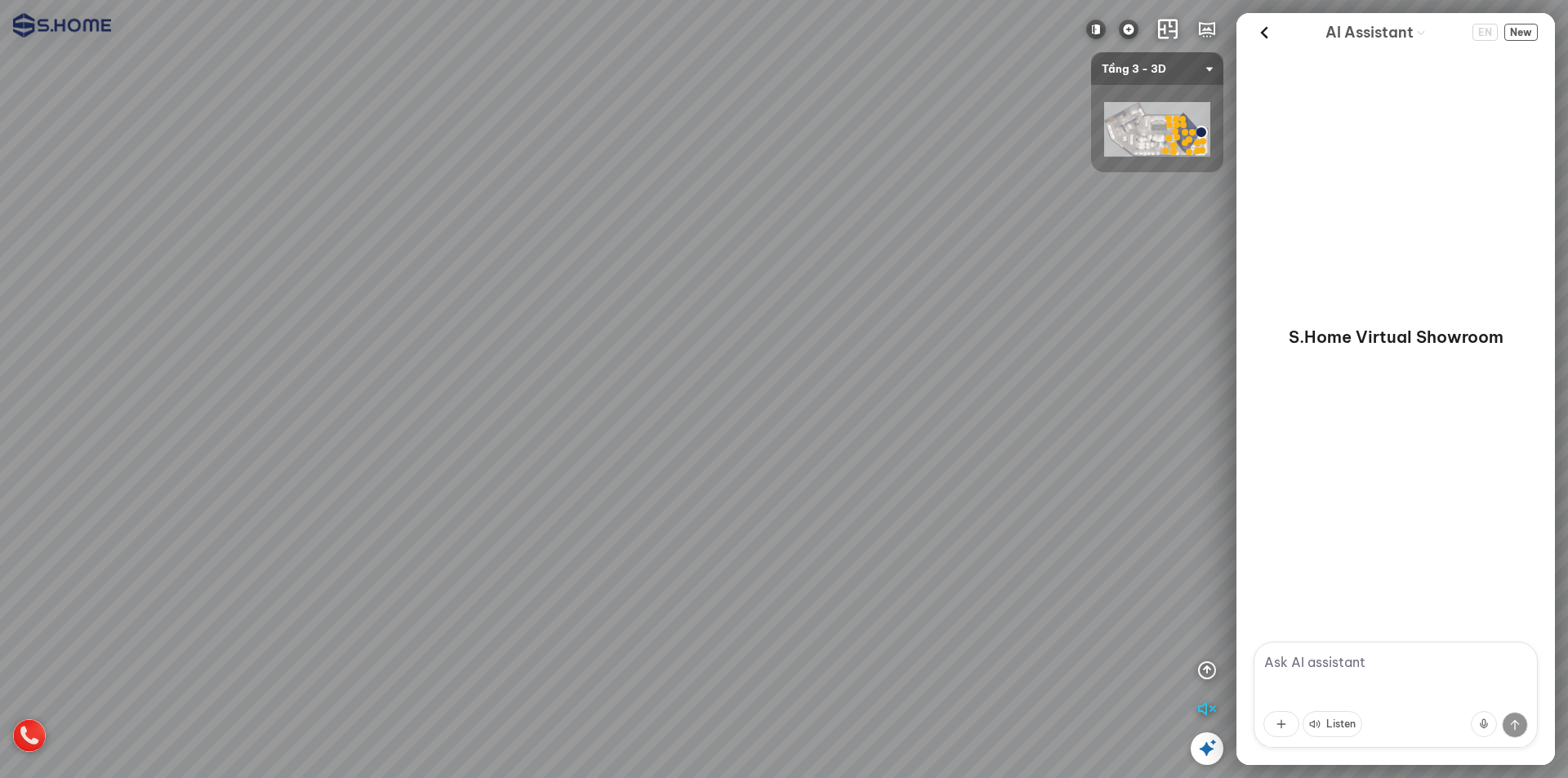
click at [1203, 439] on div at bounding box center [784, 389] width 1568 height 778
drag, startPoint x: 717, startPoint y: 423, endPoint x: 1183, endPoint y: 313, distance: 478.8
click at [1183, 313] on div at bounding box center [784, 389] width 1568 height 778
drag, startPoint x: 753, startPoint y: 309, endPoint x: 691, endPoint y: 355, distance: 77.2
click at [842, 352] on div at bounding box center [784, 389] width 1568 height 778
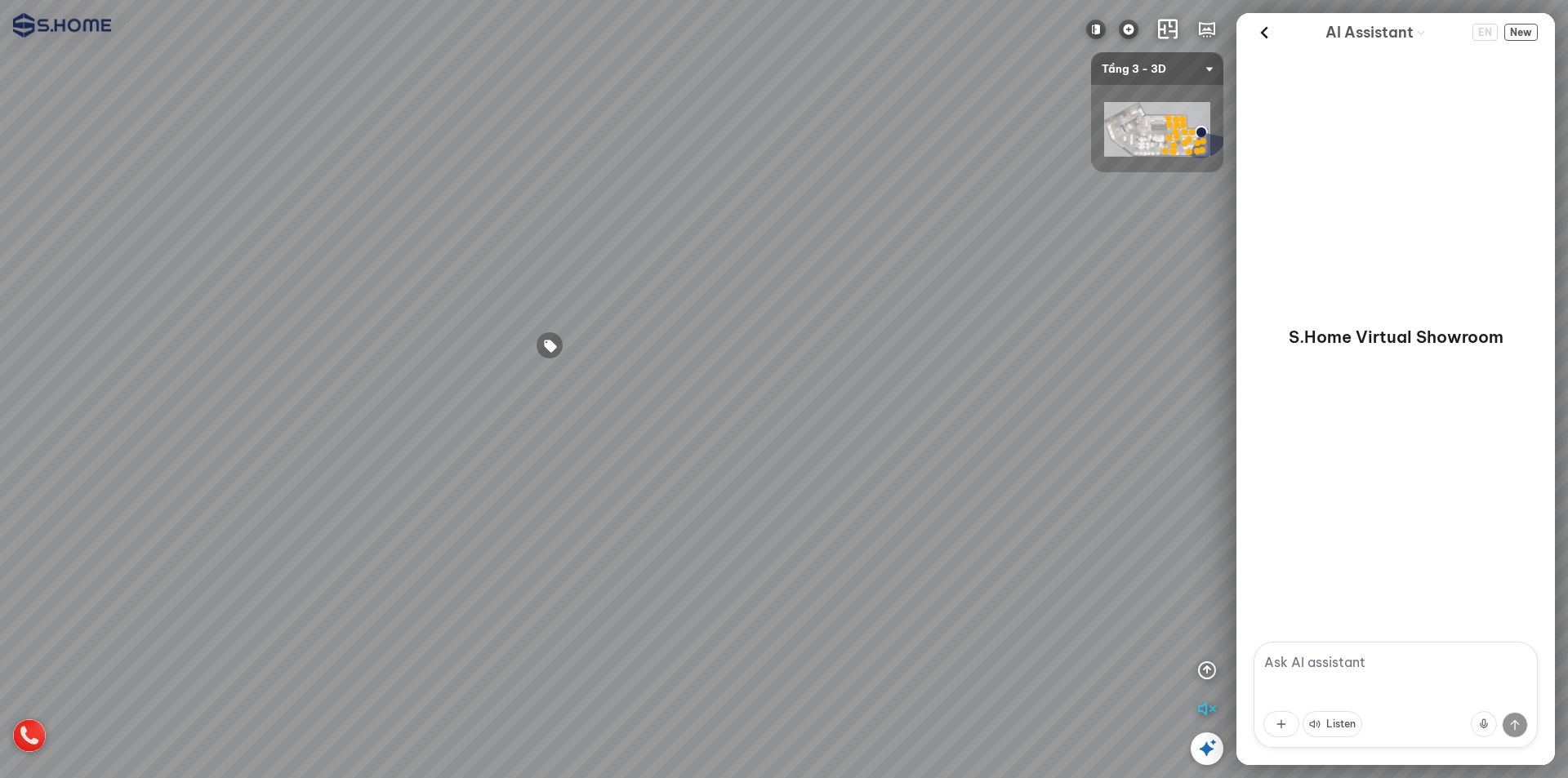
drag, startPoint x: 472, startPoint y: 323, endPoint x: 977, endPoint y: 323, distance: 505.0
click at [977, 323] on div at bounding box center [784, 389] width 1568 height 778
drag, startPoint x: 940, startPoint y: 349, endPoint x: 699, endPoint y: 351, distance: 241.0
click at [699, 351] on div at bounding box center [784, 389] width 1568 height 778
drag, startPoint x: 969, startPoint y: 369, endPoint x: 669, endPoint y: 356, distance: 300.3
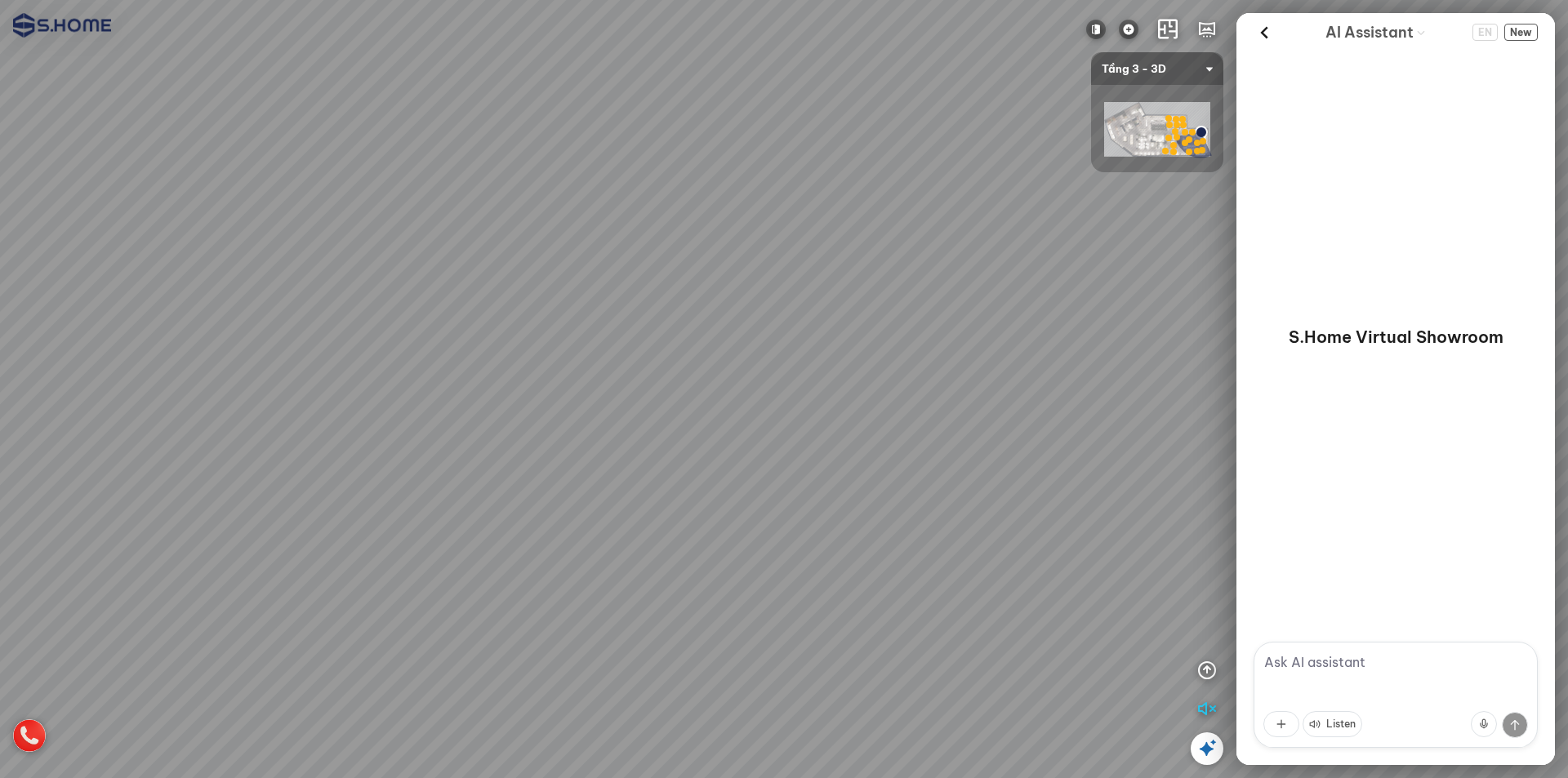
click at [646, 356] on div at bounding box center [784, 389] width 1568 height 778
drag, startPoint x: 824, startPoint y: 359, endPoint x: 1016, endPoint y: 365, distance: 192.1
click at [1071, 367] on div at bounding box center [784, 389] width 1568 height 778
drag, startPoint x: 394, startPoint y: 335, endPoint x: 904, endPoint y: 367, distance: 511.0
click at [902, 366] on div at bounding box center [784, 389] width 1568 height 778
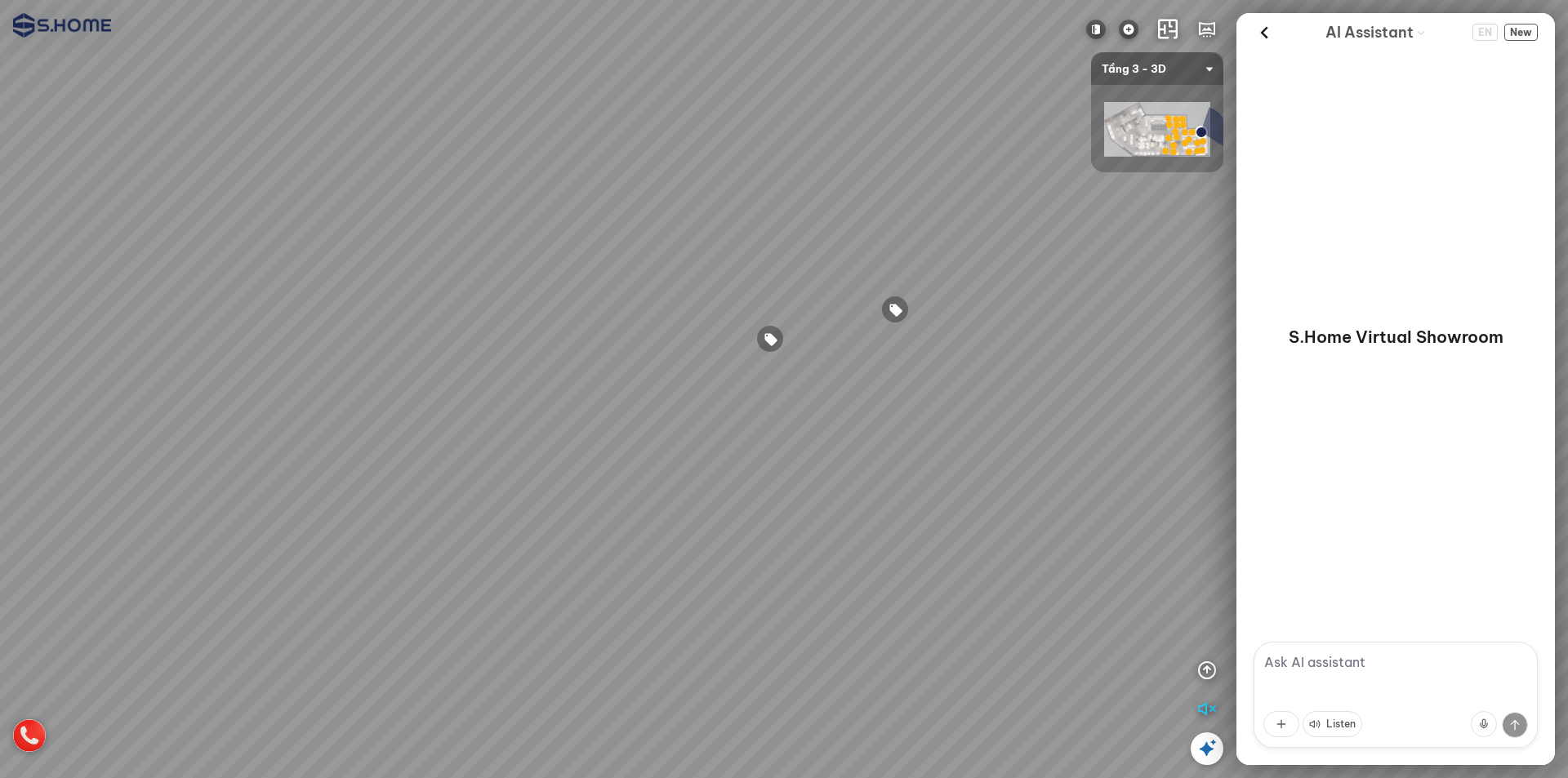
drag, startPoint x: 496, startPoint y: 350, endPoint x: 457, endPoint y: 338, distance: 40.8
click at [895, 335] on div at bounding box center [784, 389] width 1568 height 778
drag, startPoint x: 386, startPoint y: 336, endPoint x: 684, endPoint y: 348, distance: 298.2
click at [679, 343] on div at bounding box center [784, 389] width 1568 height 778
click at [477, 342] on div at bounding box center [784, 389] width 1568 height 778
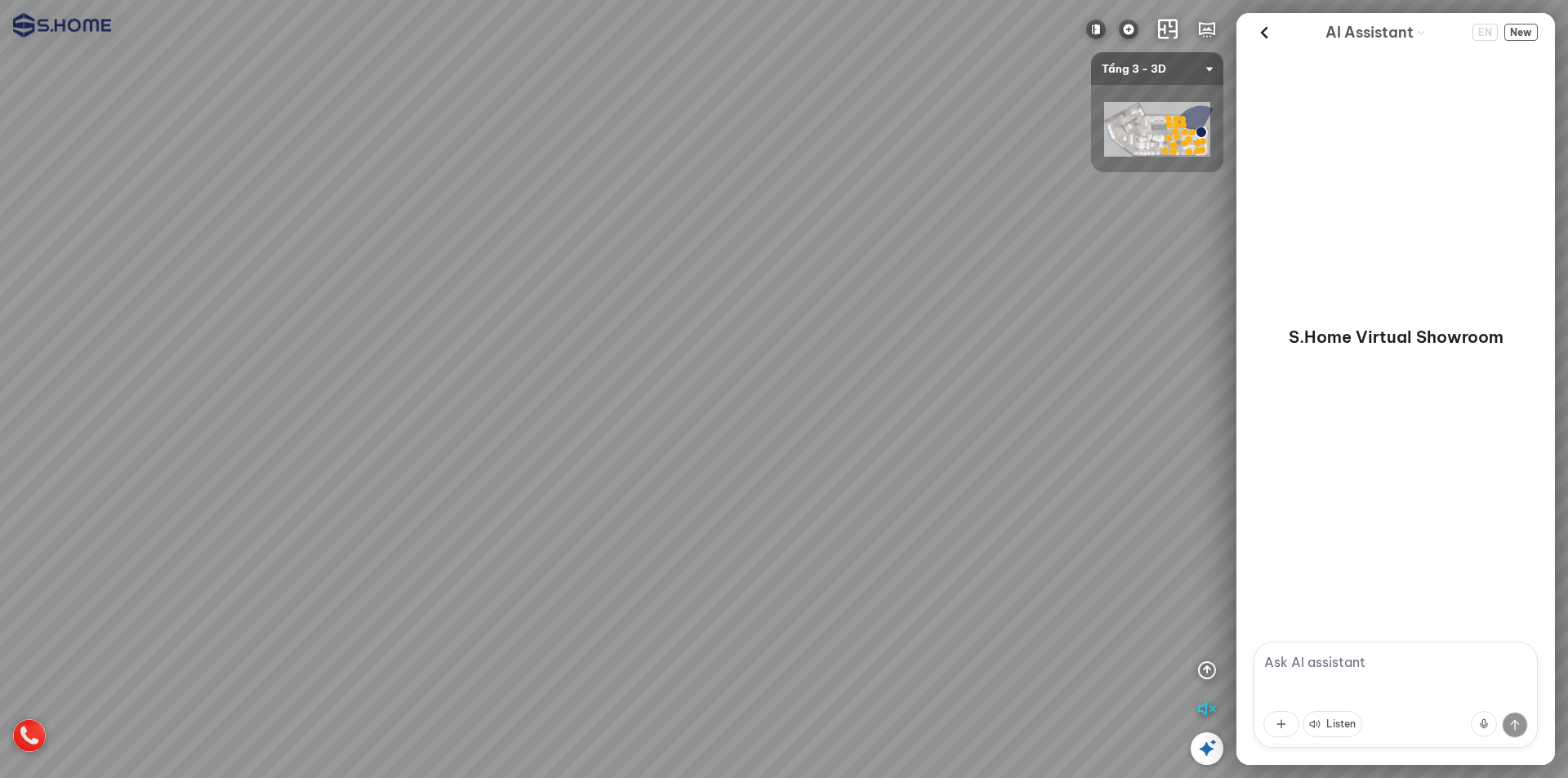
drag, startPoint x: 493, startPoint y: 300, endPoint x: 693, endPoint y: 309, distance: 200.2
click at [708, 296] on div at bounding box center [784, 389] width 1568 height 778
drag, startPoint x: 644, startPoint y: 438, endPoint x: 558, endPoint y: 362, distance: 114.8
click at [679, 469] on div at bounding box center [784, 389] width 1568 height 778
drag, startPoint x: 158, startPoint y: 407, endPoint x: 229, endPoint y: 407, distance: 71.0
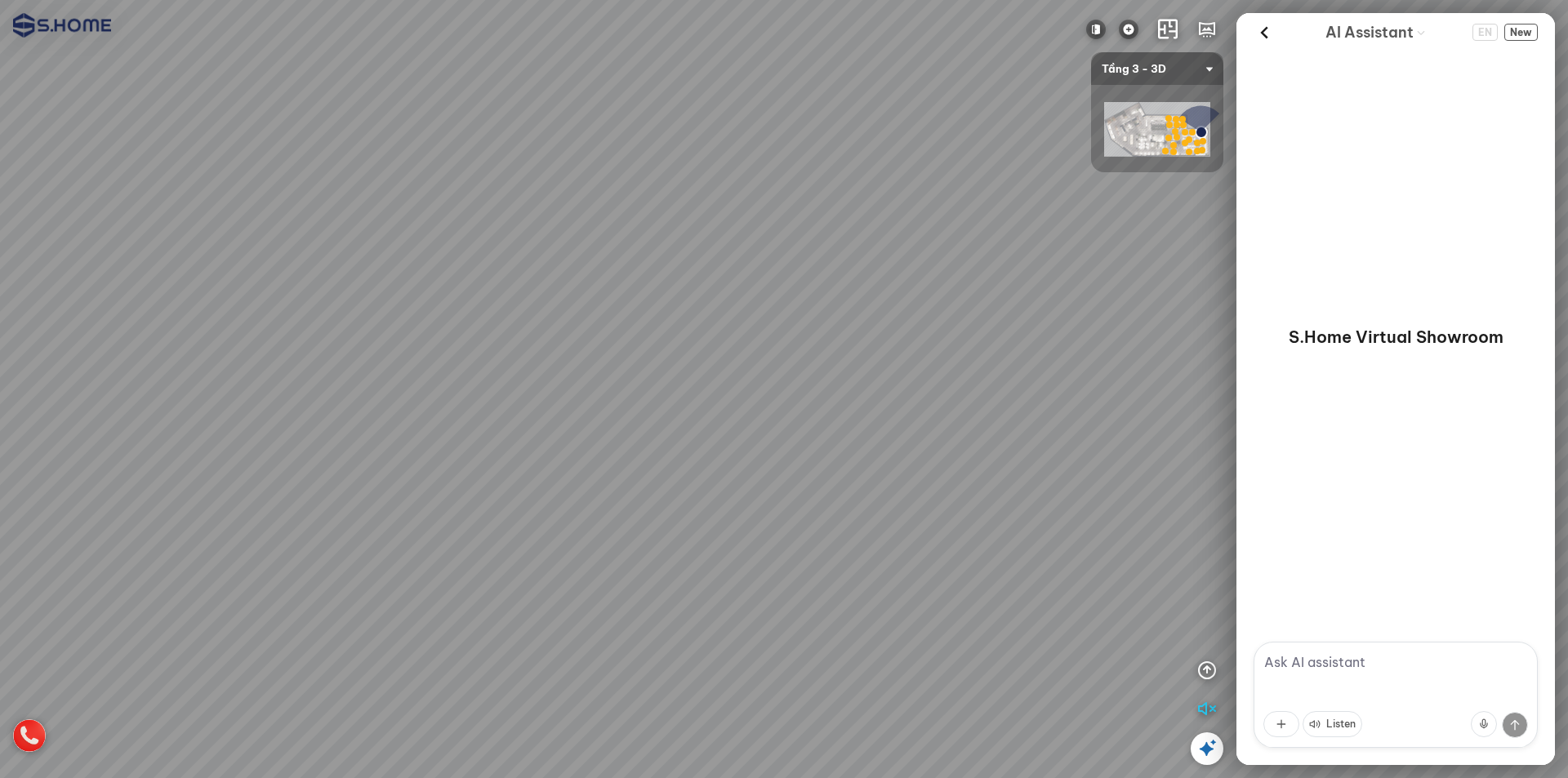
click at [5, 408] on div at bounding box center [784, 389] width 1568 height 778
drag, startPoint x: 619, startPoint y: 369, endPoint x: 617, endPoint y: 464, distance: 95.0
click at [617, 464] on div at bounding box center [784, 389] width 1568 height 778
drag, startPoint x: 640, startPoint y: 430, endPoint x: 587, endPoint y: 482, distance: 74.2
click at [675, 501] on div at bounding box center [784, 389] width 1568 height 778
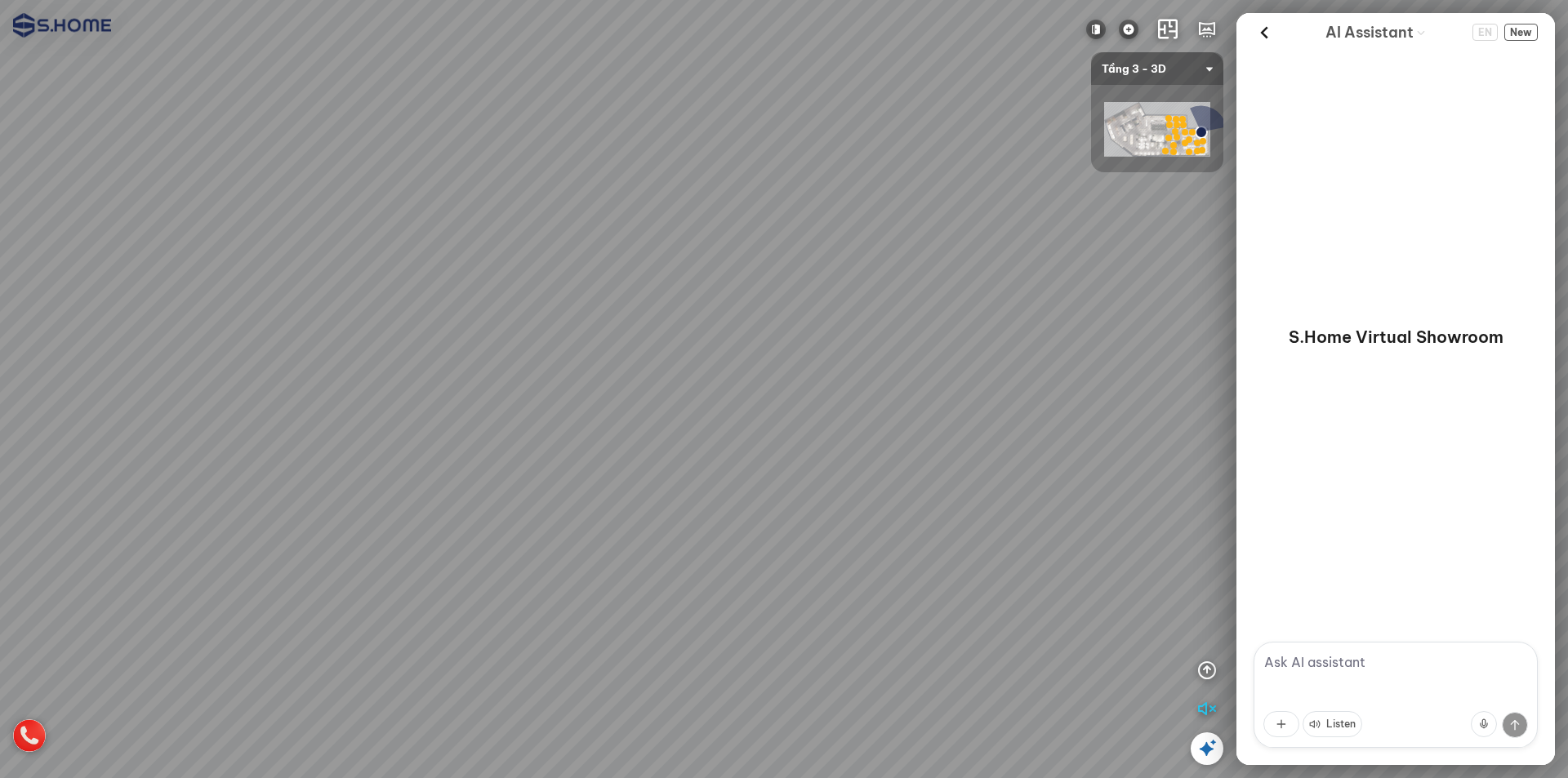
drag, startPoint x: 539, startPoint y: 475, endPoint x: 761, endPoint y: 469, distance: 222.1
click at [777, 471] on div at bounding box center [784, 389] width 1568 height 778
drag, startPoint x: 785, startPoint y: 469, endPoint x: 541, endPoint y: 467, distance: 244.0
click at [532, 469] on div at bounding box center [784, 389] width 1568 height 778
click at [801, 437] on div at bounding box center [784, 389] width 1568 height 778
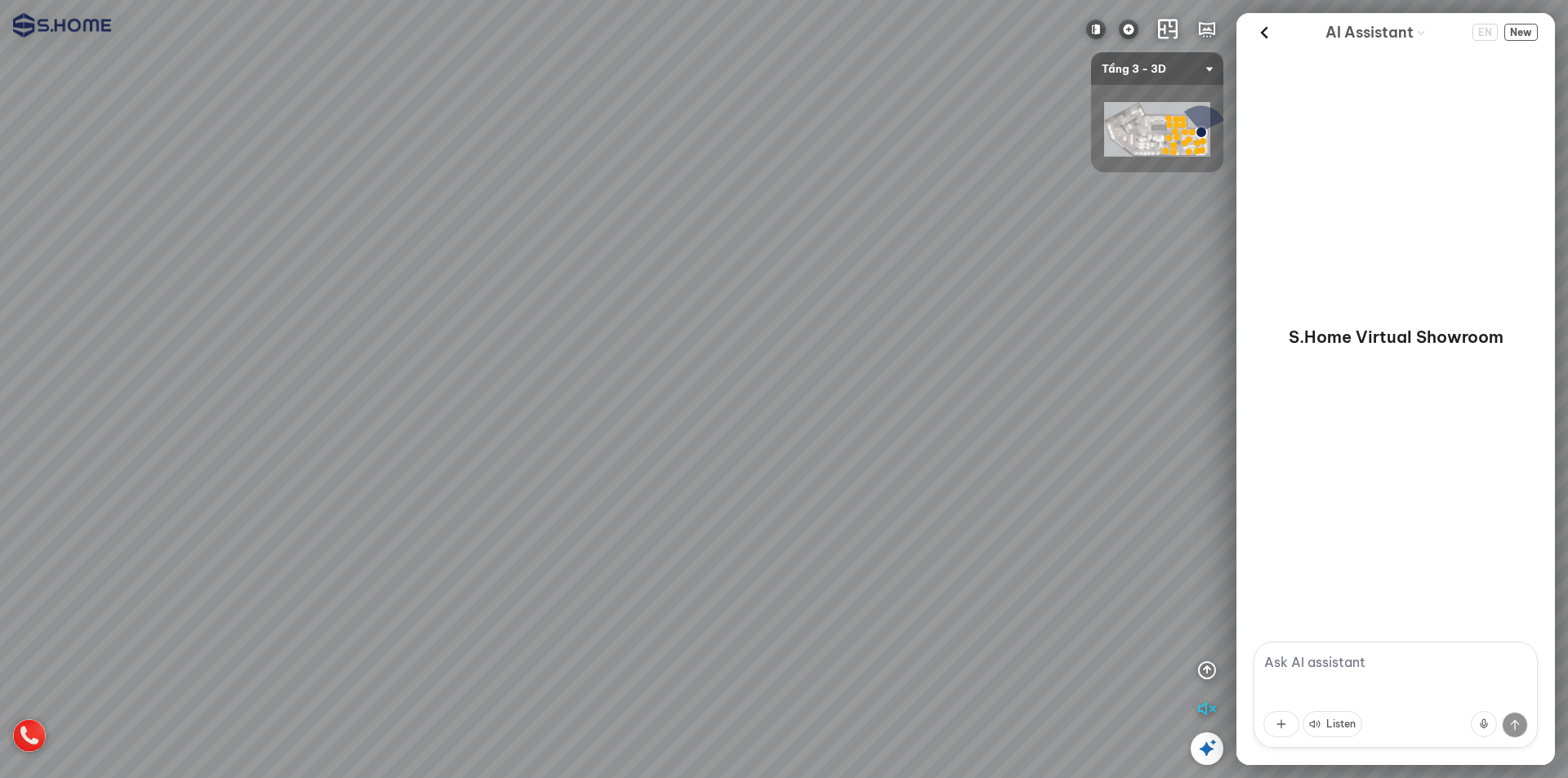
click at [744, 436] on div at bounding box center [784, 389] width 1568 height 778
drag, startPoint x: 850, startPoint y: 492, endPoint x: 775, endPoint y: 263, distance: 241.0
click at [775, 251] on div at bounding box center [784, 389] width 1568 height 778
drag, startPoint x: 745, startPoint y: 434, endPoint x: 755, endPoint y: 443, distance: 13.5
click at [755, 469] on div at bounding box center [784, 389] width 1568 height 778
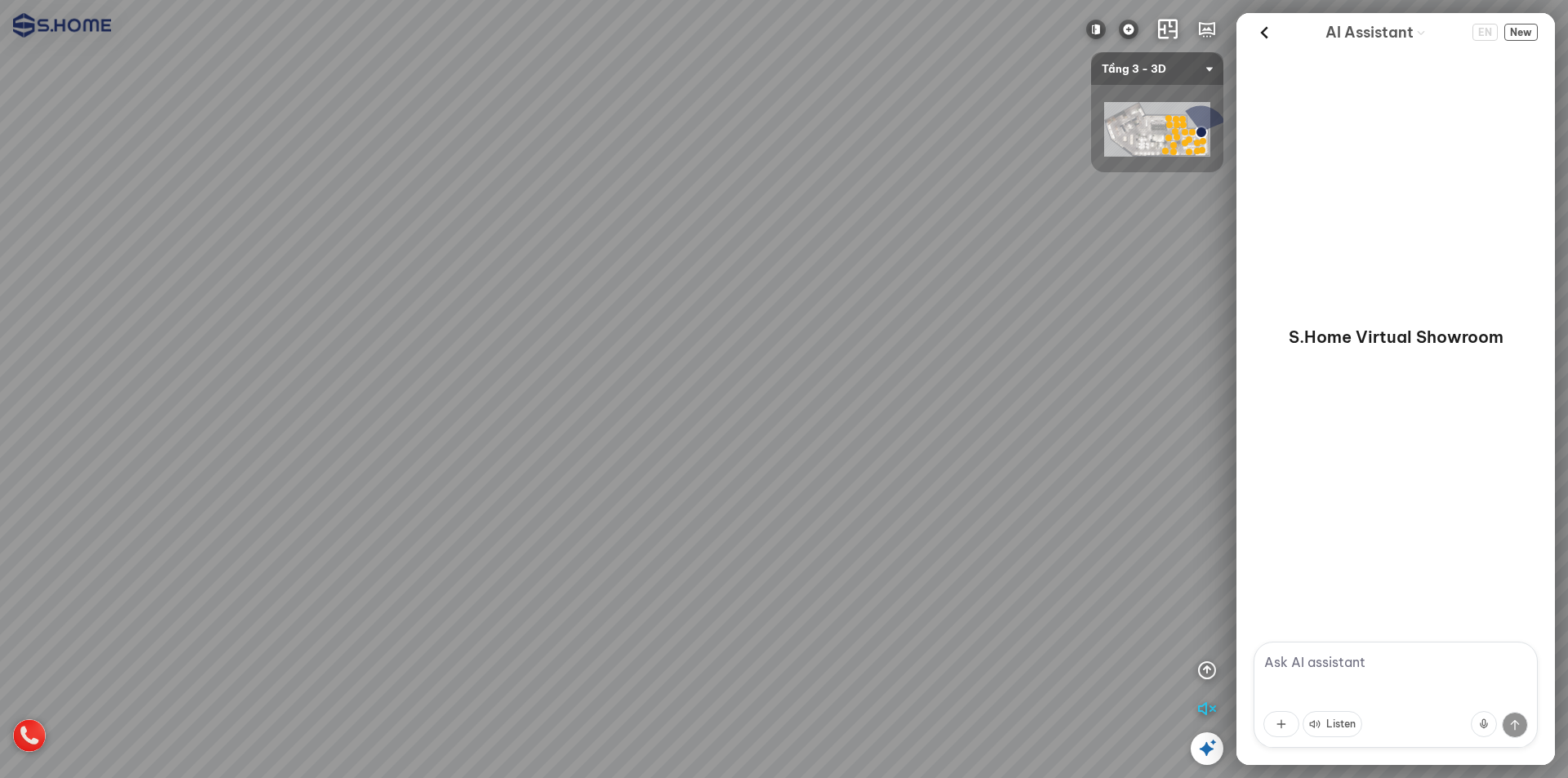
drag, startPoint x: 760, startPoint y: 309, endPoint x: 790, endPoint y: 459, distance: 153.0
click at [790, 459] on div at bounding box center [784, 389] width 1568 height 778
drag, startPoint x: 742, startPoint y: 363, endPoint x: 744, endPoint y: 353, distance: 10.2
click at [744, 353] on div at bounding box center [784, 389] width 1568 height 778
click at [1204, 712] on icon "button" at bounding box center [1207, 709] width 20 height 20
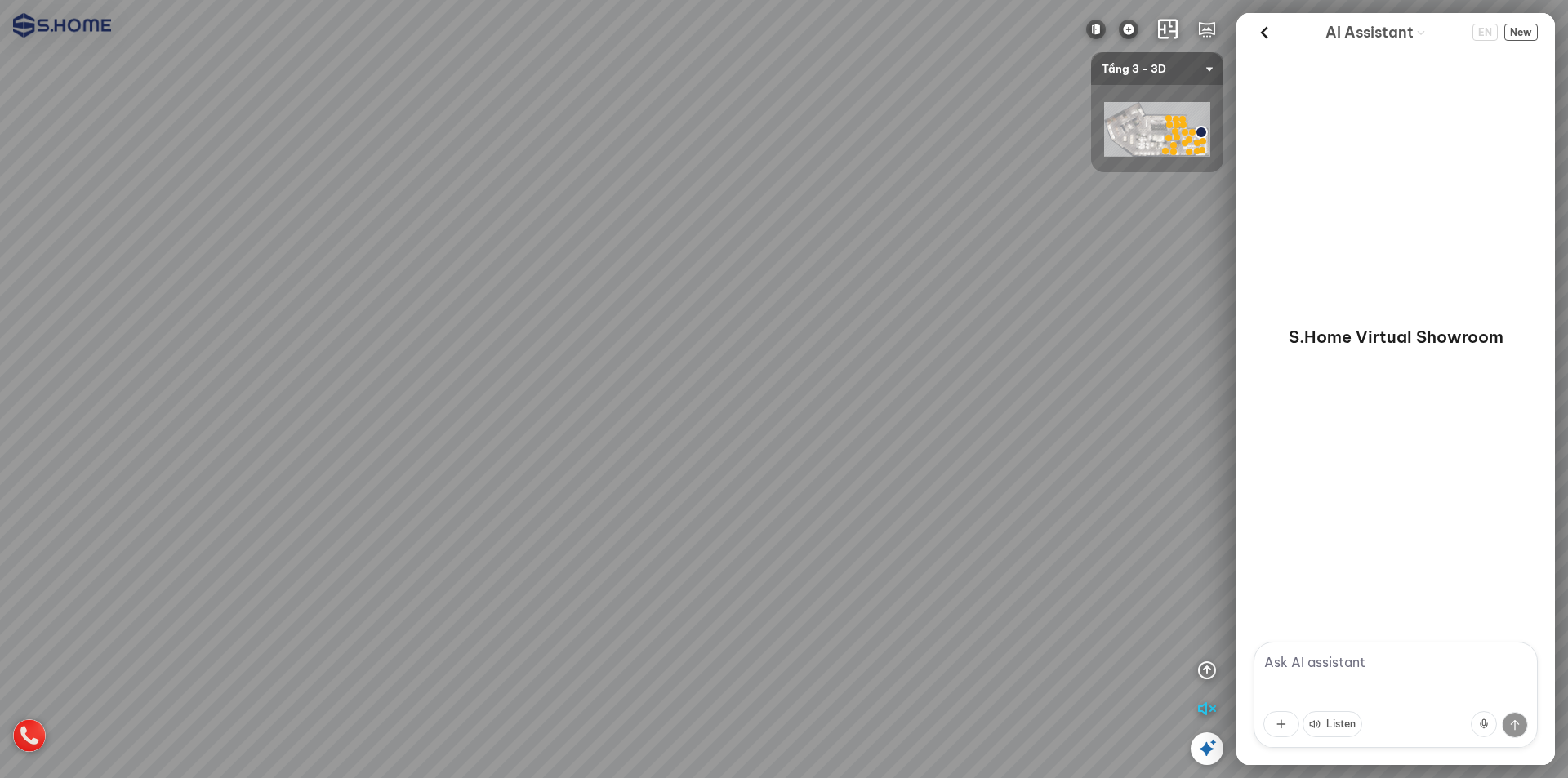
drag, startPoint x: 667, startPoint y: 369, endPoint x: 677, endPoint y: 362, distance: 12.2
click at [670, 366] on div at bounding box center [784, 389] width 1568 height 778
click at [677, 362] on div at bounding box center [784, 389] width 1568 height 778
drag, startPoint x: 642, startPoint y: 356, endPoint x: 625, endPoint y: 368, distance: 20.8
click at [601, 379] on div at bounding box center [784, 389] width 1568 height 778
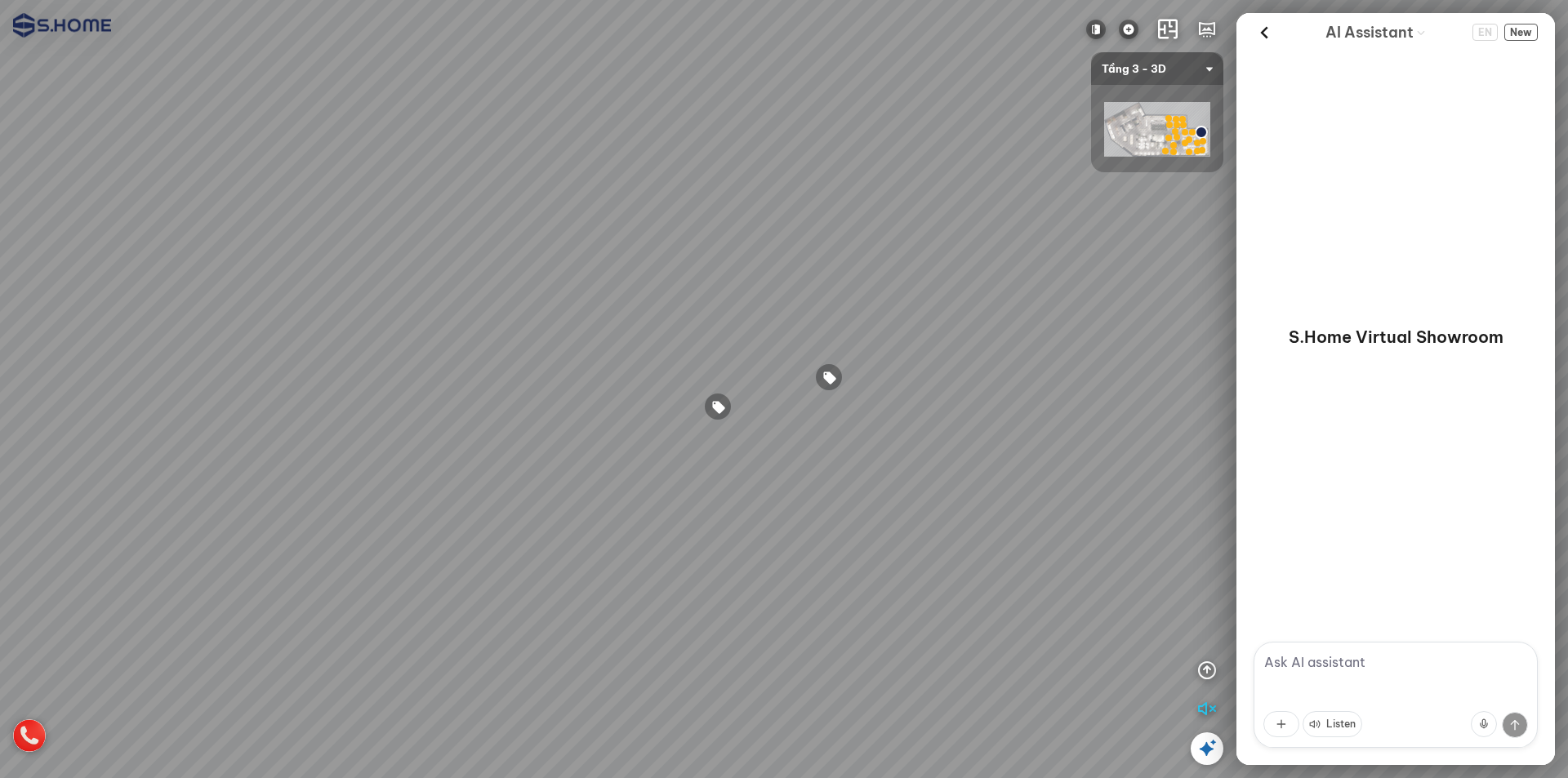
drag, startPoint x: 564, startPoint y: 344, endPoint x: 209, endPoint y: 327, distance: 355.4
click at [209, 327] on div at bounding box center [784, 389] width 1568 height 778
drag, startPoint x: 764, startPoint y: 323, endPoint x: 492, endPoint y: 325, distance: 272.0
click at [256, 325] on div at bounding box center [784, 389] width 1568 height 778
drag, startPoint x: 987, startPoint y: 335, endPoint x: 1225, endPoint y: 331, distance: 238.0
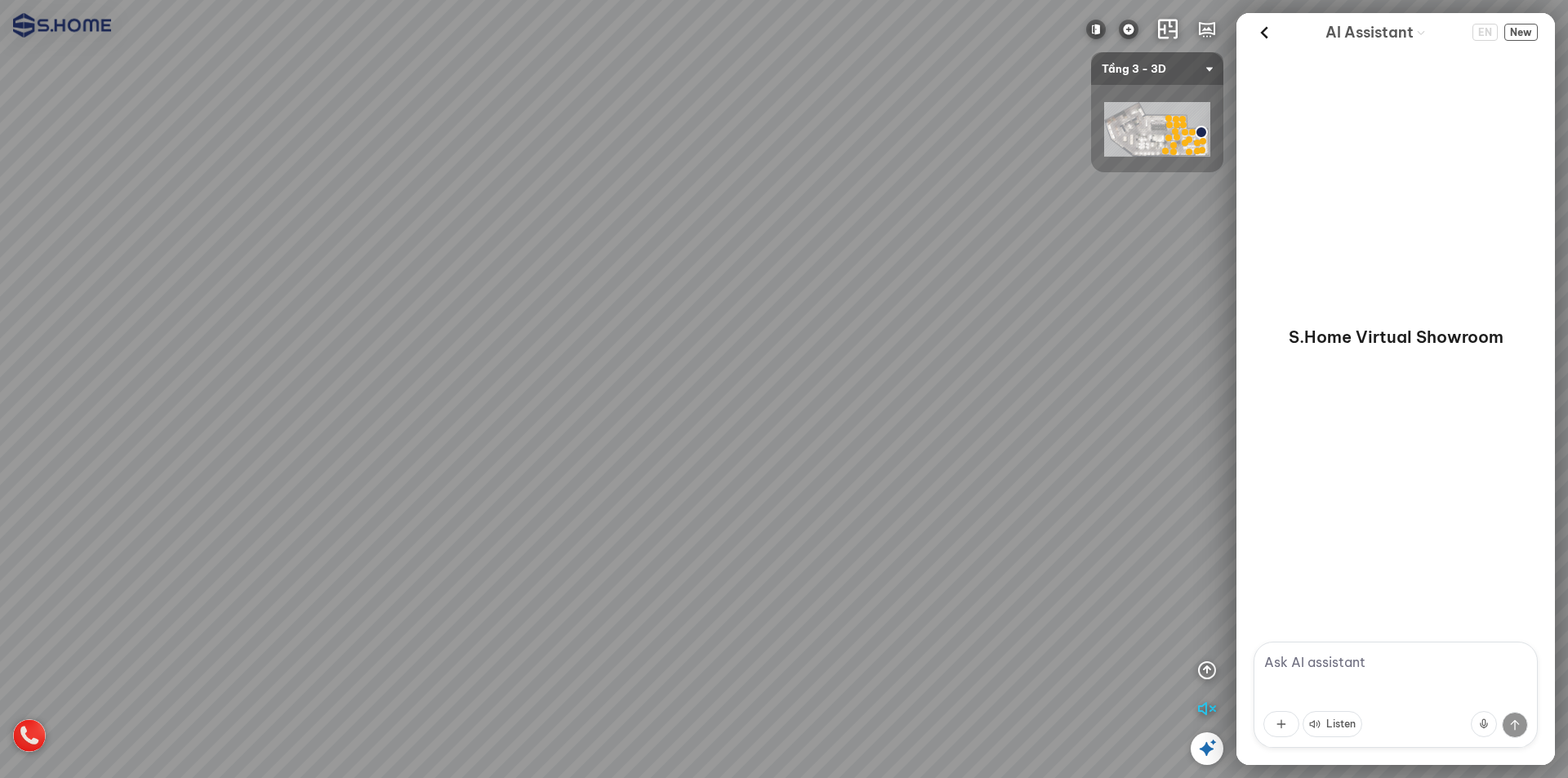
click at [1404, 335] on div "INFO: krpano 1.20.8 (build [DATE]) INFO: HTML5/Desktop - Chrome 141.0 - WebGL I…" at bounding box center [784, 389] width 1568 height 778
drag, startPoint x: 957, startPoint y: 329, endPoint x: 1371, endPoint y: 336, distance: 414.1
click at [1450, 329] on div "INFO: krpano 1.20.8 (build [DATE]) INFO: HTML5/Desktop - Chrome 141.0 - WebGL I…" at bounding box center [784, 389] width 1568 height 778
drag, startPoint x: 696, startPoint y: 331, endPoint x: 447, endPoint y: 359, distance: 250.6
click at [406, 361] on div at bounding box center [784, 389] width 1568 height 778
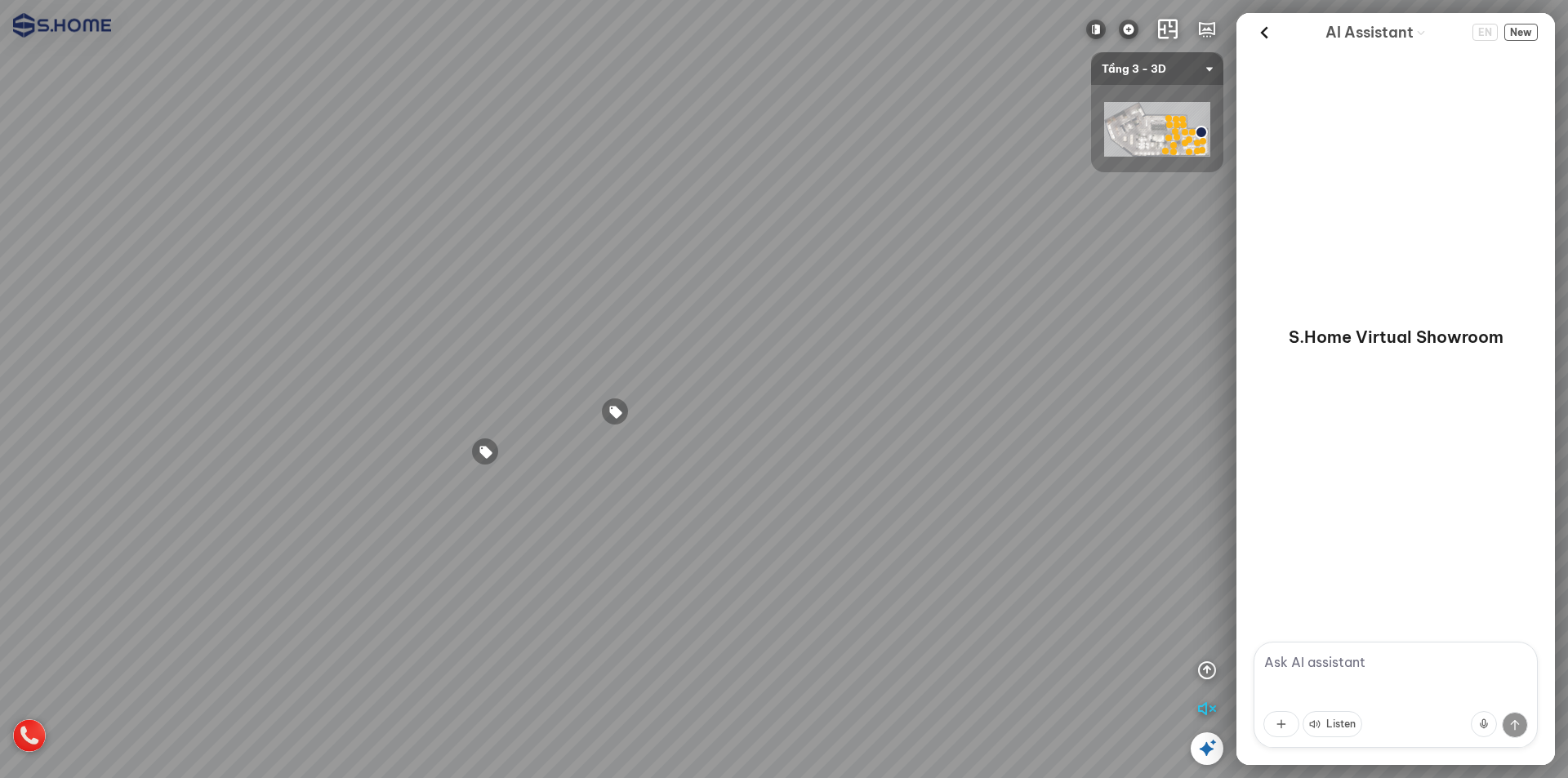
drag, startPoint x: 911, startPoint y: 359, endPoint x: 706, endPoint y: 356, distance: 205.0
click at [410, 359] on div at bounding box center [784, 389] width 1568 height 778
drag, startPoint x: 833, startPoint y: 356, endPoint x: 675, endPoint y: 356, distance: 158.0
click at [675, 356] on div at bounding box center [784, 389] width 1568 height 778
click at [675, 364] on div at bounding box center [784, 389] width 1568 height 778
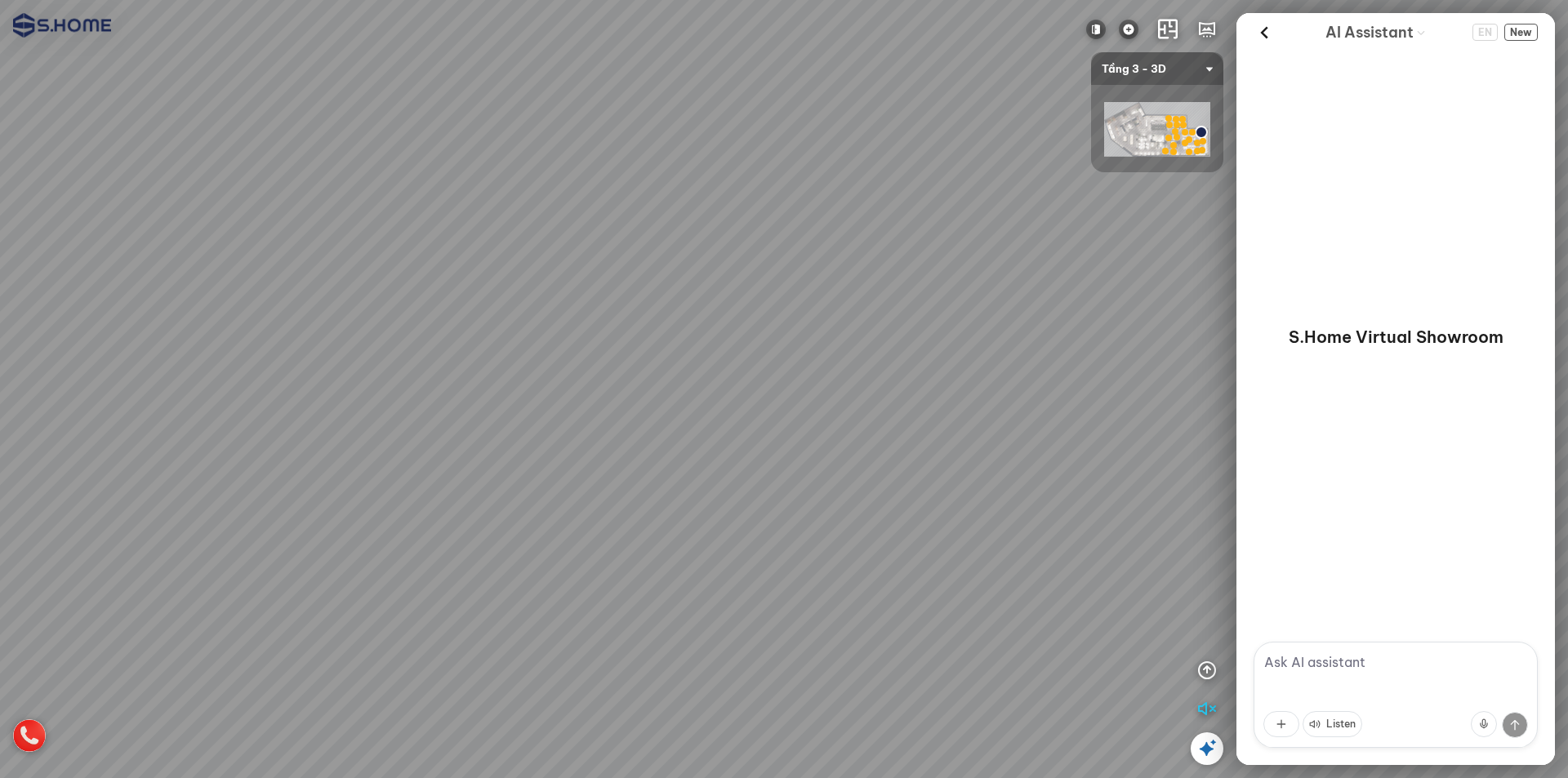
drag, startPoint x: 700, startPoint y: 346, endPoint x: 590, endPoint y: 343, distance: 110.0
click at [590, 343] on div at bounding box center [784, 389] width 1568 height 778
drag, startPoint x: 801, startPoint y: 342, endPoint x: 535, endPoint y: 327, distance: 266.4
click at [410, 336] on div at bounding box center [784, 389] width 1568 height 778
drag, startPoint x: 731, startPoint y: 329, endPoint x: 386, endPoint y: 329, distance: 345.0
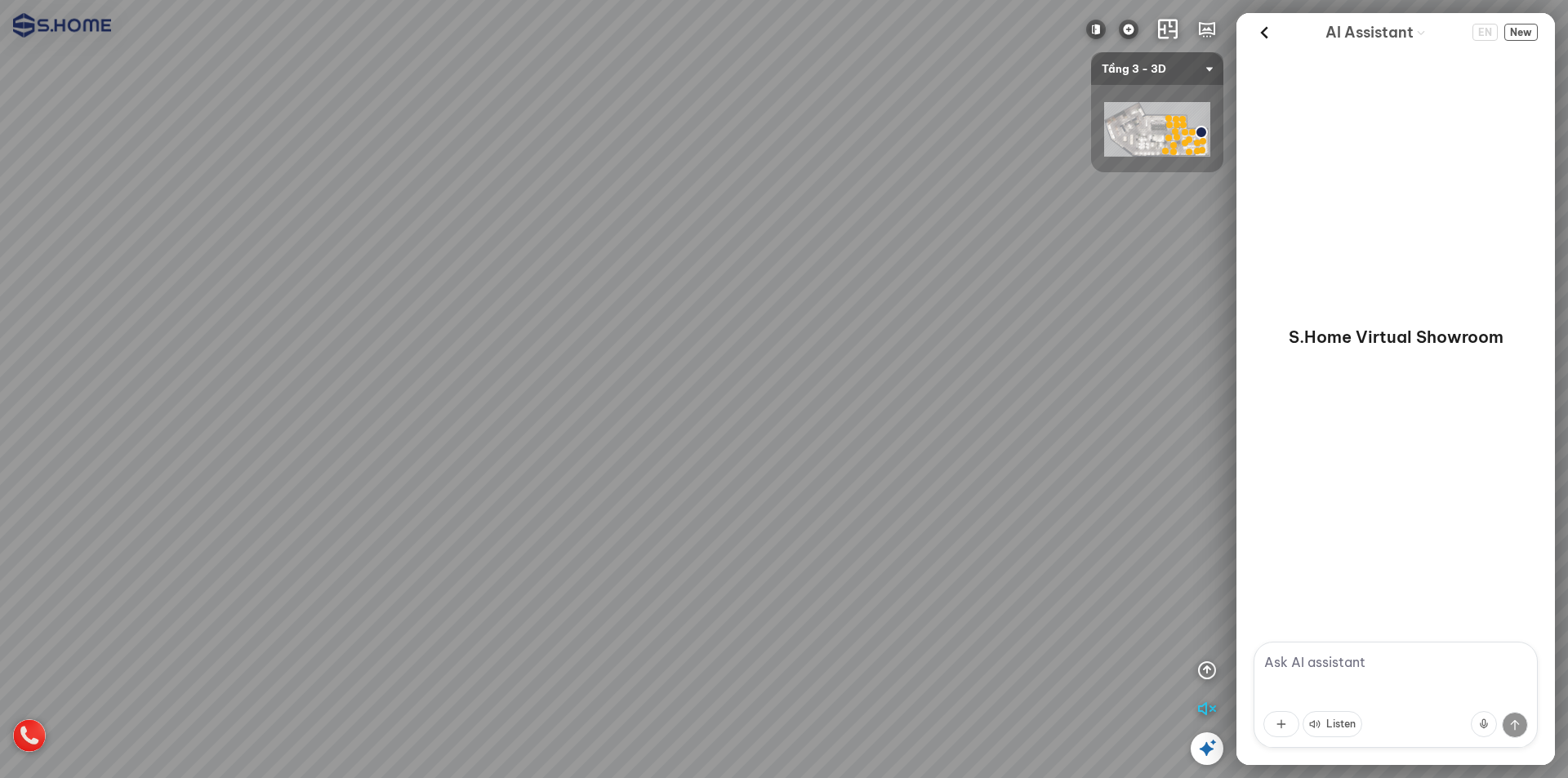
click at [386, 329] on div at bounding box center [784, 389] width 1568 height 778
drag, startPoint x: 917, startPoint y: 329, endPoint x: 588, endPoint y: 326, distance: 329.0
click at [572, 329] on div at bounding box center [784, 389] width 1568 height 778
drag, startPoint x: 949, startPoint y: 325, endPoint x: 643, endPoint y: 329, distance: 306.0
click at [643, 329] on div at bounding box center [784, 389] width 1568 height 778
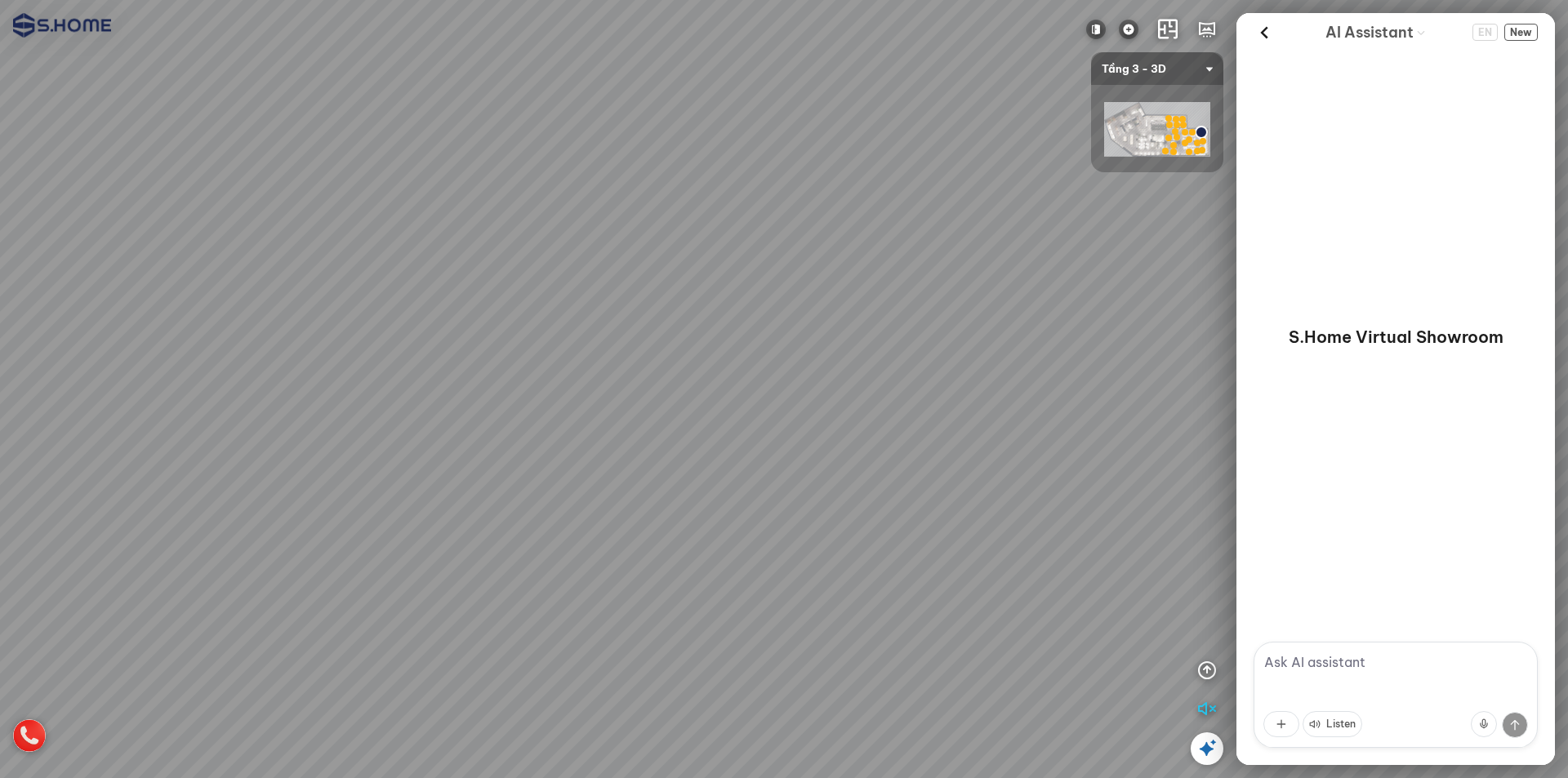
drag, startPoint x: 774, startPoint y: 329, endPoint x: 802, endPoint y: 323, distance: 28.6
click at [786, 323] on div at bounding box center [784, 389] width 1568 height 778
drag, startPoint x: 898, startPoint y: 338, endPoint x: 917, endPoint y: 337, distance: 19.0
click at [898, 338] on div at bounding box center [784, 389] width 1568 height 778
click at [937, 341] on div at bounding box center [784, 389] width 1568 height 778
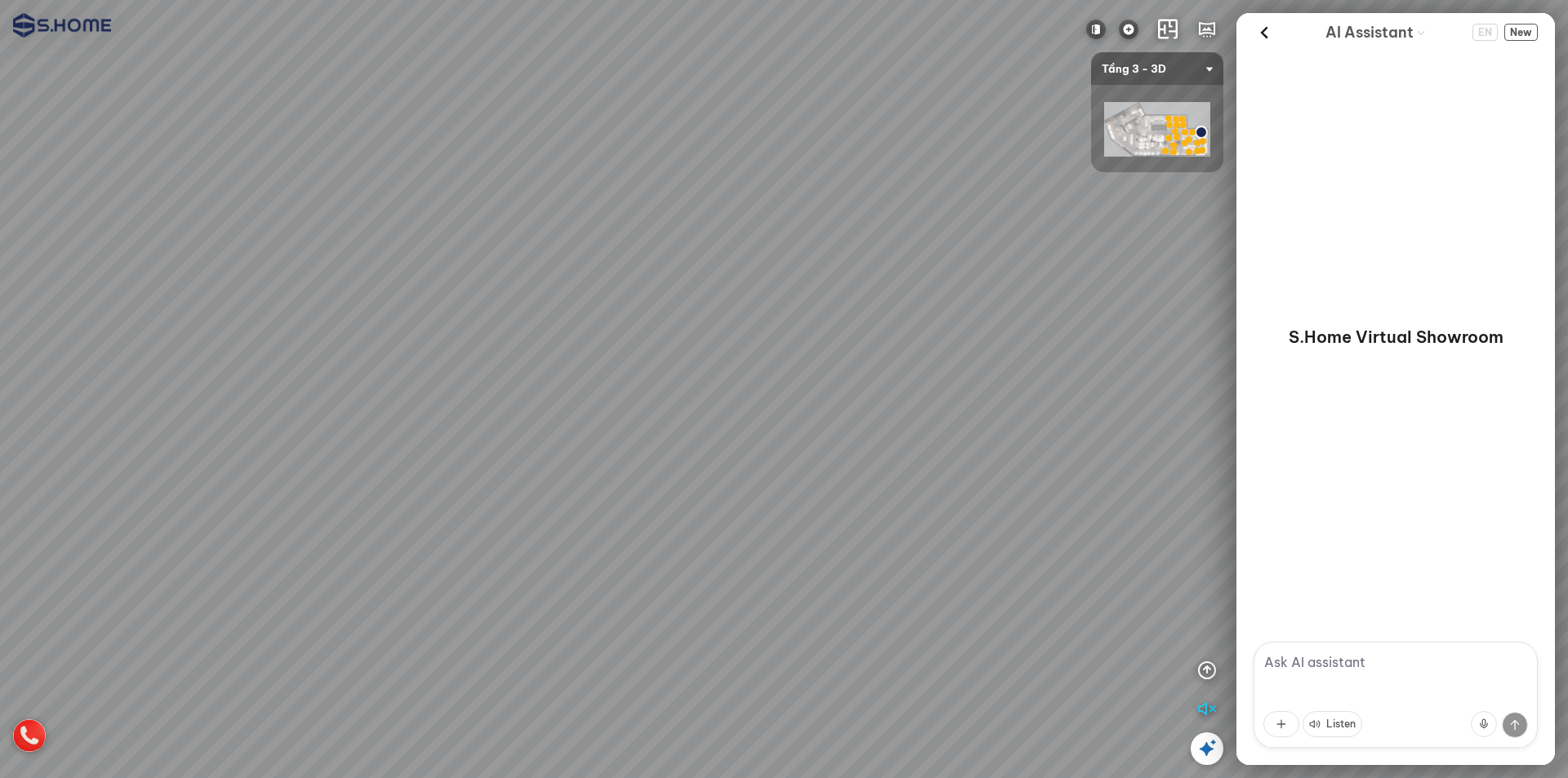
drag, startPoint x: 898, startPoint y: 355, endPoint x: 920, endPoint y: 256, distance: 101.4
click at [920, 256] on div at bounding box center [784, 389] width 1568 height 778
drag, startPoint x: 904, startPoint y: 271, endPoint x: 912, endPoint y: 315, distance: 44.7
click at [912, 312] on div at bounding box center [784, 389] width 1568 height 778
drag, startPoint x: 864, startPoint y: 288, endPoint x: 857, endPoint y: 329, distance: 41.6
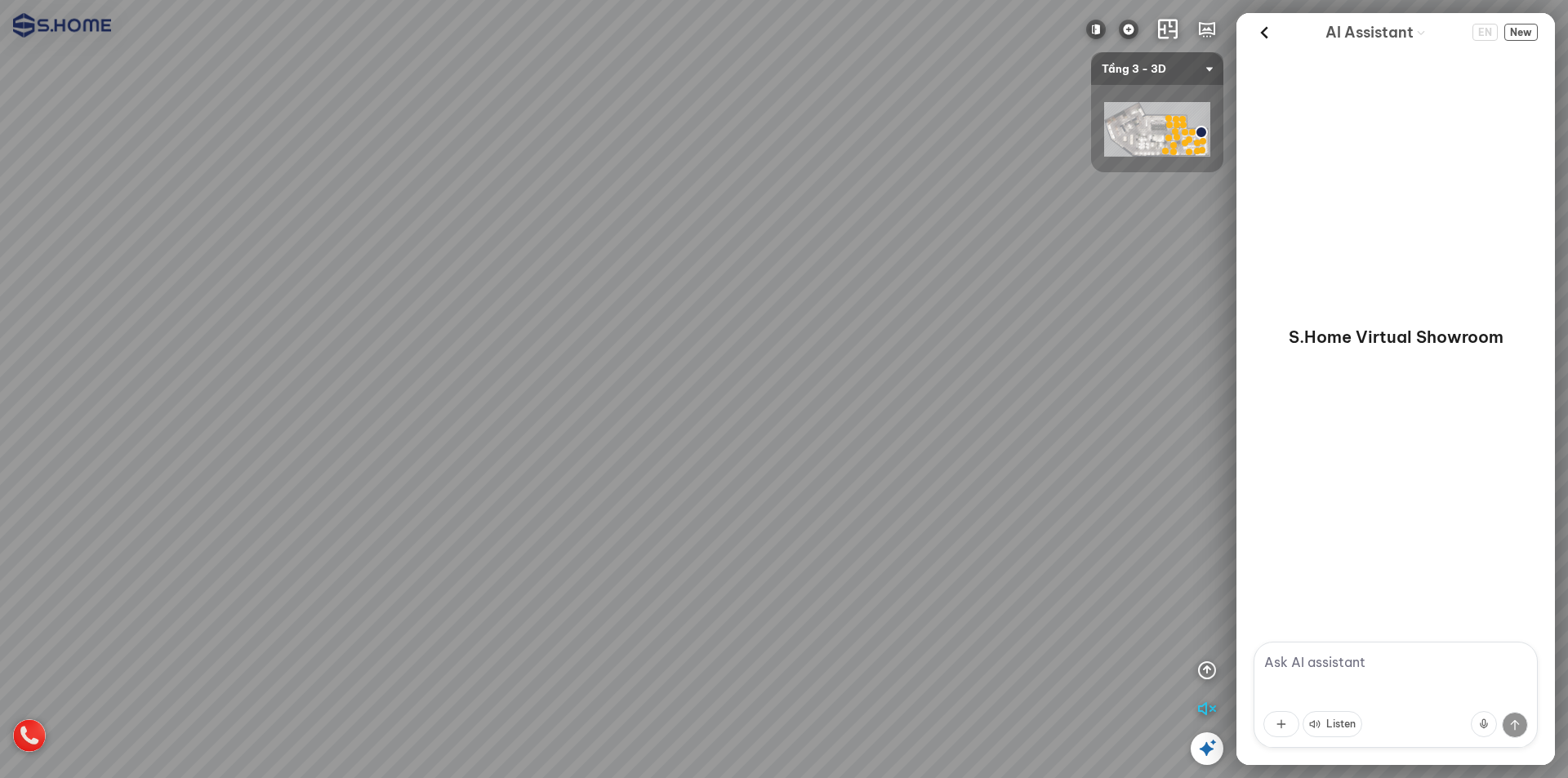
click at [857, 329] on div at bounding box center [784, 389] width 1568 height 778
drag, startPoint x: 825, startPoint y: 365, endPoint x: 921, endPoint y: 323, distance: 104.8
click at [921, 323] on div at bounding box center [784, 389] width 1568 height 778
drag, startPoint x: 531, startPoint y: 401, endPoint x: 437, endPoint y: 380, distance: 96.3
click at [431, 381] on div at bounding box center [784, 389] width 1568 height 778
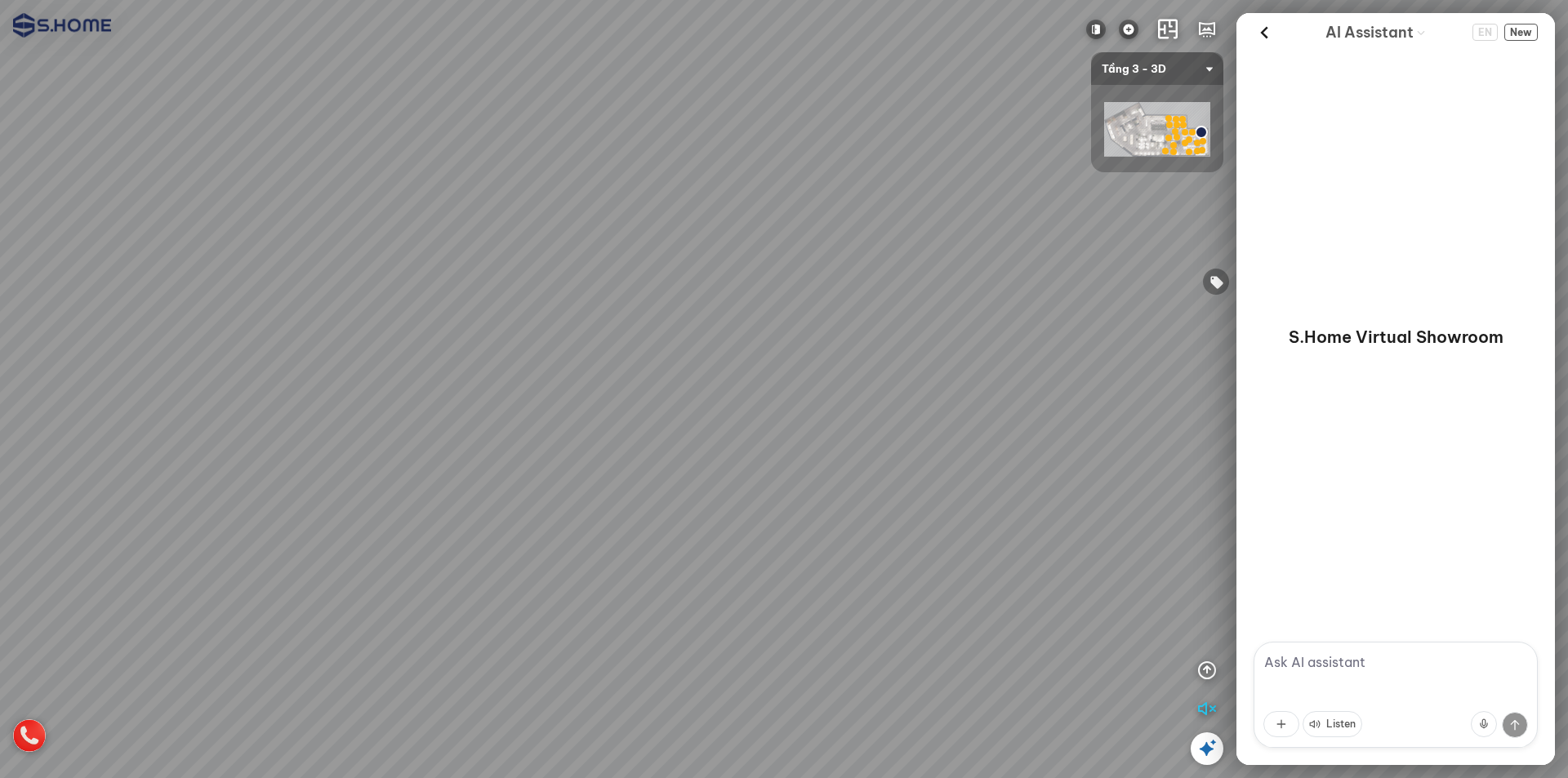
drag, startPoint x: 850, startPoint y: 384, endPoint x: 633, endPoint y: 379, distance: 217.1
click at [545, 384] on div at bounding box center [784, 389] width 1568 height 778
drag, startPoint x: 814, startPoint y: 375, endPoint x: 742, endPoint y: 389, distance: 73.3
click at [742, 389] on div at bounding box center [784, 389] width 1568 height 778
click at [483, 284] on div at bounding box center [482, 280] width 28 height 28
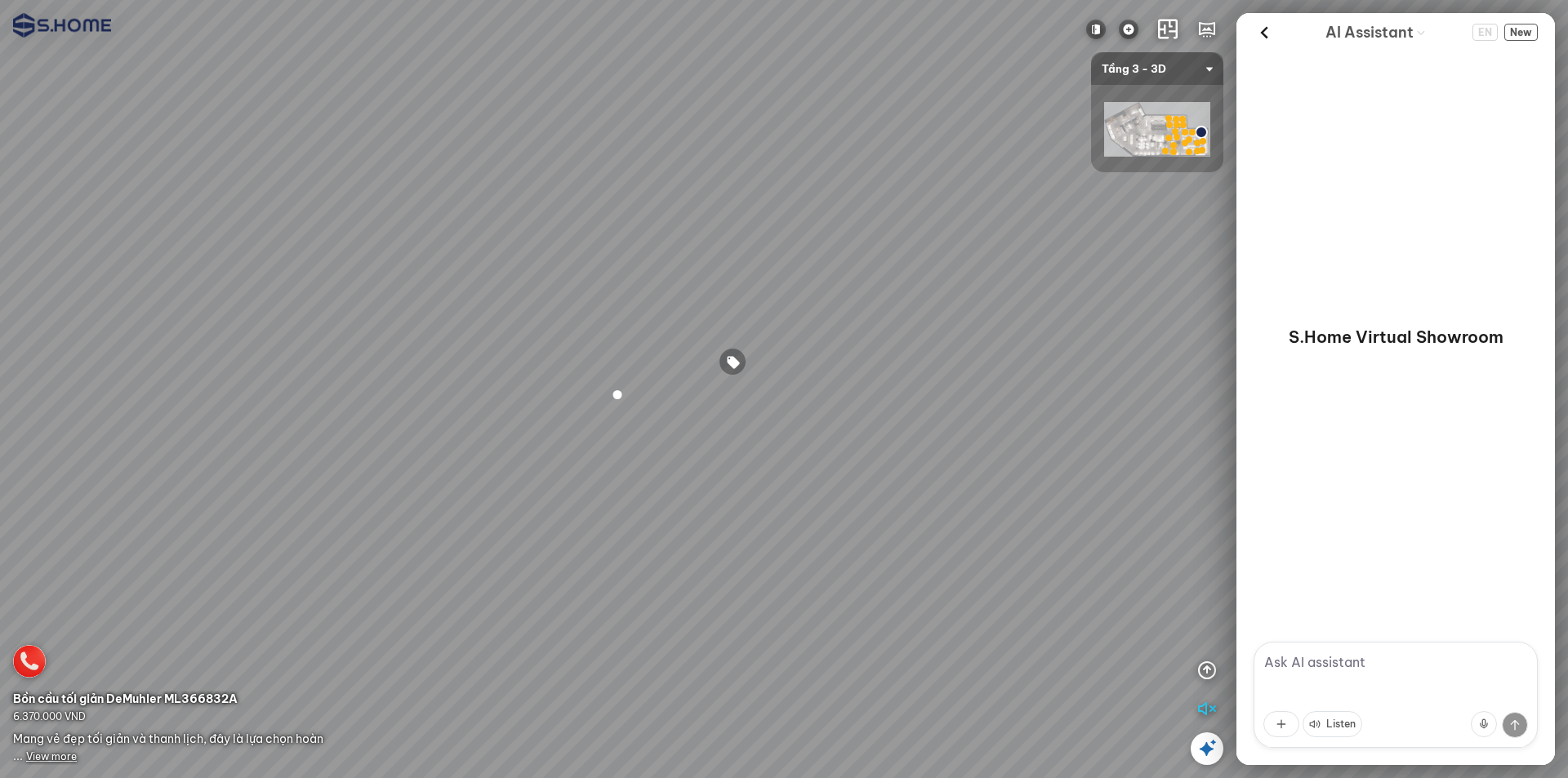
click at [612, 394] on div at bounding box center [617, 395] width 28 height 28
click at [59, 756] on span "View more" at bounding box center [51, 756] width 50 height 12
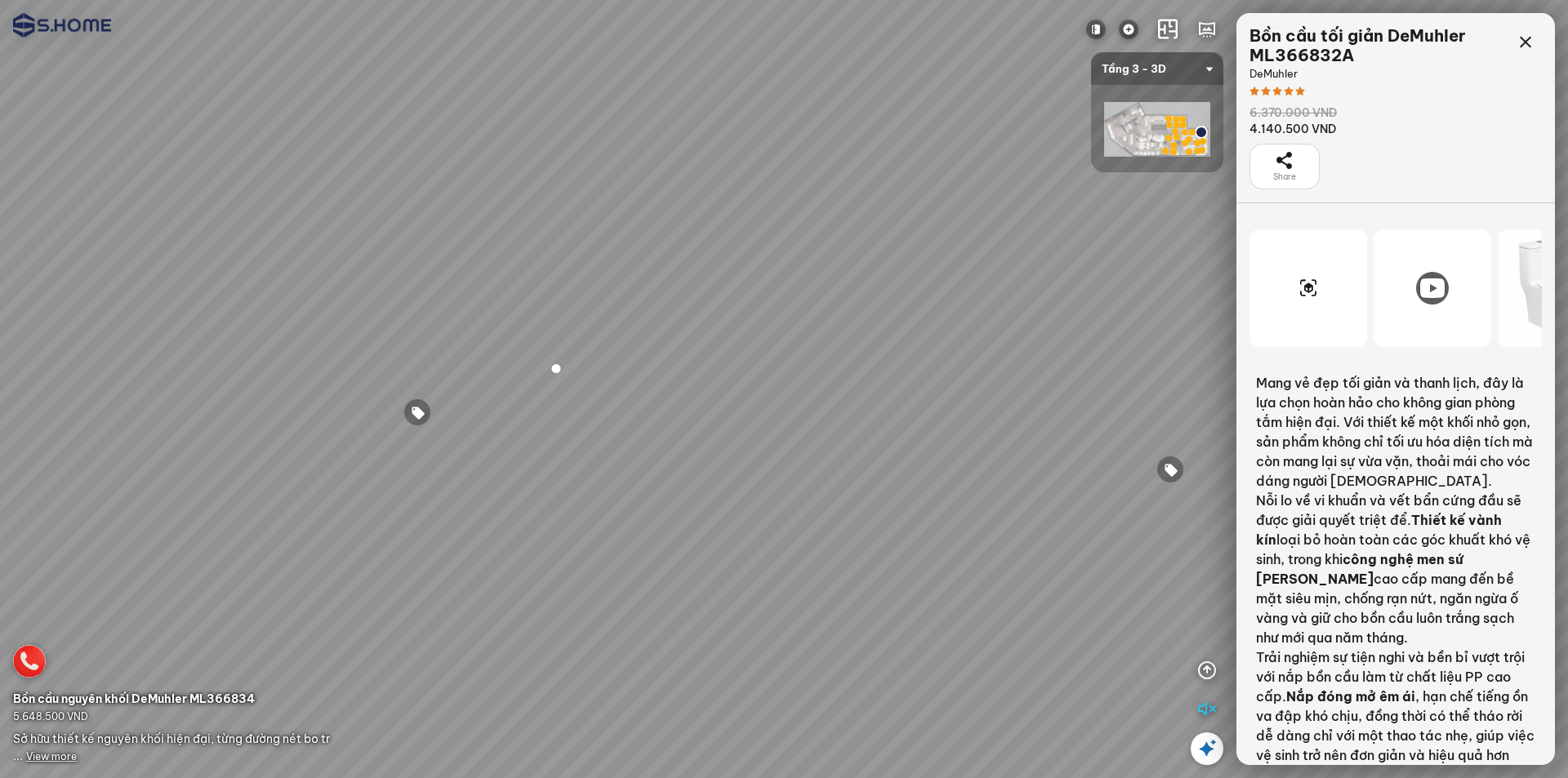
click at [1434, 290] on icon at bounding box center [1432, 288] width 24 height 20
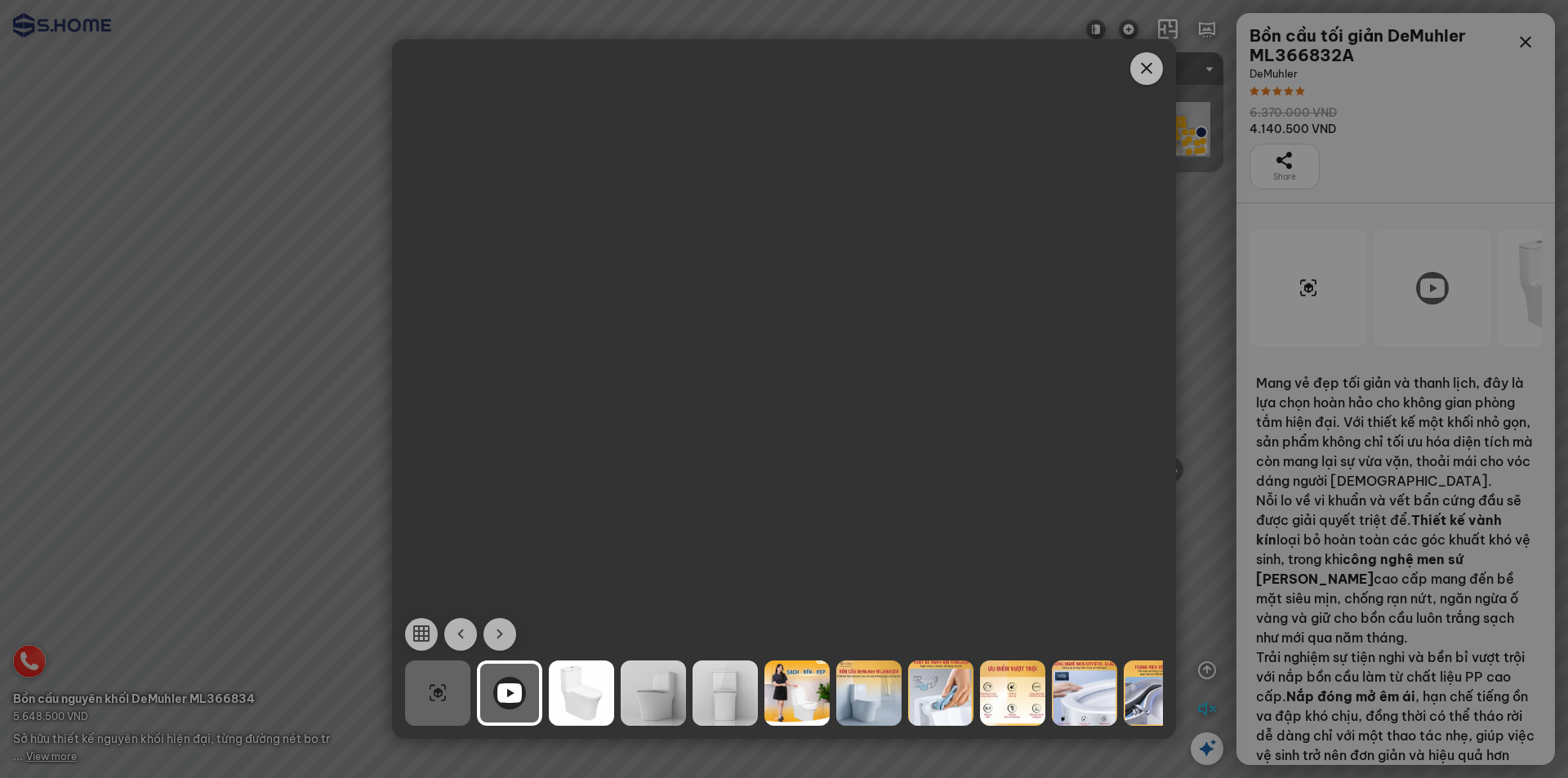
click at [1146, 72] on icon "Close" at bounding box center [1147, 69] width 20 height 20
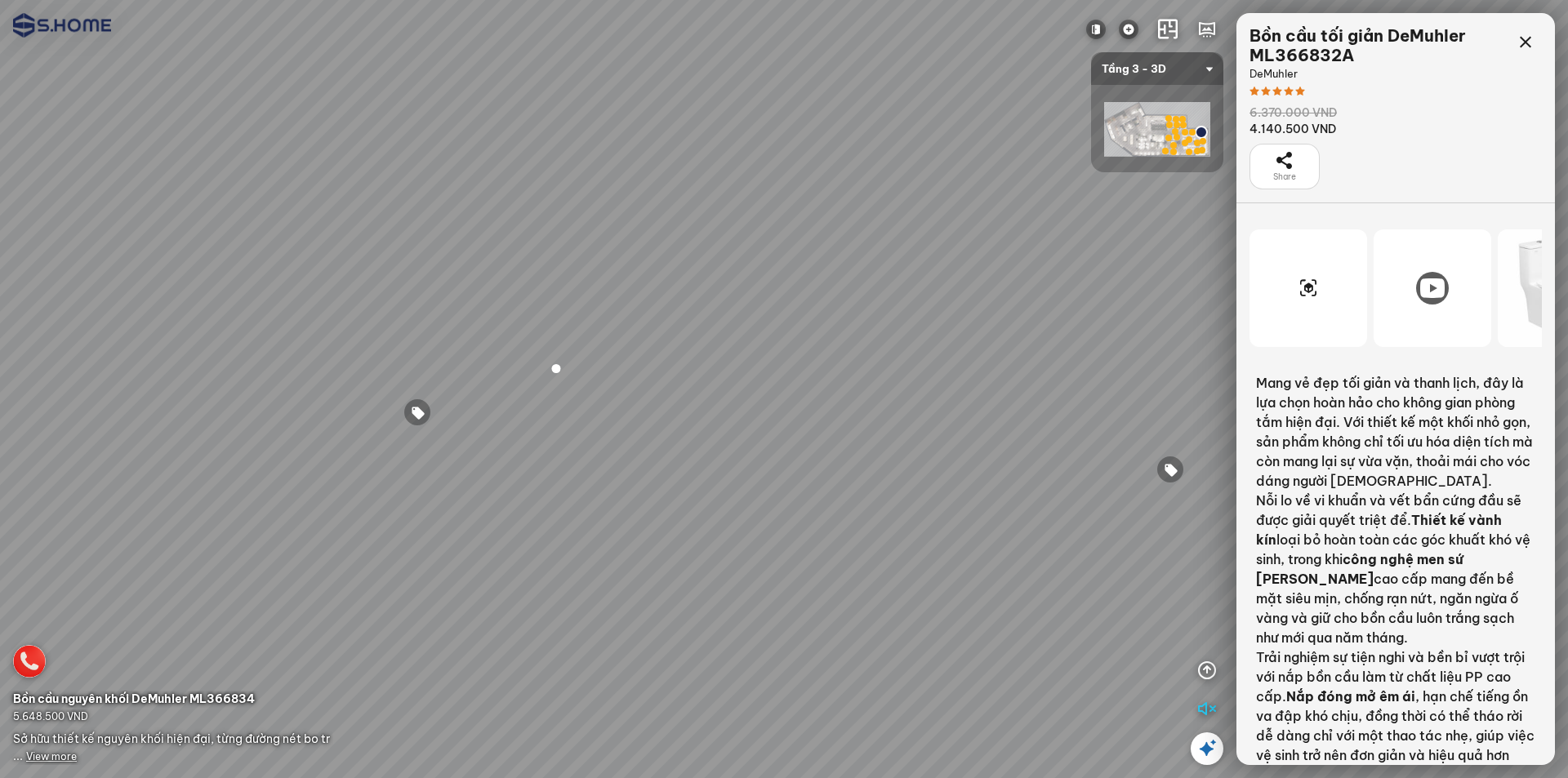
click at [1418, 276] on div at bounding box center [1432, 288] width 117 height 117
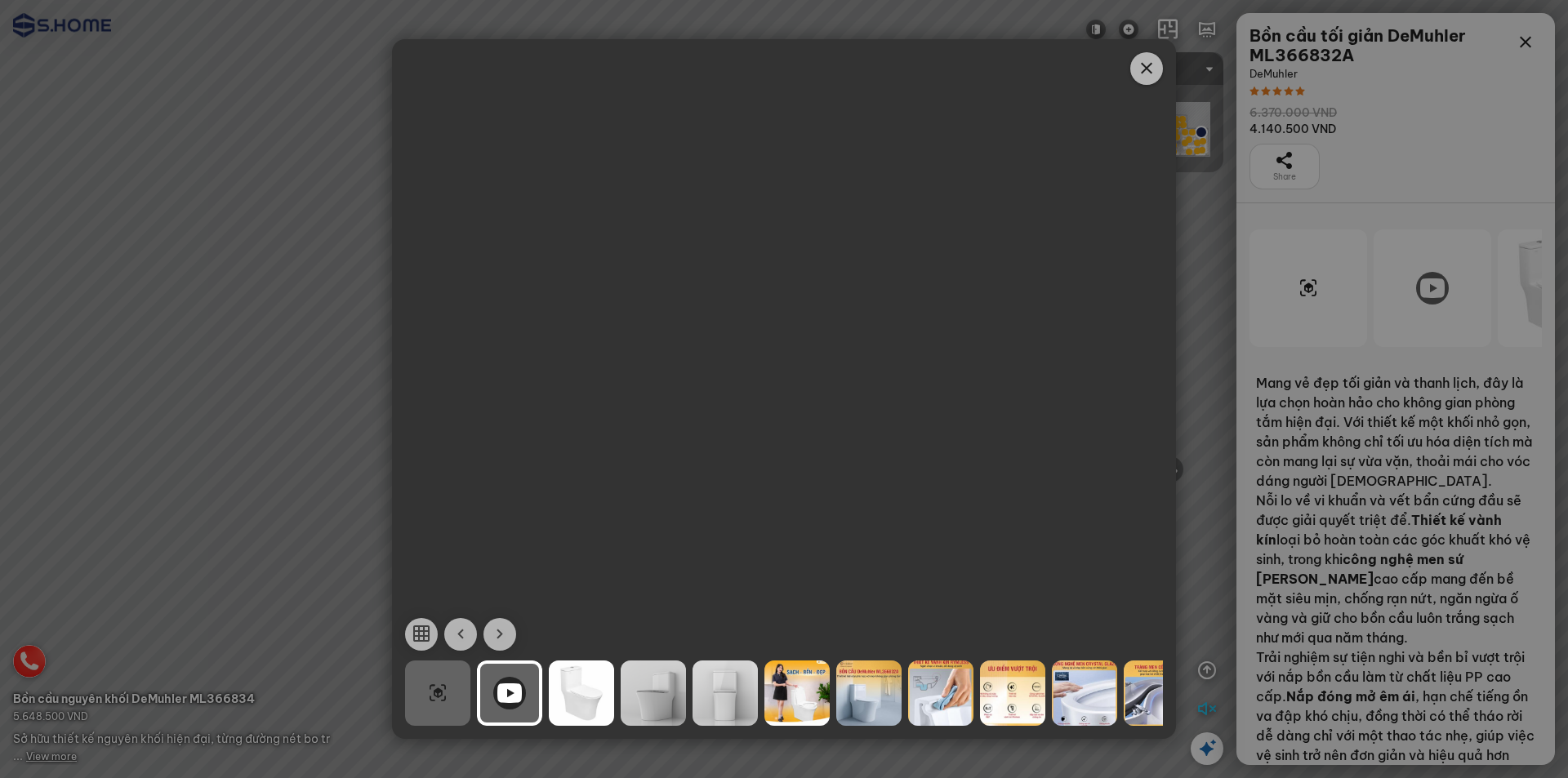
click at [1149, 74] on icon "Close" at bounding box center [1147, 69] width 20 height 20
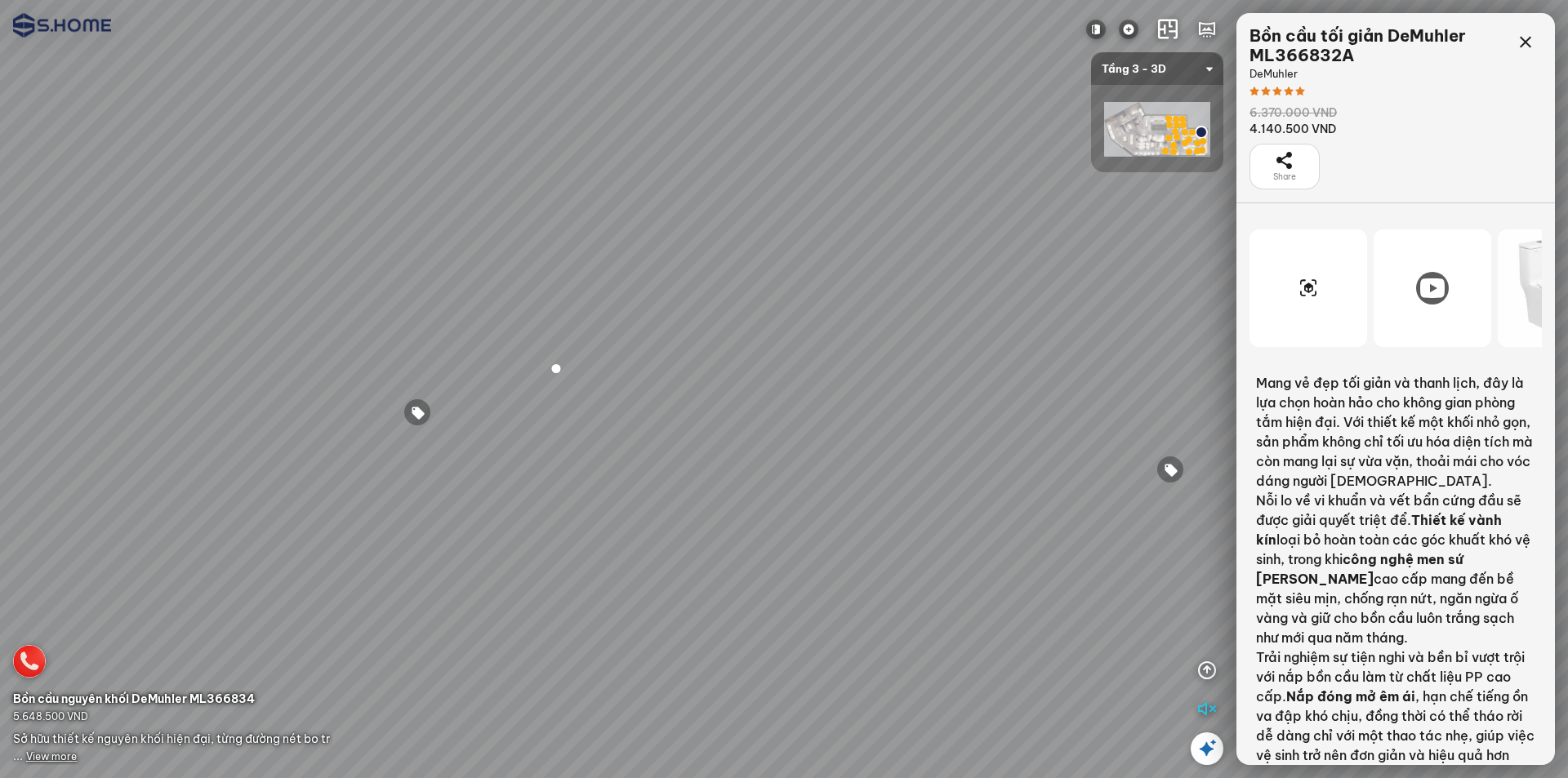
click at [1437, 282] on icon at bounding box center [1432, 288] width 24 height 20
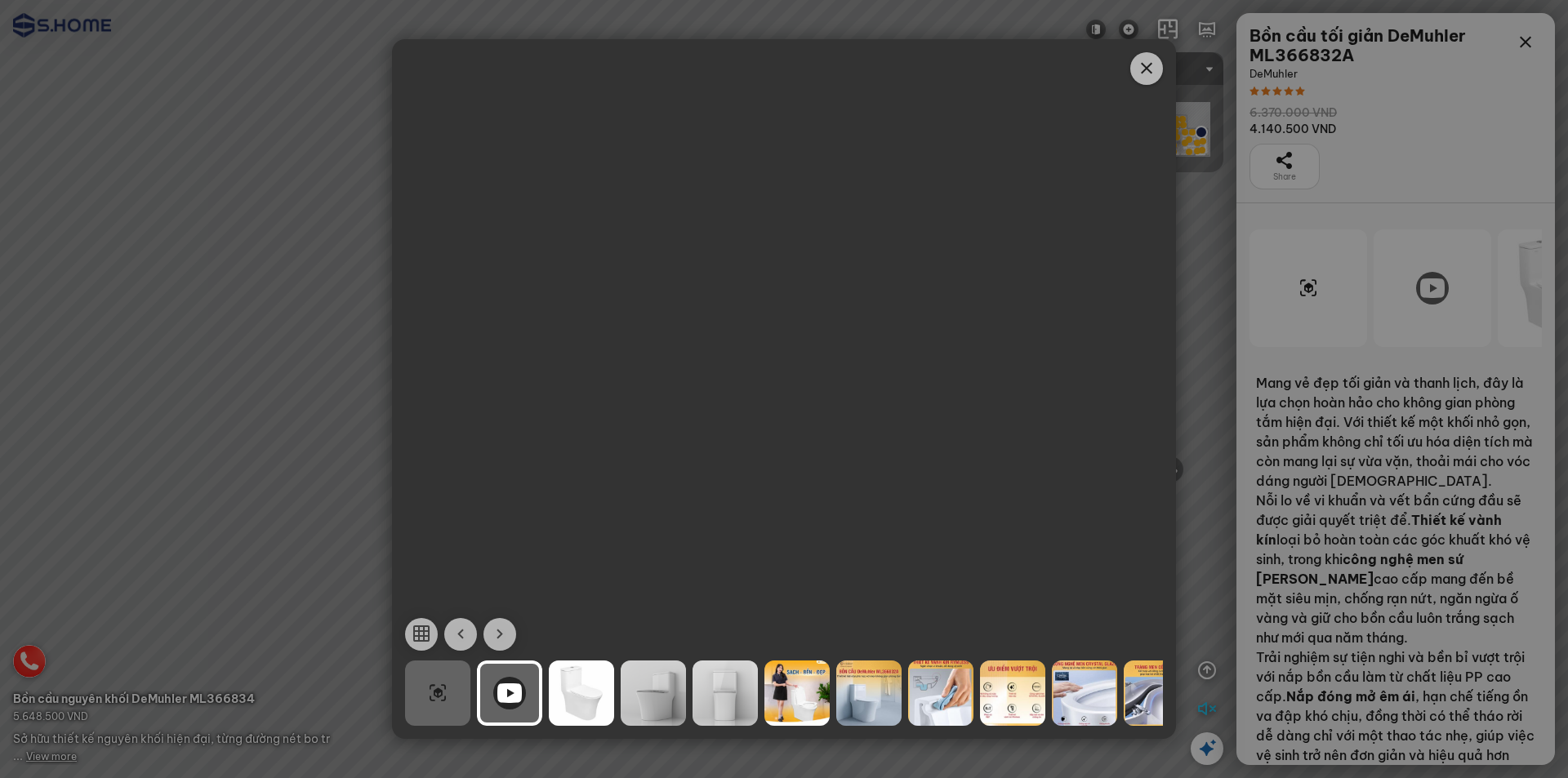
click at [1142, 73] on icon "Close" at bounding box center [1147, 69] width 20 height 20
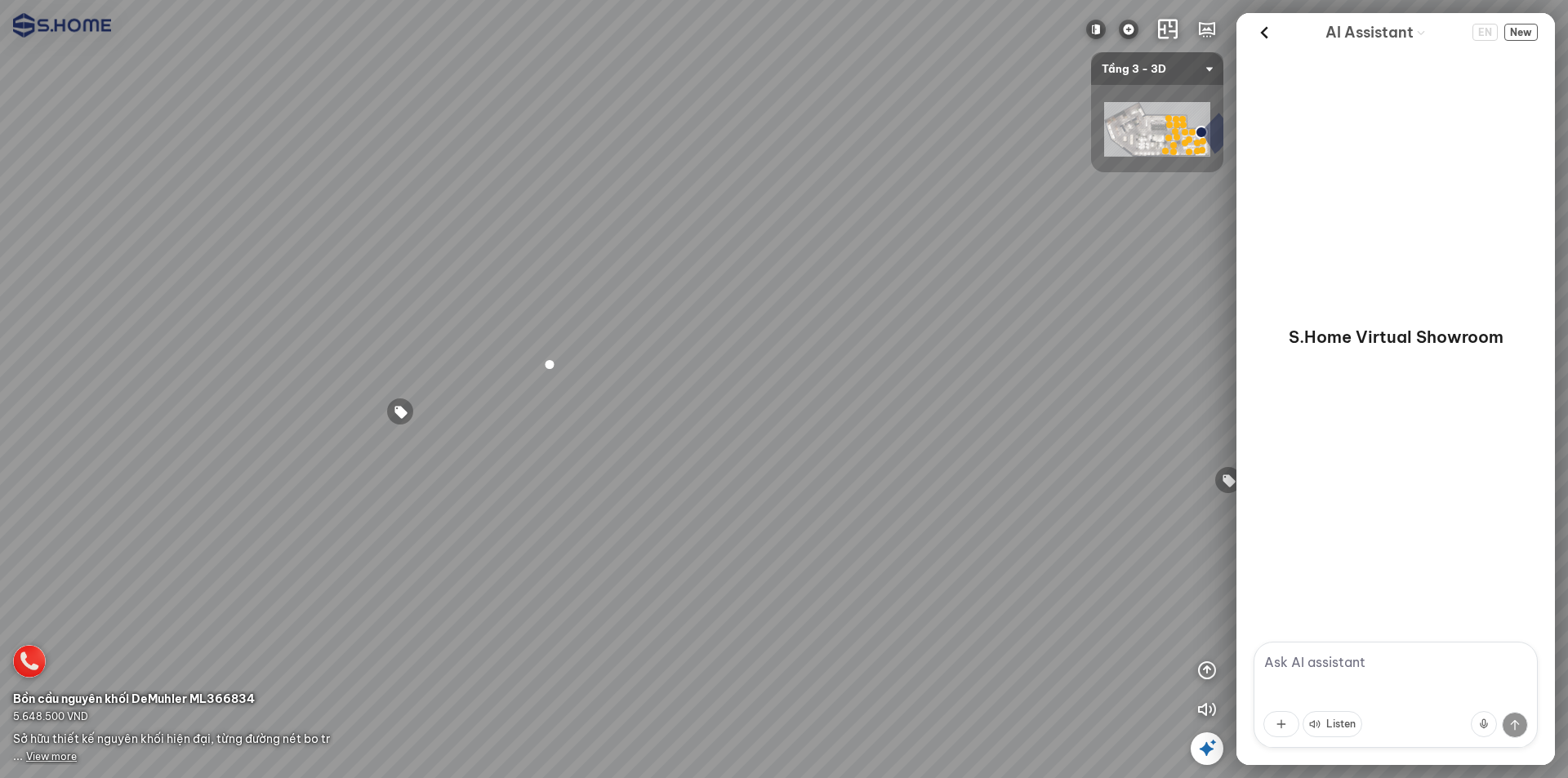
click at [404, 402] on div at bounding box center [400, 411] width 28 height 28
click at [622, 396] on div at bounding box center [616, 394] width 28 height 28
click at [1207, 703] on icon "button" at bounding box center [1207, 709] width 20 height 20
click at [56, 768] on div at bounding box center [784, 389] width 1568 height 778
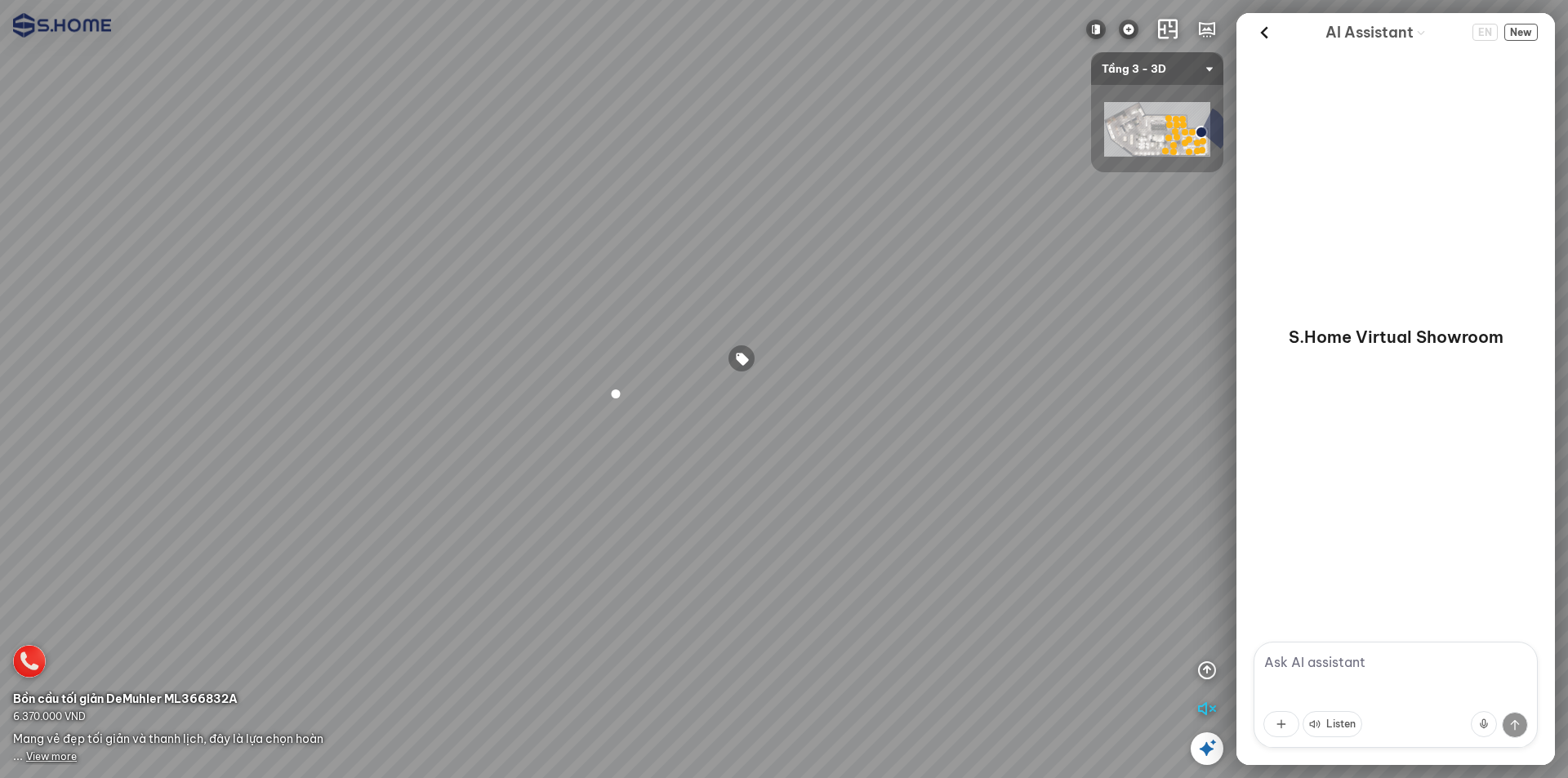
click at [60, 761] on span "View more" at bounding box center [51, 756] width 50 height 12
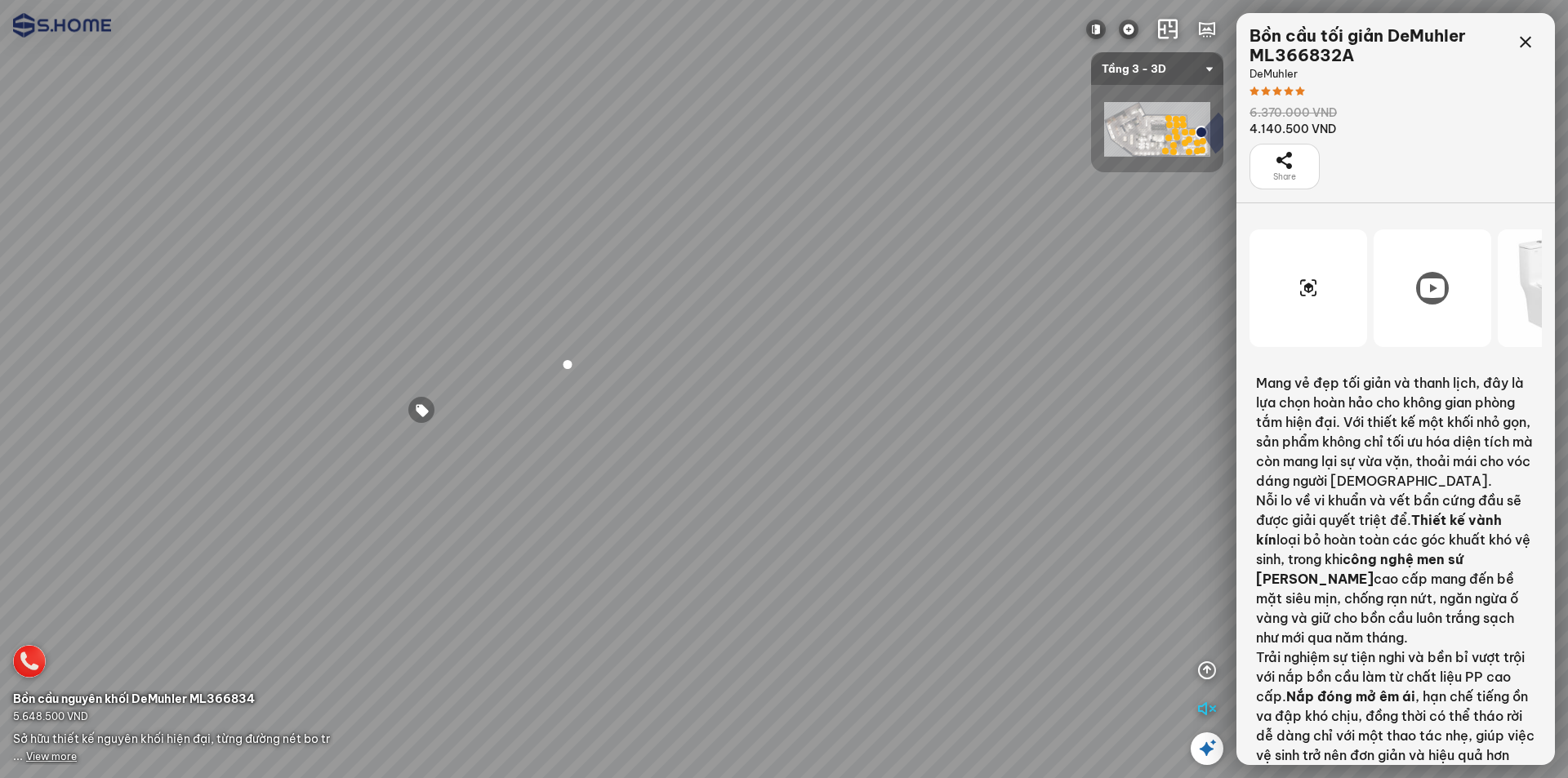
click at [1436, 285] on icon at bounding box center [1432, 288] width 24 height 20
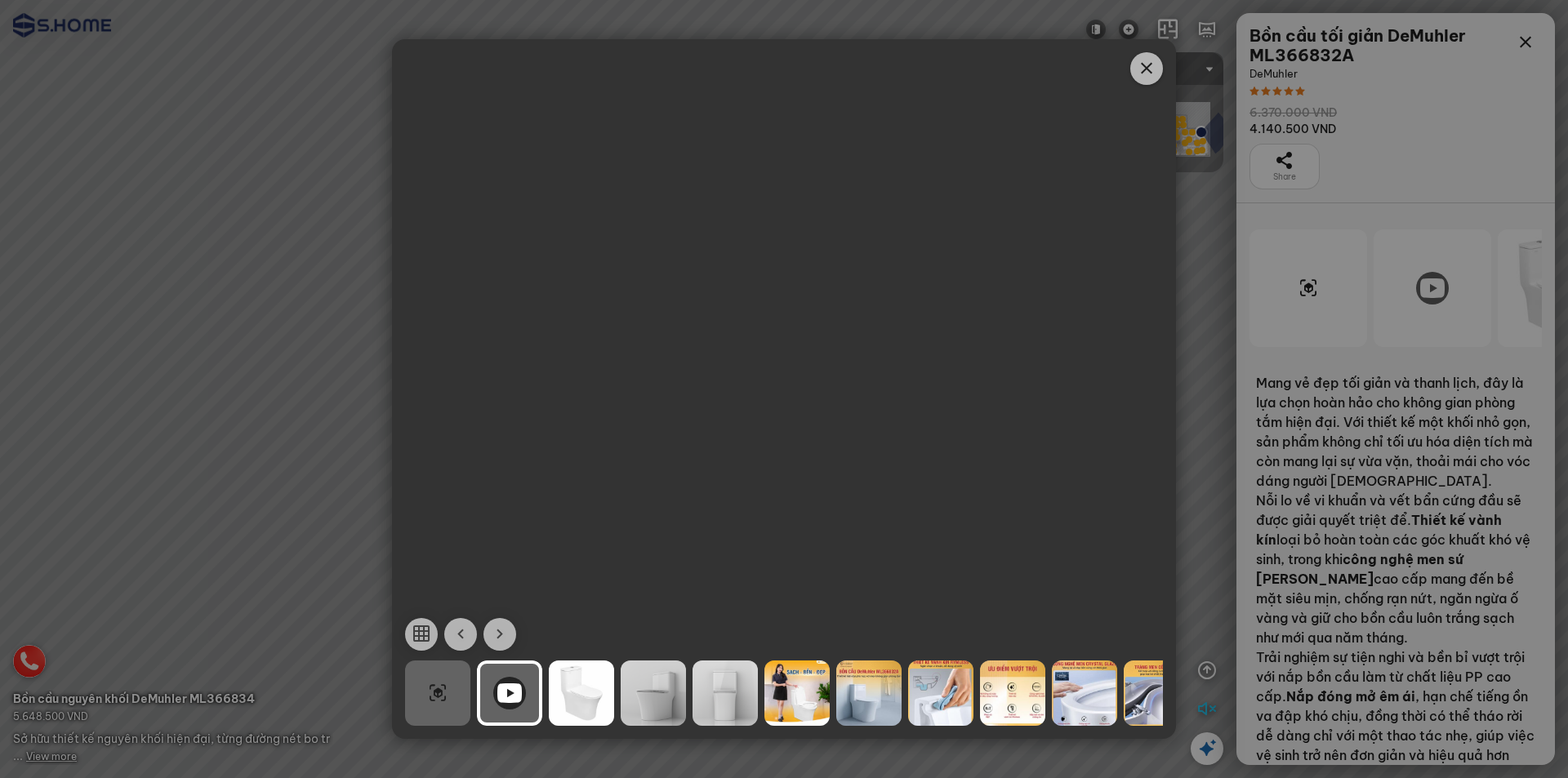
click at [1145, 62] on icon "Close" at bounding box center [1147, 69] width 20 height 20
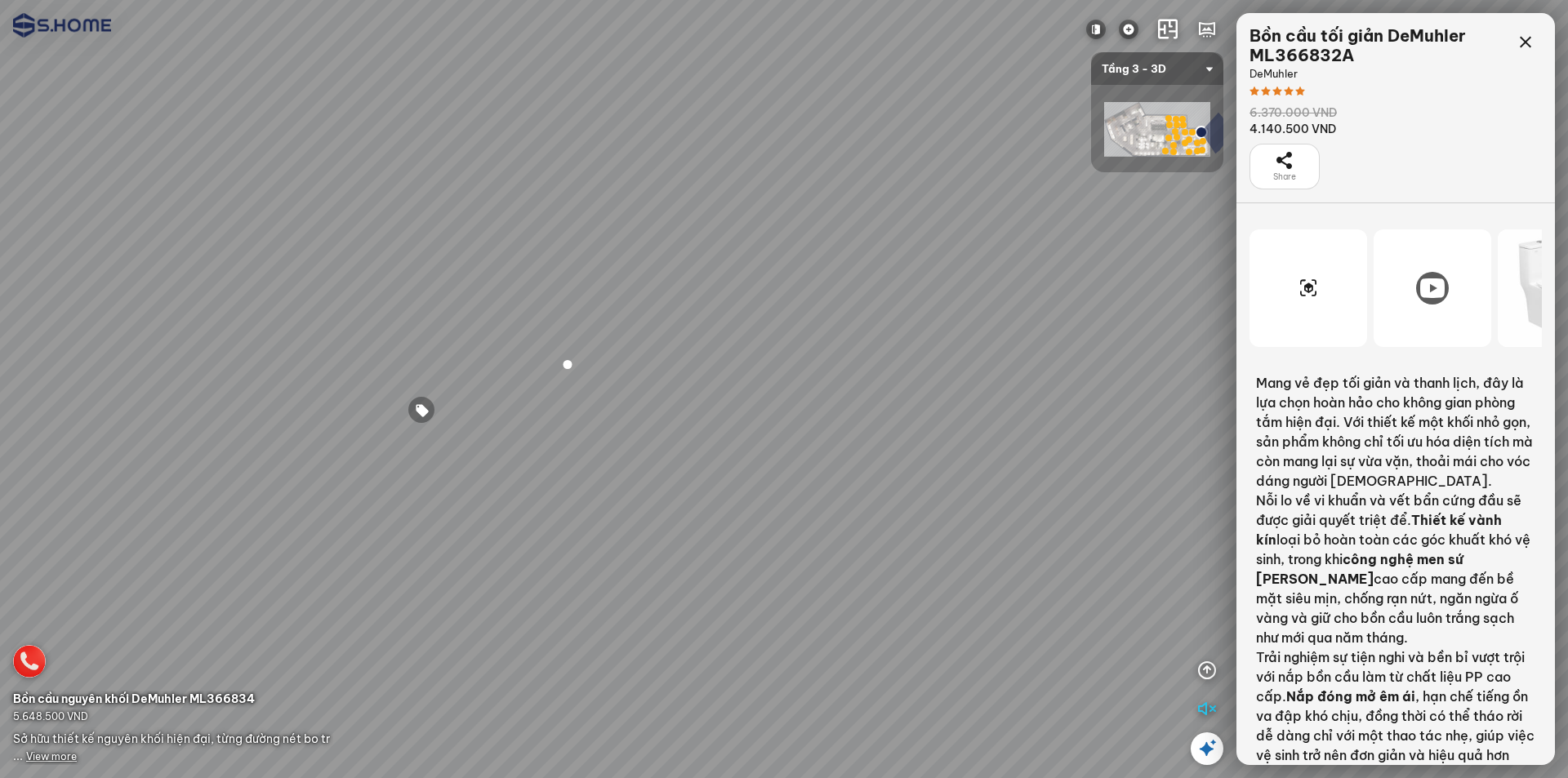
click at [1434, 289] on icon at bounding box center [1432, 288] width 24 height 20
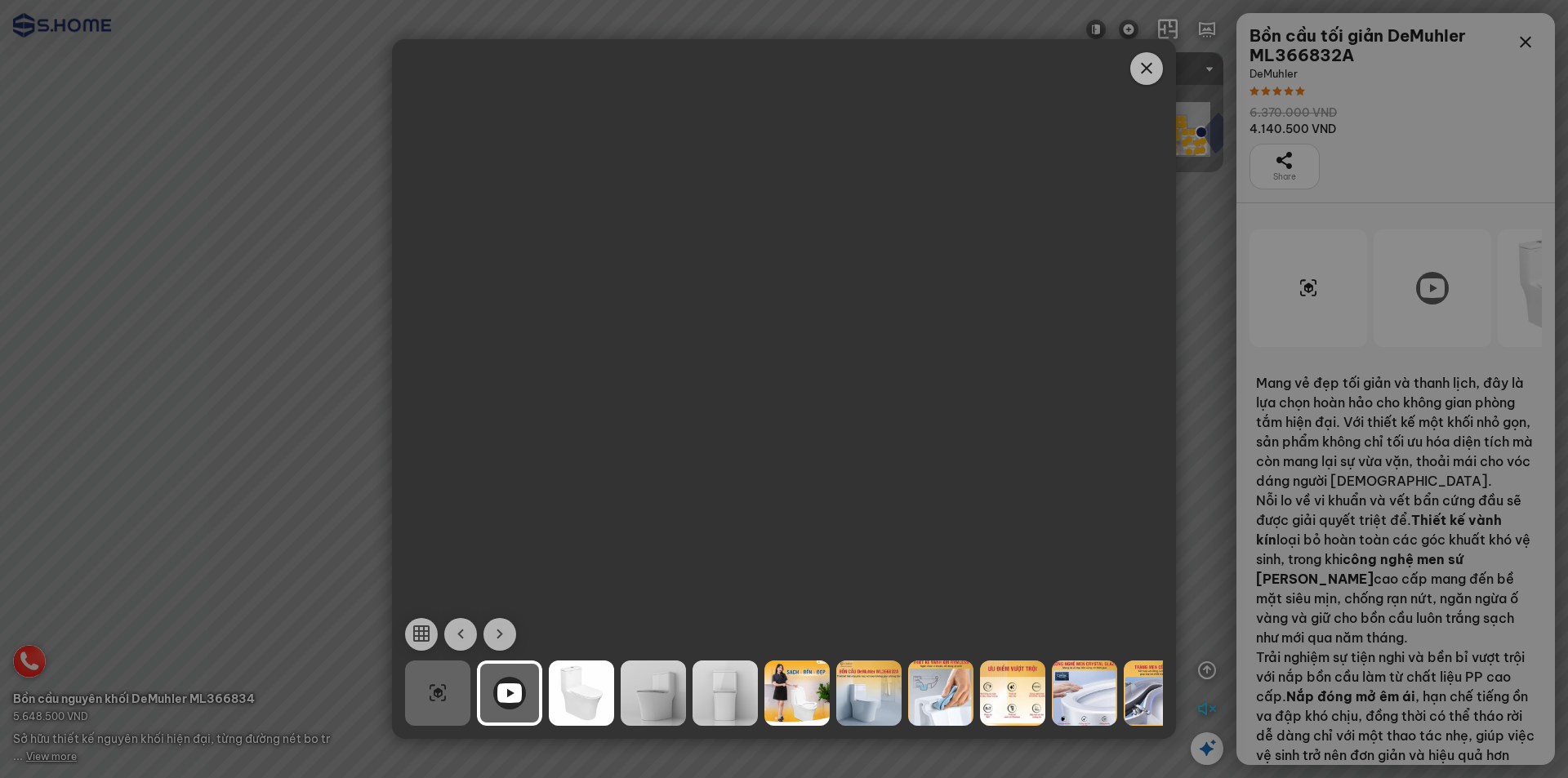
click at [1163, 60] on span "Close" at bounding box center [1147, 69] width 33 height 33
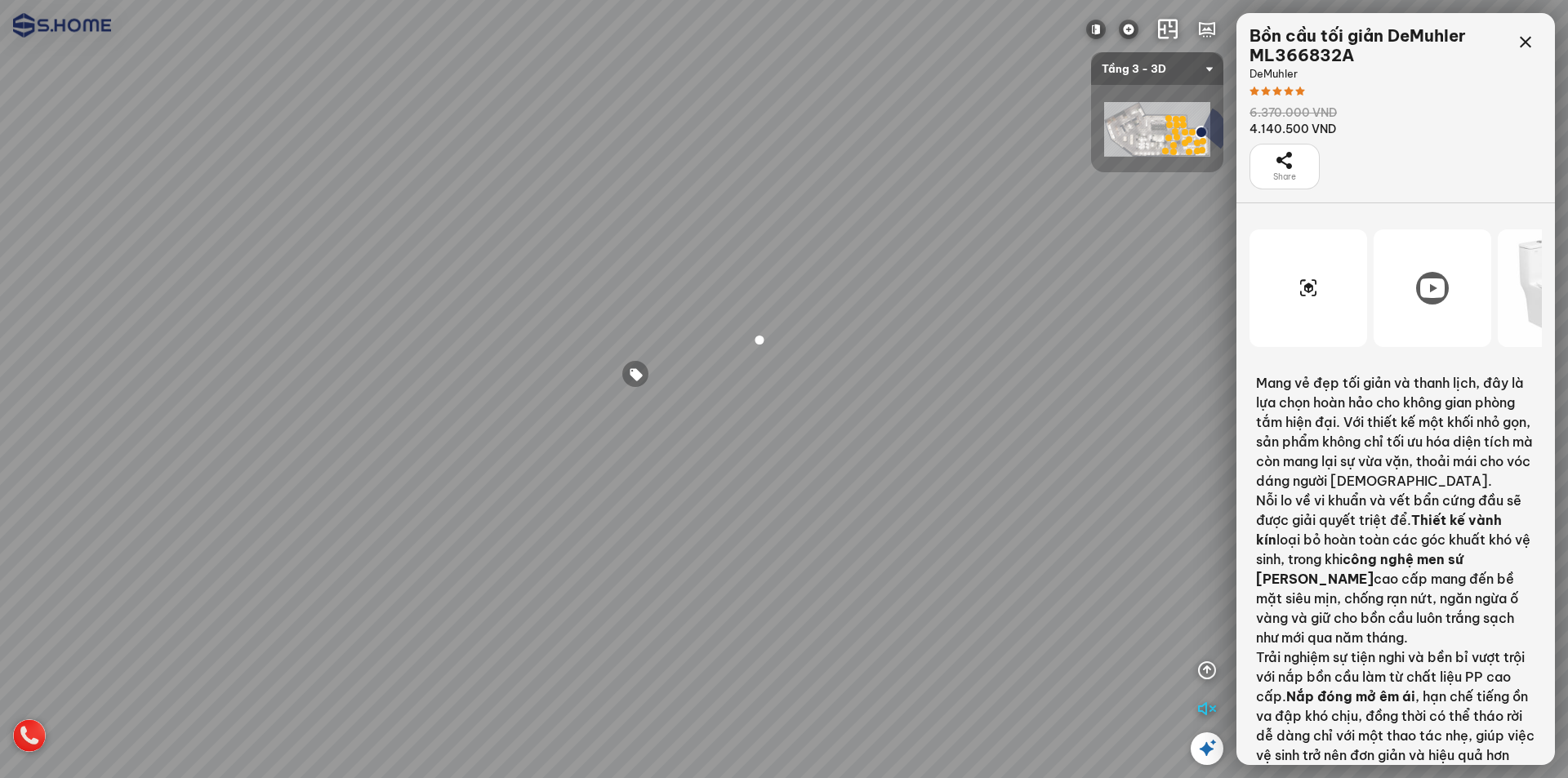
drag, startPoint x: 651, startPoint y: 301, endPoint x: 840, endPoint y: 281, distance: 190.1
click at [838, 282] on div at bounding box center [784, 389] width 1568 height 778
click at [770, 336] on div at bounding box center [767, 340] width 28 height 28
click at [1422, 300] on div at bounding box center [1433, 289] width 33 height 33
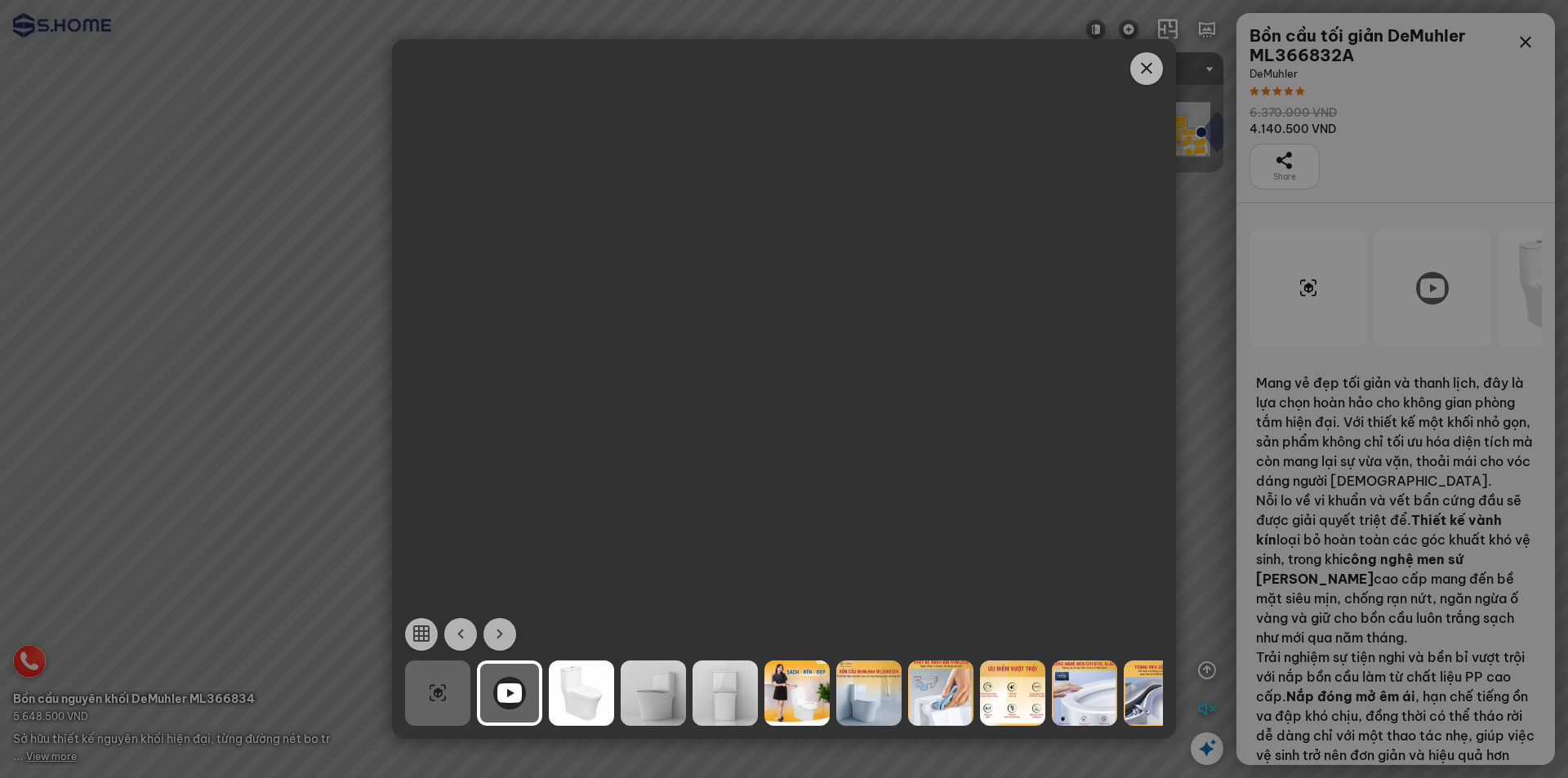
click at [1144, 70] on icon "Close" at bounding box center [1147, 69] width 20 height 20
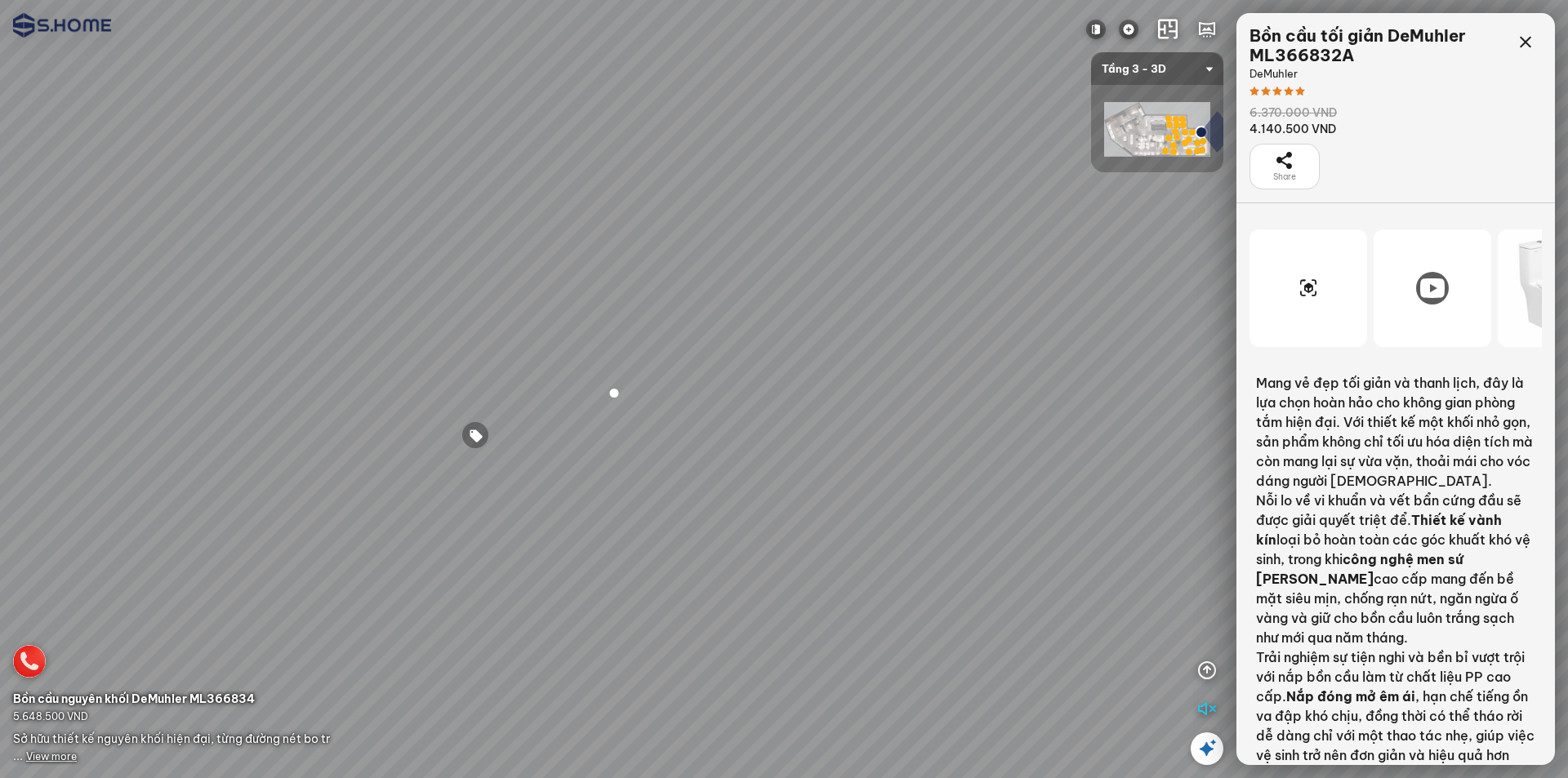
drag, startPoint x: 464, startPoint y: 223, endPoint x: 653, endPoint y: 201, distance: 190.3
click at [664, 173] on div at bounding box center [784, 389] width 1568 height 778
drag, startPoint x: 590, startPoint y: 316, endPoint x: 558, endPoint y: 210, distance: 110.7
click at [558, 210] on div at bounding box center [784, 389] width 1568 height 778
drag, startPoint x: 558, startPoint y: 217, endPoint x: 623, endPoint y: 305, distance: 109.4
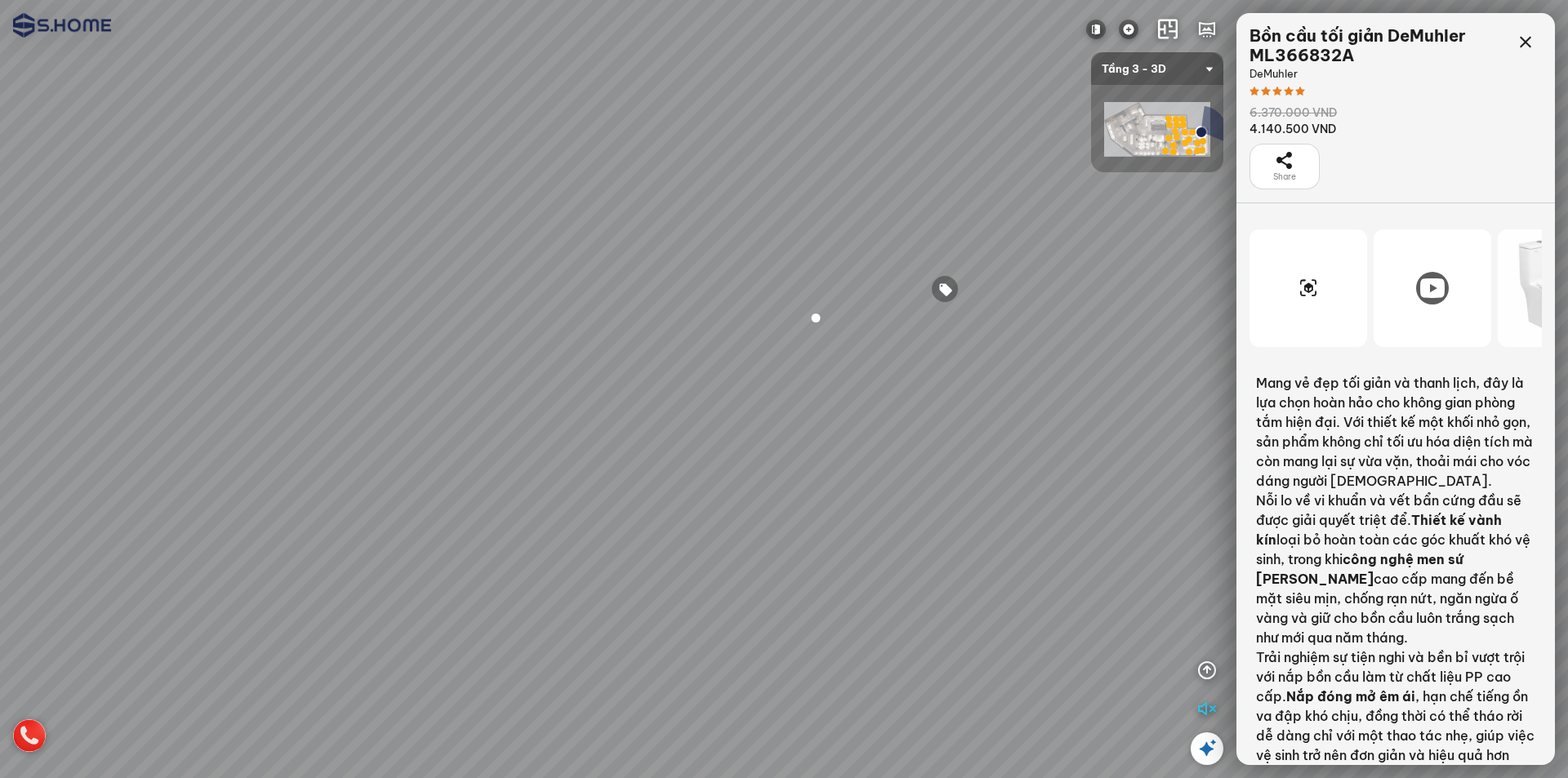
click at [624, 303] on div at bounding box center [784, 389] width 1568 height 778
drag, startPoint x: 623, startPoint y: 305, endPoint x: 653, endPoint y: 336, distance: 43.1
click at [653, 336] on div at bounding box center [784, 389] width 1568 height 778
drag, startPoint x: 751, startPoint y: 396, endPoint x: 793, endPoint y: 319, distance: 87.7
click at [793, 320] on div at bounding box center [784, 389] width 1568 height 778
